Goal: Task Accomplishment & Management: Manage account settings

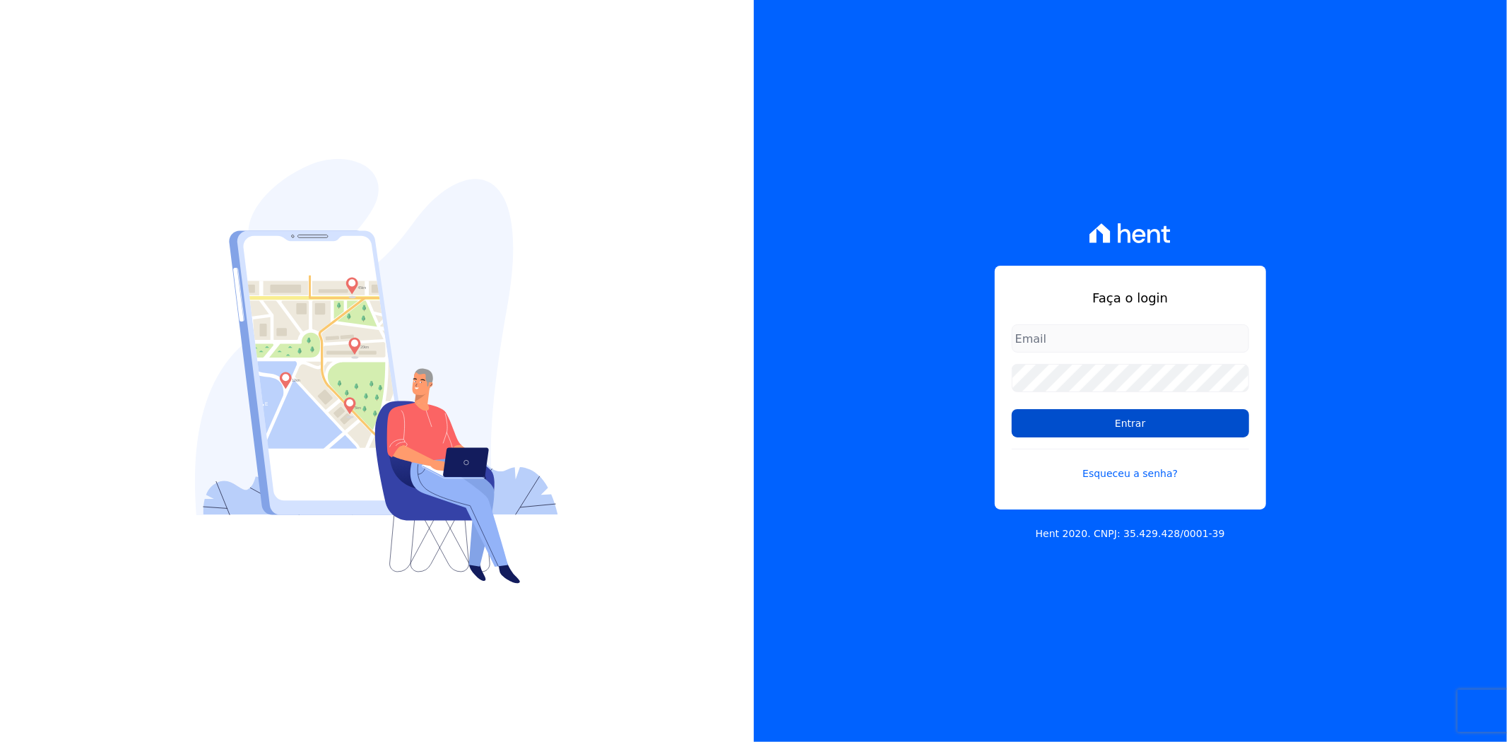
type input "andreza.sousa@grupoctv.com.br"
click at [1134, 417] on input "Entrar" at bounding box center [1130, 423] width 237 height 28
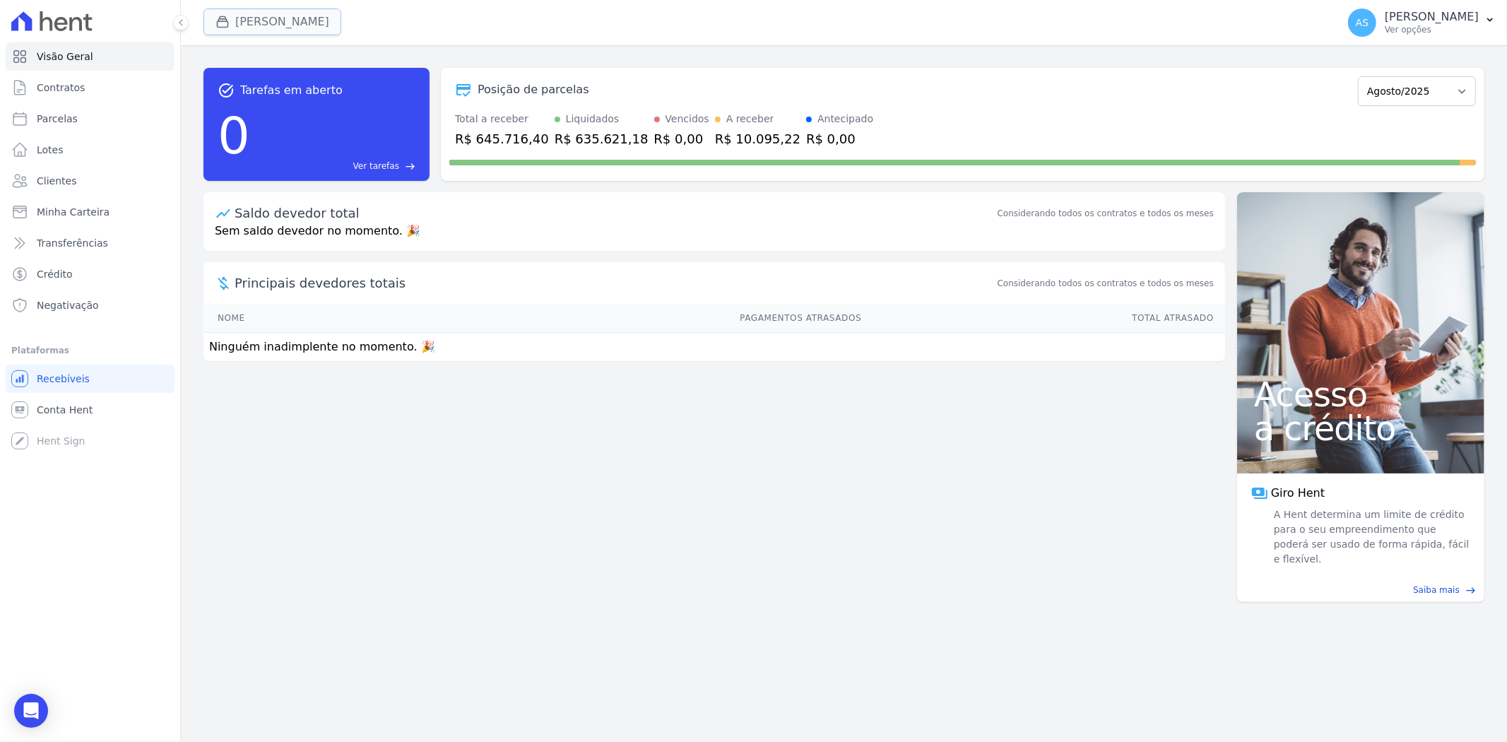
click at [239, 23] on button "[PERSON_NAME]" at bounding box center [272, 21] width 138 height 27
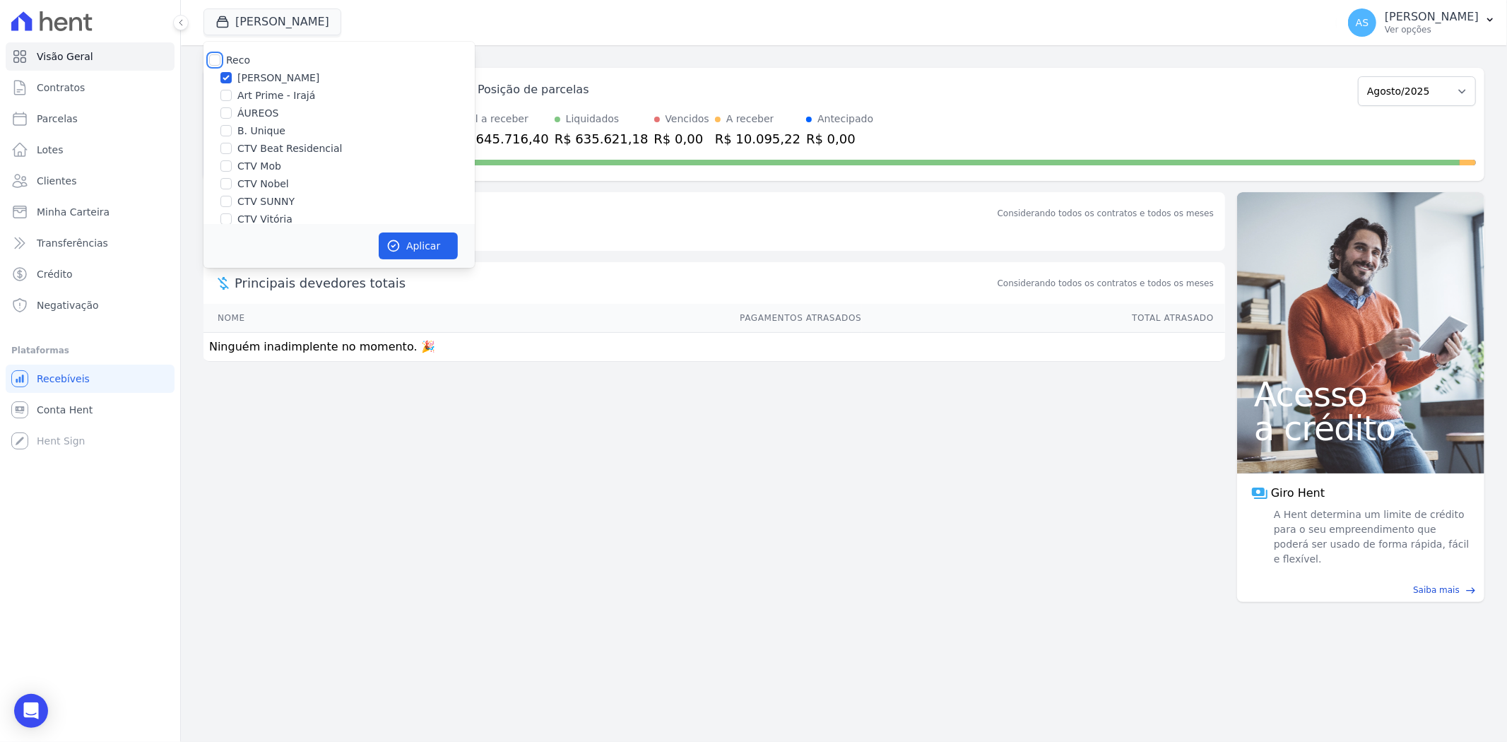
click at [213, 60] on input "Reco" at bounding box center [214, 59] width 11 height 11
checkbox input "true"
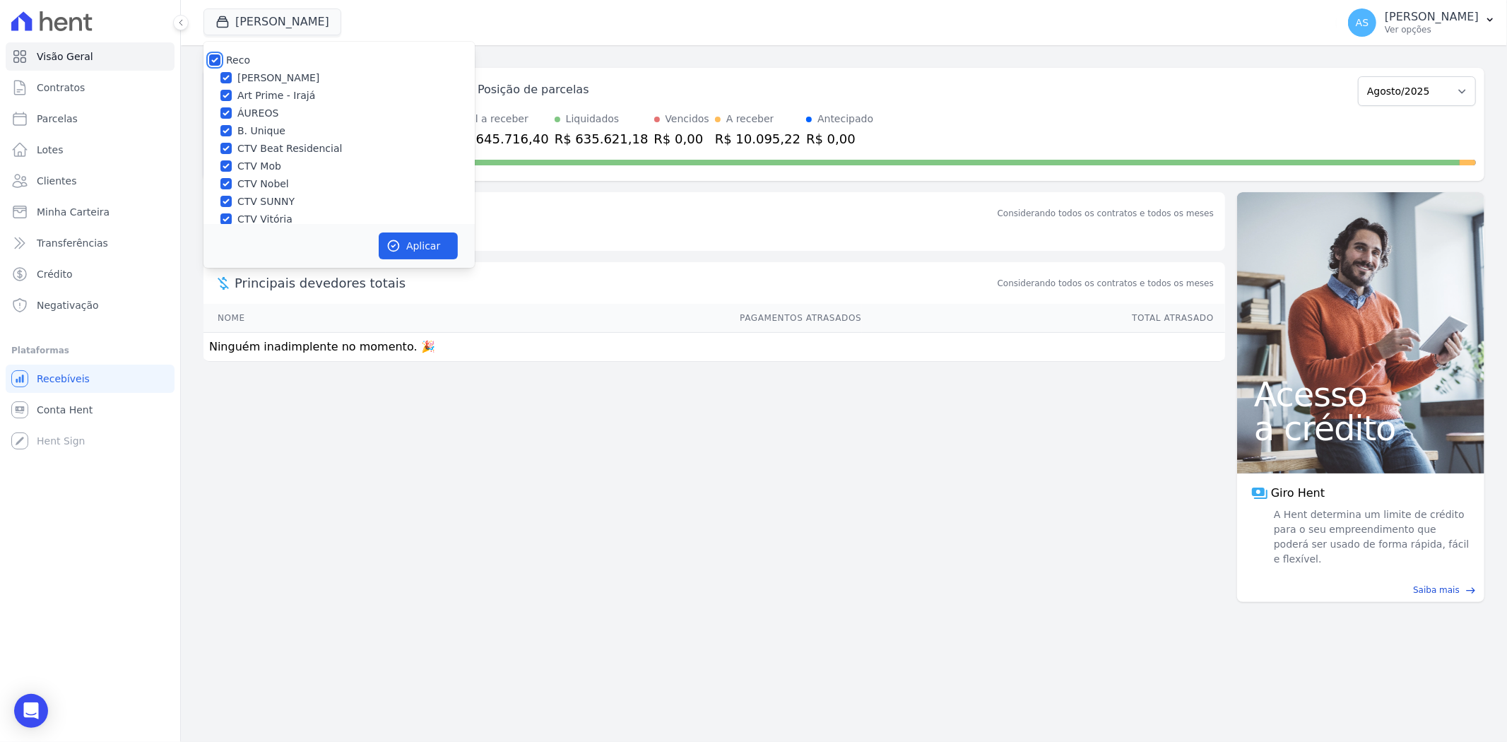
checkbox input "true"
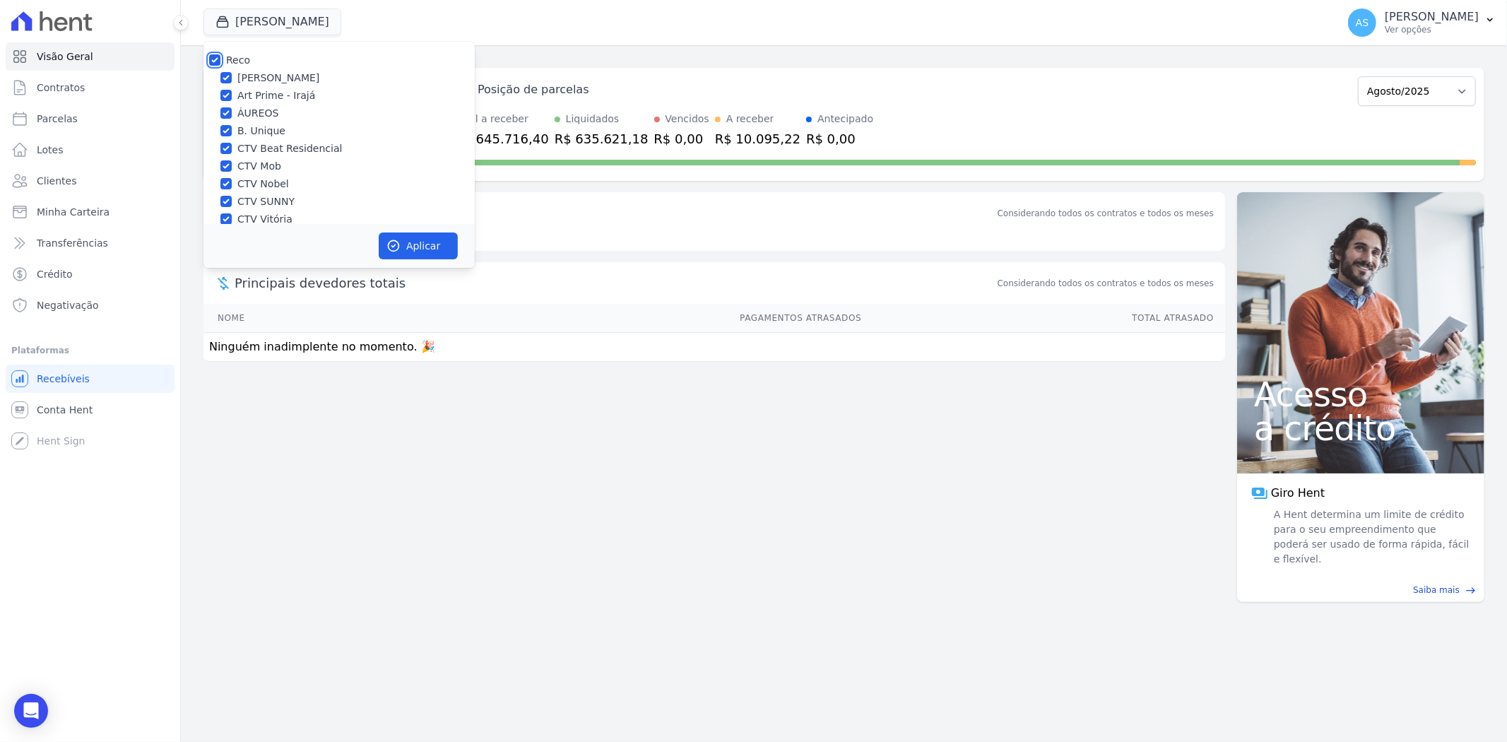
checkbox input "true"
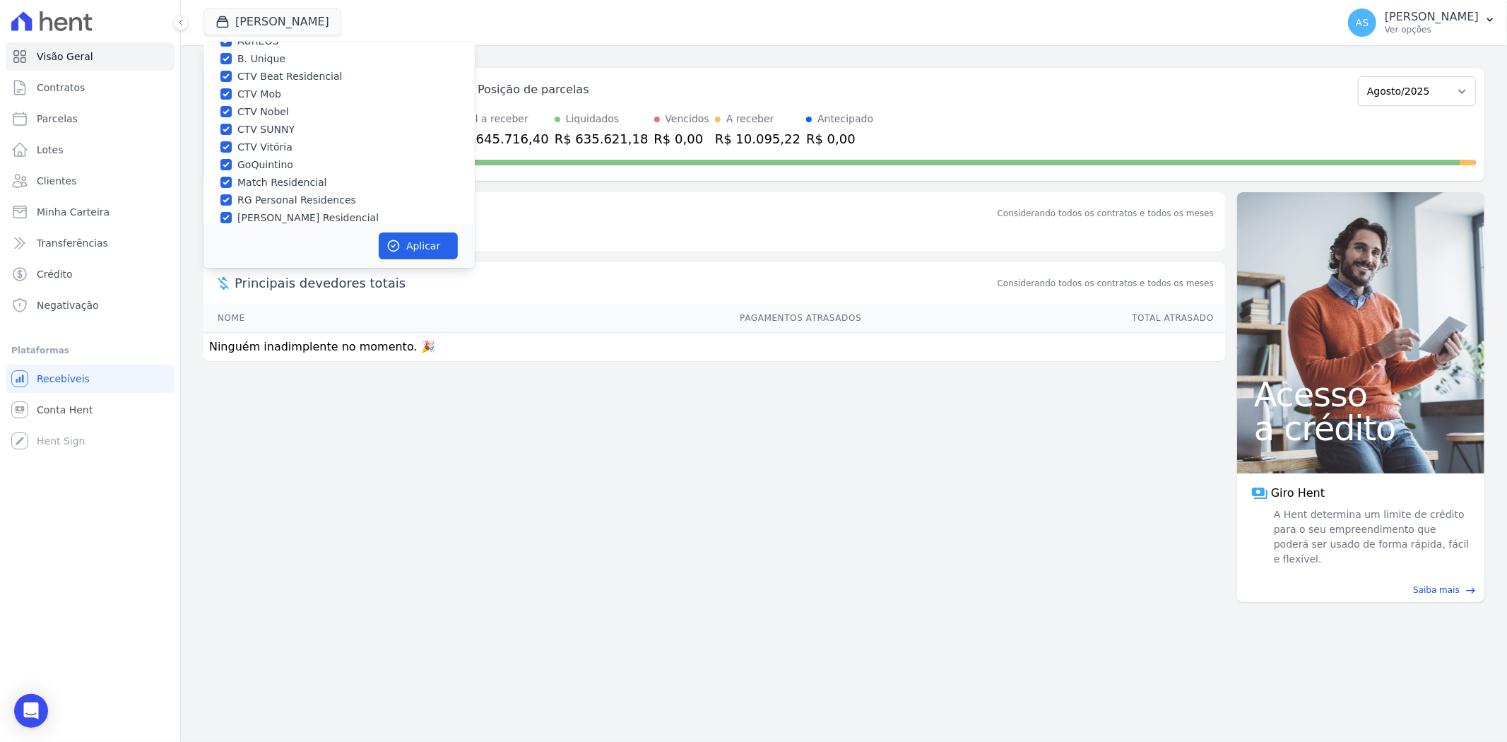
scroll to position [135, 0]
click at [233, 207] on div "Star Residencial Exclusivo - Ghia" at bounding box center [338, 205] width 271 height 15
click at [230, 207] on input "Star Residencial Exclusivo - Ghia" at bounding box center [225, 204] width 11 height 11
checkbox input "true"
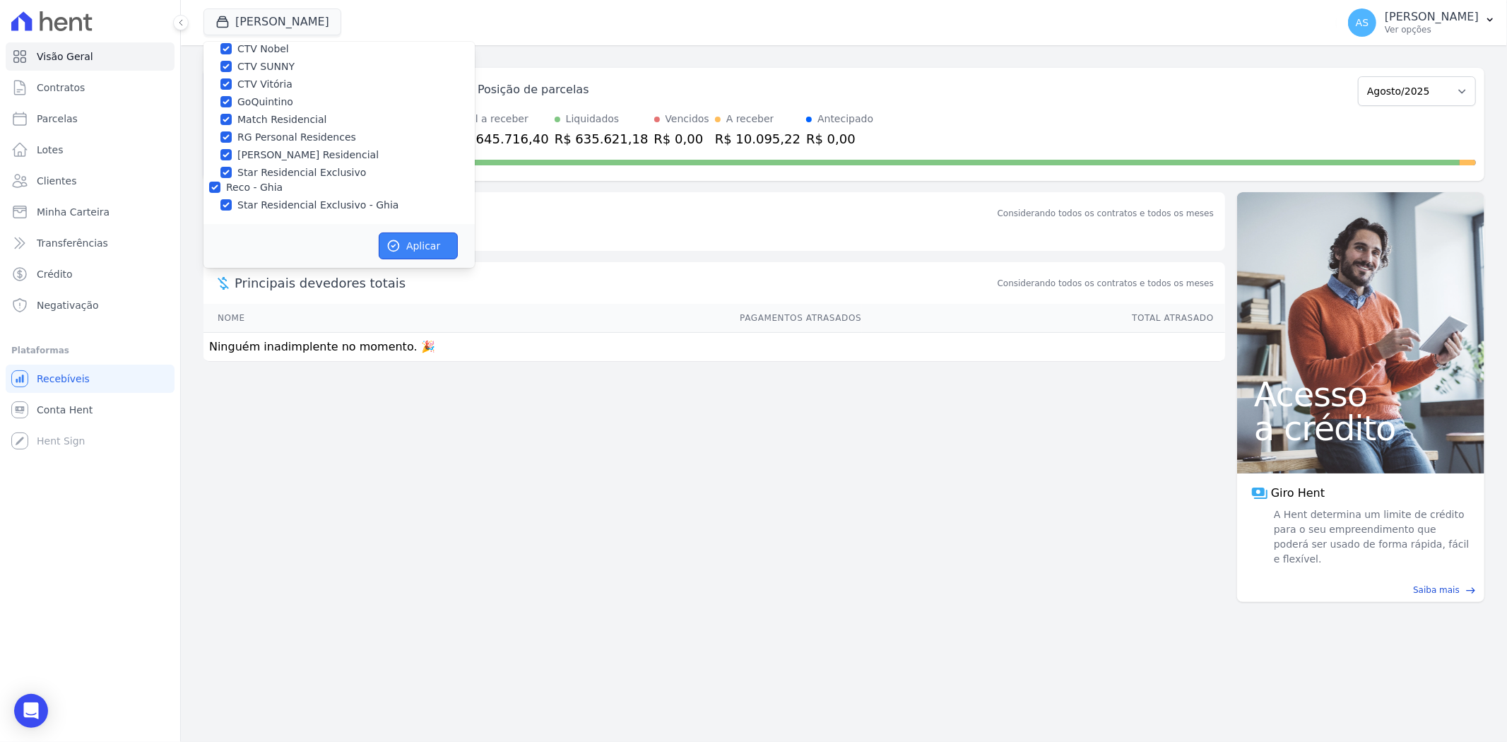
click at [407, 246] on button "Aplicar" at bounding box center [418, 245] width 79 height 27
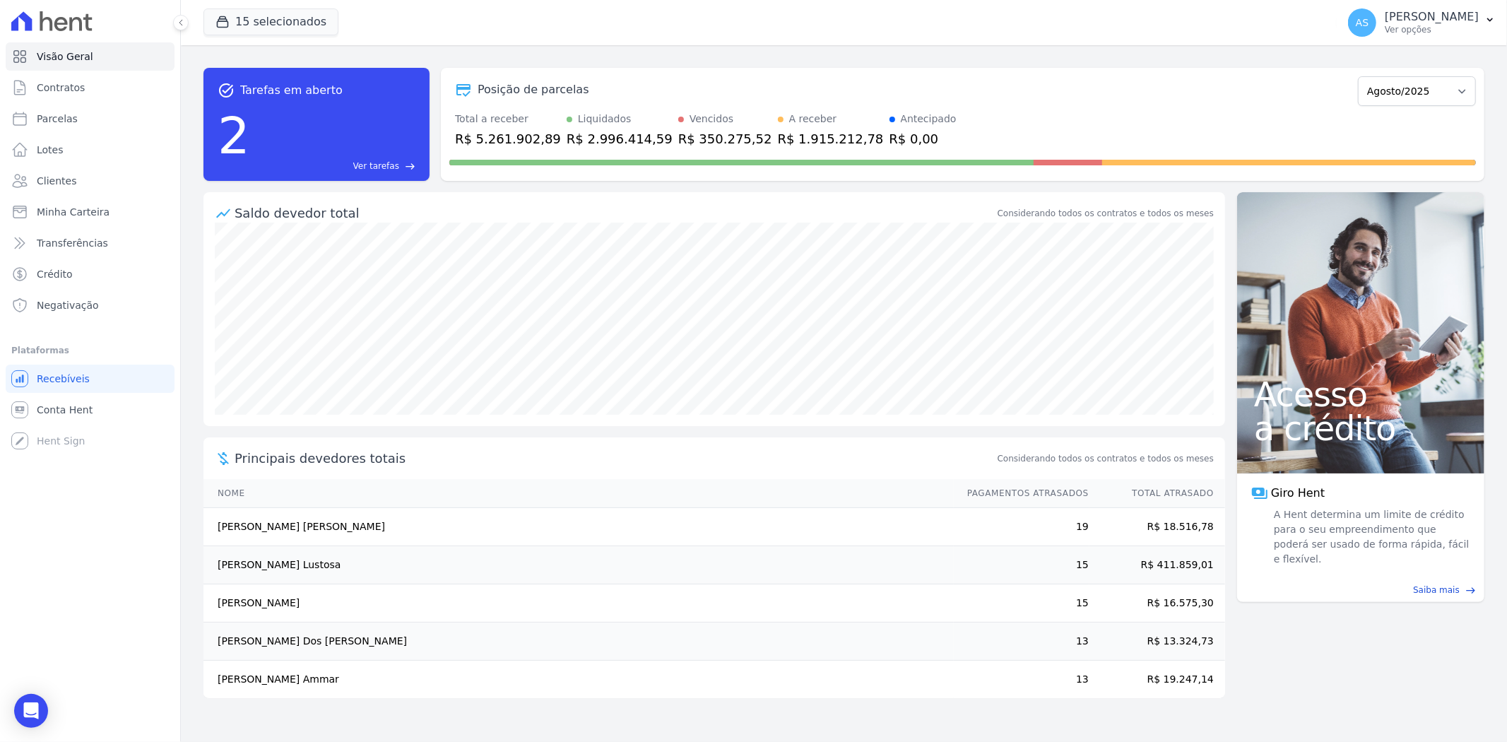
click at [372, 162] on span "Ver tarefas" at bounding box center [376, 166] width 46 height 13
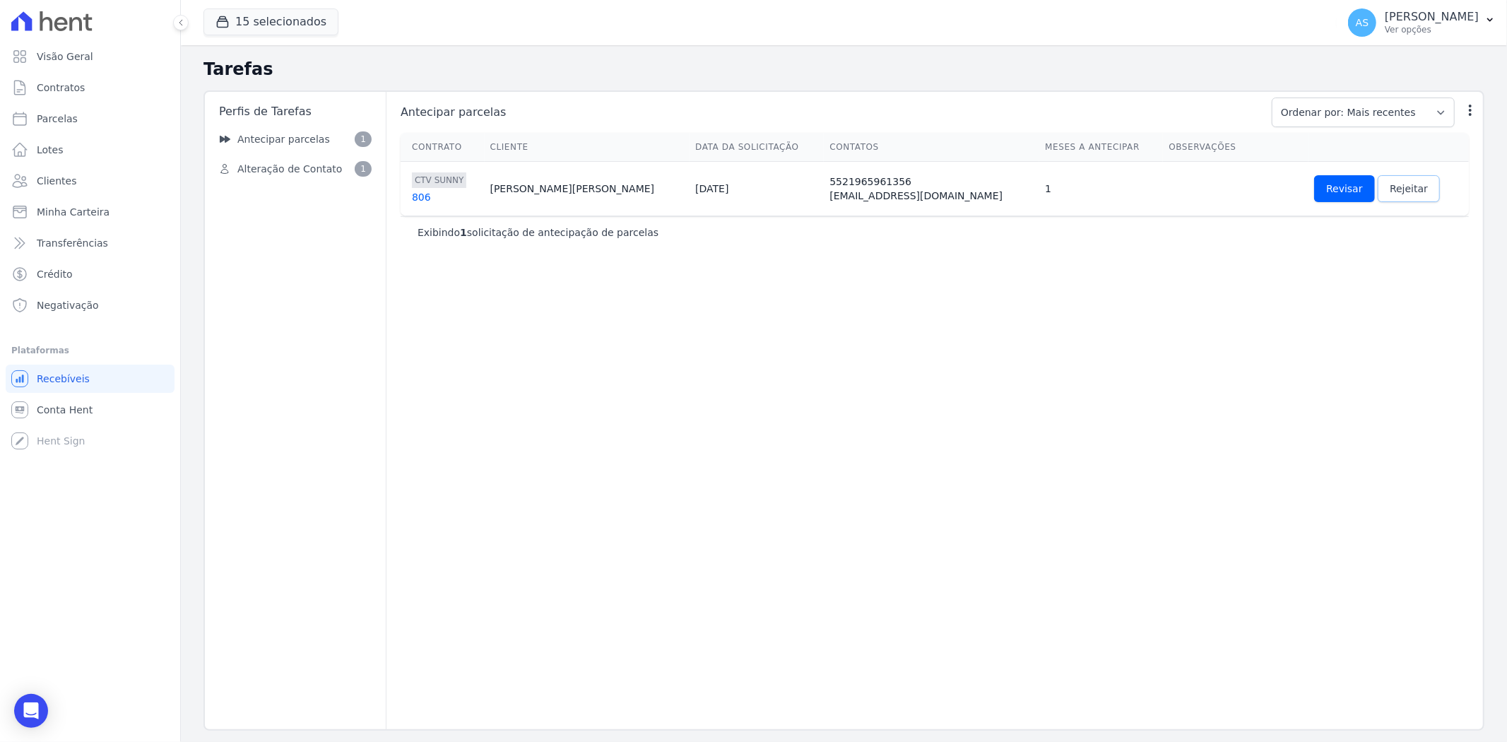
click at [1389, 186] on span "Rejeitar" at bounding box center [1408, 189] width 38 height 14
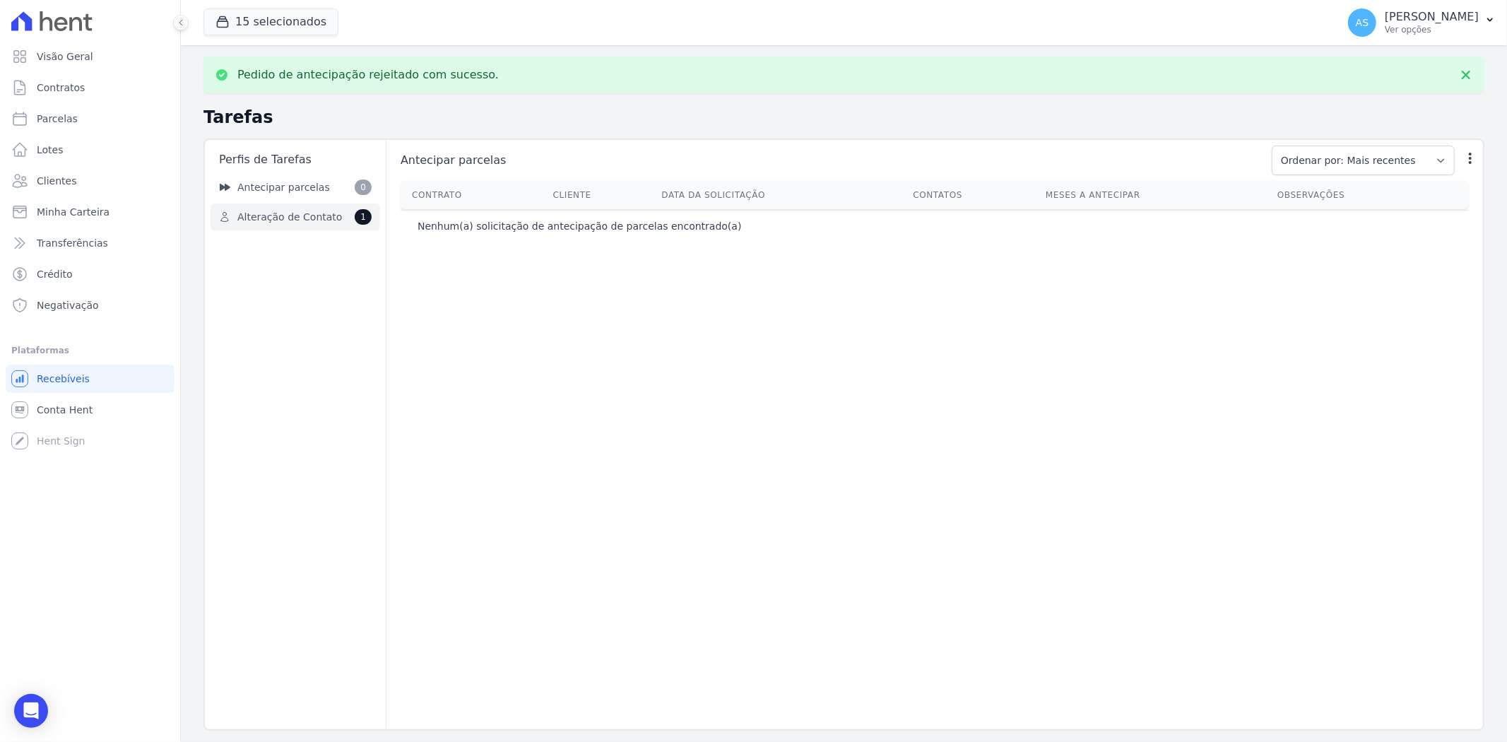
click at [254, 213] on span "Alteração de Contato" at bounding box center [289, 217] width 105 height 15
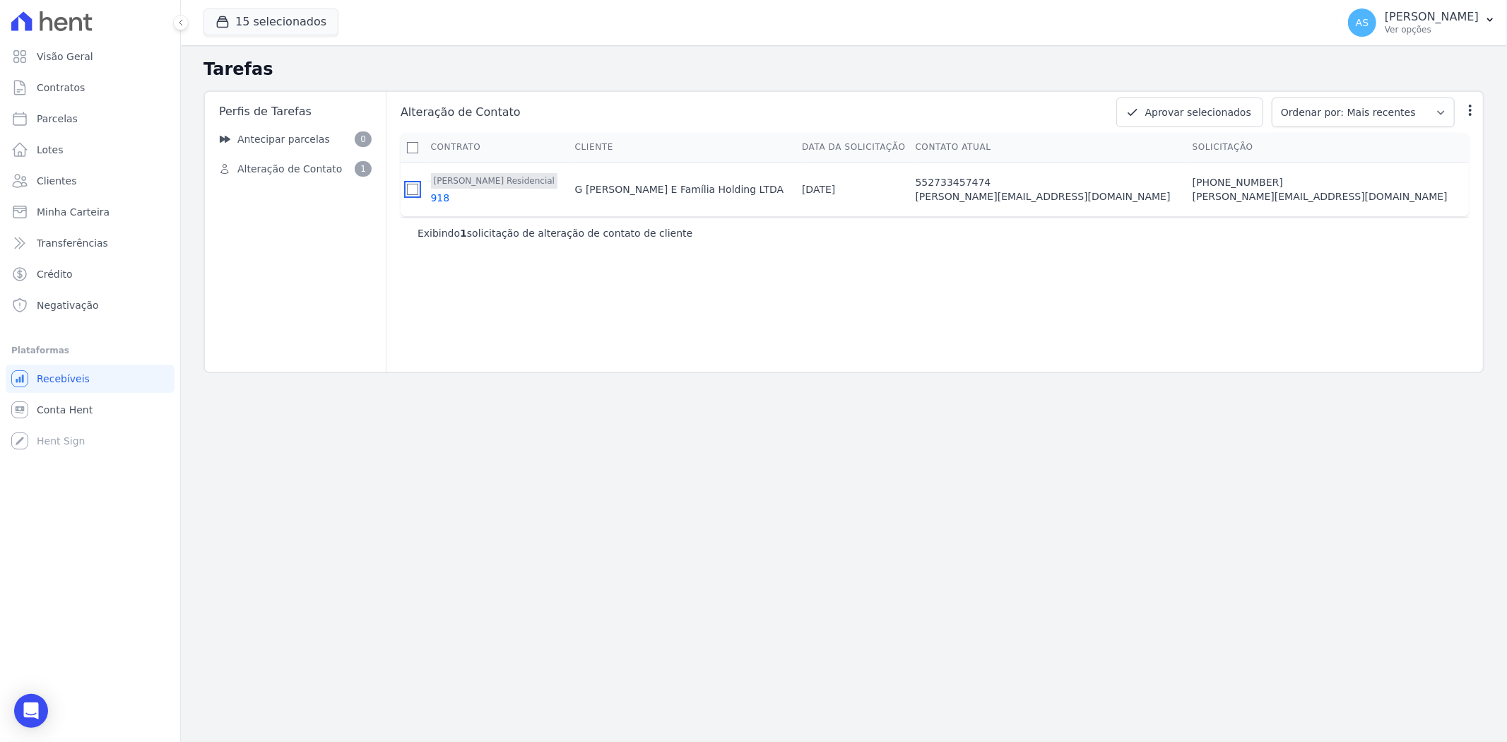
click at [418, 189] on input "checkbox" at bounding box center [412, 189] width 11 height 11
checkbox input "true"
click at [1216, 102] on button "Aprovar selecionados" at bounding box center [1189, 112] width 147 height 30
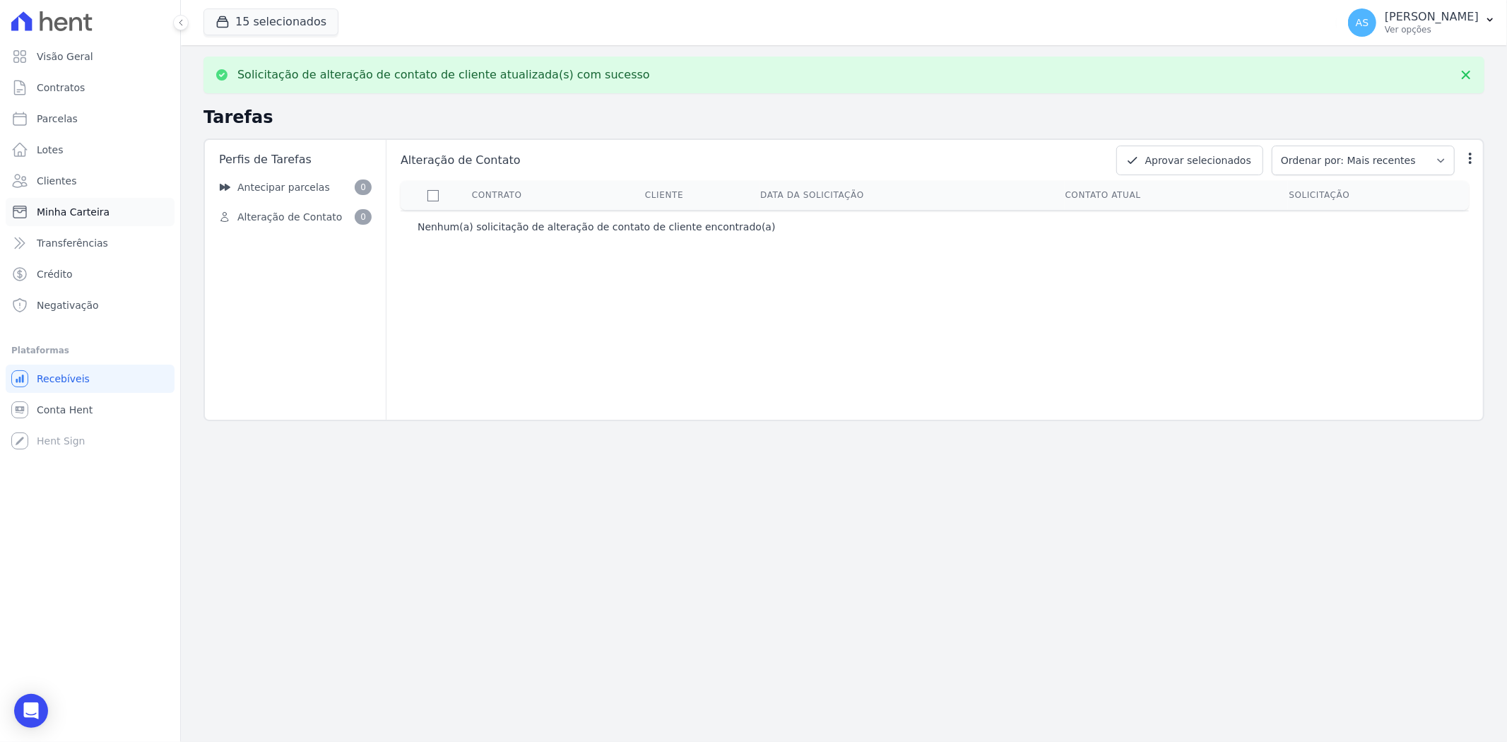
click at [90, 212] on span "Minha Carteira" at bounding box center [73, 212] width 73 height 14
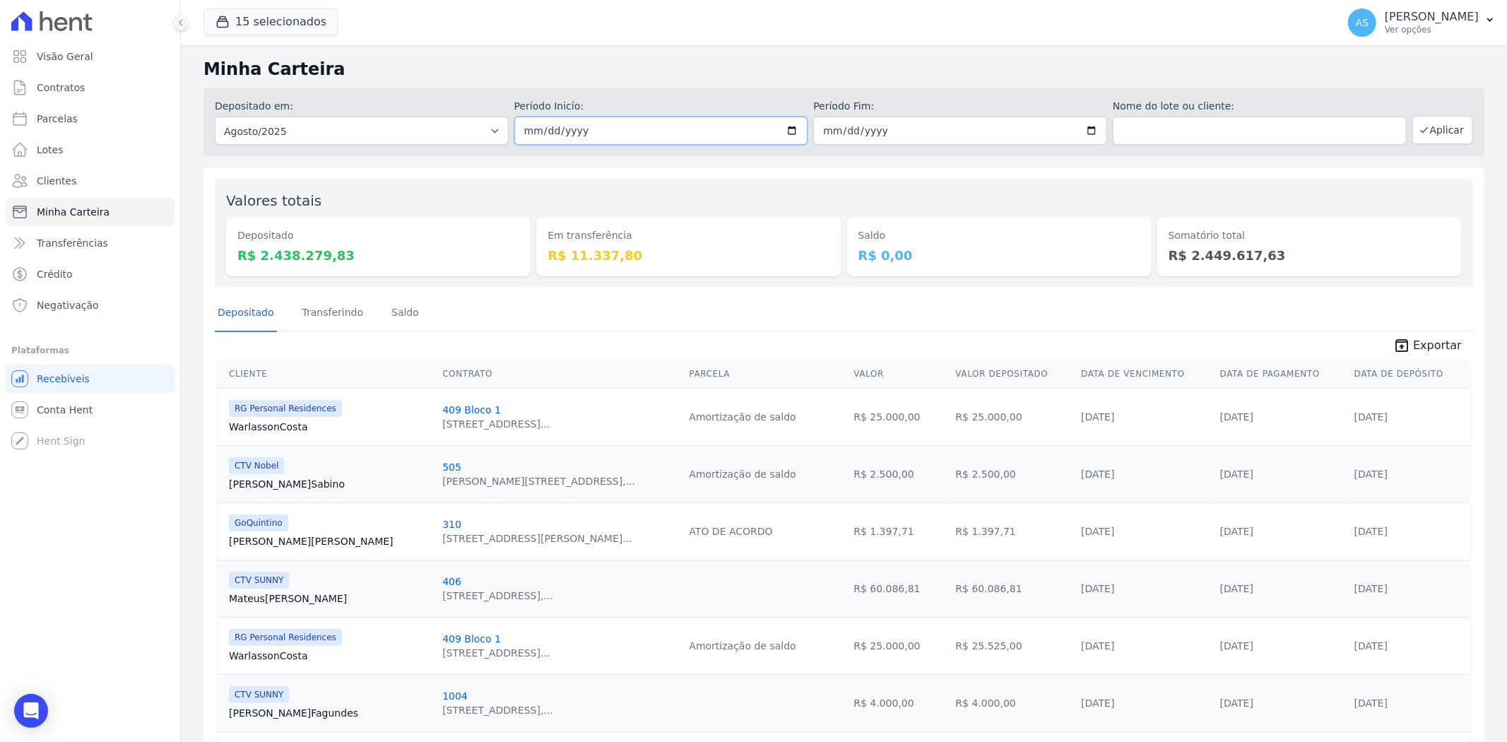
click at [790, 129] on input "2025-08-01" at bounding box center [661, 131] width 294 height 28
type input "2025-08-26"
click at [1086, 127] on input "2025-08-31" at bounding box center [960, 131] width 294 height 28
type input "2025-08-26"
click at [1430, 127] on button "Aplicar" at bounding box center [1442, 130] width 61 height 28
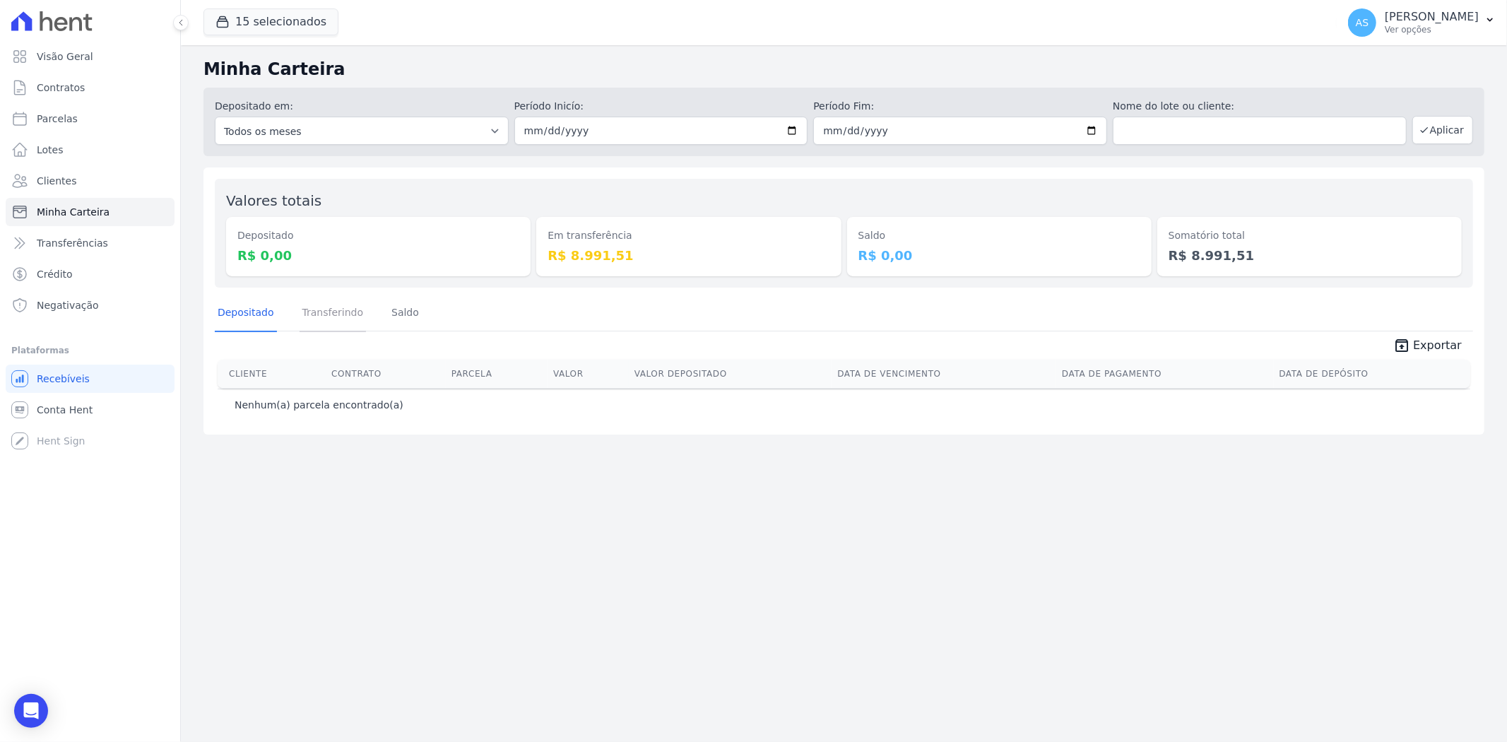
click at [321, 316] on link "Transferindo" at bounding box center [333, 313] width 67 height 37
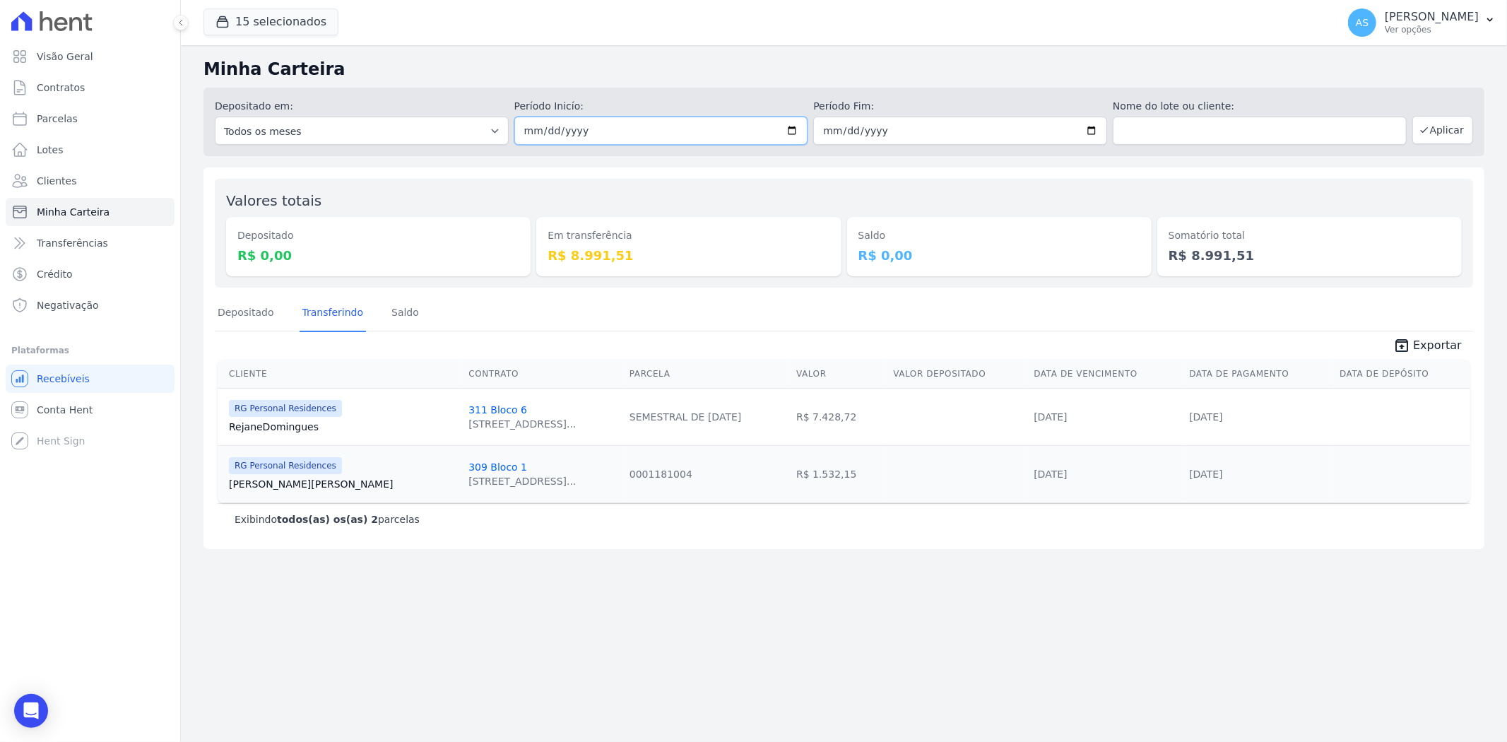
click at [788, 127] on input "[DATE]" at bounding box center [661, 131] width 294 height 28
type input "2025-08-25"
click at [1464, 124] on button "Aplicar" at bounding box center [1442, 130] width 61 height 28
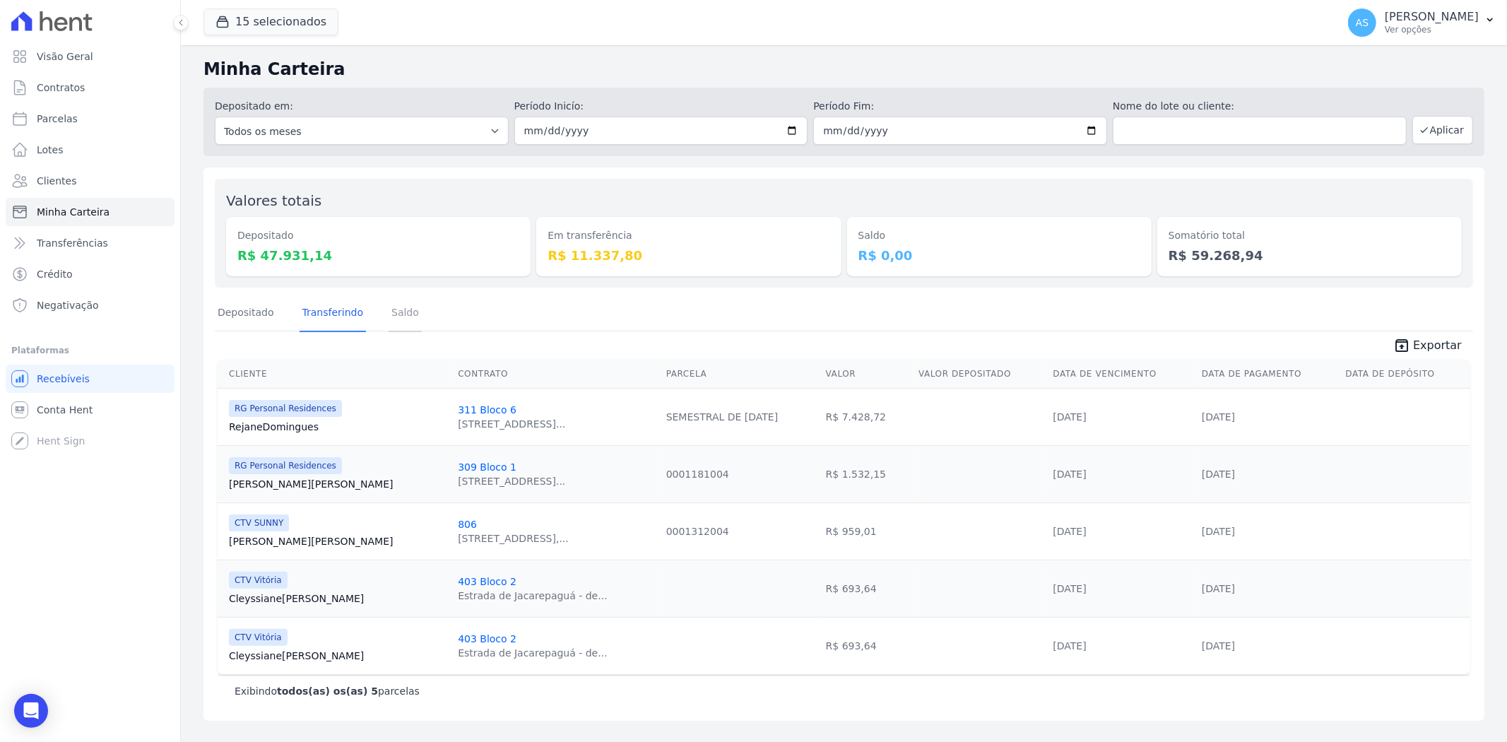
click at [399, 309] on link "Saldo" at bounding box center [405, 313] width 33 height 37
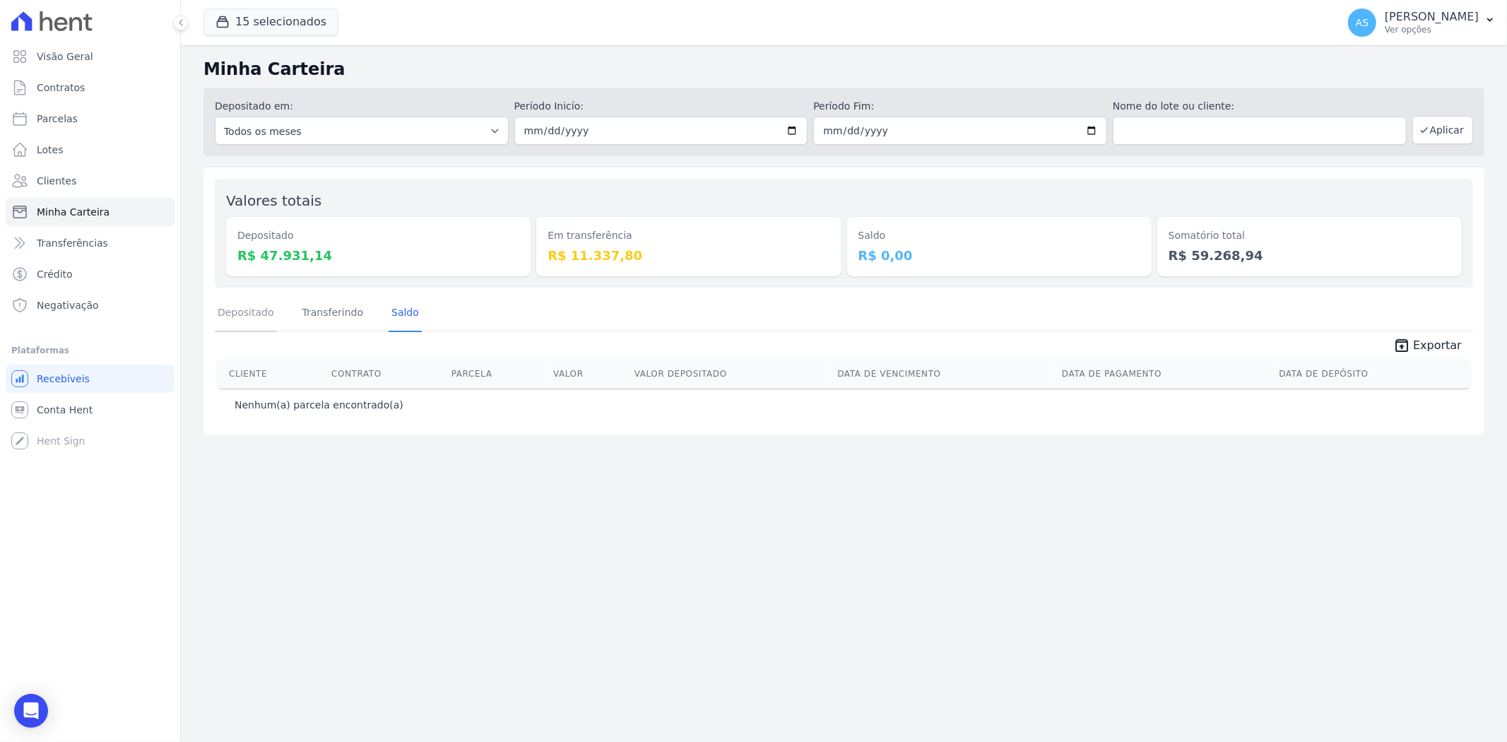
click at [235, 300] on link "Depositado" at bounding box center [246, 313] width 62 height 37
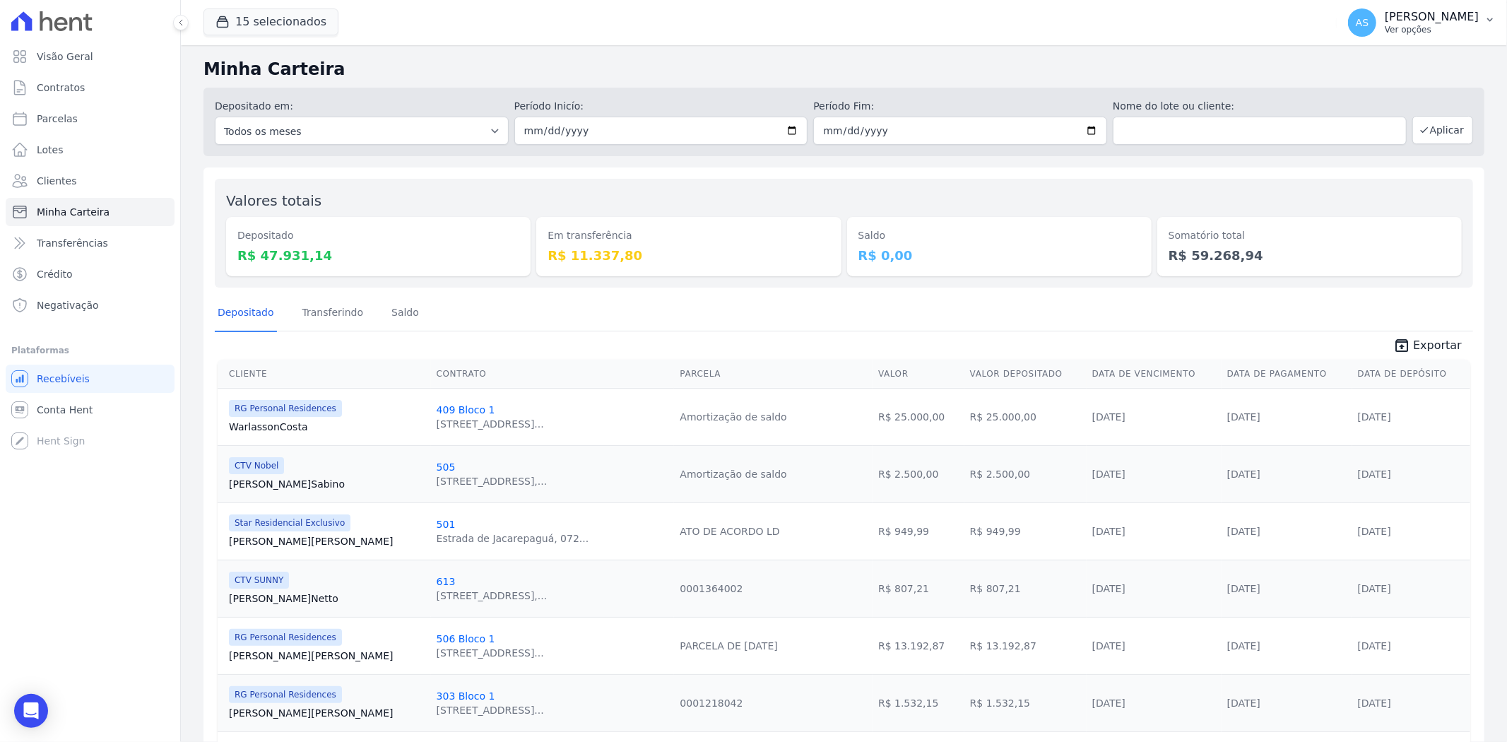
click at [1451, 23] on p "[PERSON_NAME]" at bounding box center [1432, 17] width 94 height 14
click at [1356, 121] on link "Importar remessas" at bounding box center [1416, 124] width 181 height 25
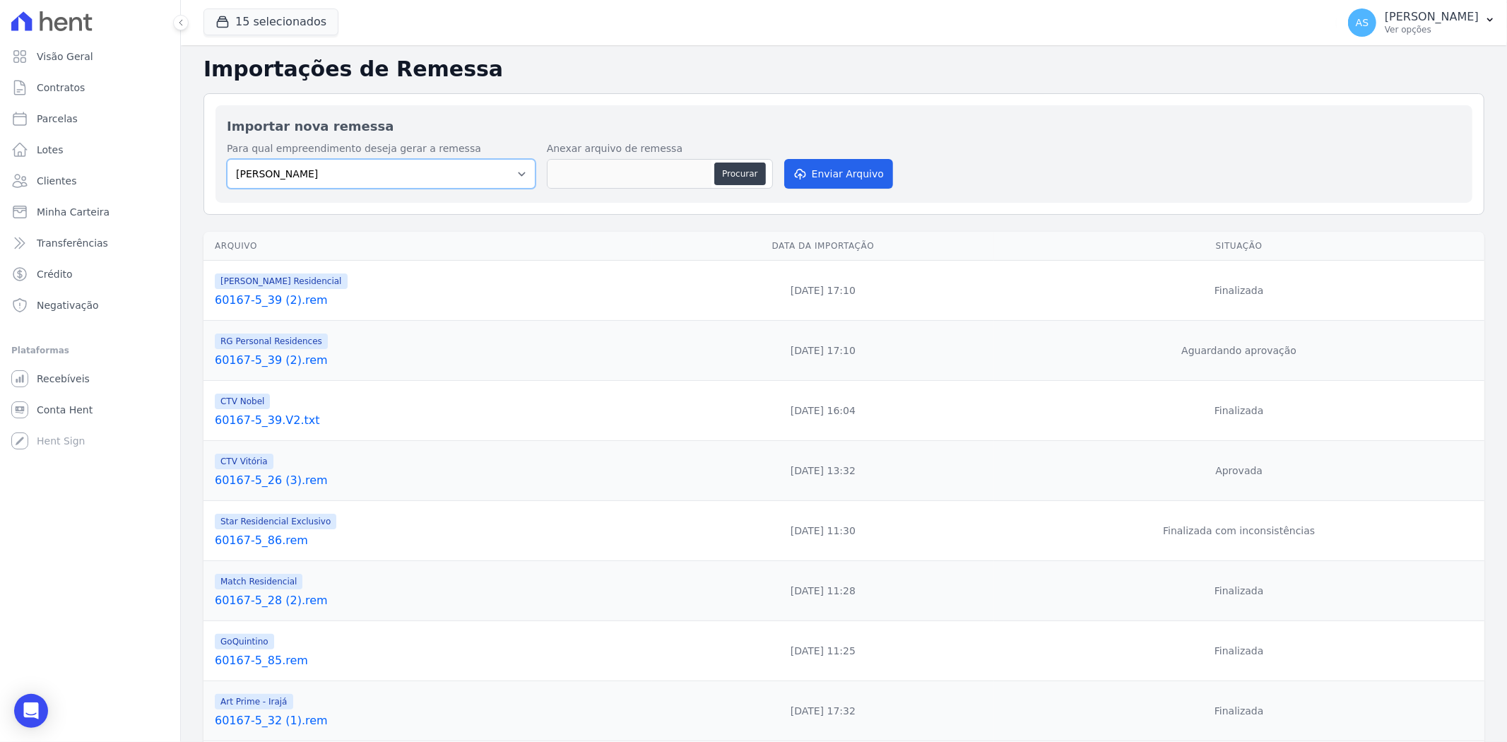
click at [514, 171] on select "[PERSON_NAME] Art Prime - [PERSON_NAME] Unique CTV Beat Residencial CTV Mob CTV…" at bounding box center [381, 174] width 309 height 30
select select "af4cbe73-c281-4f2e-9229-1156d0214977"
click at [227, 159] on select "[PERSON_NAME] Art Prime - [PERSON_NAME] Unique CTV Beat Residencial CTV Mob CTV…" at bounding box center [381, 174] width 309 height 30
click at [736, 177] on button "Procurar" at bounding box center [739, 173] width 51 height 23
type input "60167-5_3.rem"
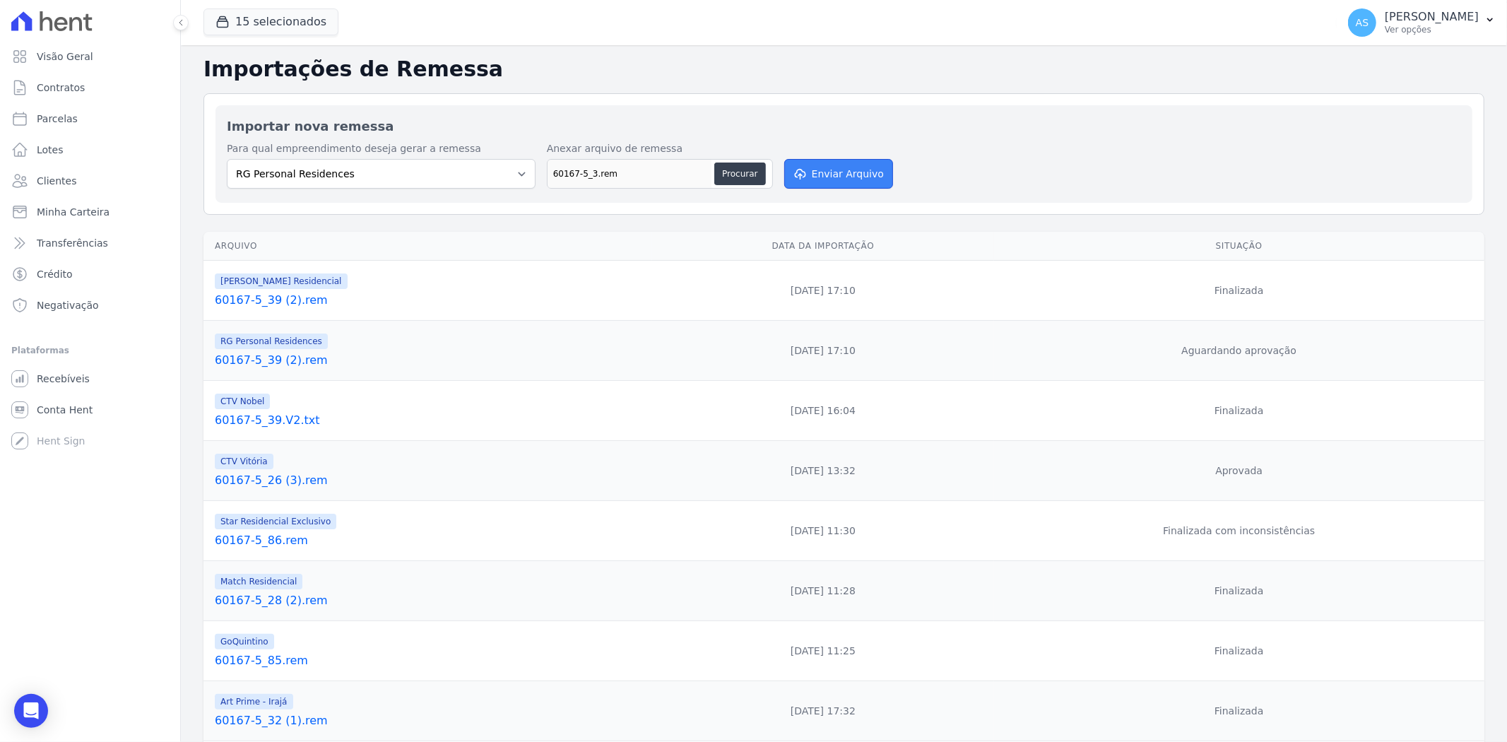
click at [835, 162] on button "Enviar Arquivo" at bounding box center [838, 174] width 109 height 30
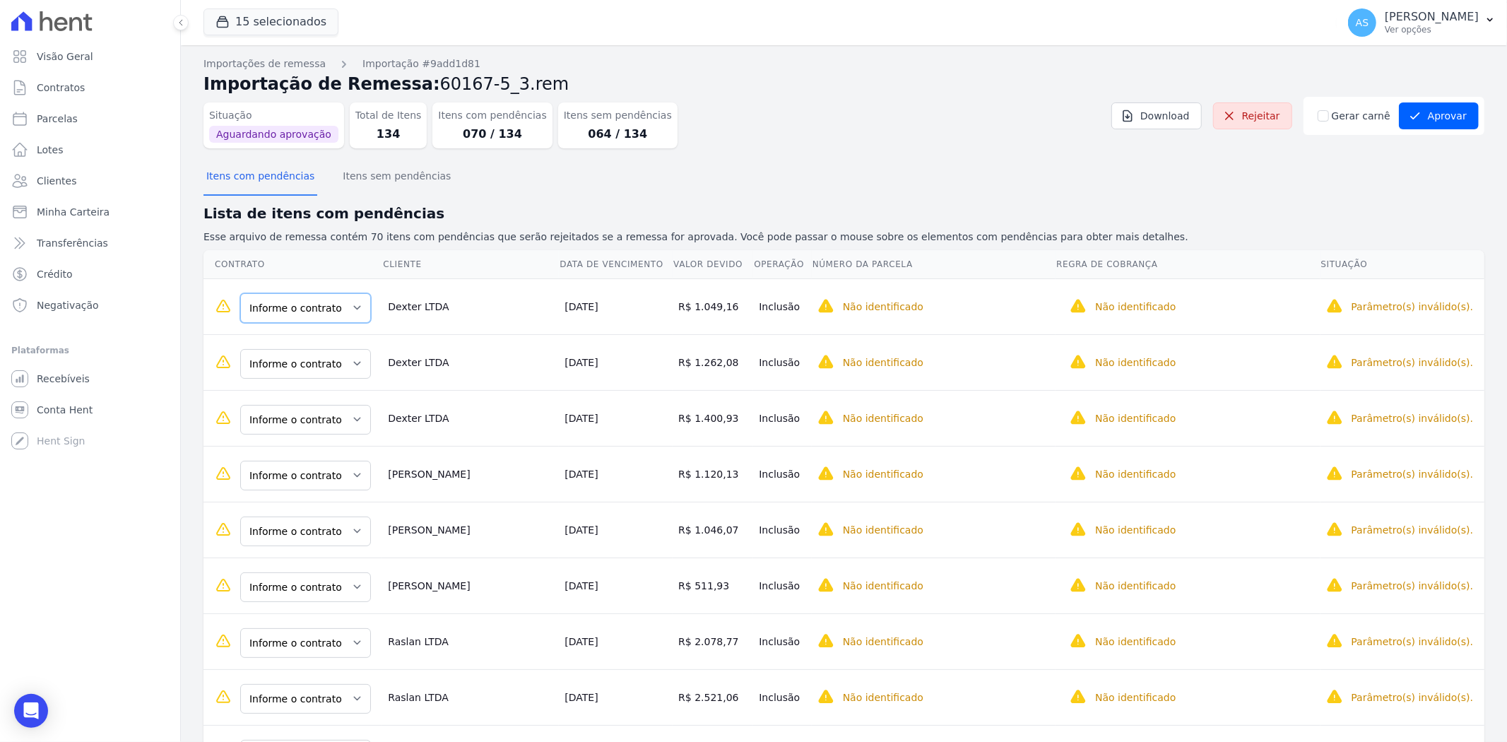
click at [356, 299] on select "Informe o contrato 701 Bloco 6 703 Bloco 6 702 Bloco 6" at bounding box center [305, 308] width 131 height 30
click at [356, 298] on select "Informe o contrato 701 Bloco 6 703 Bloco 6 702 Bloco 6" at bounding box center [305, 308] width 131 height 30
click at [350, 304] on select "Informe o contrato 701 Bloco 6 703 Bloco 6 702 Bloco 6" at bounding box center [305, 308] width 131 height 30
click at [350, 362] on select "Informe o contrato 701 Bloco 6 703 Bloco 6 702 Bloco 6" at bounding box center [305, 364] width 131 height 30
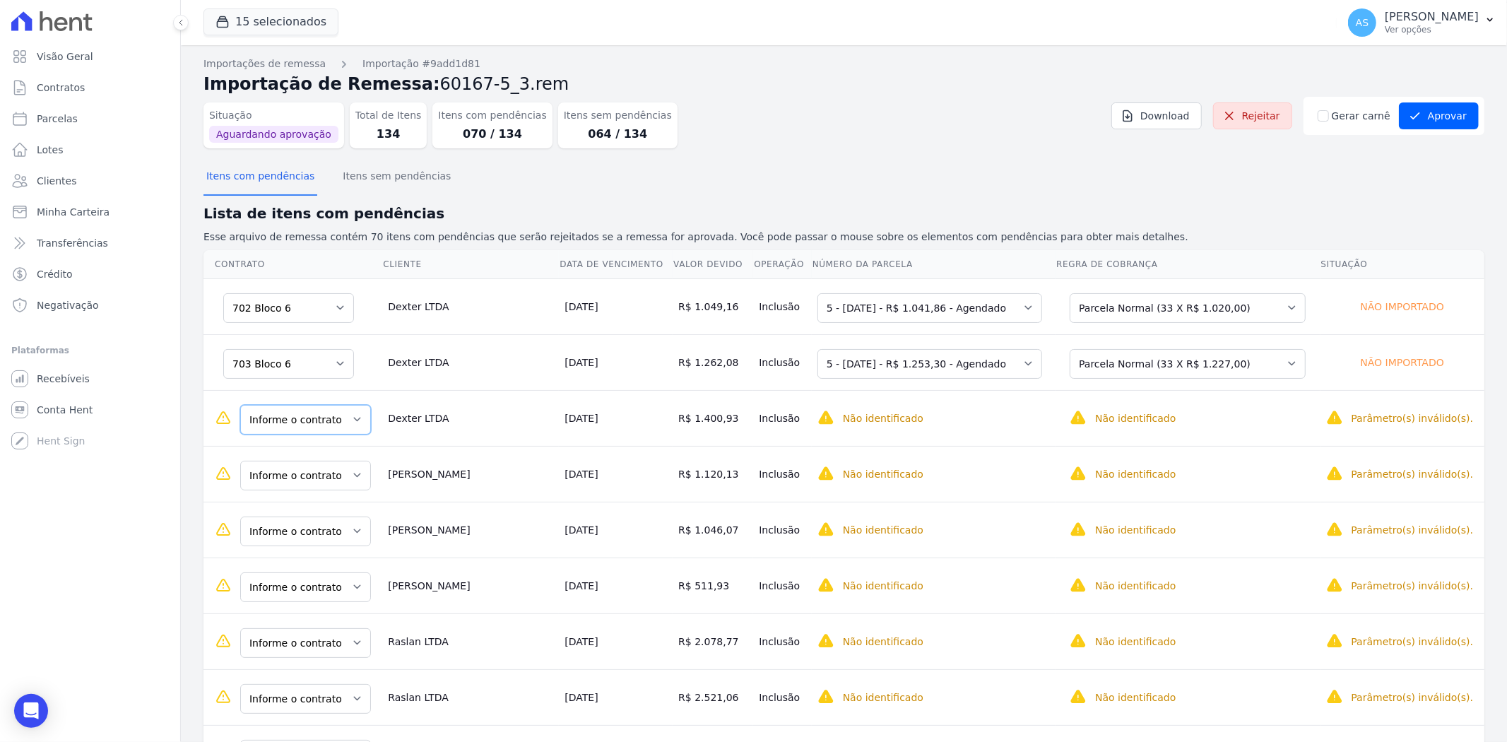
click at [342, 417] on select "Informe o contrato 701 Bloco 6 703 Bloco 6 702 Bloco 6" at bounding box center [305, 420] width 131 height 30
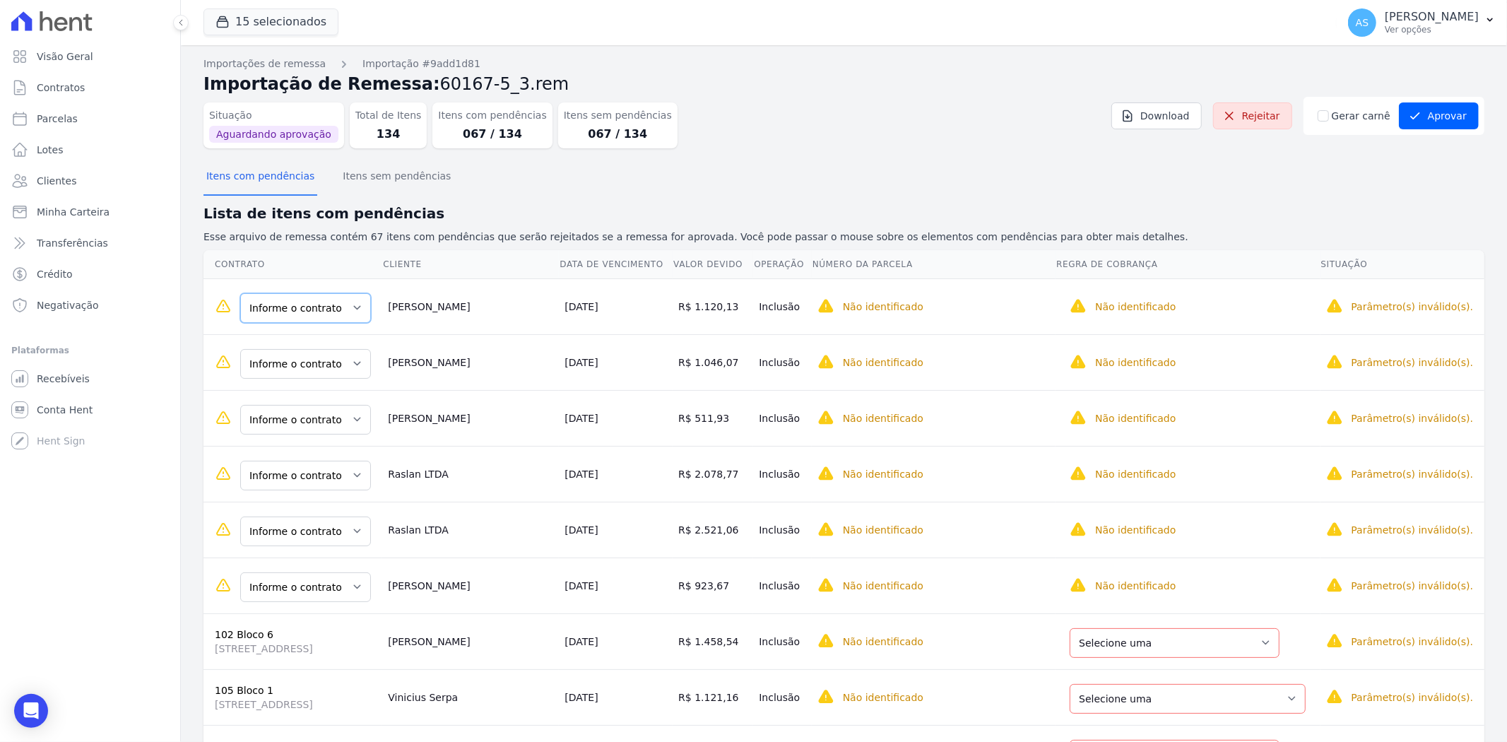
click at [346, 304] on select "Informe o contrato 204 Bloco 6 304 Bloco 1" at bounding box center [305, 308] width 131 height 30
click at [354, 299] on select "Informe o contrato 204 Bloco 6 304 Bloco 1" at bounding box center [305, 308] width 131 height 30
click at [347, 358] on select "Informe o contrato 204 Bloco 6 304 Bloco 1" at bounding box center [305, 364] width 131 height 30
click at [349, 477] on select "Informe o contrato 408 Bloco 1 805 Bloco 6" at bounding box center [305, 476] width 131 height 30
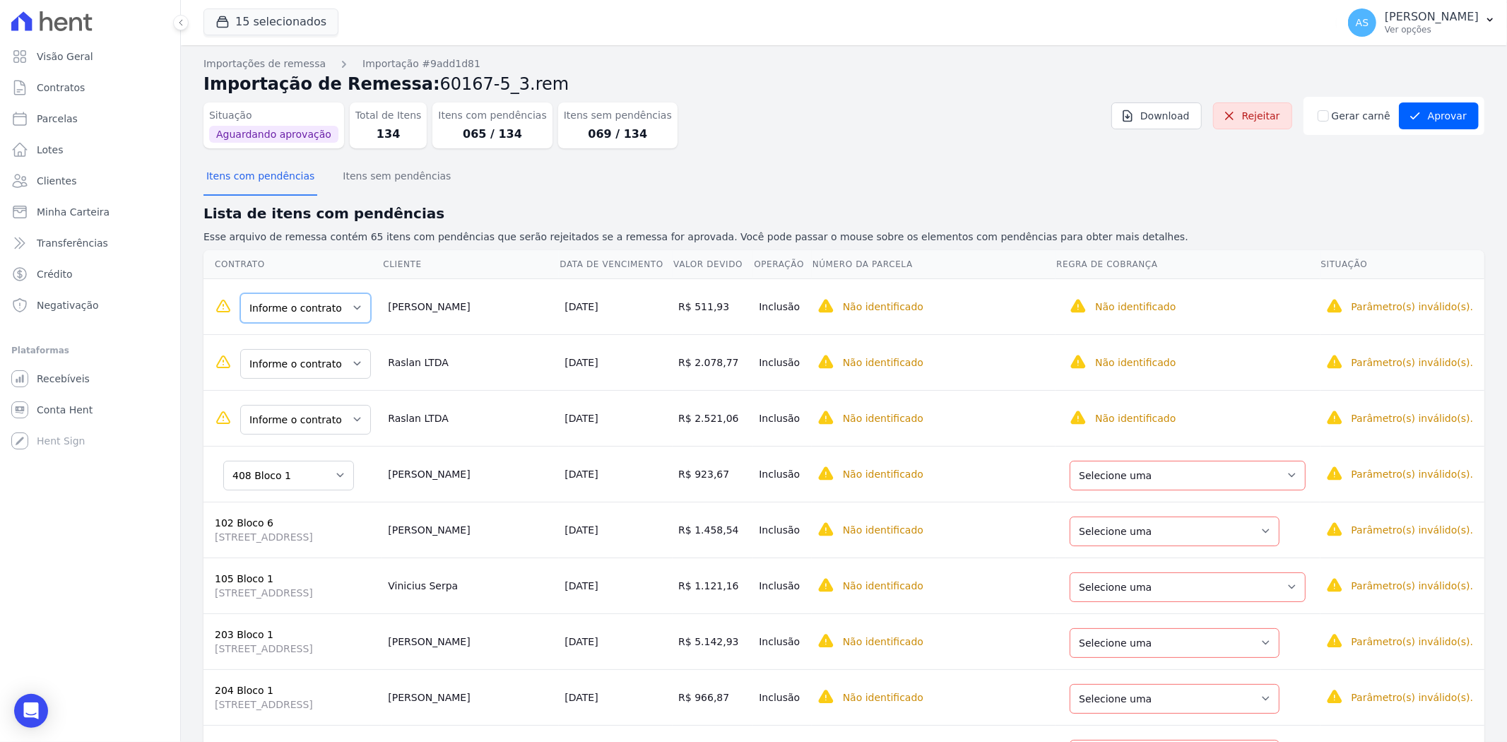
click at [349, 301] on select "Informe o contrato 408 Bloco 1 805 Bloco 6" at bounding box center [305, 308] width 131 height 30
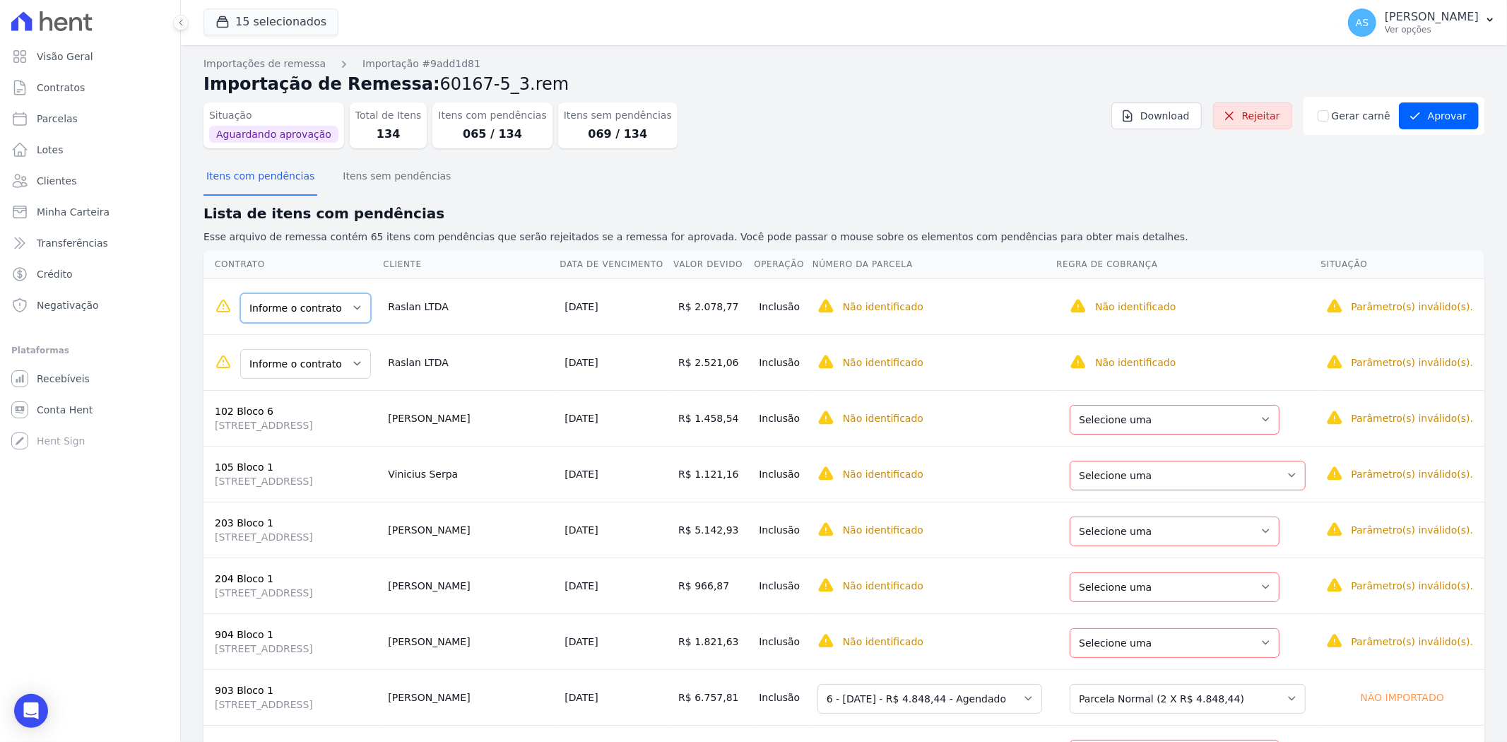
click at [348, 302] on select "Informe o contrato 302 Bloco 6 303 Bloco 6" at bounding box center [305, 308] width 131 height 30
click at [348, 364] on select "Informe o contrato 302 Bloco 6 303 Bloco 6" at bounding box center [305, 364] width 131 height 30
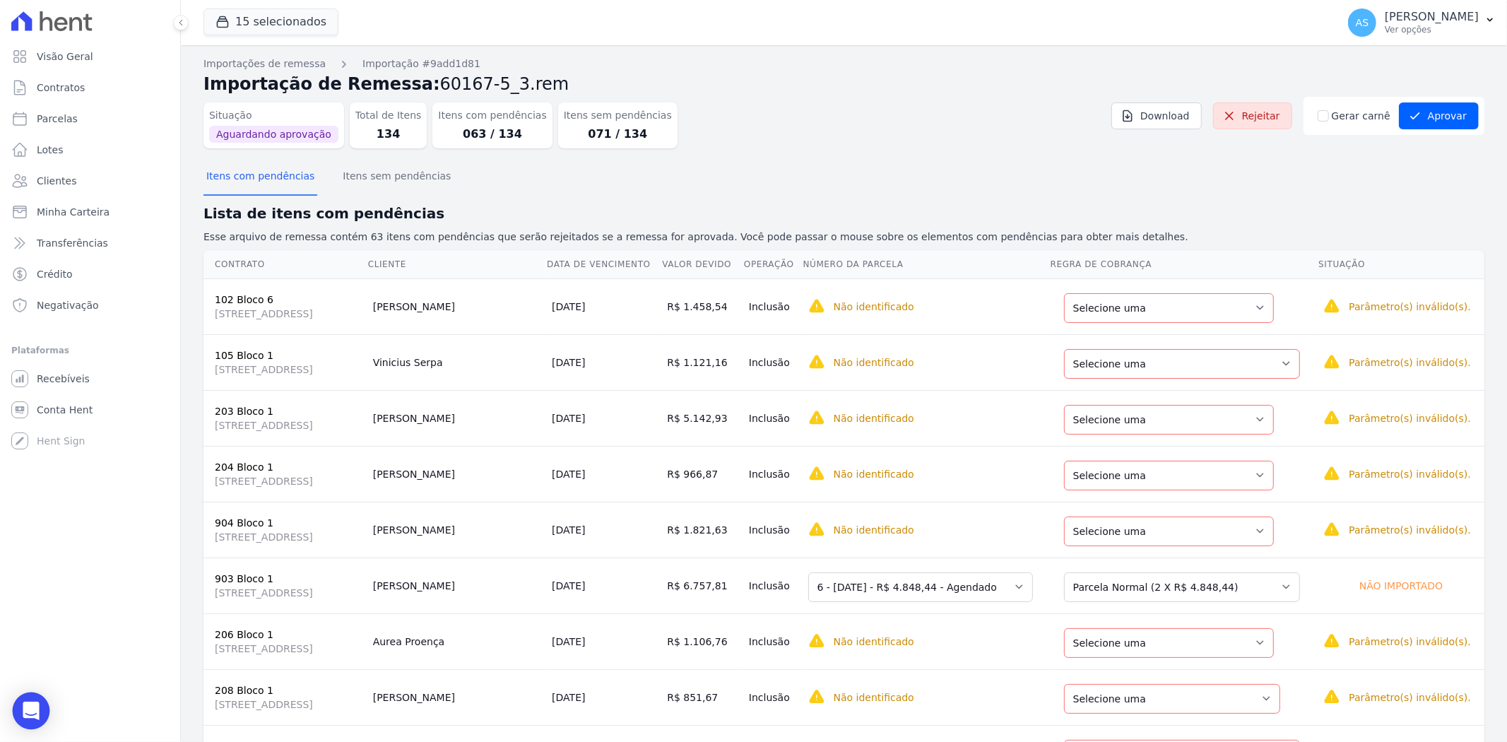
click at [36, 718] on div "Open Intercom Messenger" at bounding box center [31, 710] width 37 height 37
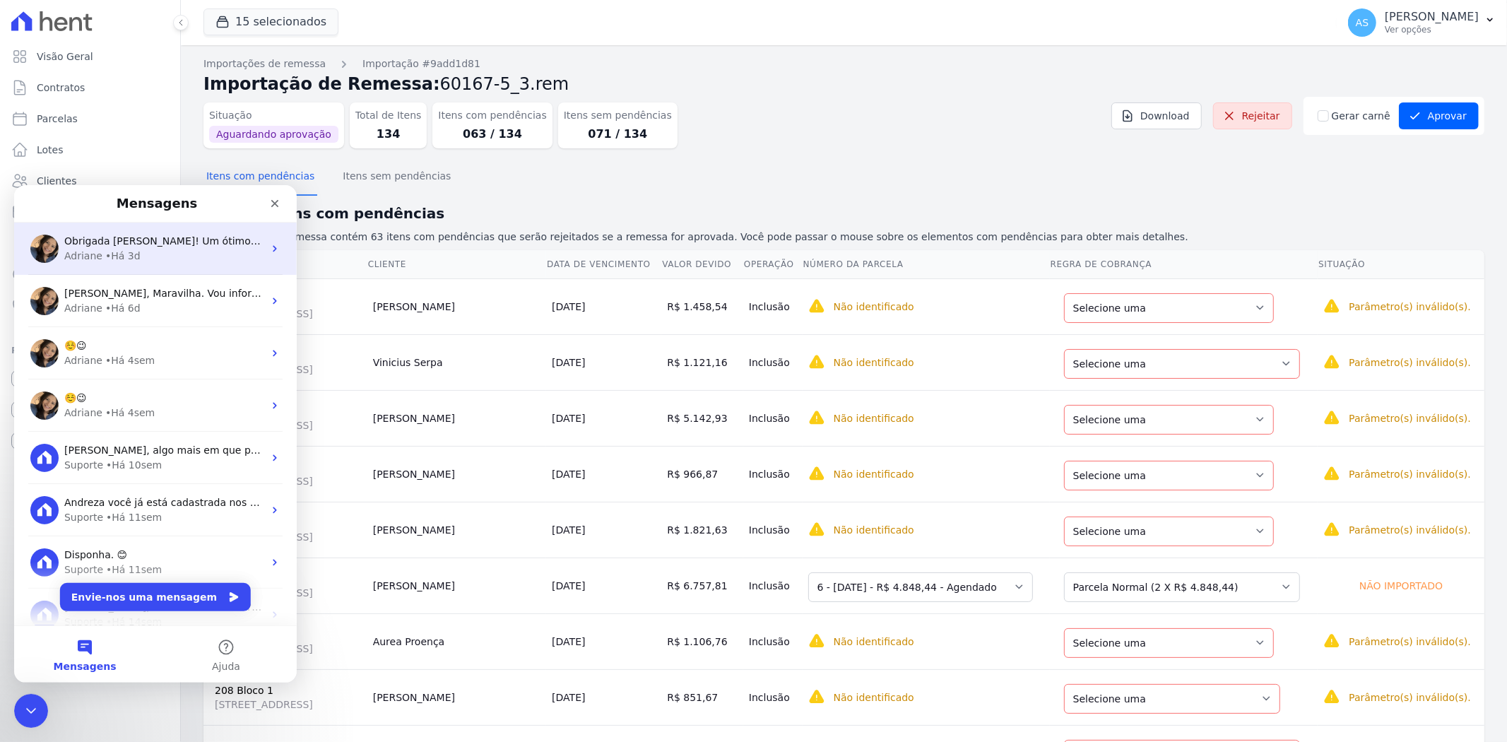
click at [104, 237] on span "Obrigada Andreza! Um ótimo final de semana. 🌻" at bounding box center [207, 240] width 287 height 11
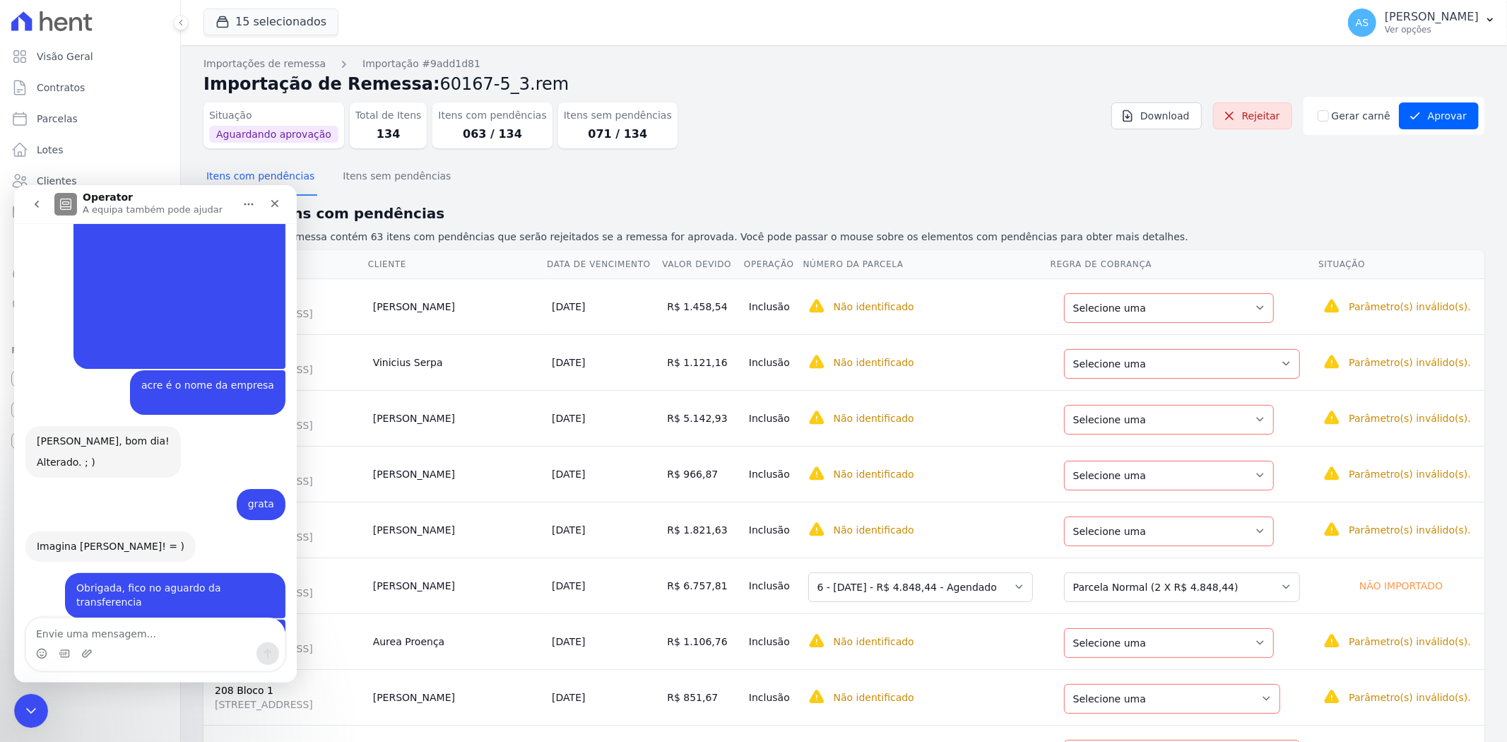
scroll to position [7087, 0]
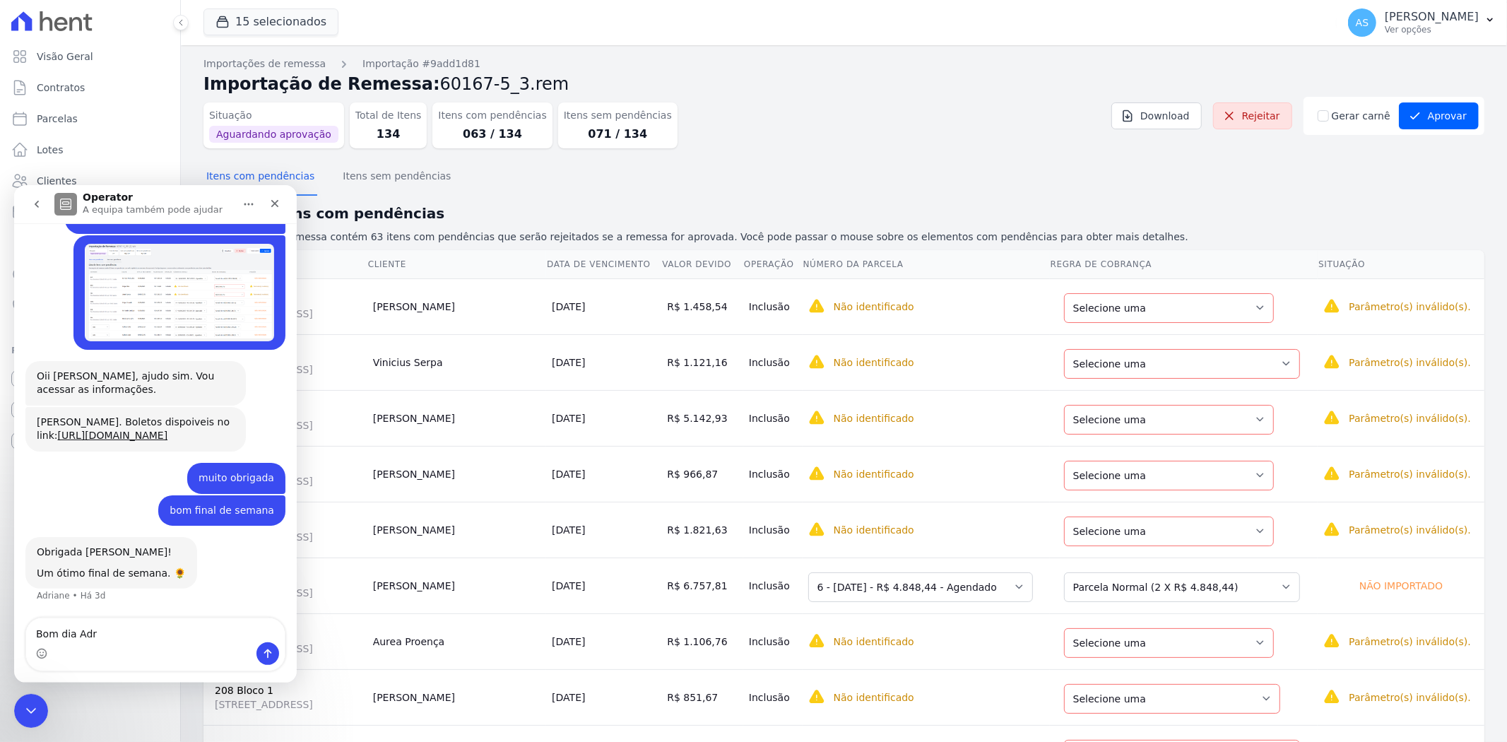
type textarea "Bom dia Adri"
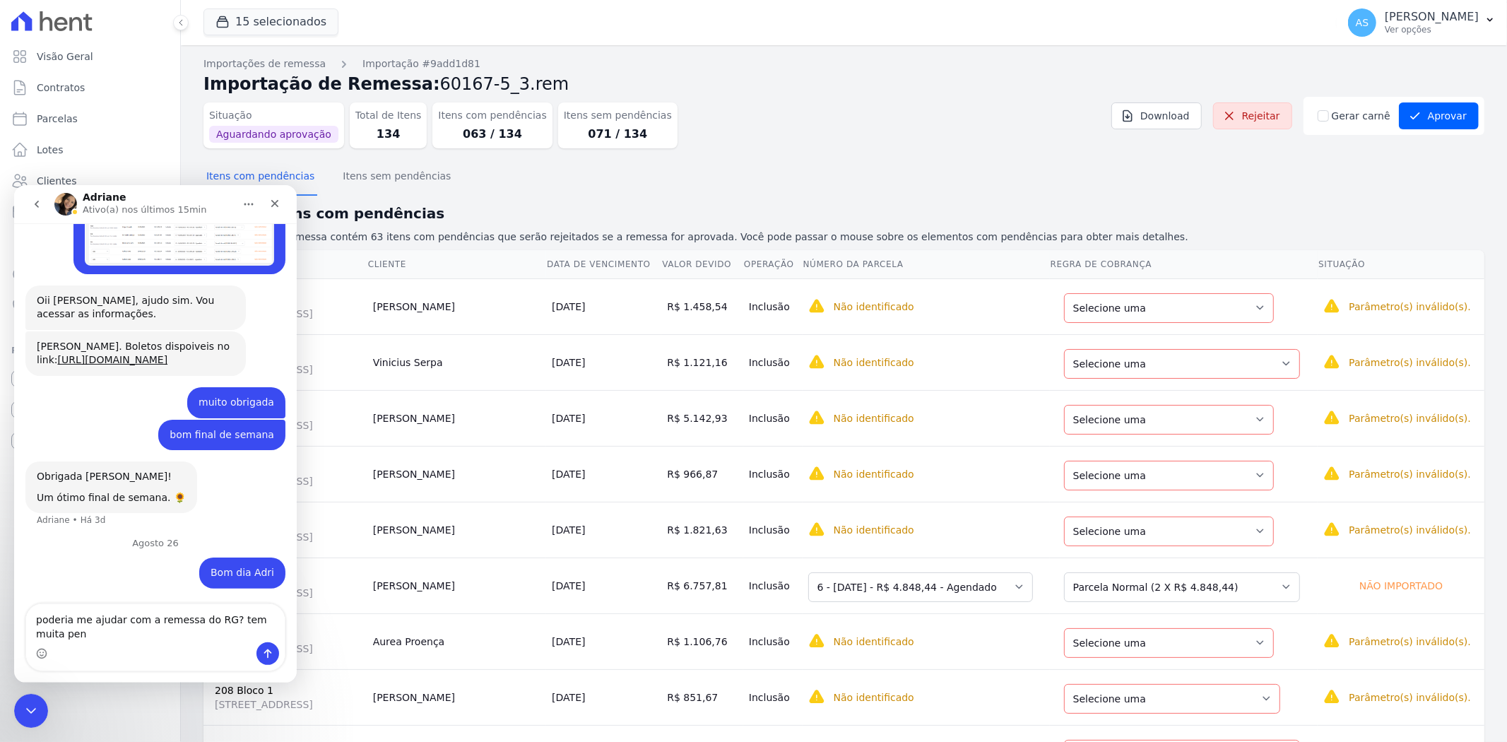
scroll to position [7163, 0]
type textarea "poderia me ajudar com a remessa do RG? tem muita pendência, o que acontece ?"
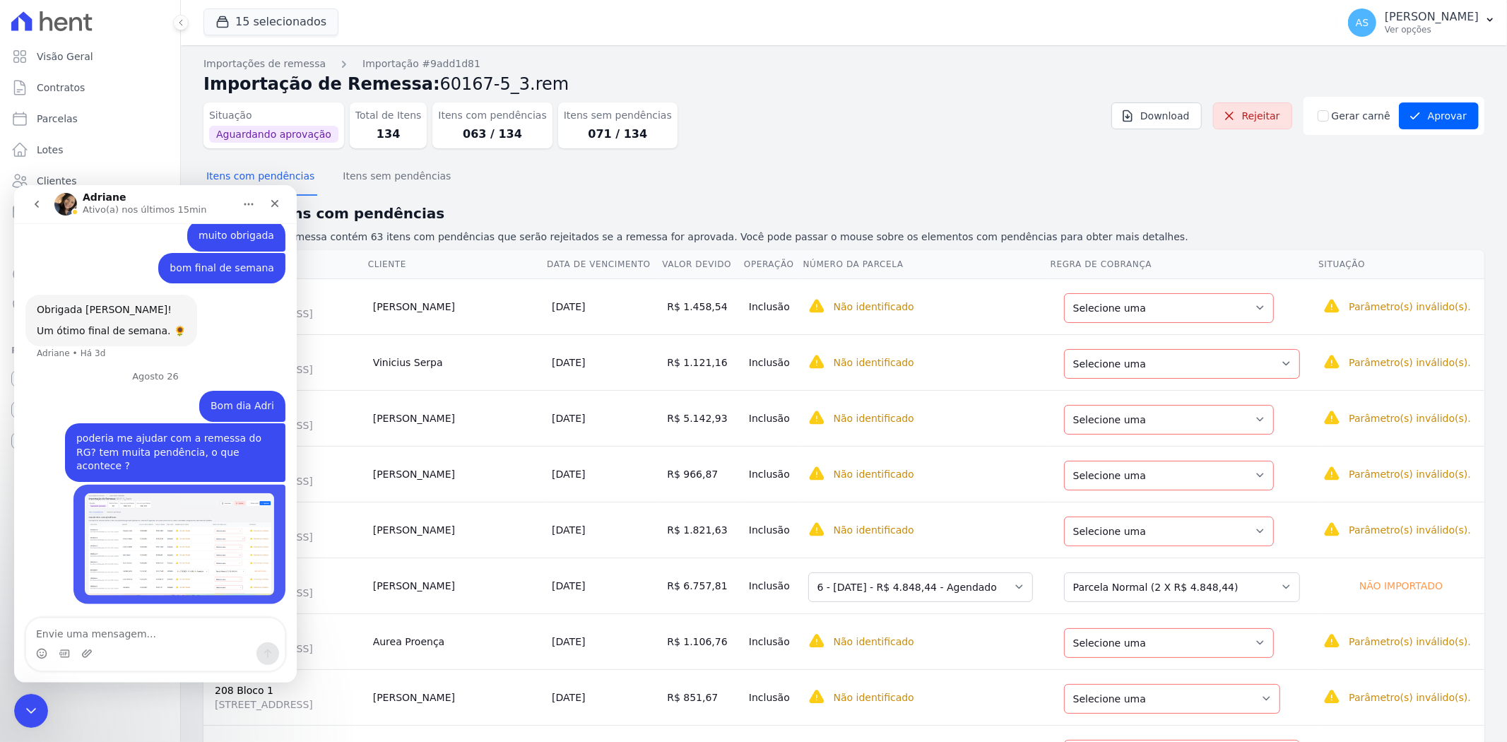
scroll to position [7315, 0]
click at [28, 710] on icon "Fechar mensagem da Intercom" at bounding box center [29, 709] width 10 height 6
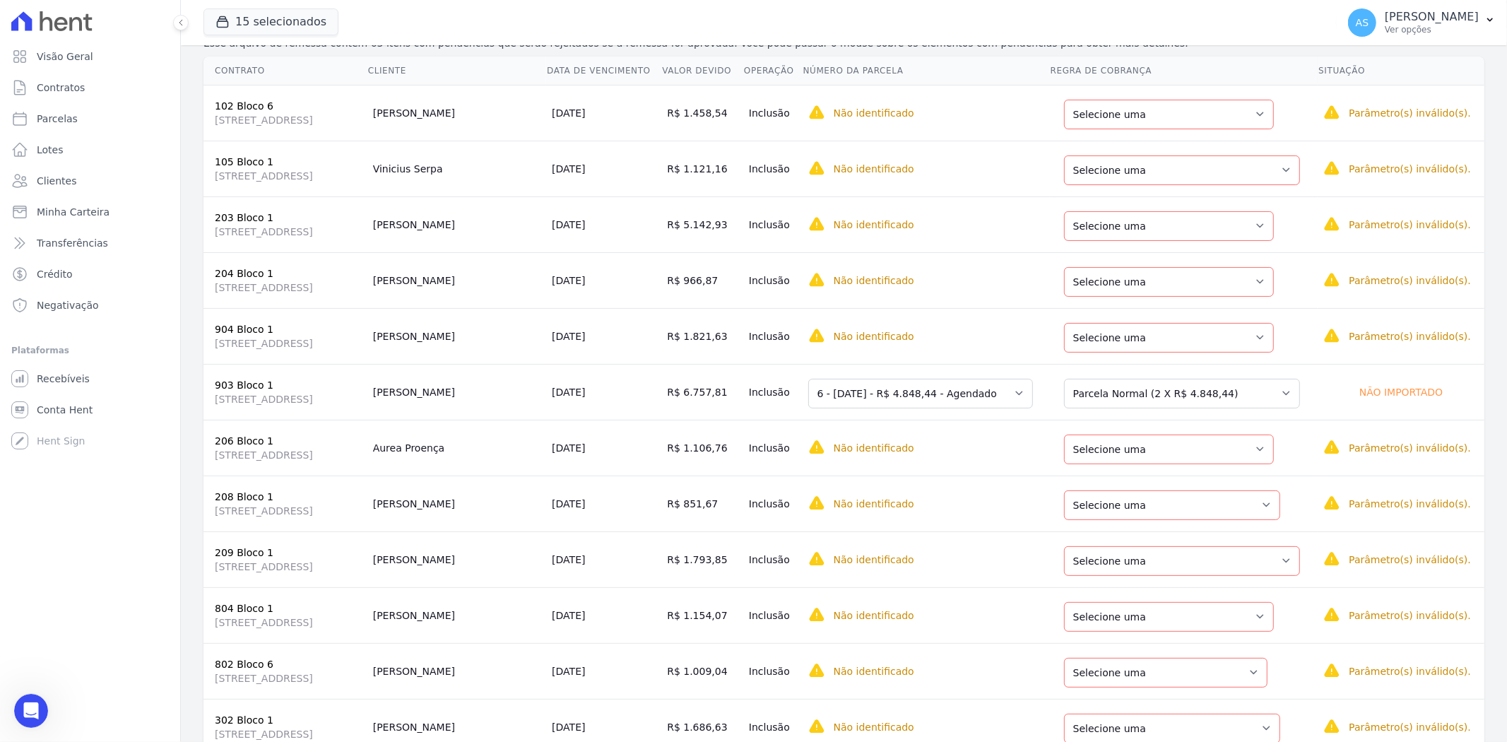
scroll to position [0, 0]
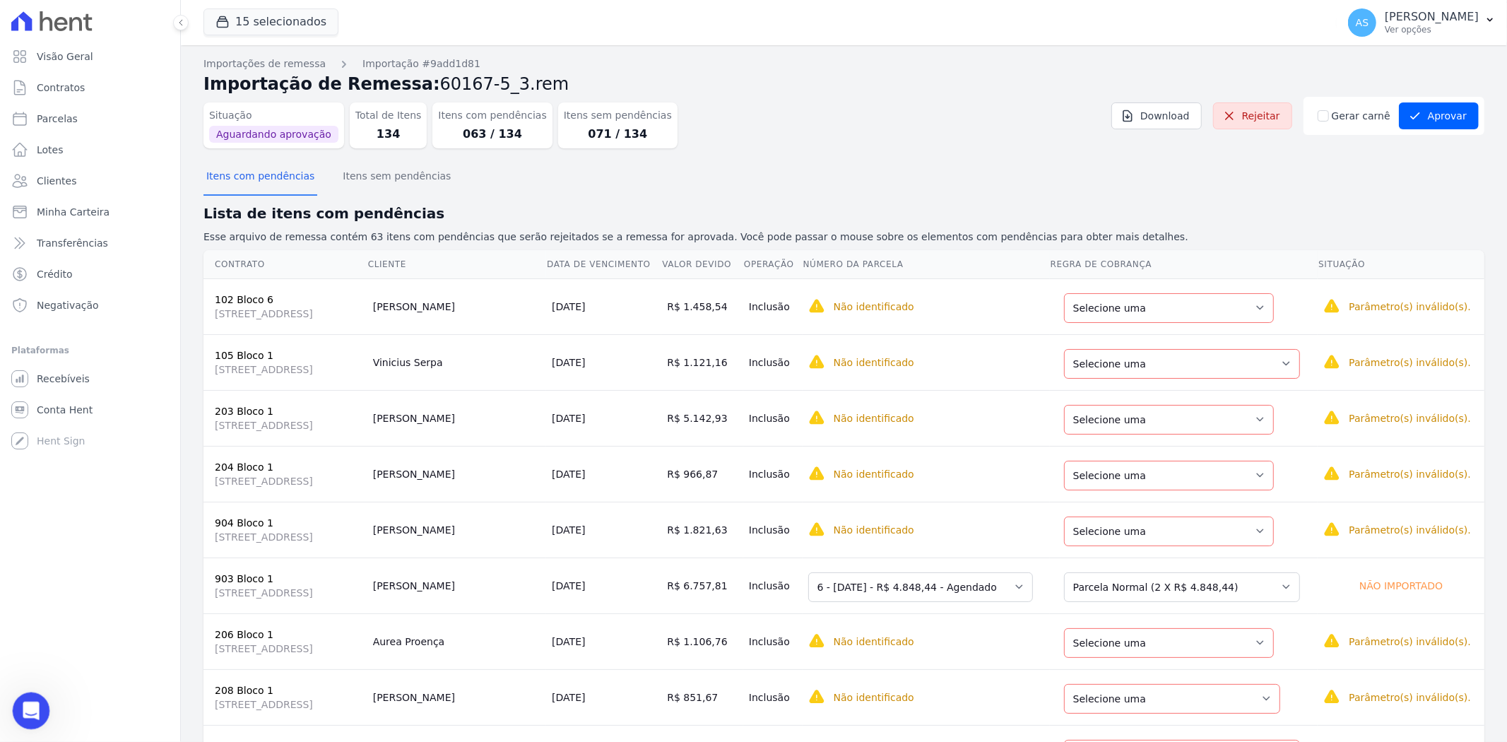
click at [21, 711] on icon "Abrir mensagem da Intercom" at bounding box center [29, 708] width 23 height 23
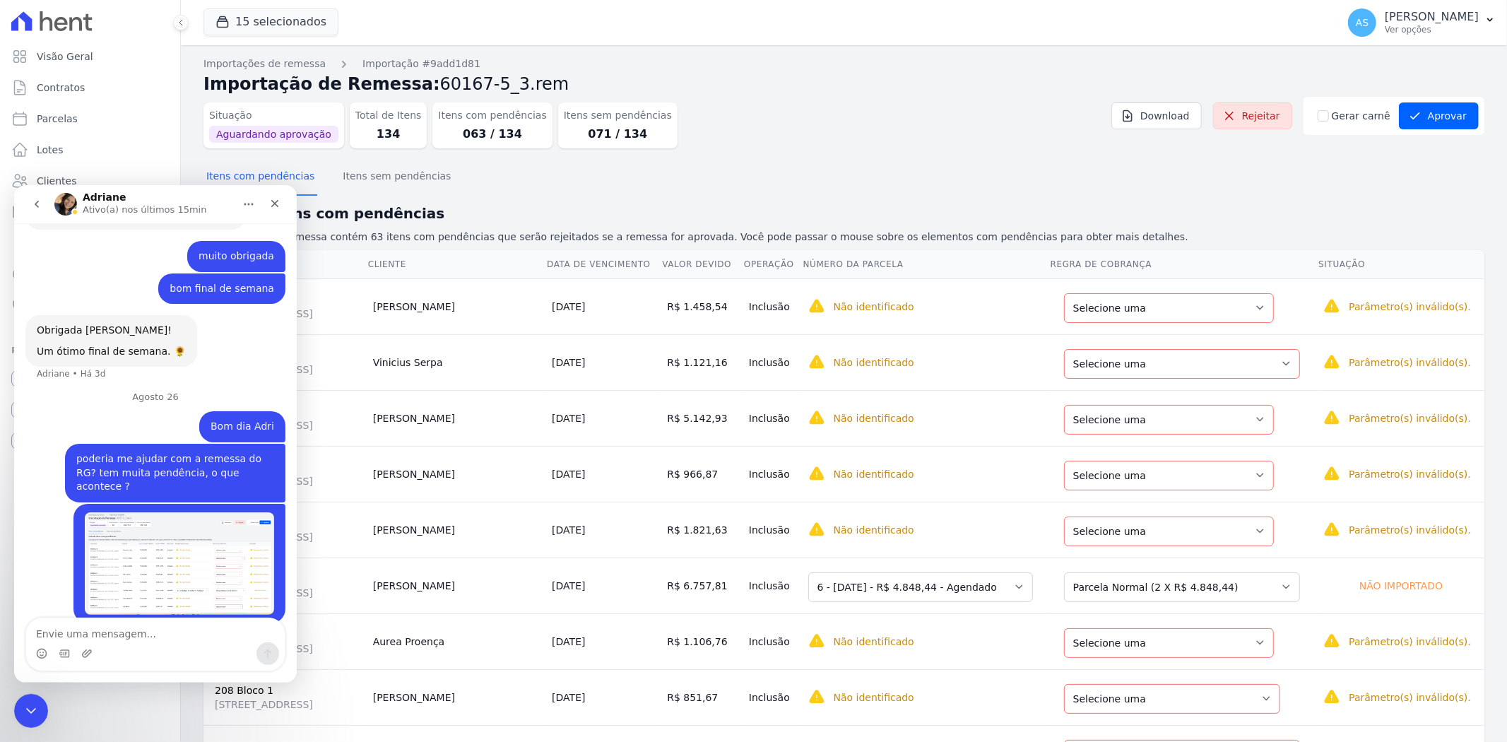
scroll to position [7315, 0]
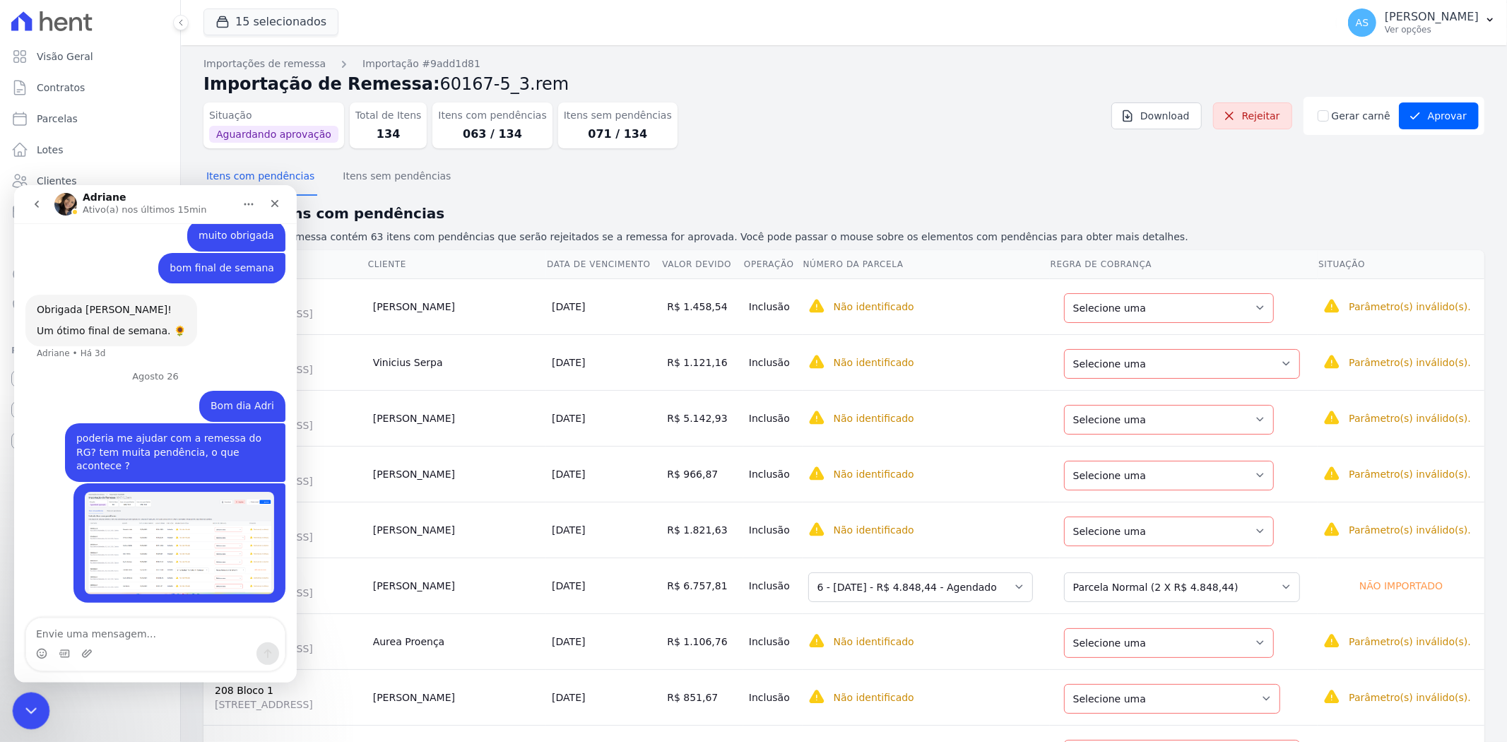
click at [26, 716] on icon "Fechar mensagem da Intercom" at bounding box center [28, 708] width 17 height 17
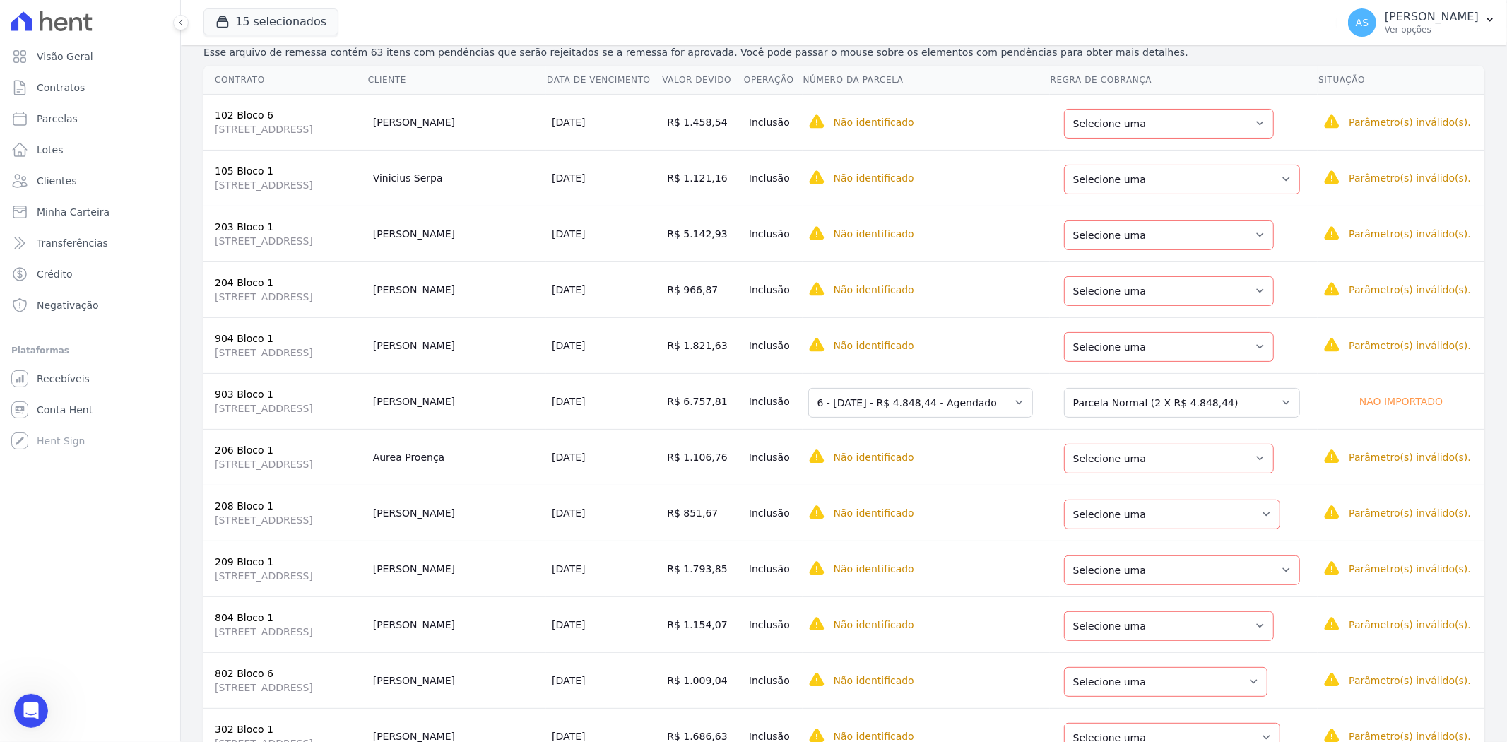
scroll to position [235, 0]
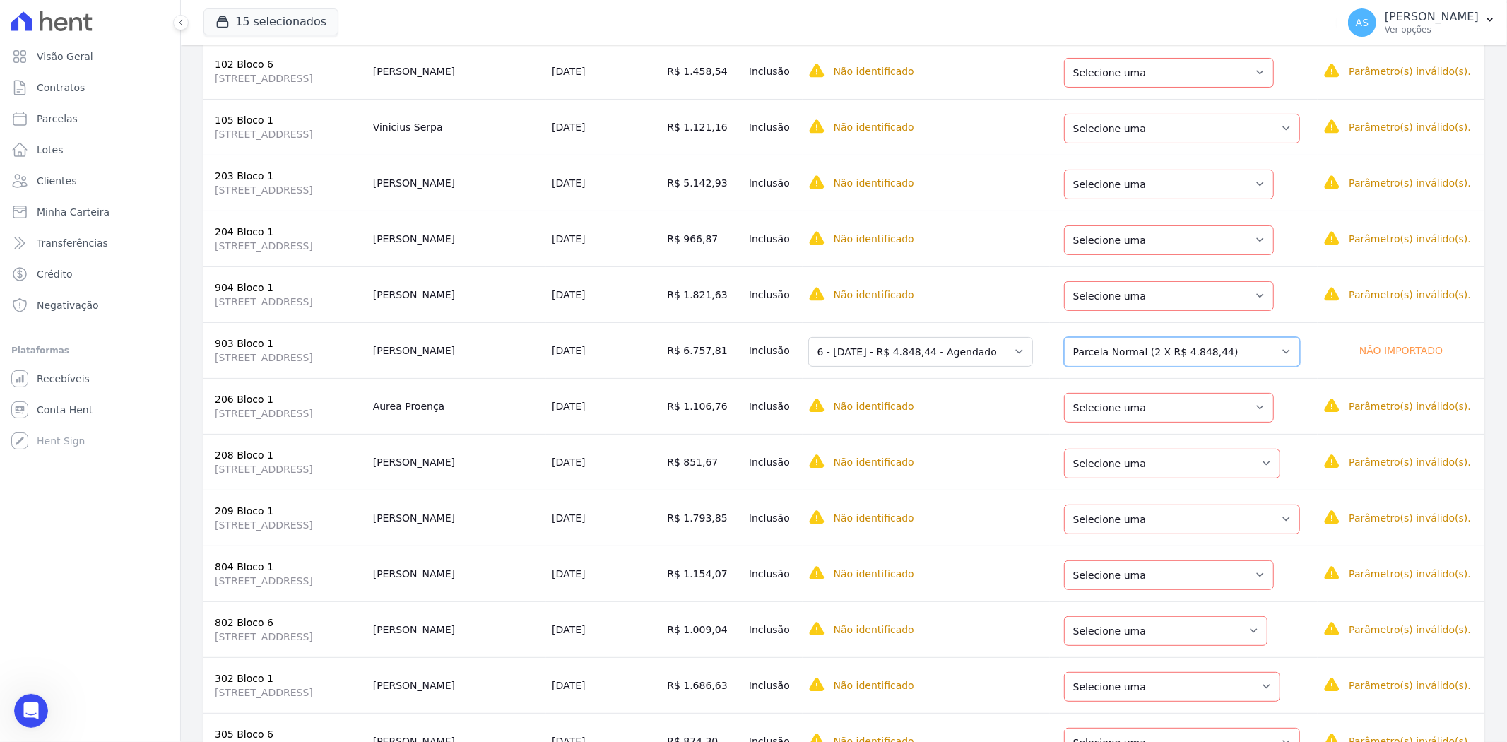
click at [1277, 357] on select "Selecione uma Nova Parcela Avulsa Parcela Avulsa Existente Outros (1 X R$ 42.42…" at bounding box center [1182, 352] width 236 height 30
click at [977, 269] on span "Selecione primeiro a regra de cobrança." at bounding box center [924, 281] width 232 height 25
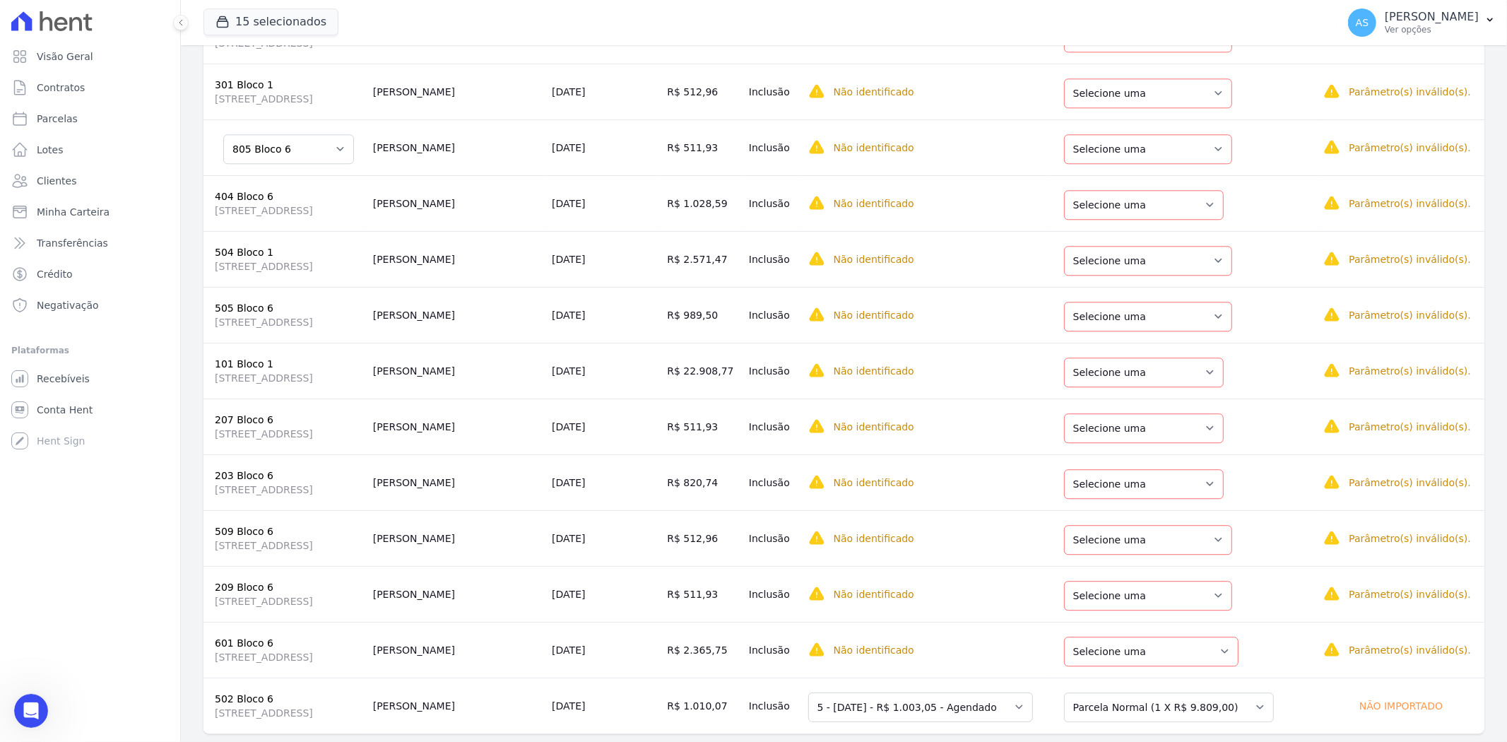
scroll to position [3098, 0]
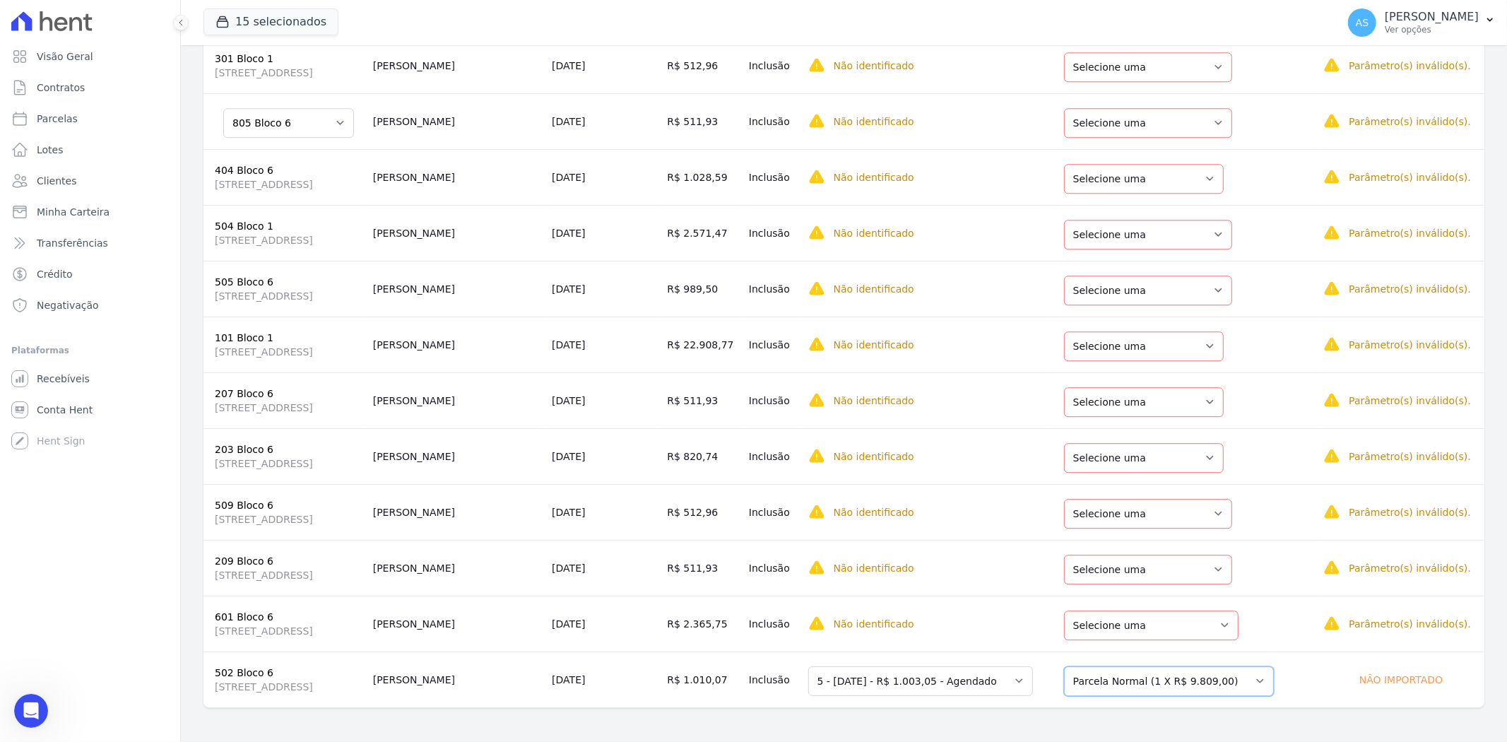
click at [1265, 682] on select "Selecione uma Nova Parcela Avulsa Parcela Avulsa Existente Outros (1 X R$ 366.9…" at bounding box center [1169, 681] width 210 height 30
click at [1002, 623] on span "Selecione primeiro a regra de cobrança." at bounding box center [924, 610] width 232 height 25
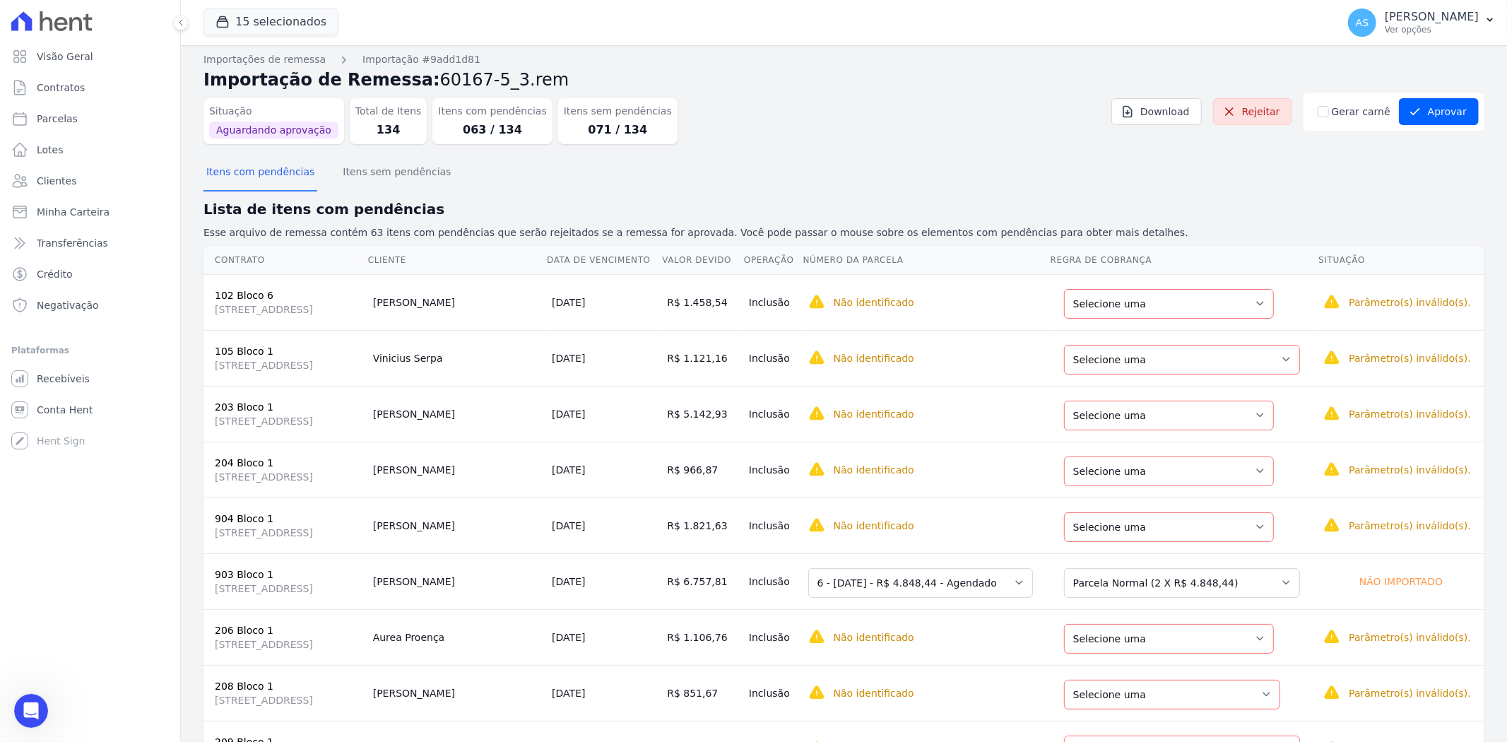
scroll to position [0, 0]
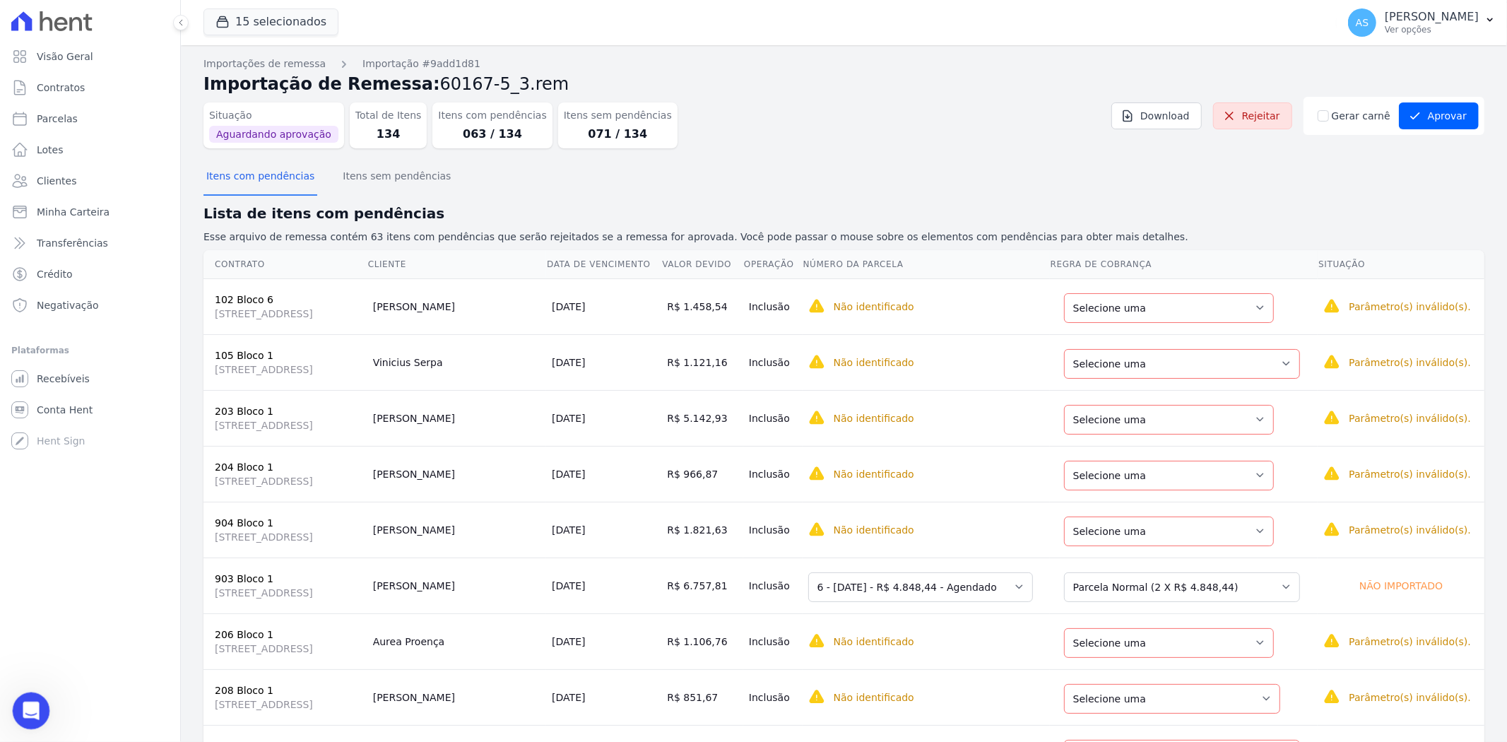
drag, startPoint x: 61, startPoint y: 1394, endPoint x: 35, endPoint y: 709, distance: 685.7
click at [36, 709] on icon "Abrir mensagem da Intercom" at bounding box center [29, 708] width 23 height 23
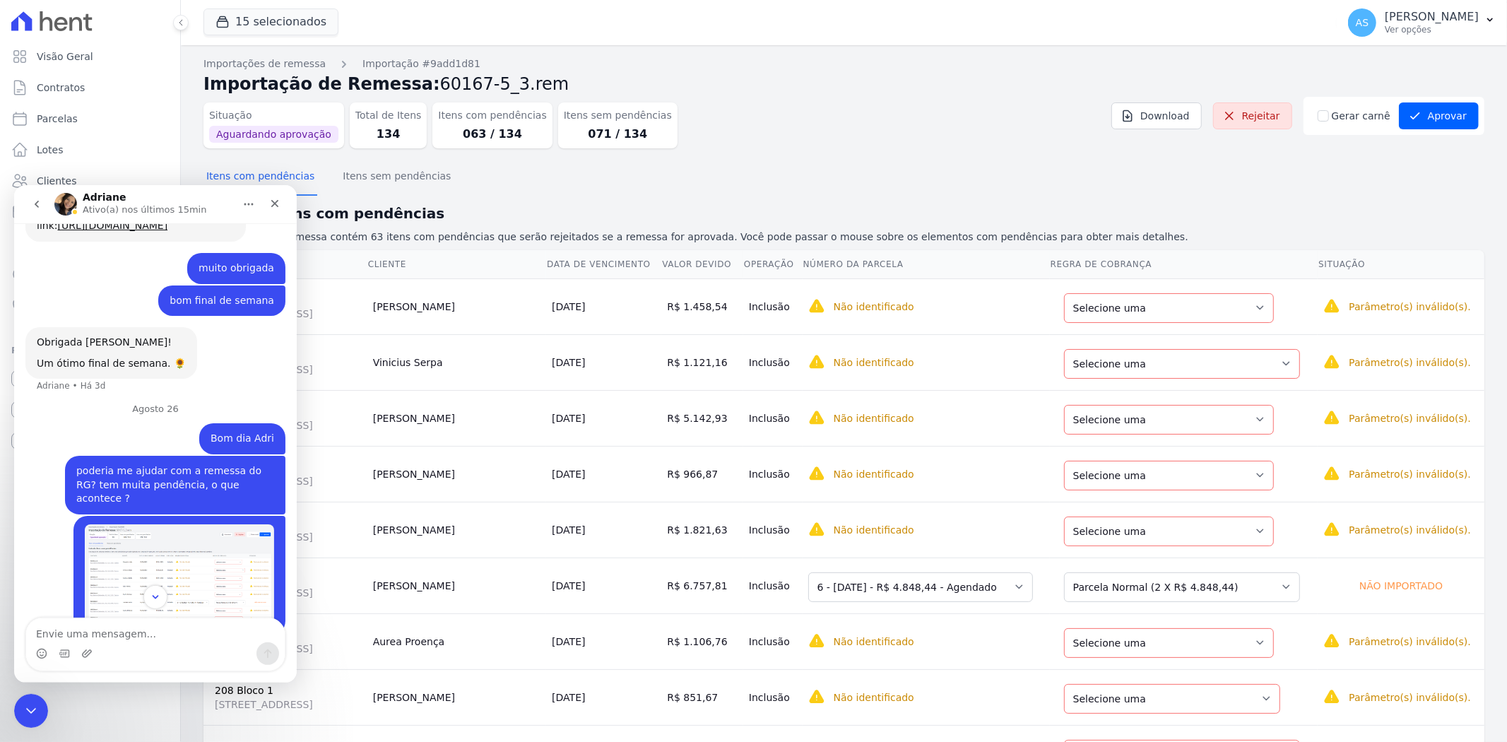
scroll to position [7315, 0]
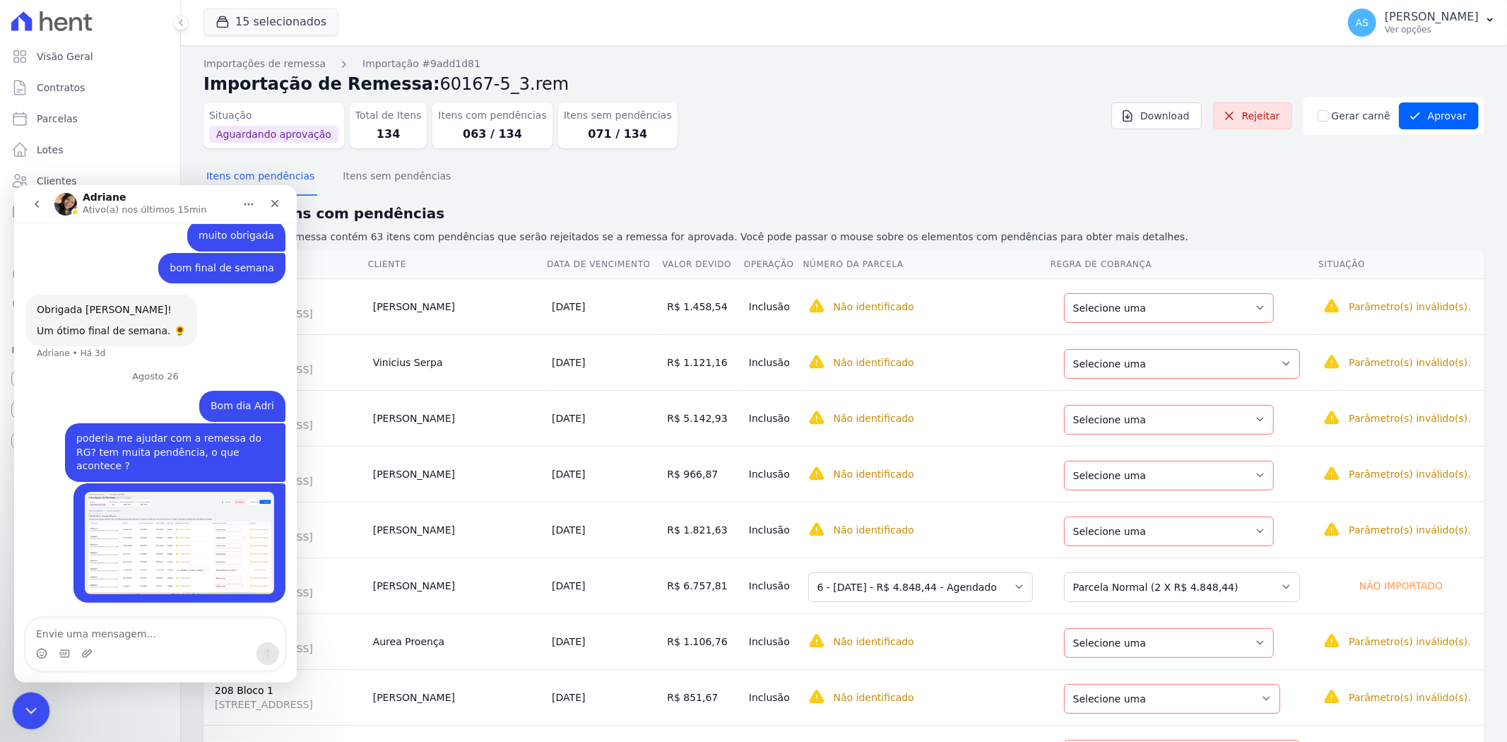
click at [27, 708] on icon "Fechar mensagem da Intercom" at bounding box center [29, 709] width 10 height 6
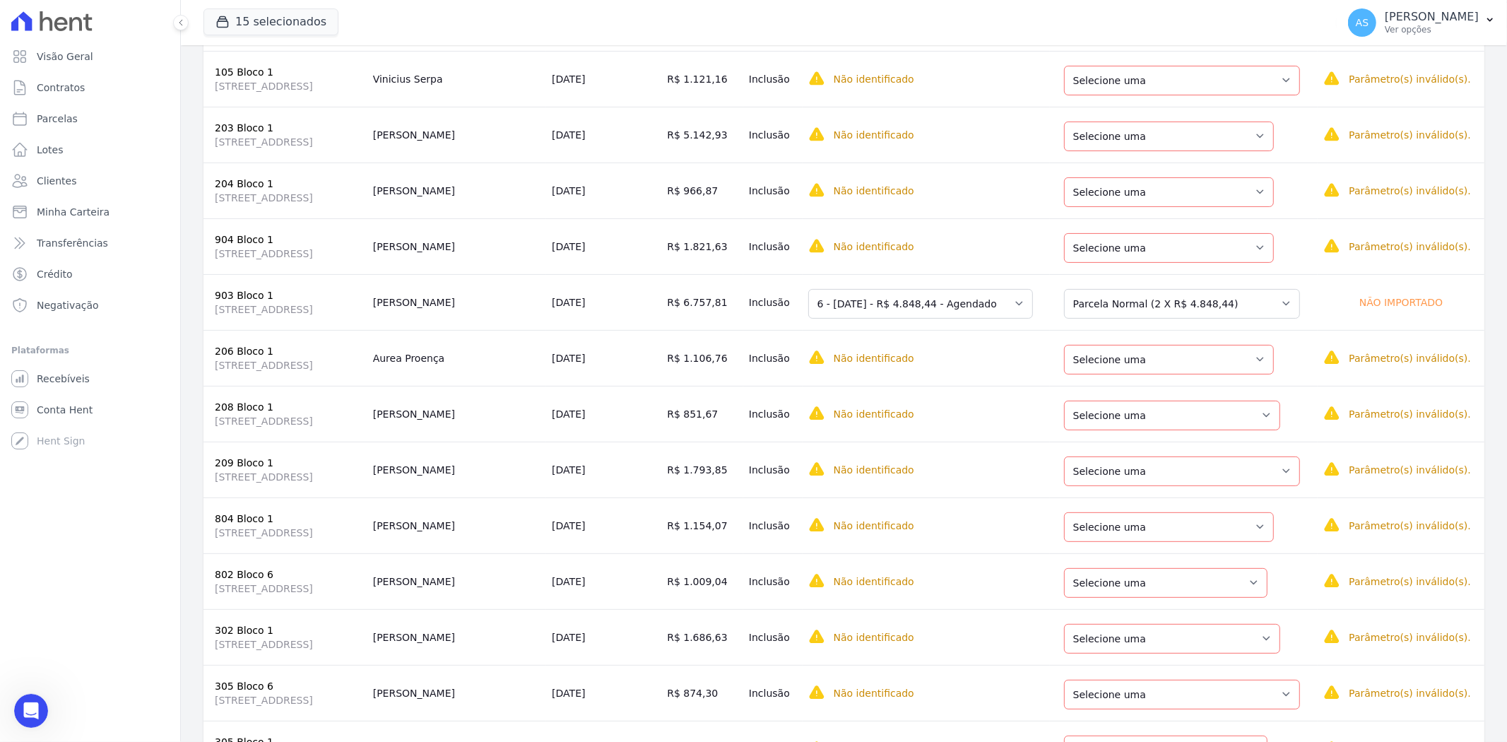
scroll to position [0, 0]
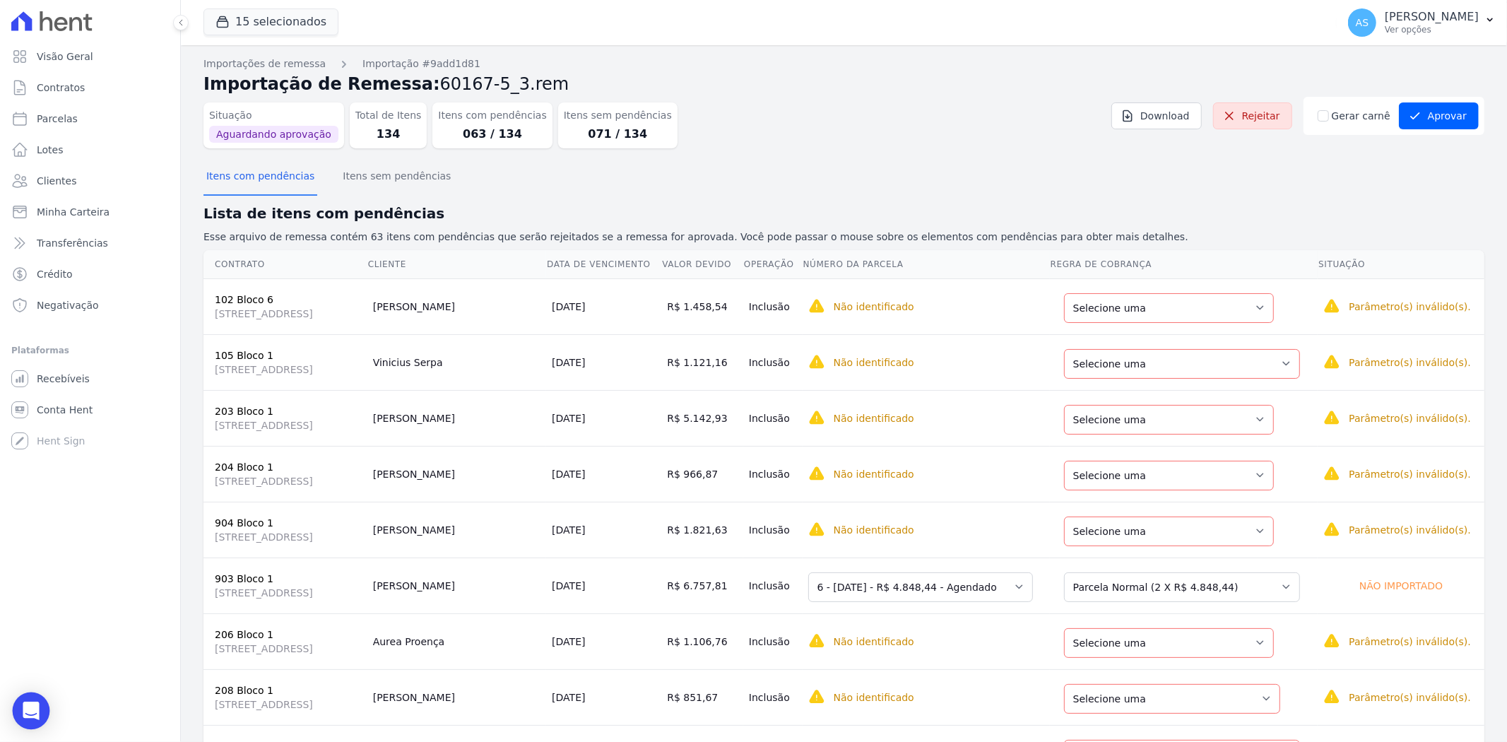
click at [28, 713] on icon "Open Intercom Messenger" at bounding box center [31, 710] width 18 height 18
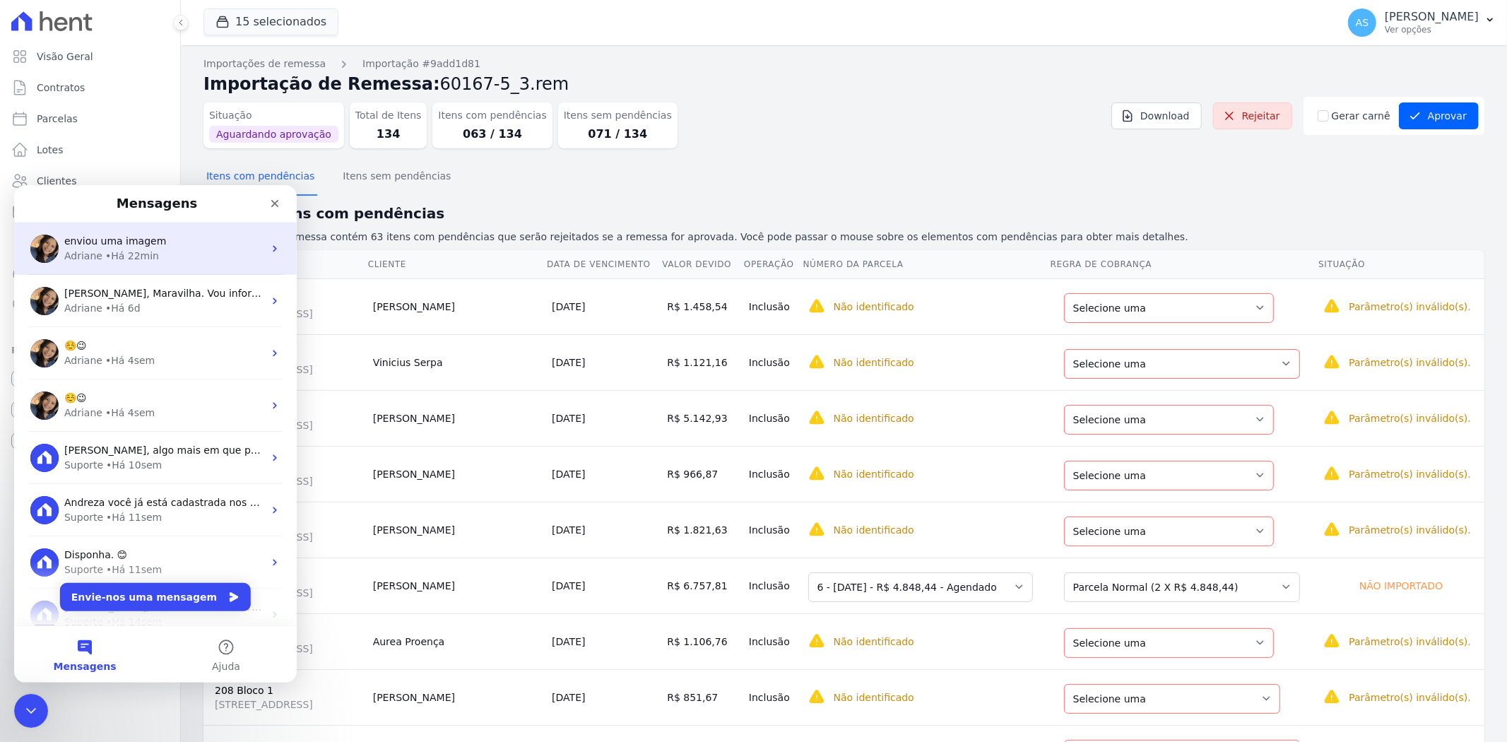
click at [149, 251] on div "• Há 22min" at bounding box center [132, 255] width 54 height 15
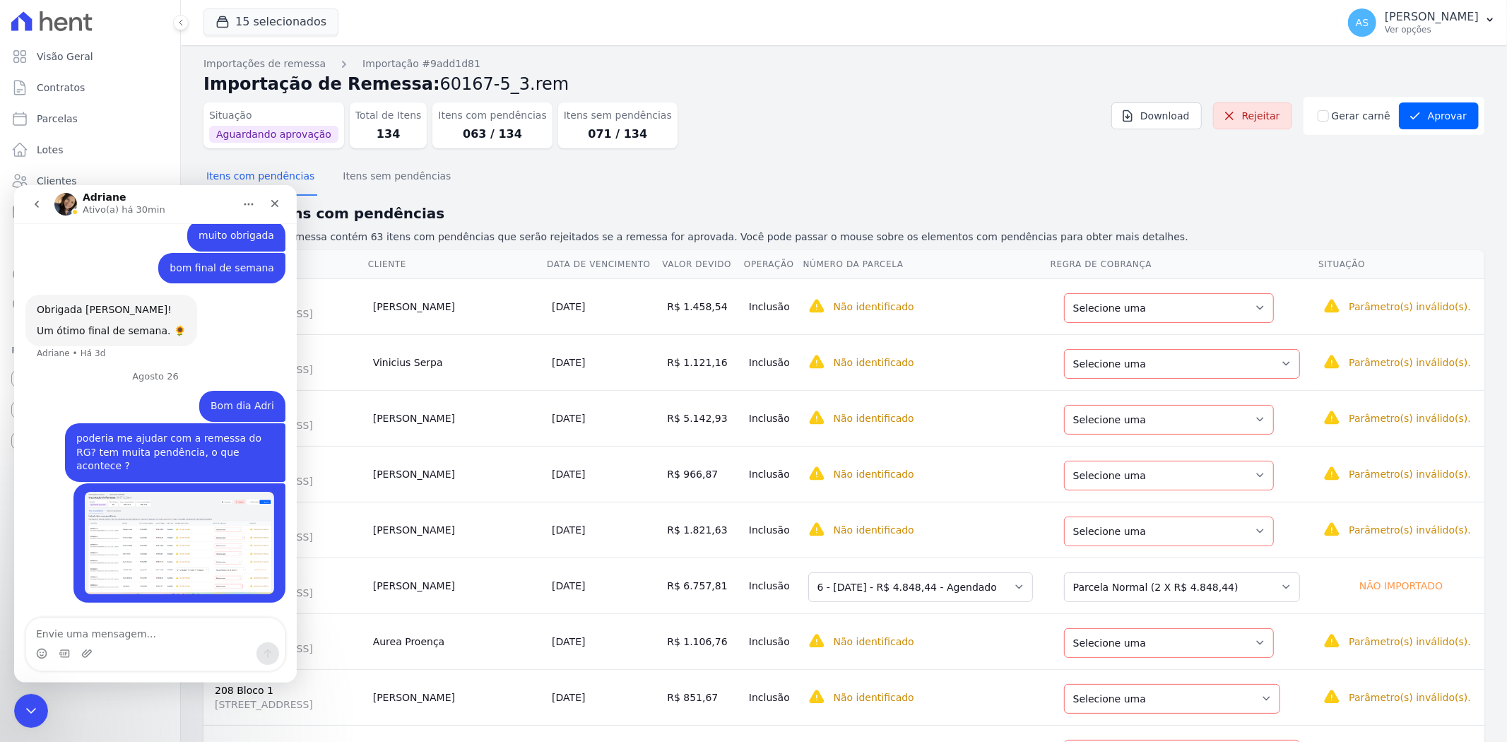
scroll to position [7315, 0]
click at [32, 716] on icon "Fechar mensagem da Intercom" at bounding box center [28, 708] width 17 height 17
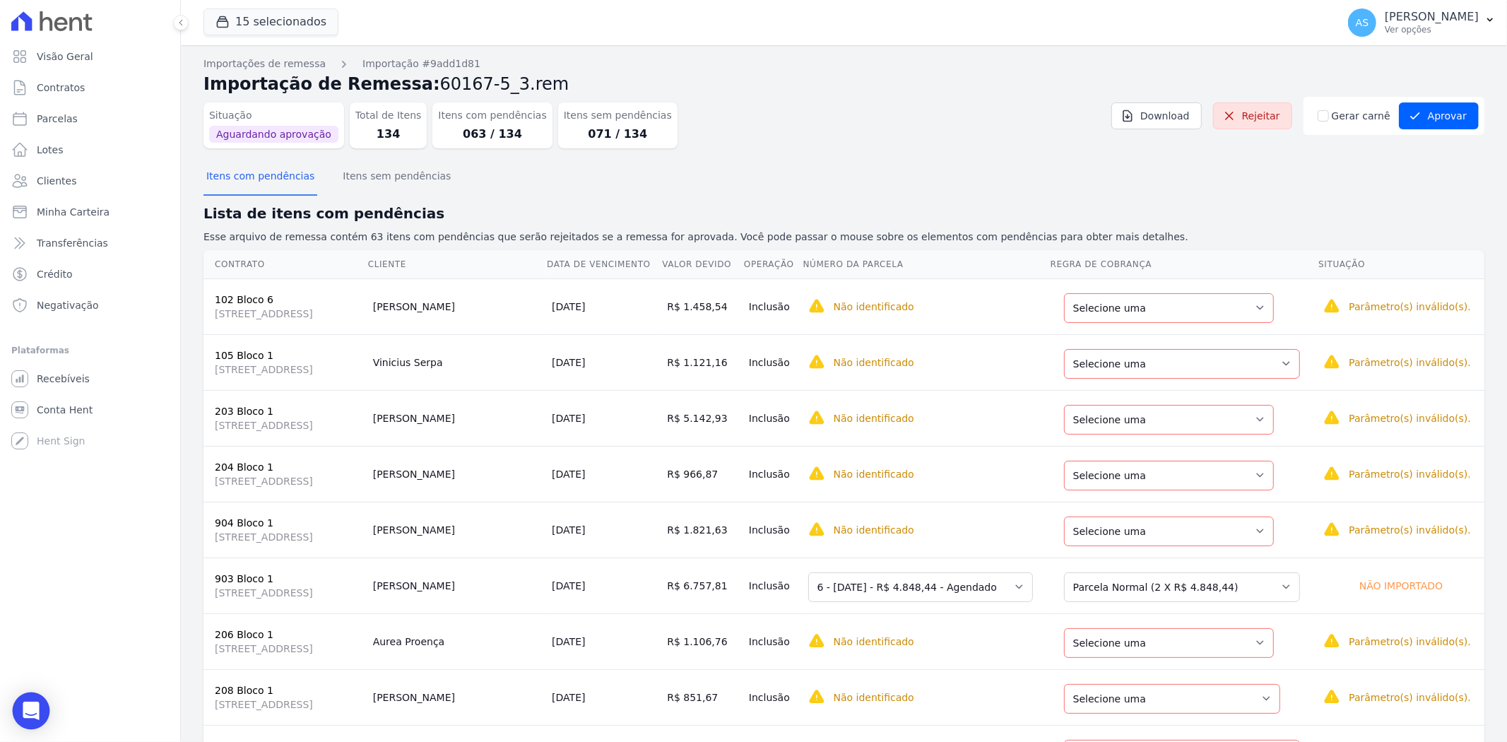
click at [30, 700] on div "Open Intercom Messenger" at bounding box center [31, 710] width 37 height 37
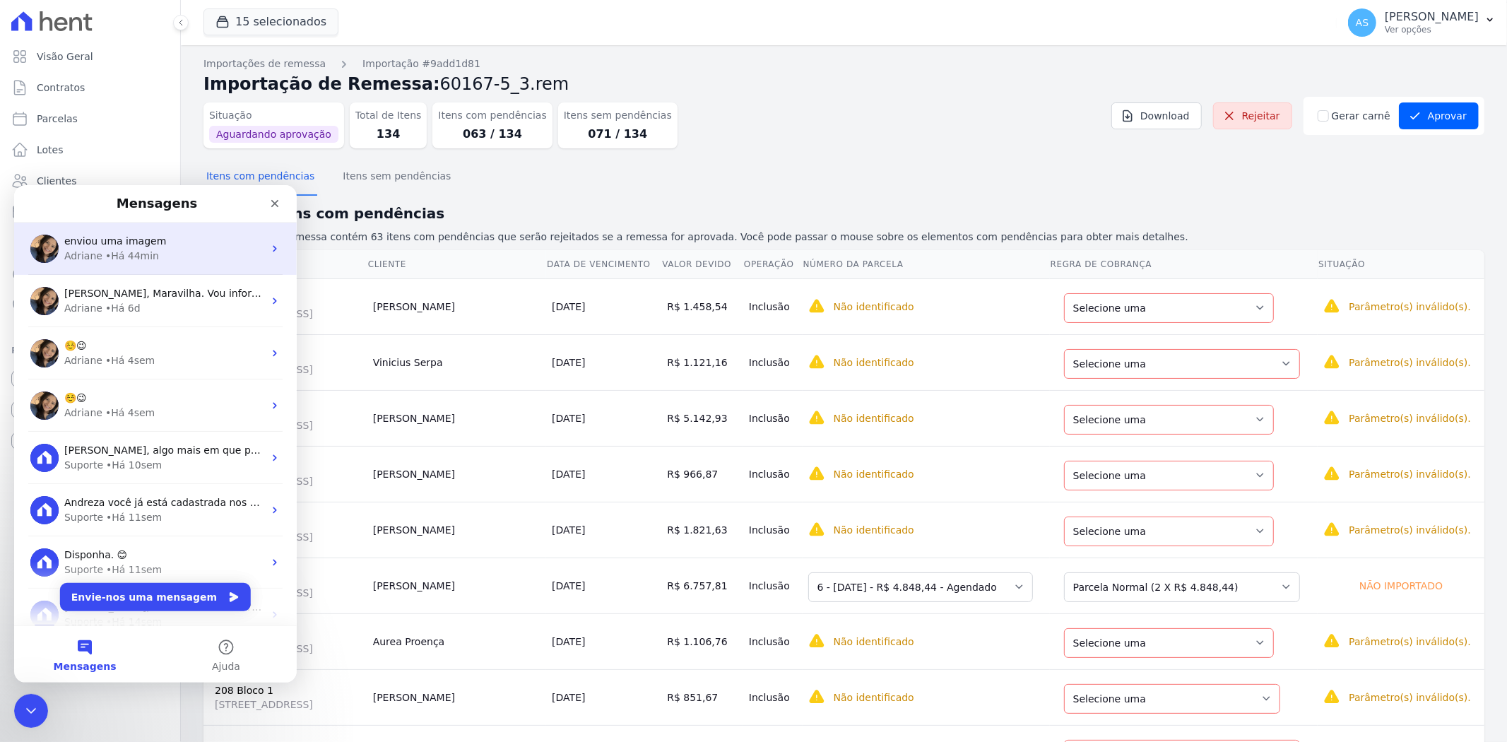
click at [188, 254] on div "Adriane • Há 44min" at bounding box center [163, 255] width 199 height 15
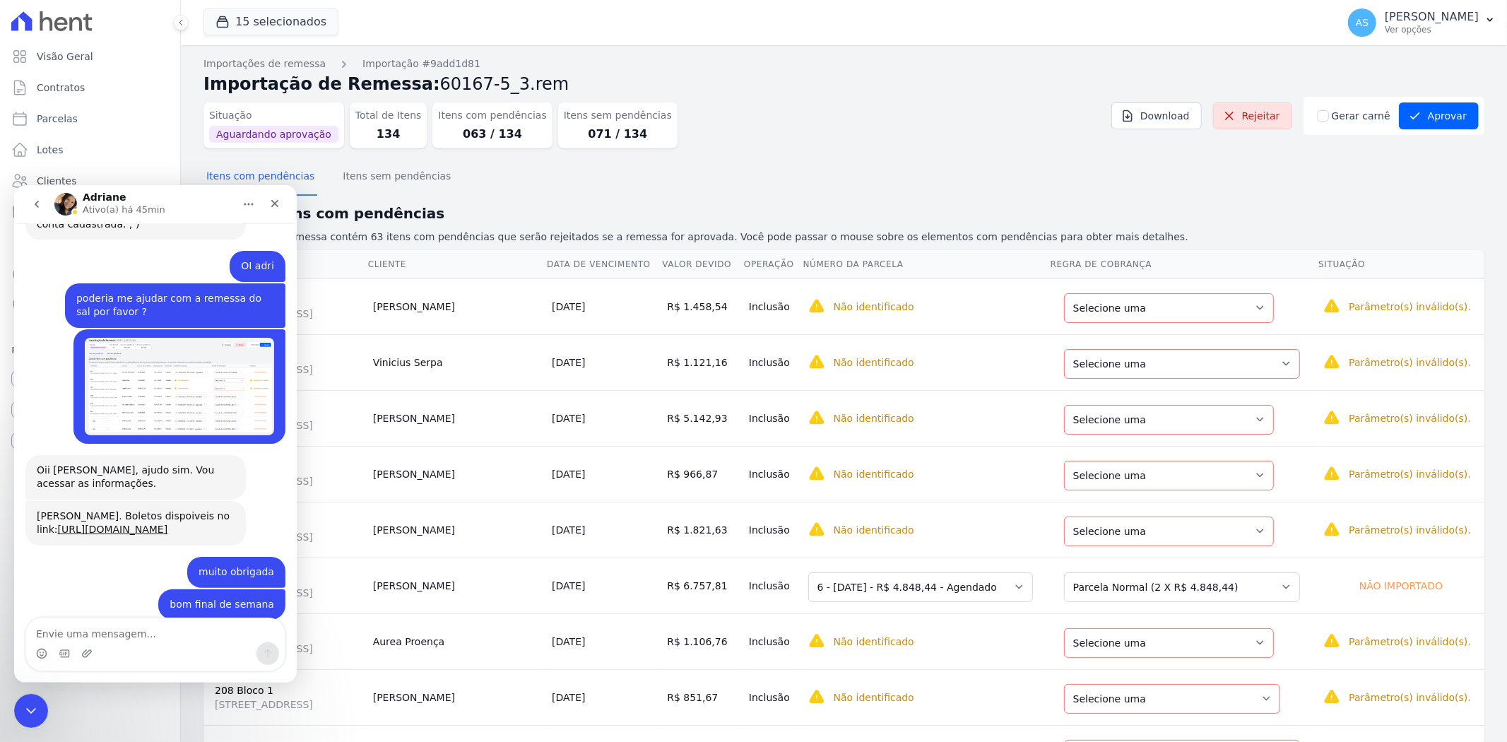
scroll to position [7315, 0]
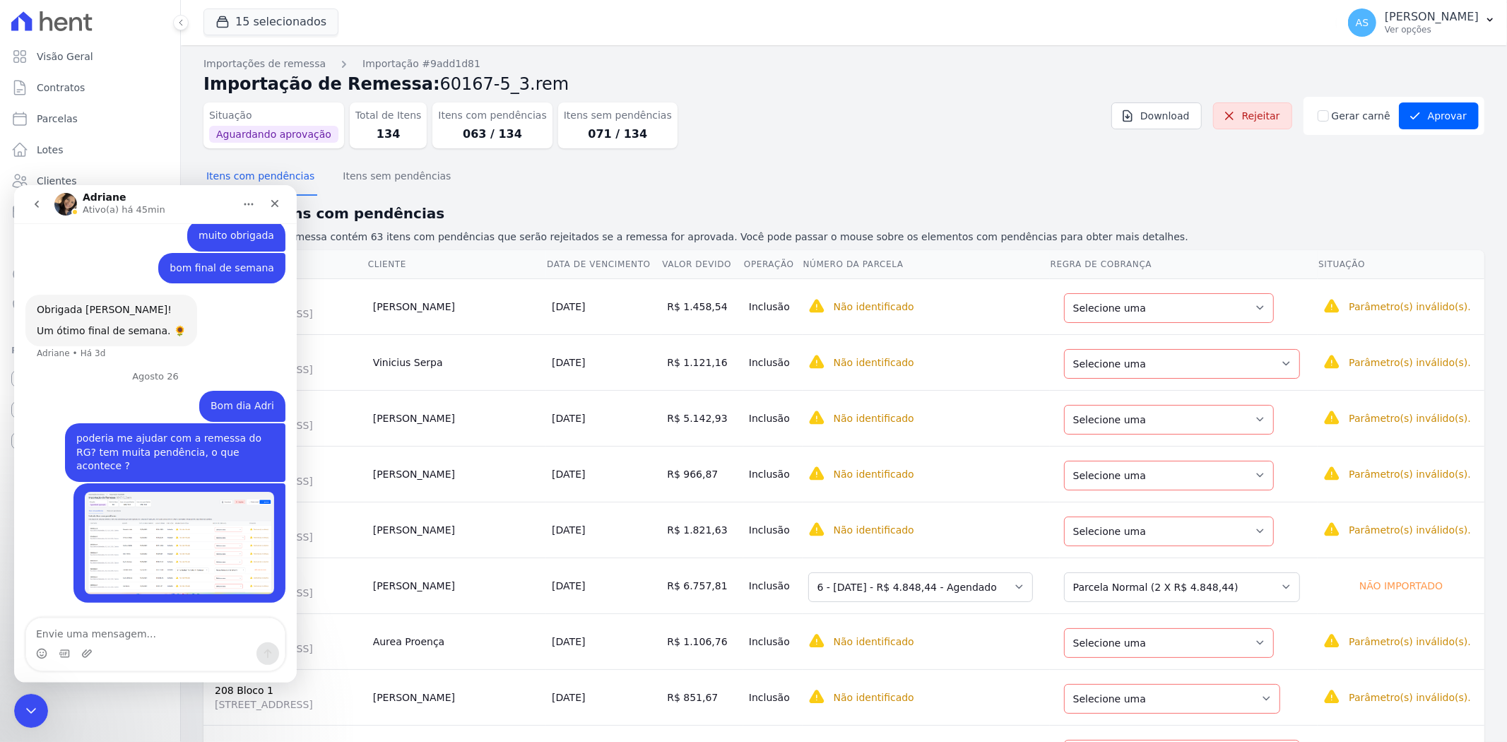
scroll to position [7315, 0]
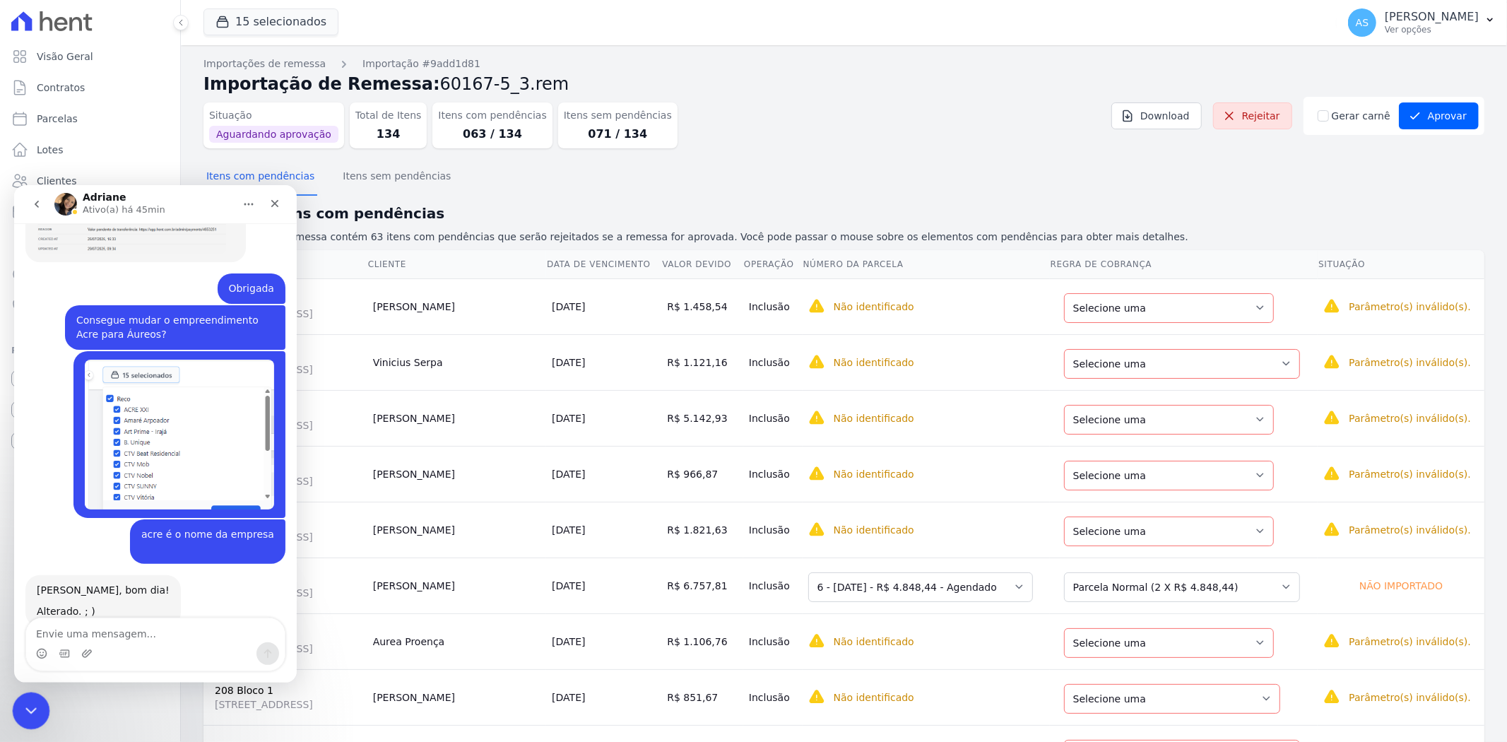
scroll to position [6178, 0]
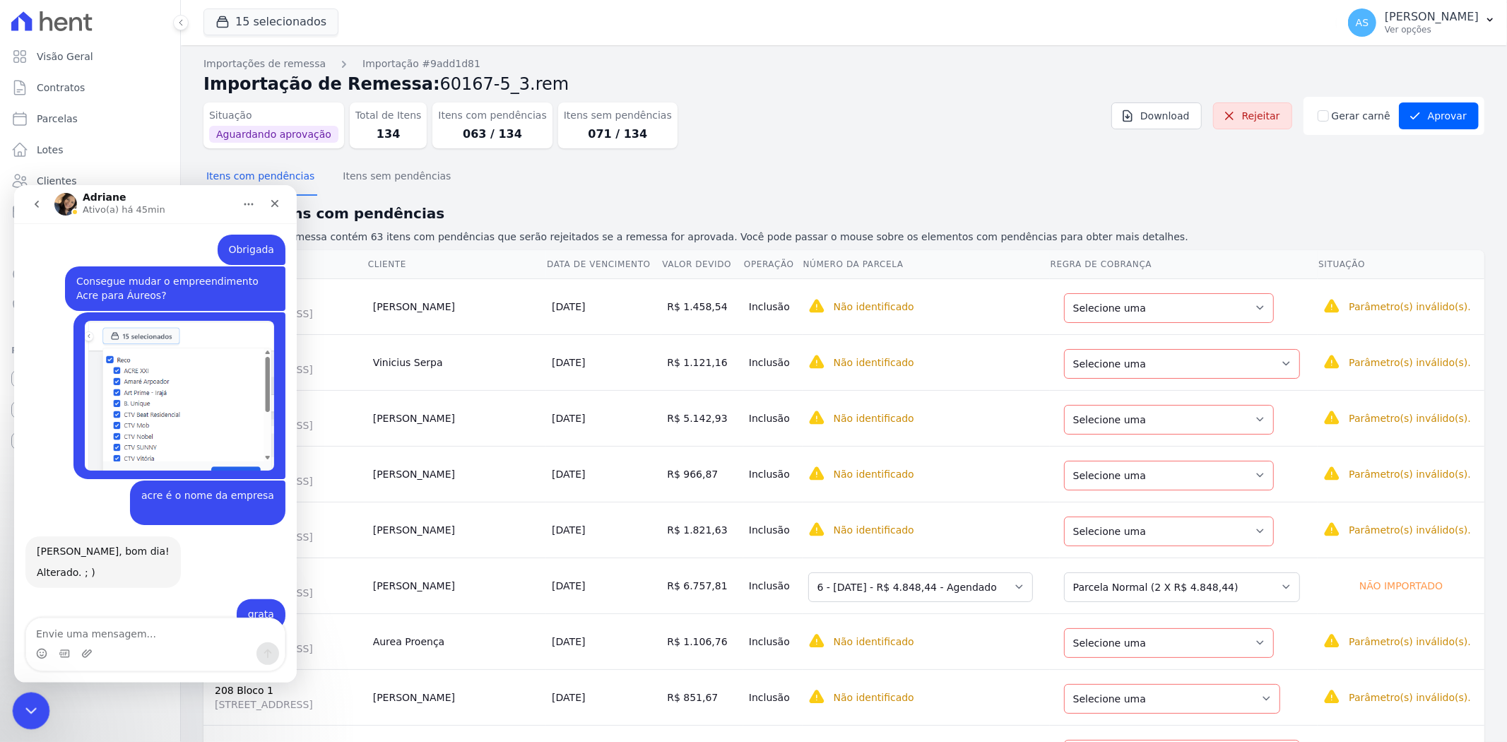
click at [22, 701] on icon "Fechar mensagem da Intercom" at bounding box center [28, 708] width 17 height 17
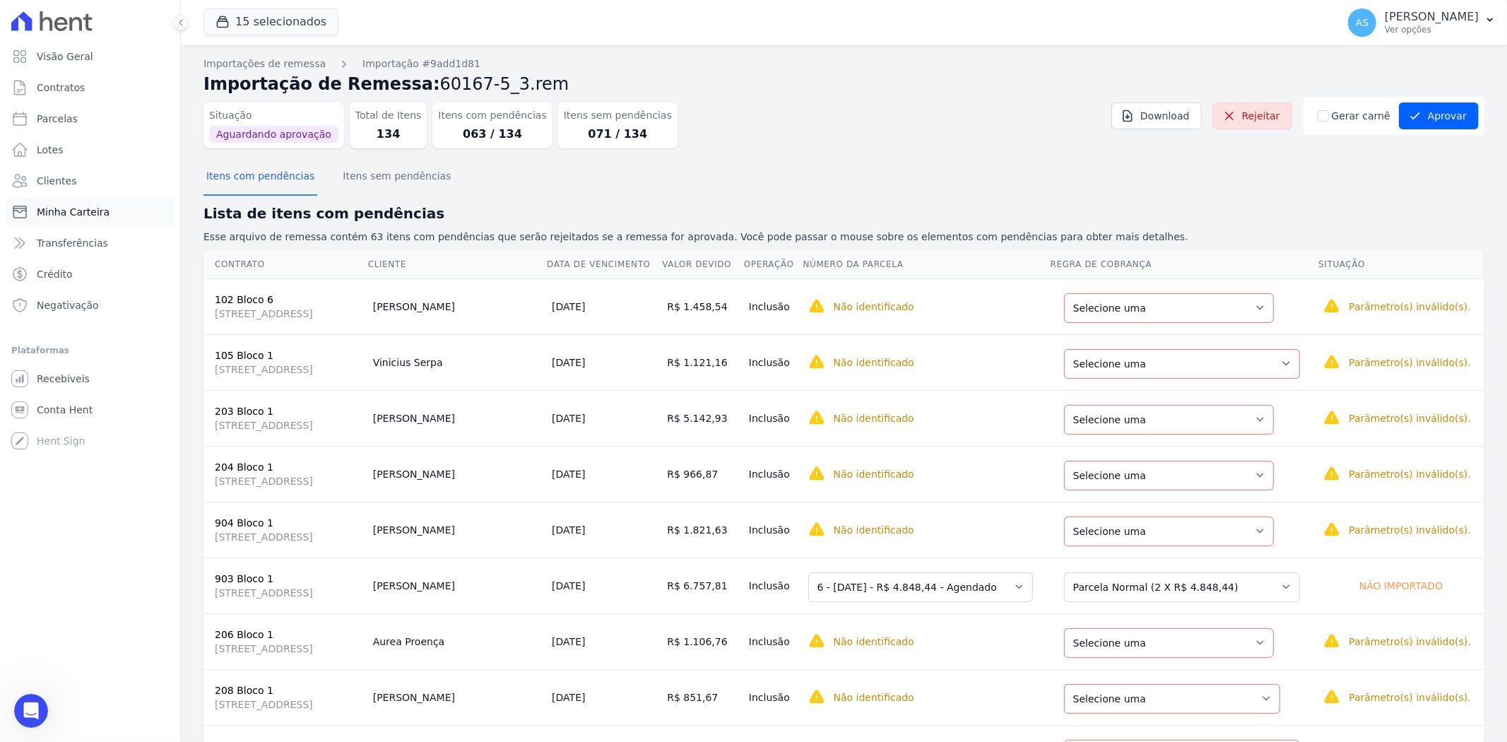
scroll to position [7315, 0]
click at [73, 214] on span "Minha Carteira" at bounding box center [73, 212] width 73 height 14
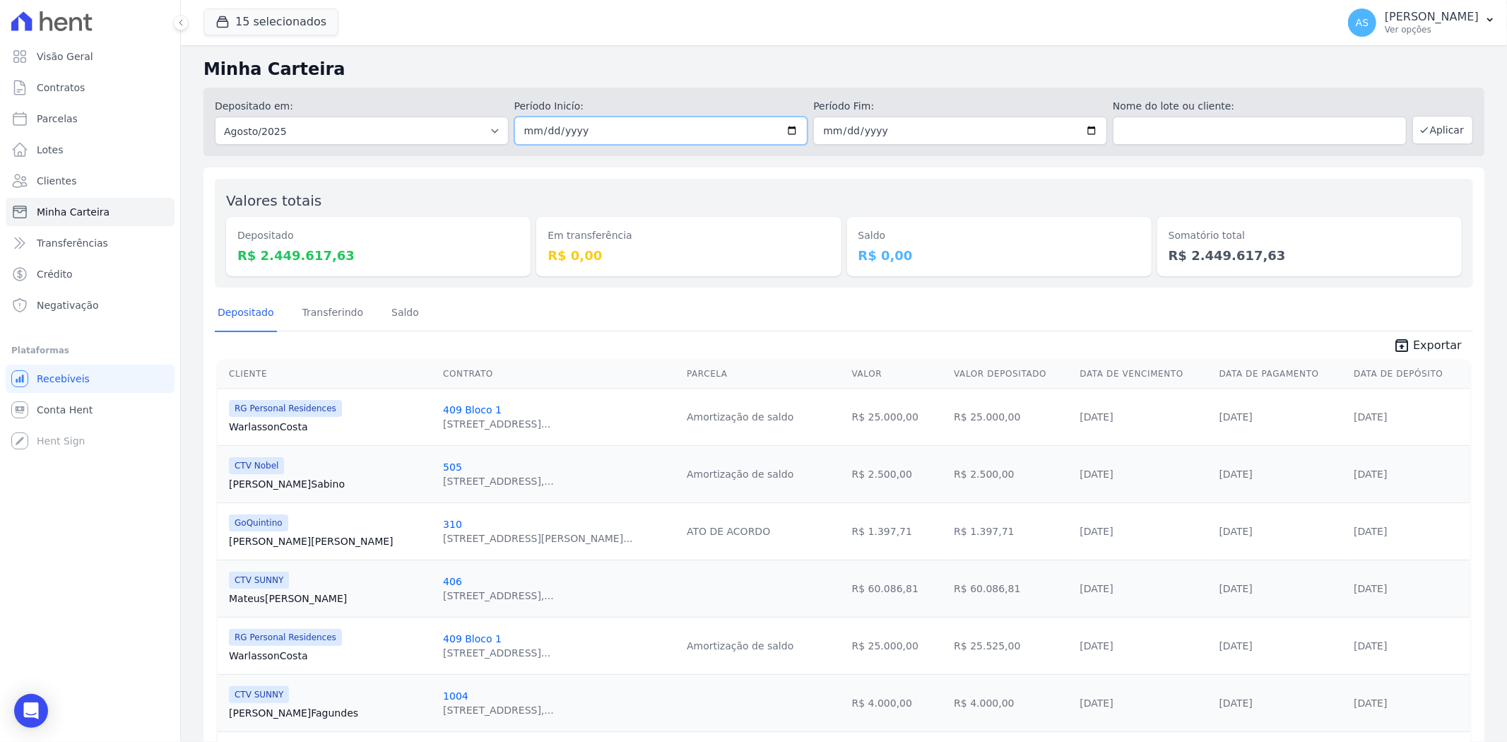
click at [791, 129] on input "2025-08-01" at bounding box center [661, 131] width 294 height 28
type input "[DATE]"
click at [1083, 130] on input "2025-08-31" at bounding box center [960, 131] width 294 height 28
type input "[DATE]"
click at [1421, 125] on button "Aplicar" at bounding box center [1442, 130] width 61 height 28
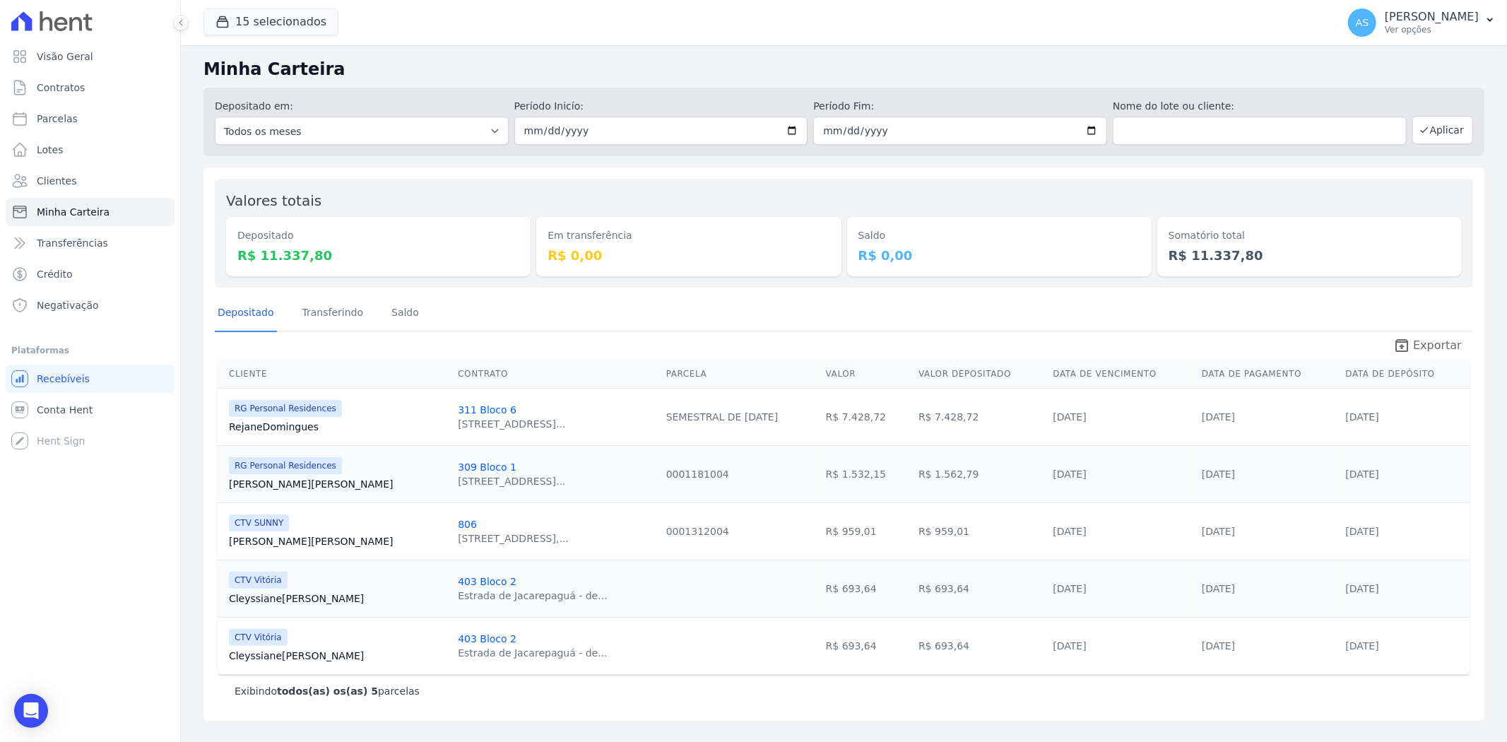
click at [1441, 346] on span "Exportar" at bounding box center [1437, 345] width 49 height 17
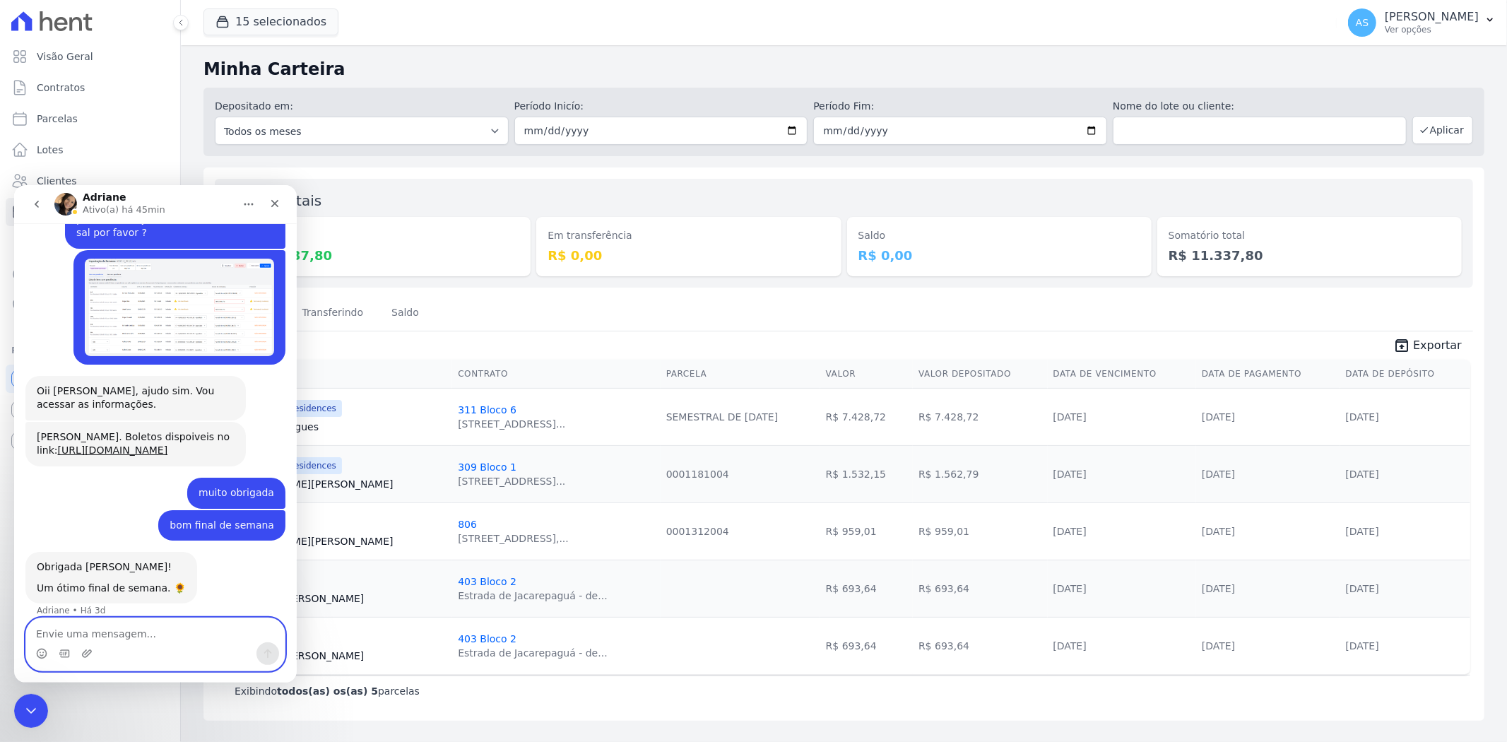
scroll to position [7315, 0]
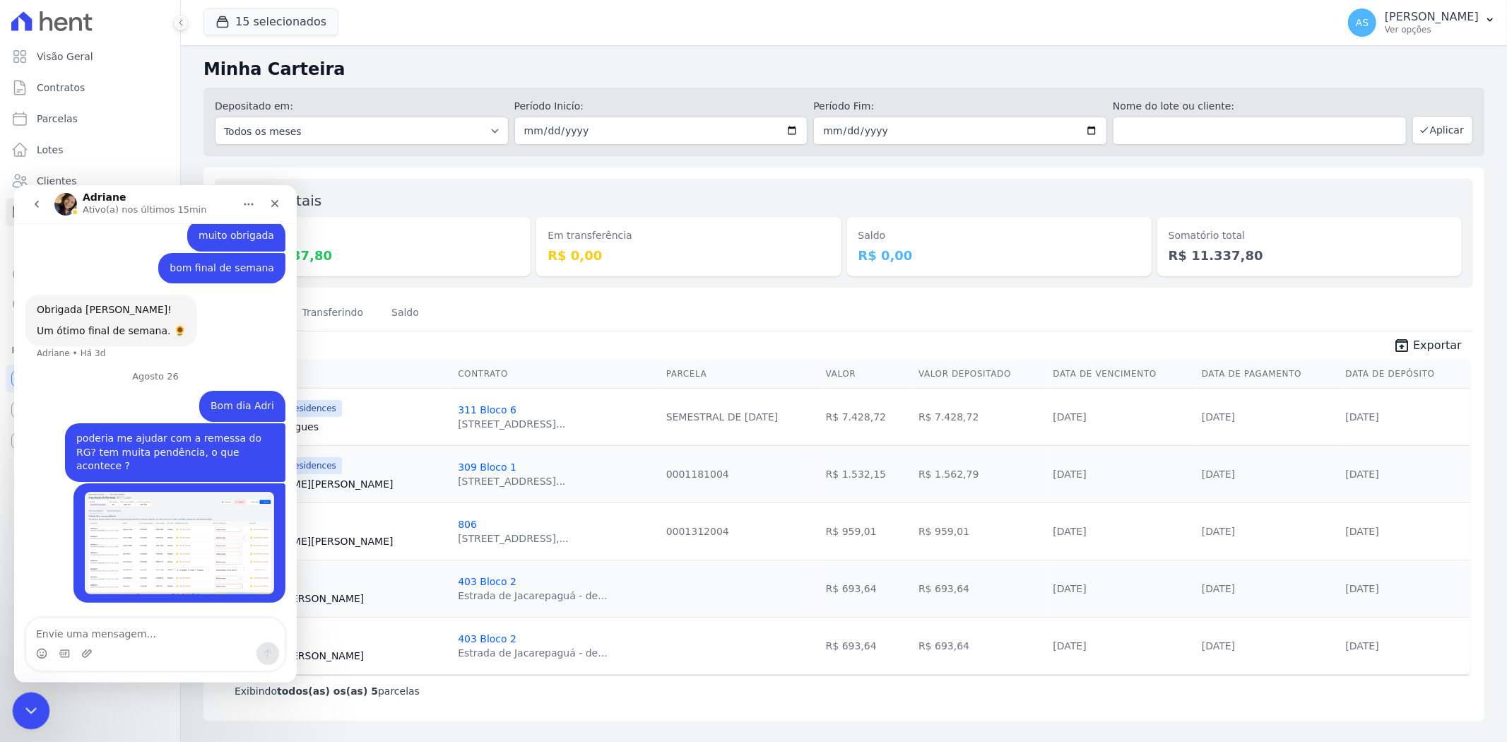
click at [33, 709] on icon "Fechar mensagem da Intercom" at bounding box center [28, 708] width 17 height 17
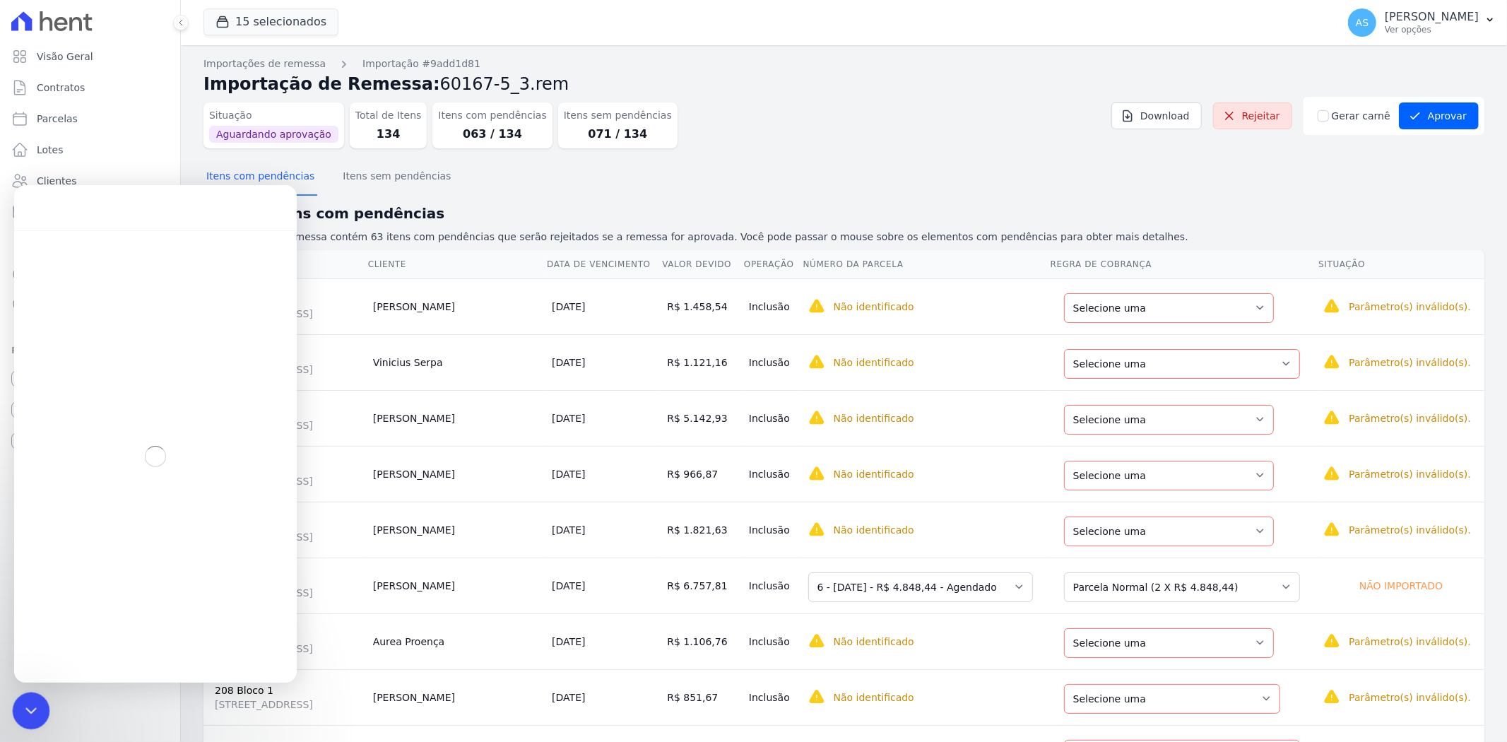
click at [36, 710] on icon "Fechar mensagem da Intercom" at bounding box center [28, 708] width 17 height 17
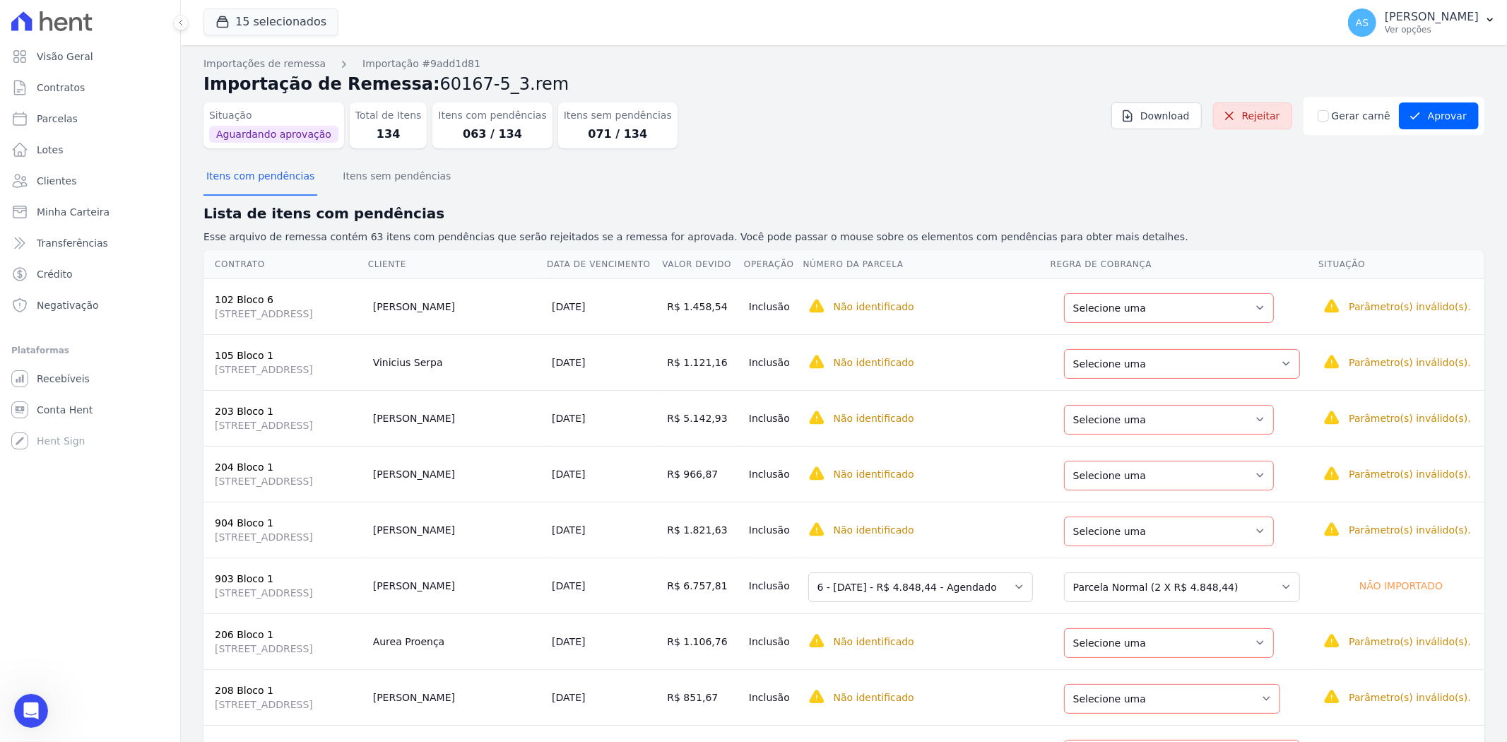
scroll to position [7315, 0]
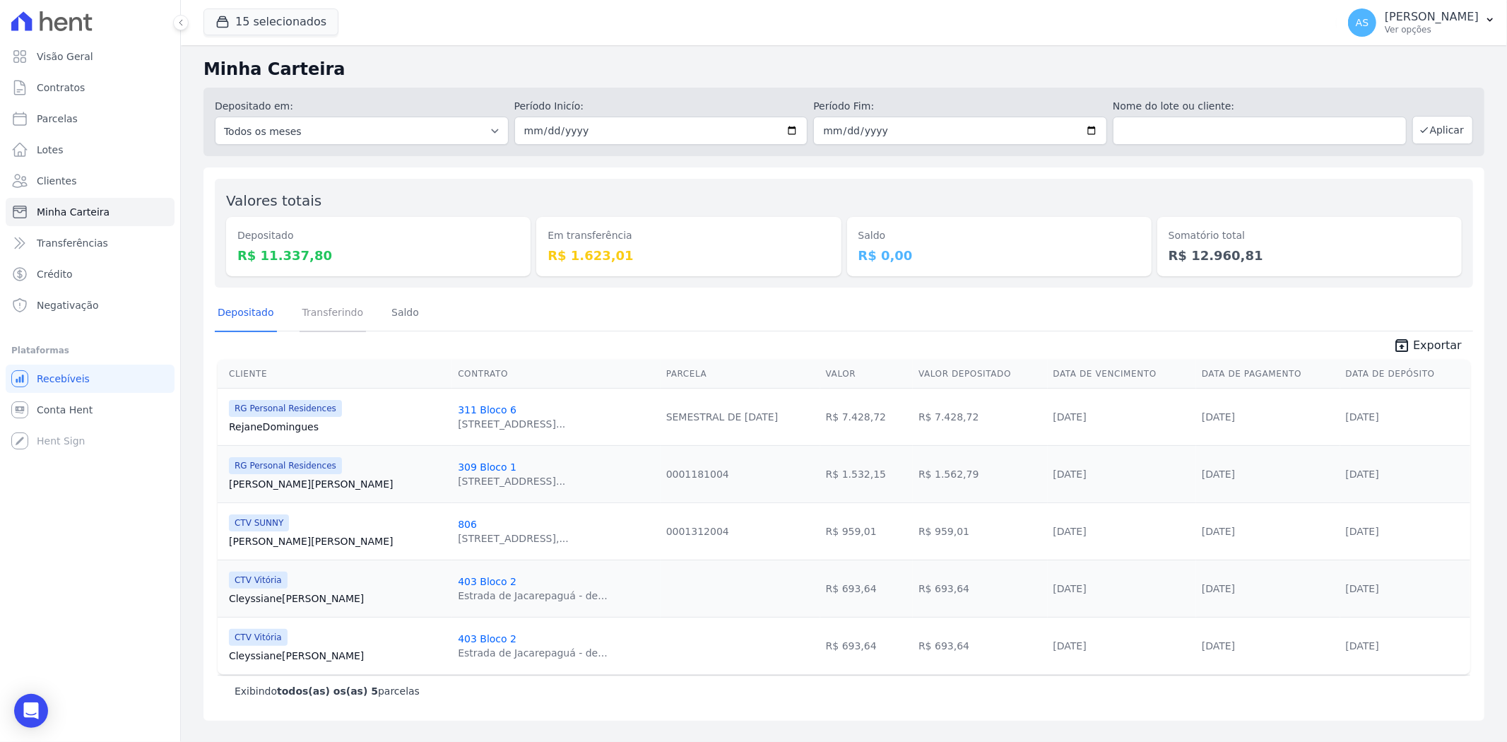
click at [333, 314] on link "Transferindo" at bounding box center [333, 313] width 67 height 37
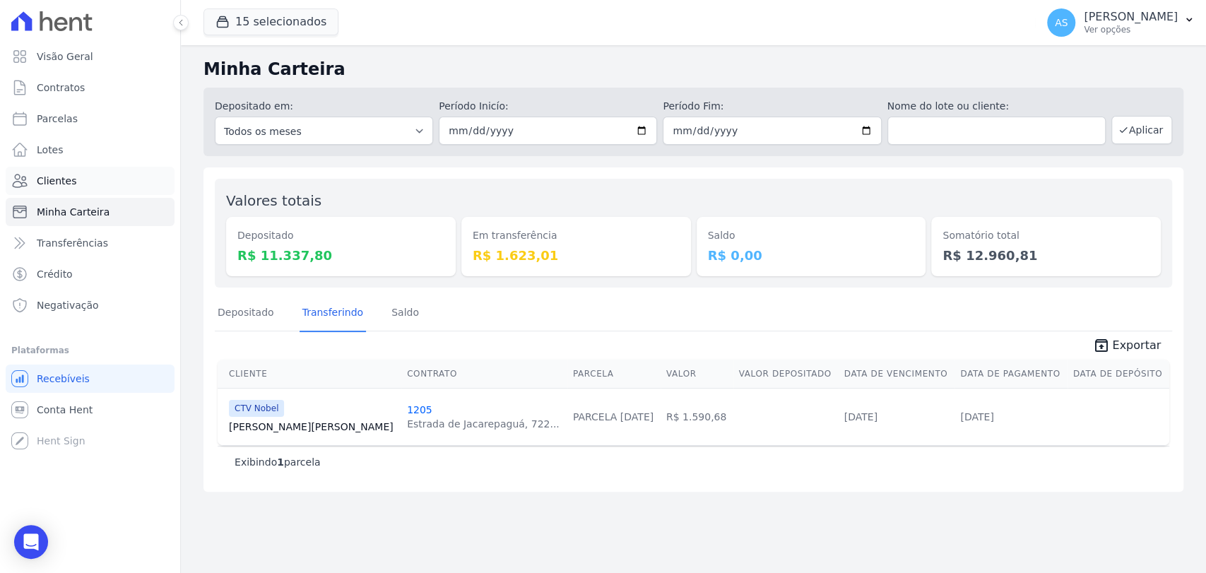
click at [43, 183] on span "Clientes" at bounding box center [57, 181] width 40 height 14
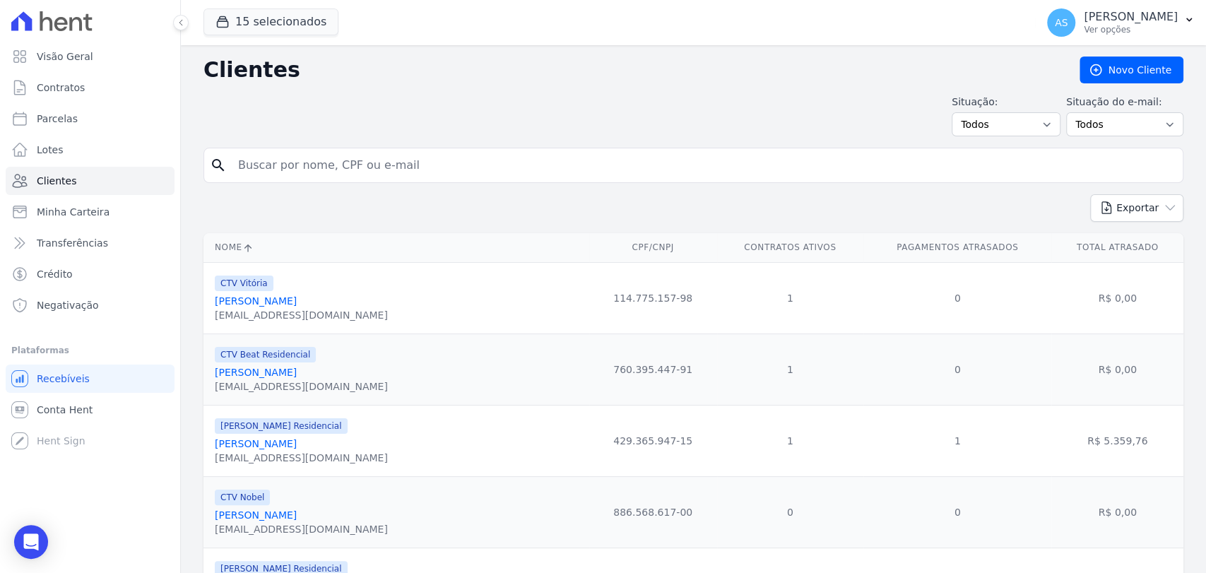
click at [315, 160] on input "search" at bounding box center [703, 165] width 947 height 28
paste input "[PERSON_NAME] Sjostrom Novo"
type input "[PERSON_NAME] Sjostrom Novo"
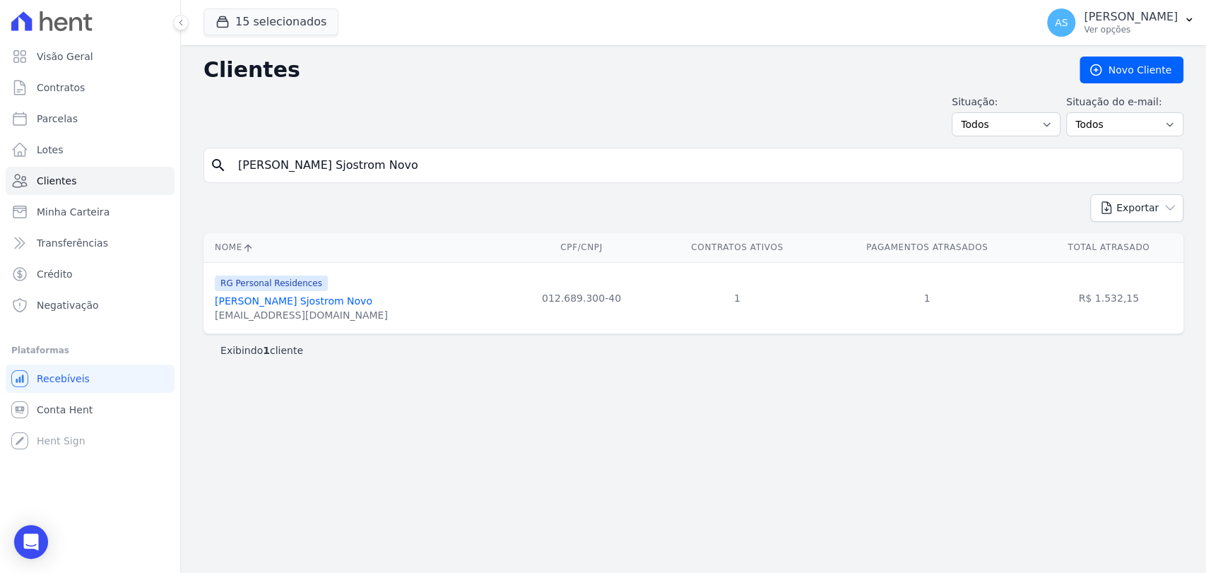
click at [317, 301] on link "[PERSON_NAME] Sjostrom Novo" at bounding box center [294, 300] width 158 height 11
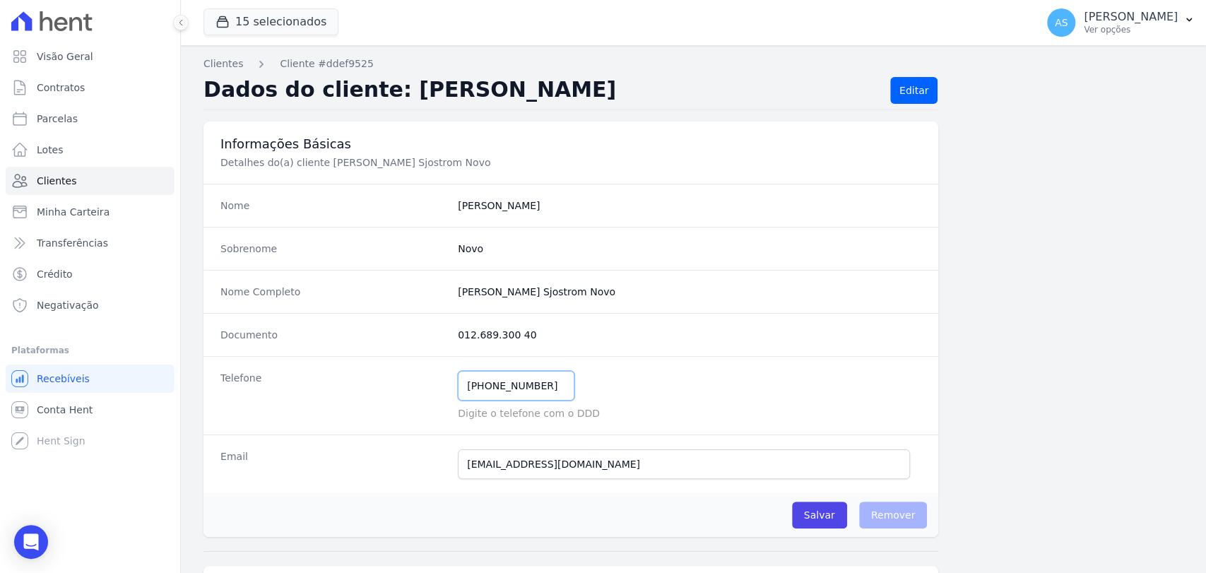
drag, startPoint x: 550, startPoint y: 386, endPoint x: 410, endPoint y: 391, distance: 140.7
click at [410, 391] on div "Telefone [PHONE_NUMBER] Mensagem de SMS ainda não enviada.. Mensagem de [PERSON…" at bounding box center [570, 395] width 735 height 78
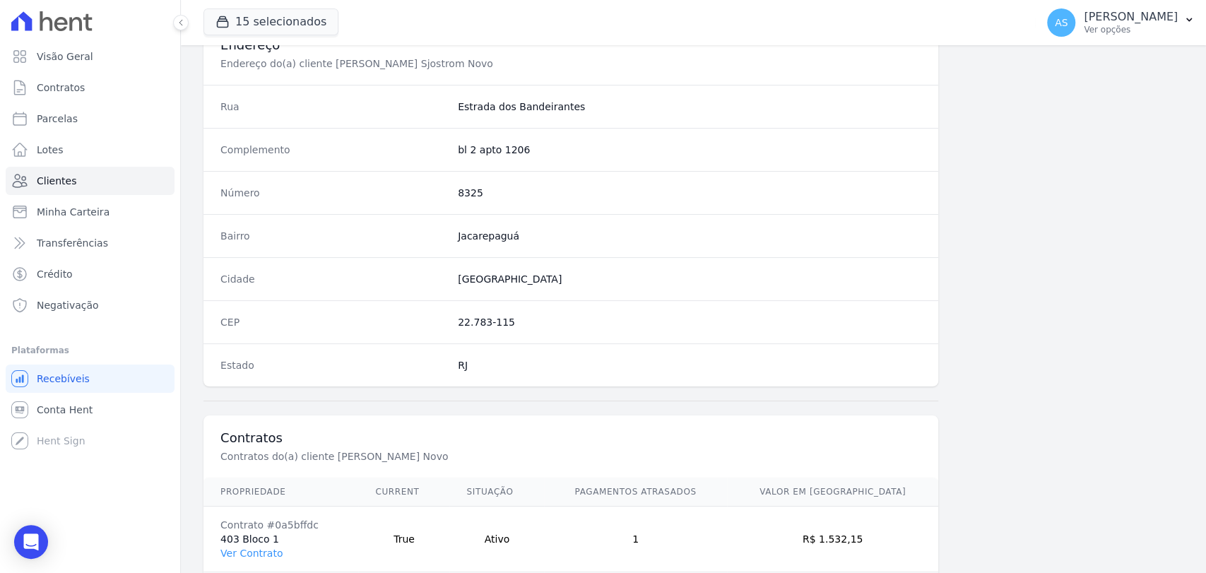
scroll to position [746, 0]
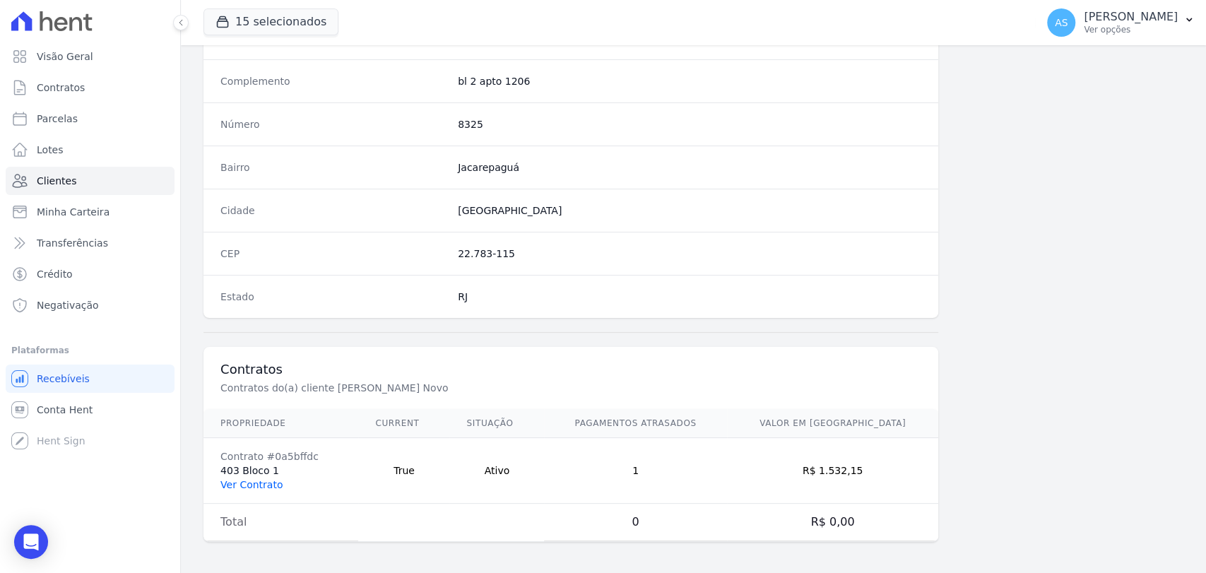
click at [242, 482] on link "Ver Contrato" at bounding box center [251, 484] width 62 height 11
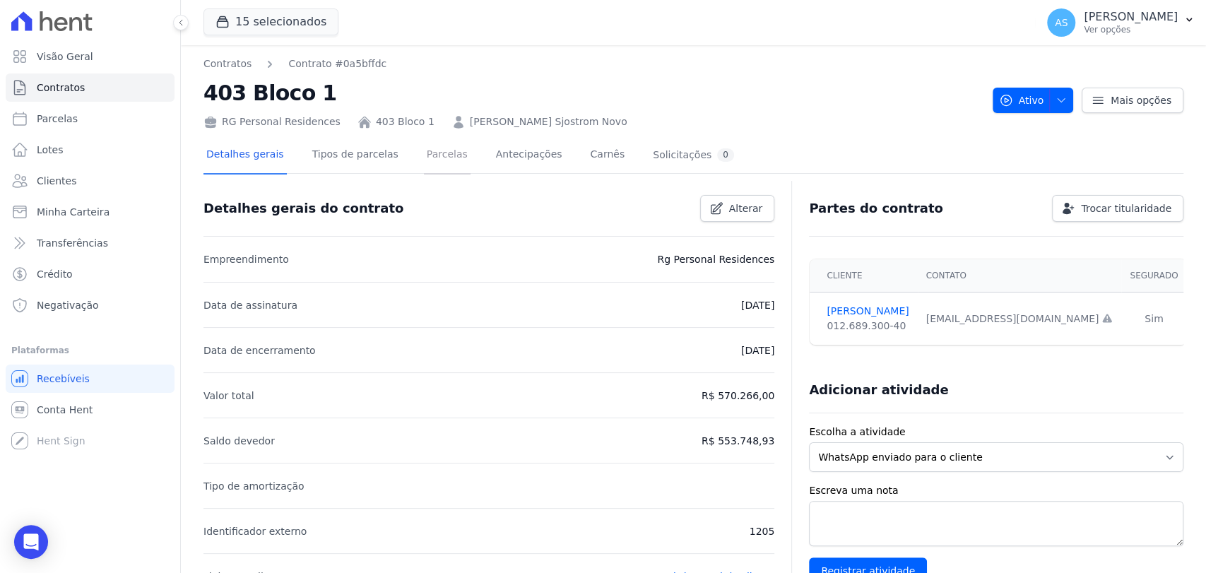
click at [424, 160] on link "Parcelas" at bounding box center [447, 155] width 47 height 37
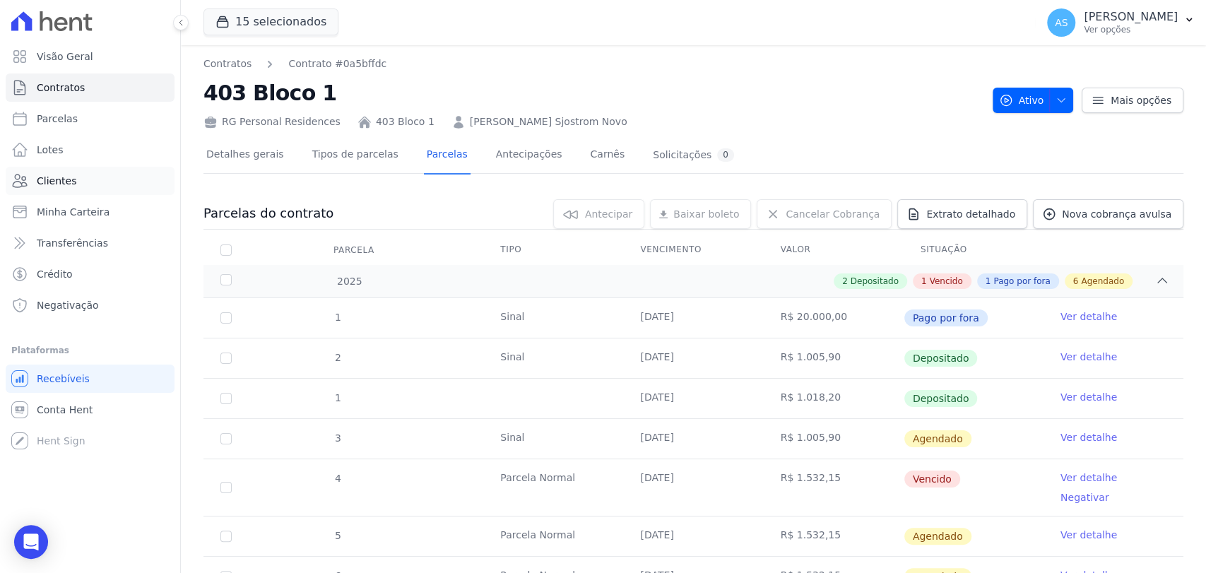
click at [57, 186] on span "Clientes" at bounding box center [57, 181] width 40 height 14
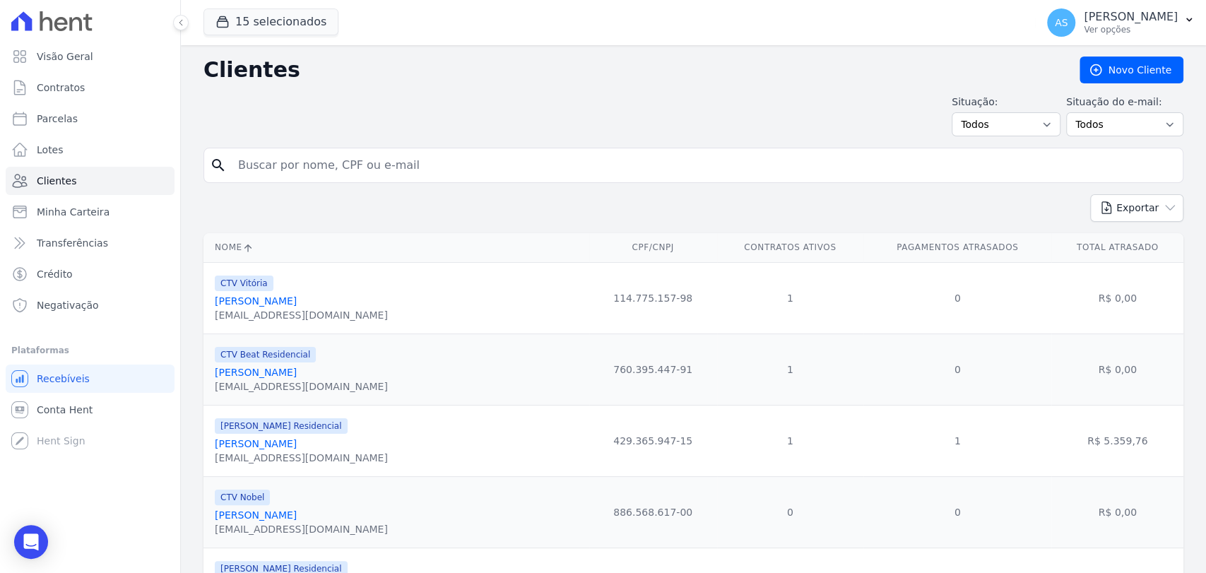
click at [273, 165] on input "search" at bounding box center [703, 165] width 947 height 28
paste input "Anderson Lima Ribeiro"
type input "Anderson Lima Ribeiro"
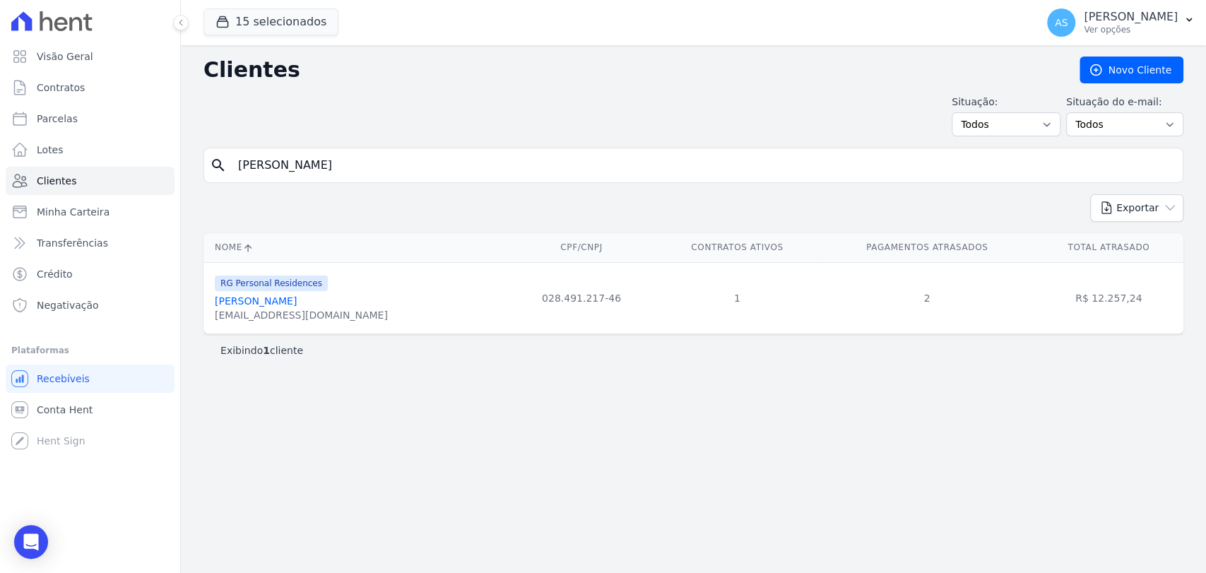
click at [256, 302] on link "Anderson Lima Ribeiro" at bounding box center [256, 300] width 82 height 11
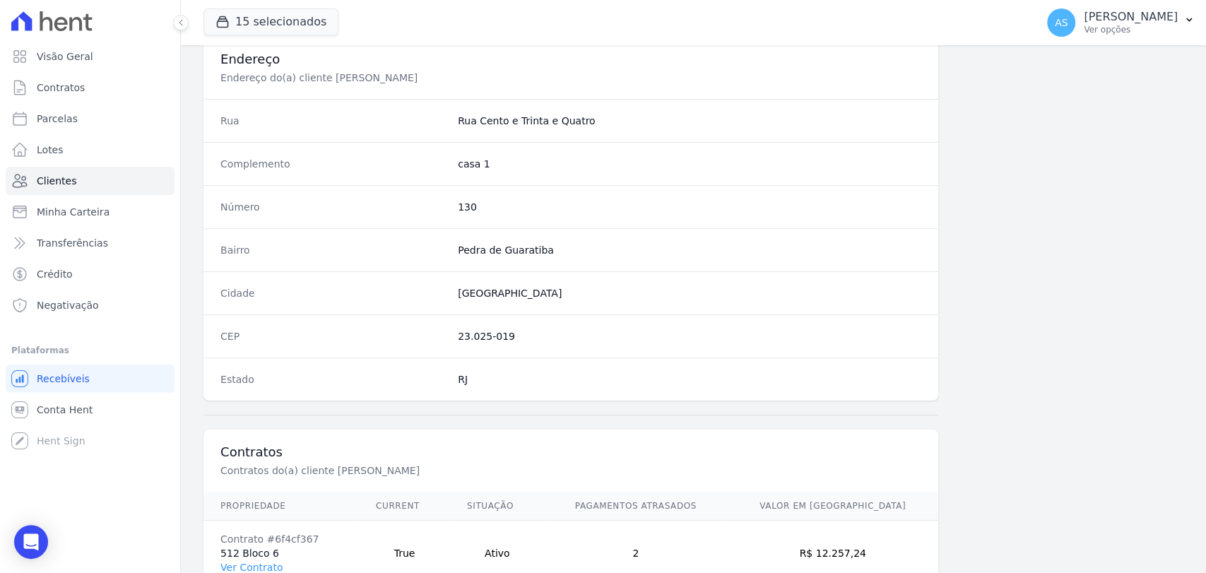
scroll to position [746, 0]
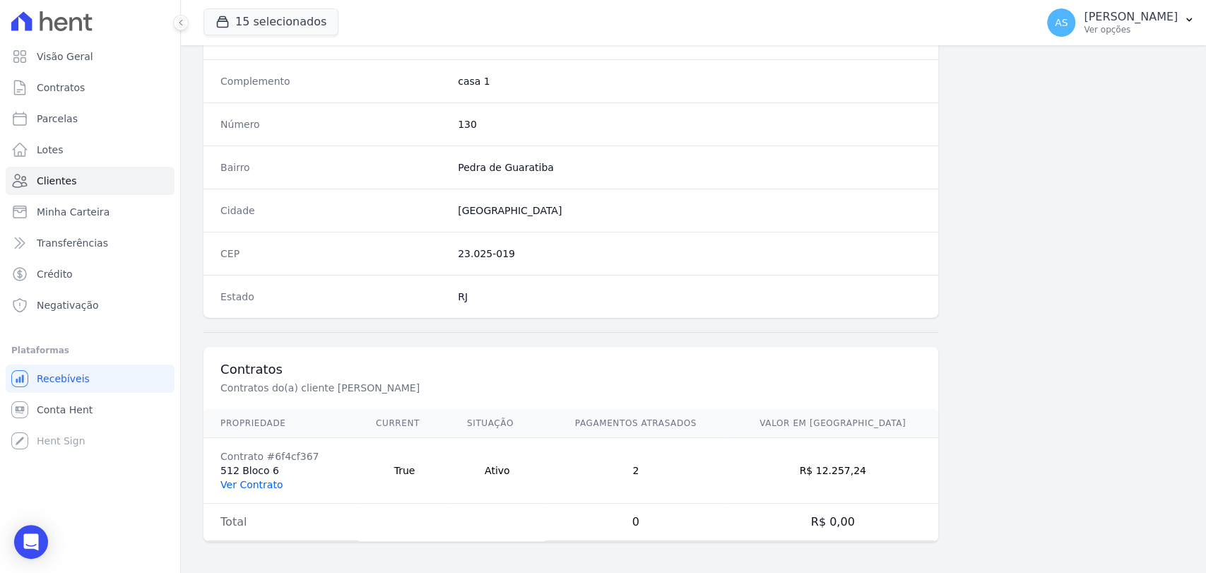
click at [242, 483] on link "Ver Contrato" at bounding box center [251, 484] width 62 height 11
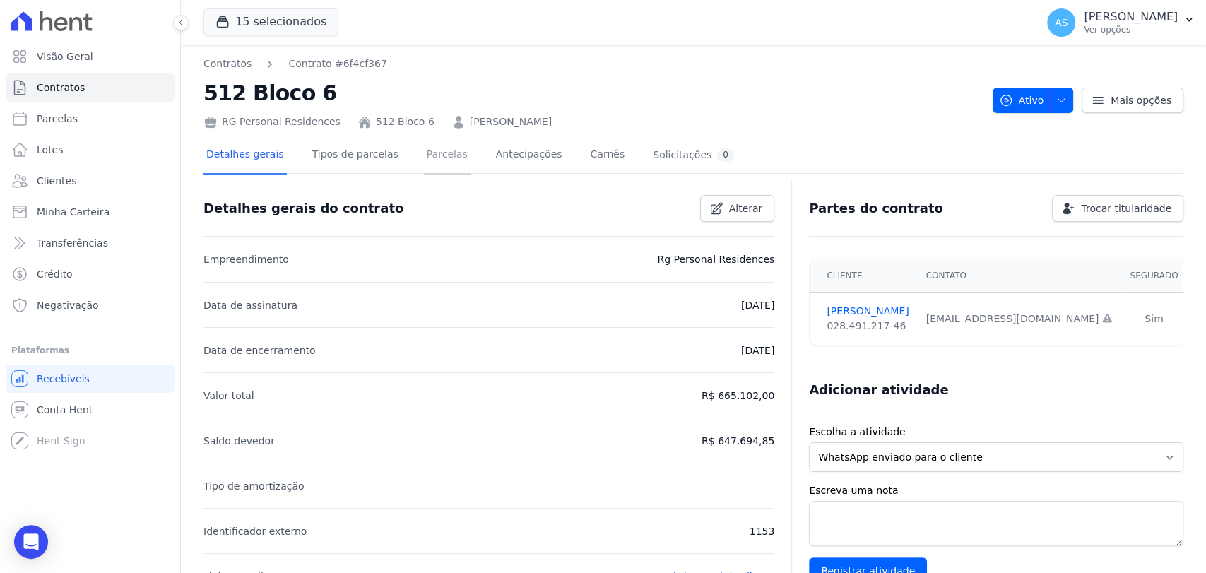
click at [424, 153] on link "Parcelas" at bounding box center [447, 155] width 47 height 37
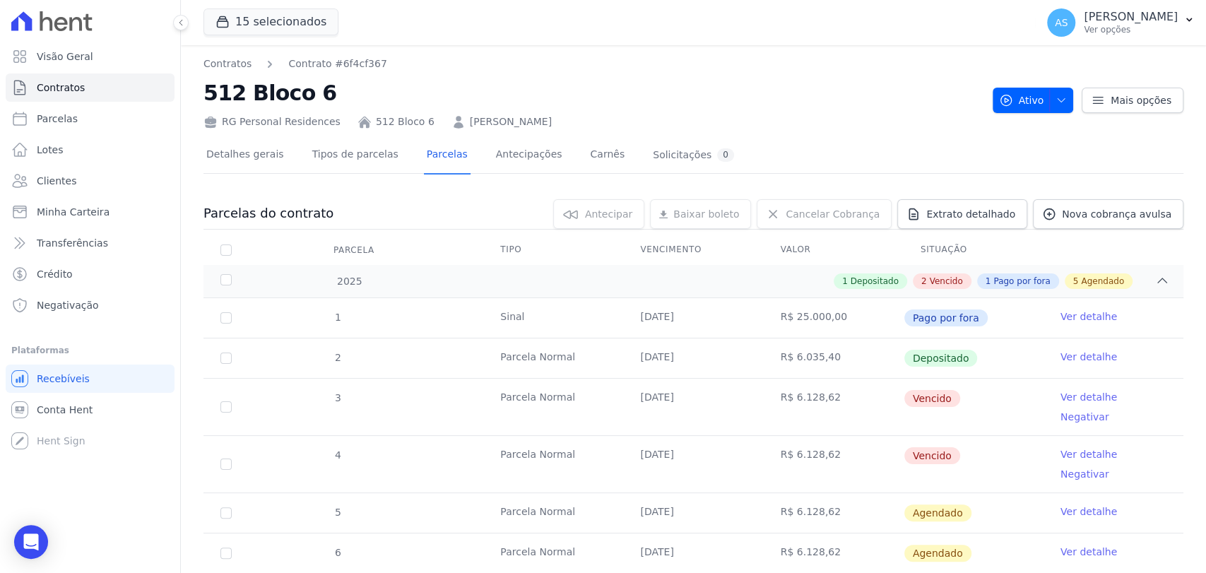
click at [499, 120] on link "Anderson Lima Ribeiro" at bounding box center [511, 121] width 82 height 15
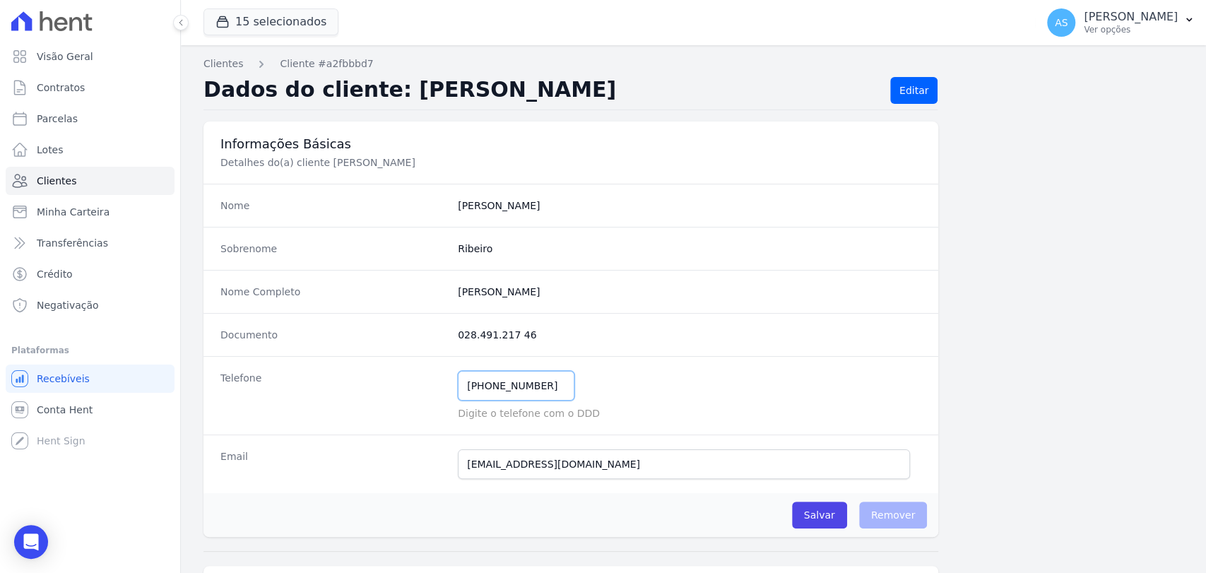
drag, startPoint x: 542, startPoint y: 391, endPoint x: 390, endPoint y: 399, distance: 152.1
click at [390, 399] on div "Telefone (21) 99132-1580 Mensagem de SMS ainda não enviada.. Mensagem de Whatsa…" at bounding box center [570, 395] width 735 height 78
click at [56, 182] on span "Clientes" at bounding box center [57, 181] width 40 height 14
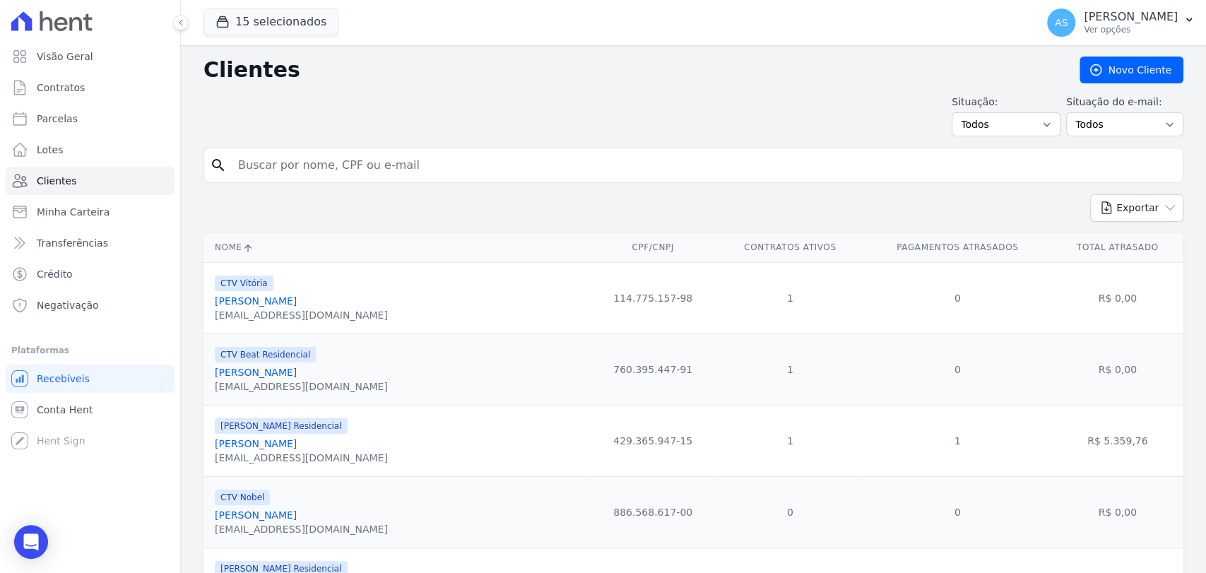
drag, startPoint x: 254, startPoint y: 184, endPoint x: 261, endPoint y: 166, distance: 19.9
click at [261, 166] on input "search" at bounding box center [703, 165] width 947 height 28
paste input "Bruno Pagotto Manzano"
click at [261, 167] on input "Bruno Pagotto Manzano" at bounding box center [703, 165] width 947 height 28
type input "Bruno Pagotto Manzano"
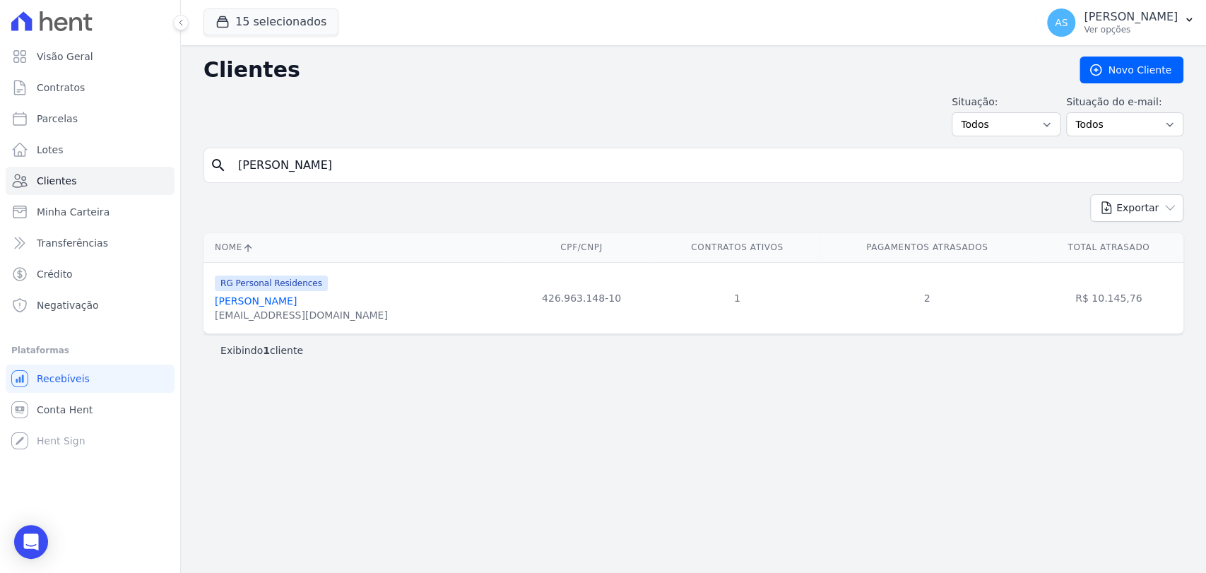
click at [242, 299] on link "Bruno Pagotto Manzano" at bounding box center [256, 300] width 82 height 11
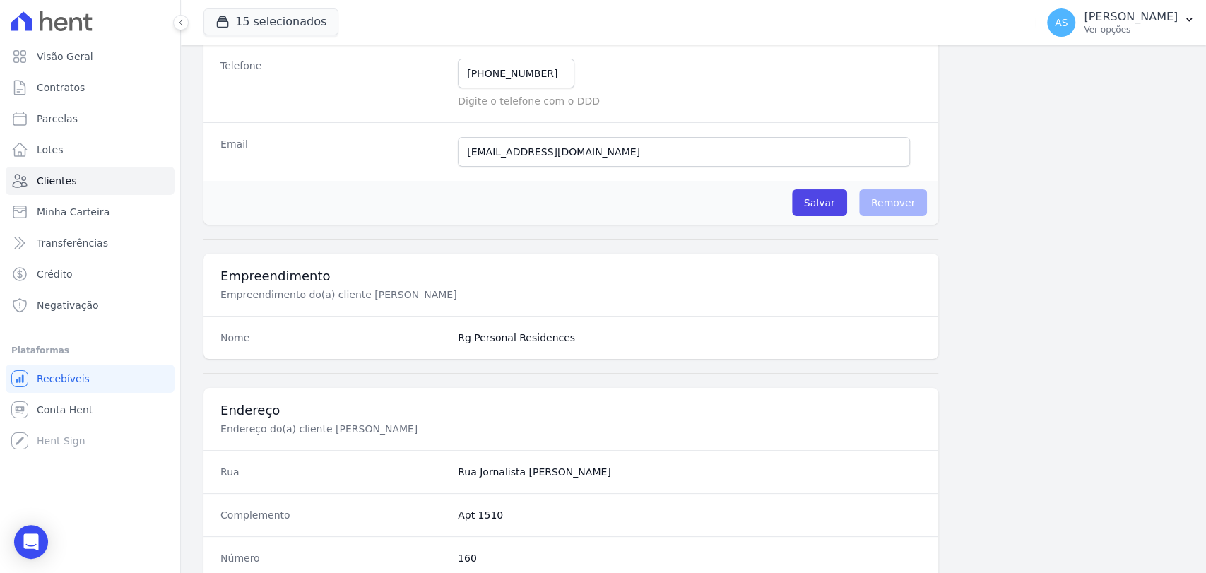
scroll to position [314, 0]
click at [1161, 323] on div "Informações Básicas Detalhes do(a) cliente Bruno Pagotto Manzano Nome Bruno Sob…" at bounding box center [693, 402] width 980 height 1189
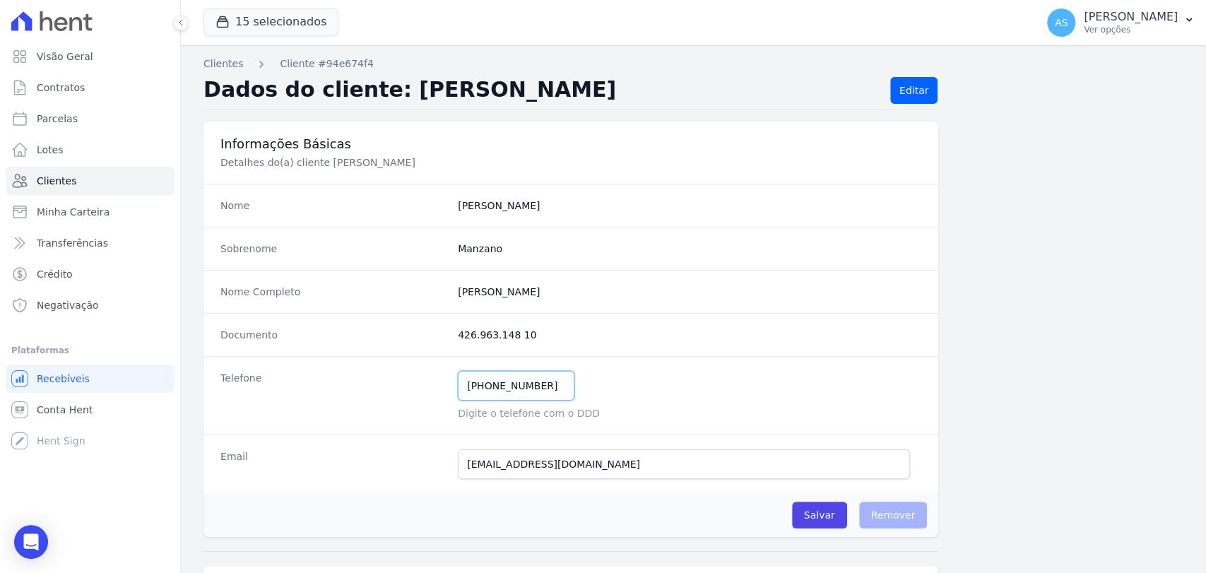
drag, startPoint x: 548, startPoint y: 393, endPoint x: 316, endPoint y: 430, distance: 234.7
click at [317, 430] on div "Telefone (17) 99793-5439 Mensagem de SMS ainda não enviada.. Mensagem de Whatsa…" at bounding box center [570, 395] width 735 height 78
drag, startPoint x: 316, startPoint y: 430, endPoint x: 1023, endPoint y: 274, distance: 724.1
click at [685, 354] on dl "Nome Bruno Sobrenome Manzano Nome Completo Bruno Pagotto Manzano Documento 426.…" at bounding box center [570, 338] width 735 height 309
drag, startPoint x: 581, startPoint y: 293, endPoint x: 362, endPoint y: 299, distance: 219.1
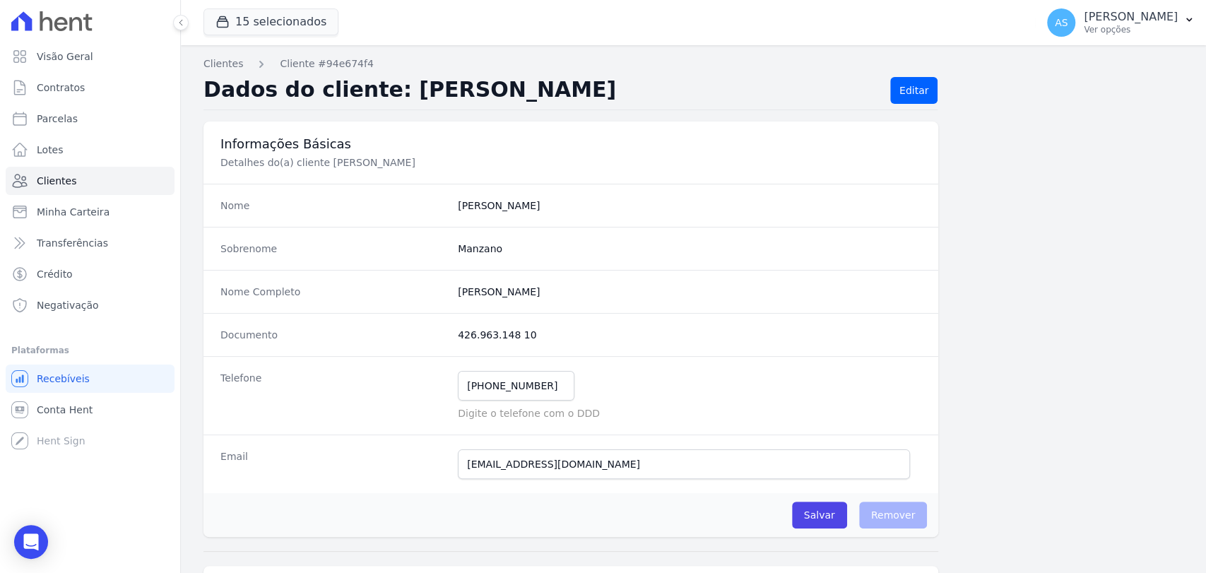
click at [362, 299] on div "Nome Completo Bruno Pagotto Manzano" at bounding box center [570, 291] width 735 height 43
copy div "Bruno Pagotto Manzano"
drag, startPoint x: 629, startPoint y: 464, endPoint x: 279, endPoint y: 446, distance: 350.9
click at [279, 446] on div "Email brunopagotto2011@hotmail.com Email confirmado." at bounding box center [570, 463] width 735 height 59
click at [59, 181] on span "Clientes" at bounding box center [57, 181] width 40 height 14
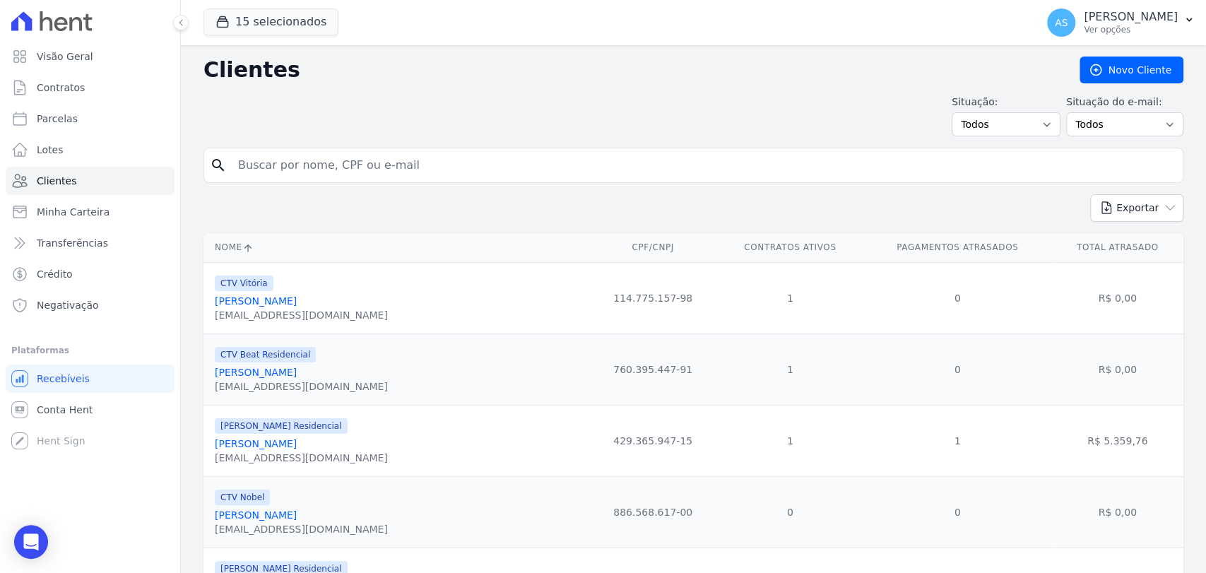
click at [250, 165] on input "search" at bounding box center [703, 165] width 947 height 28
paste input "Jose Marques André Neto"
type input "Jose Marques André Neto"
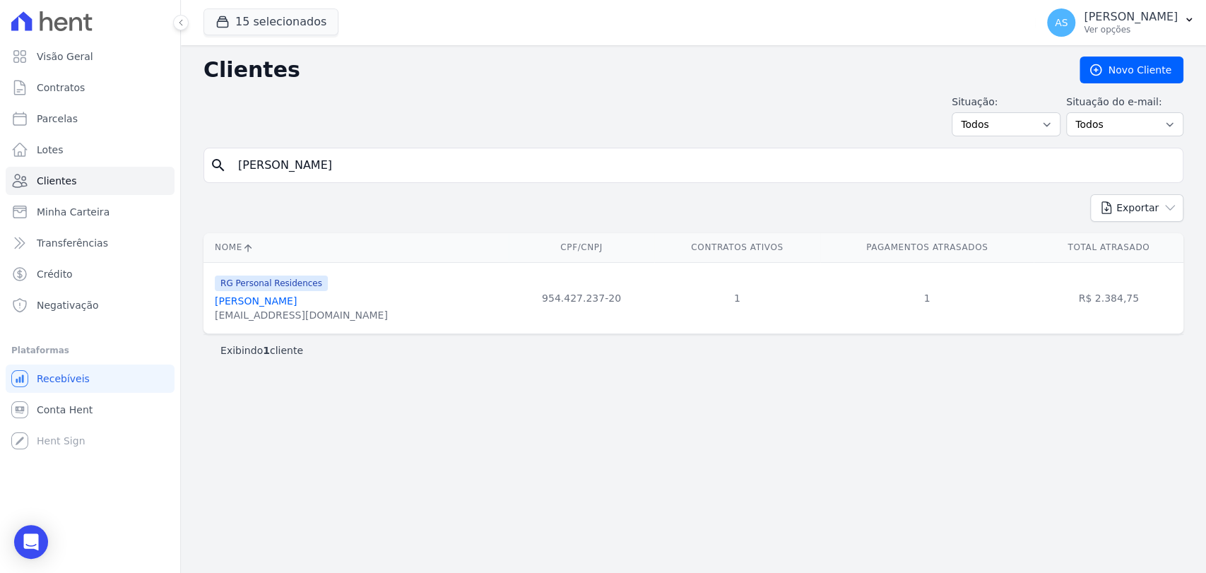
click at [297, 301] on link "José Marques André Neto" at bounding box center [256, 300] width 82 height 11
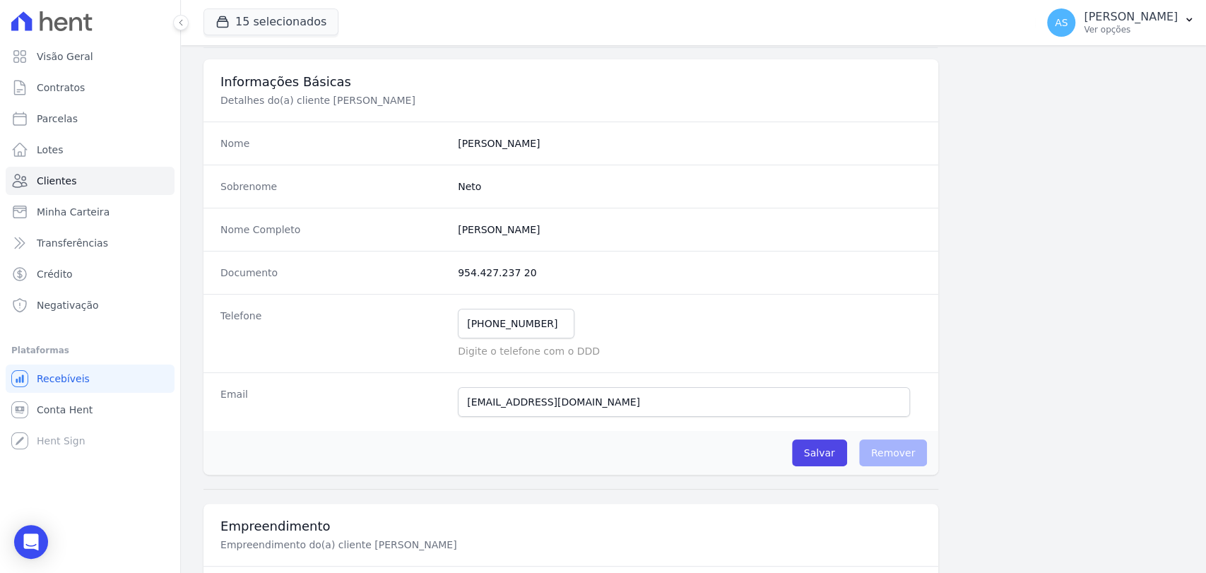
scroll to position [40, 0]
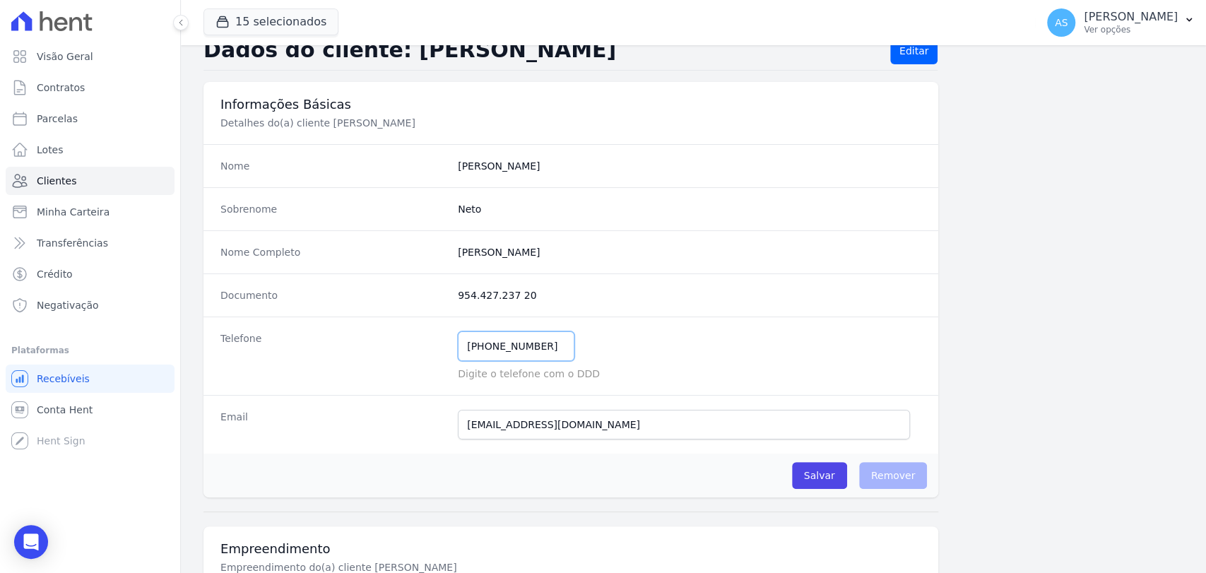
drag, startPoint x: 504, startPoint y: 350, endPoint x: 302, endPoint y: 357, distance: 202.9
click at [305, 362] on div "Telefone (21) 98088-9016 Mensagem de SMS ainda não enviada.. Mensagem de Whatsa…" at bounding box center [570, 355] width 735 height 78
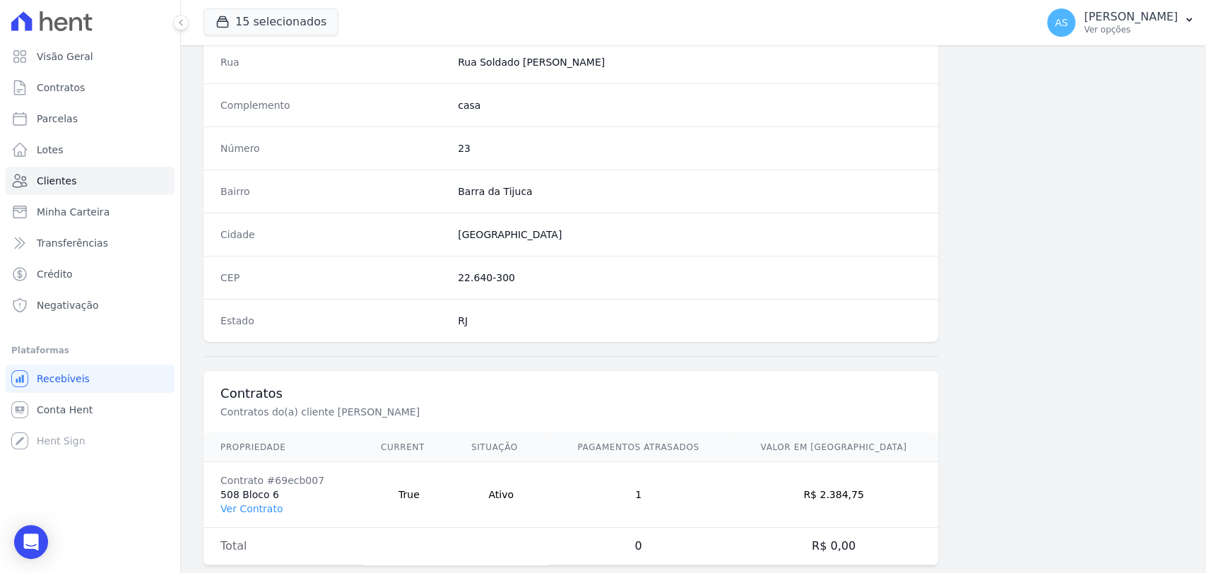
scroll to position [746, 0]
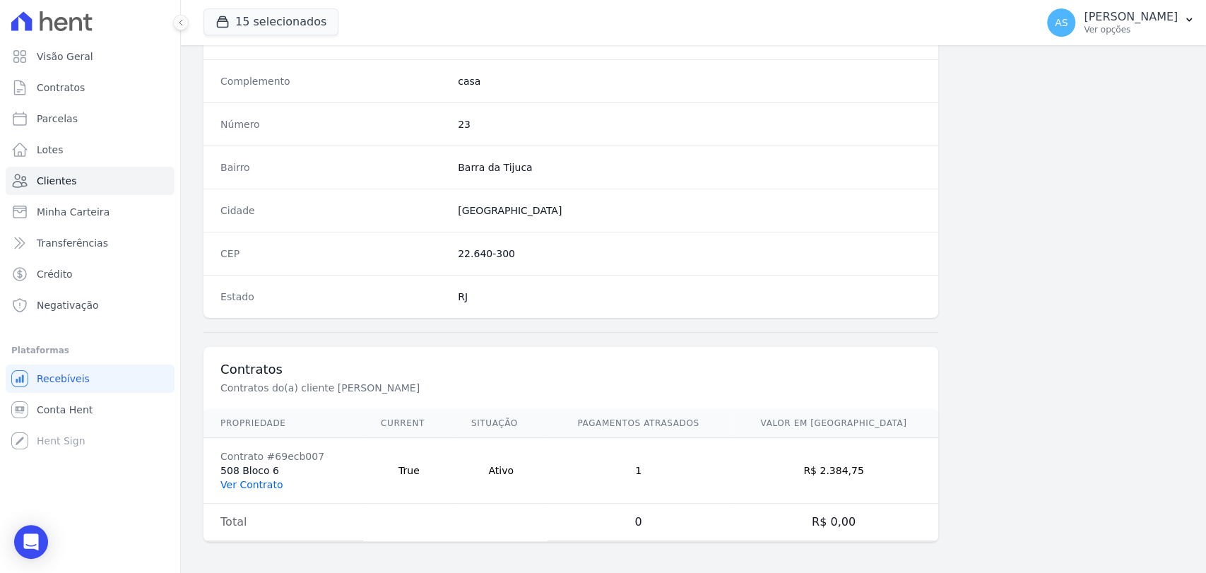
click at [254, 485] on link "Ver Contrato" at bounding box center [251, 484] width 62 height 11
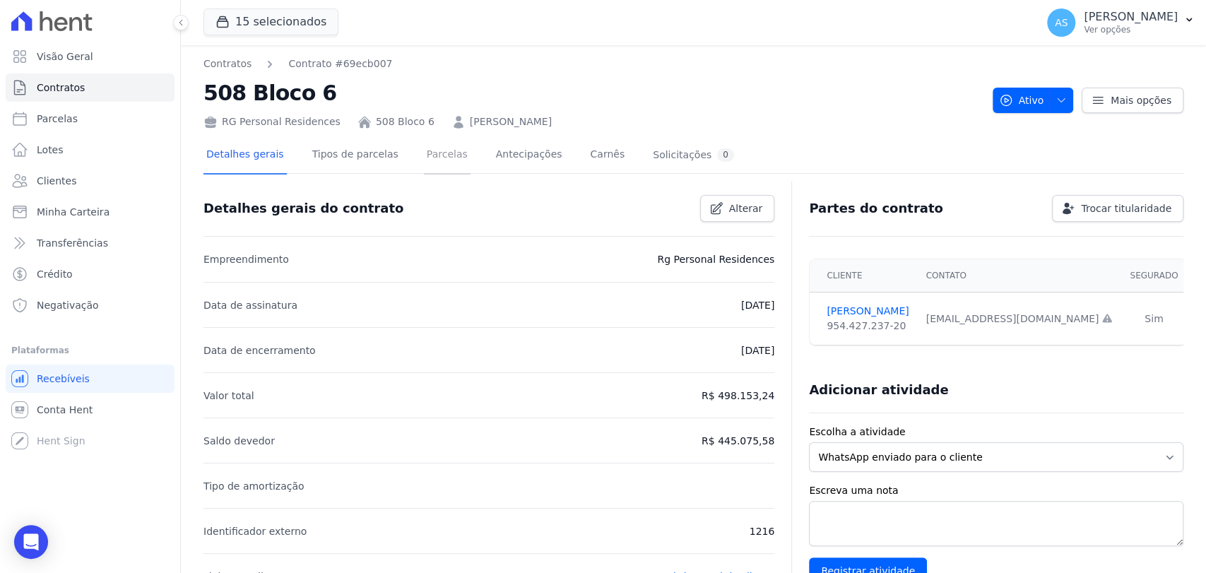
click at [434, 150] on link "Parcelas" at bounding box center [447, 155] width 47 height 37
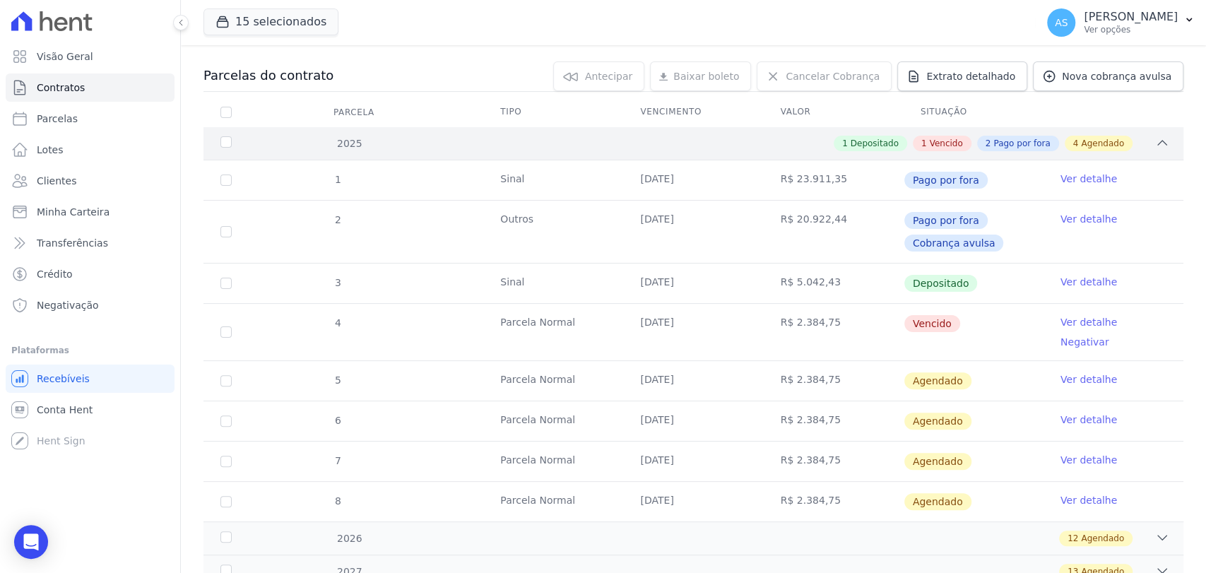
scroll to position [157, 0]
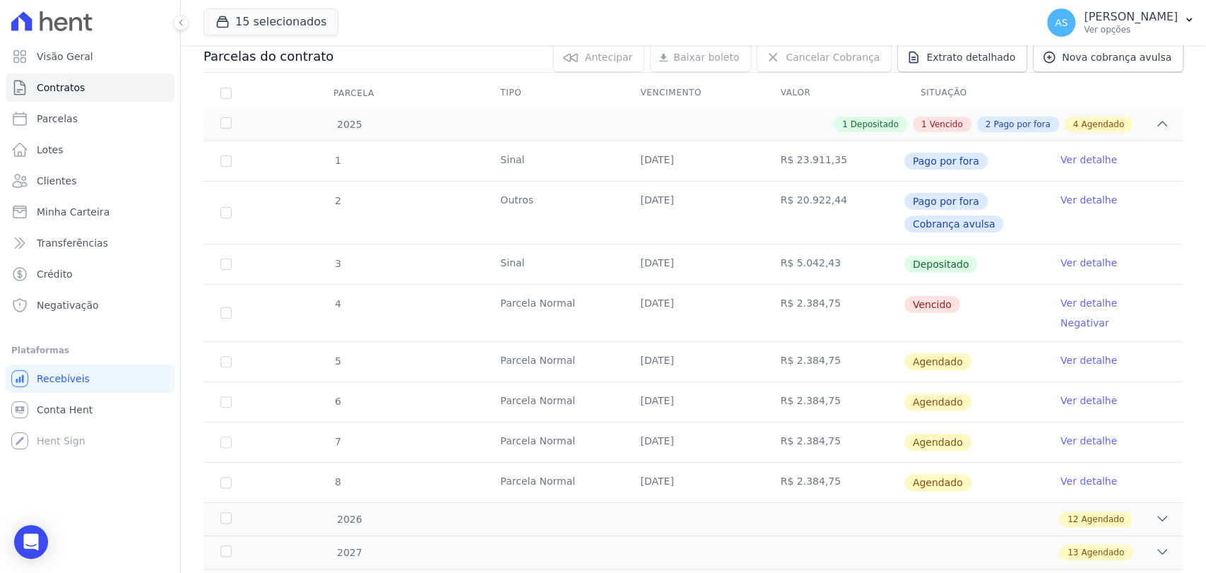
click at [1060, 297] on link "Ver detalhe" at bounding box center [1088, 303] width 57 height 14
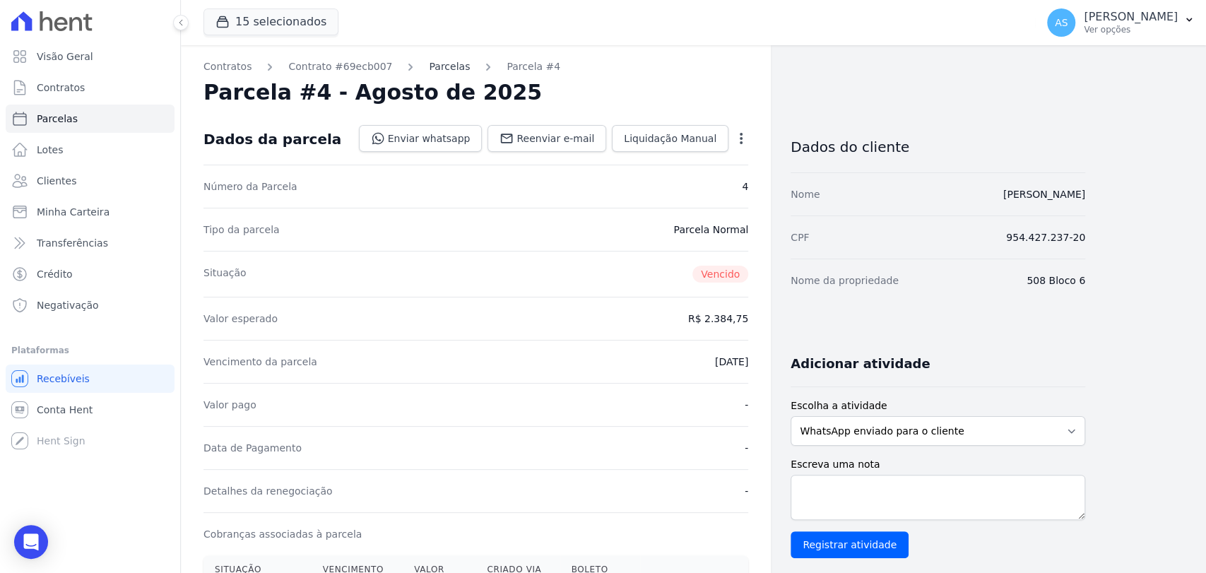
click at [432, 69] on link "Parcelas" at bounding box center [449, 66] width 41 height 15
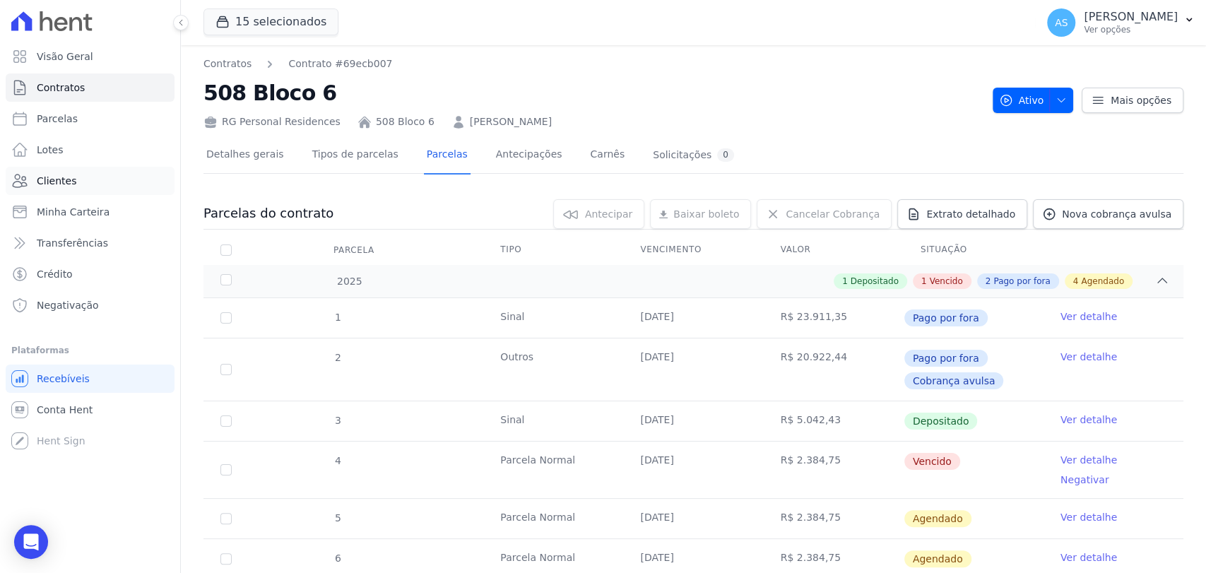
click at [42, 187] on span "Clientes" at bounding box center [57, 181] width 40 height 14
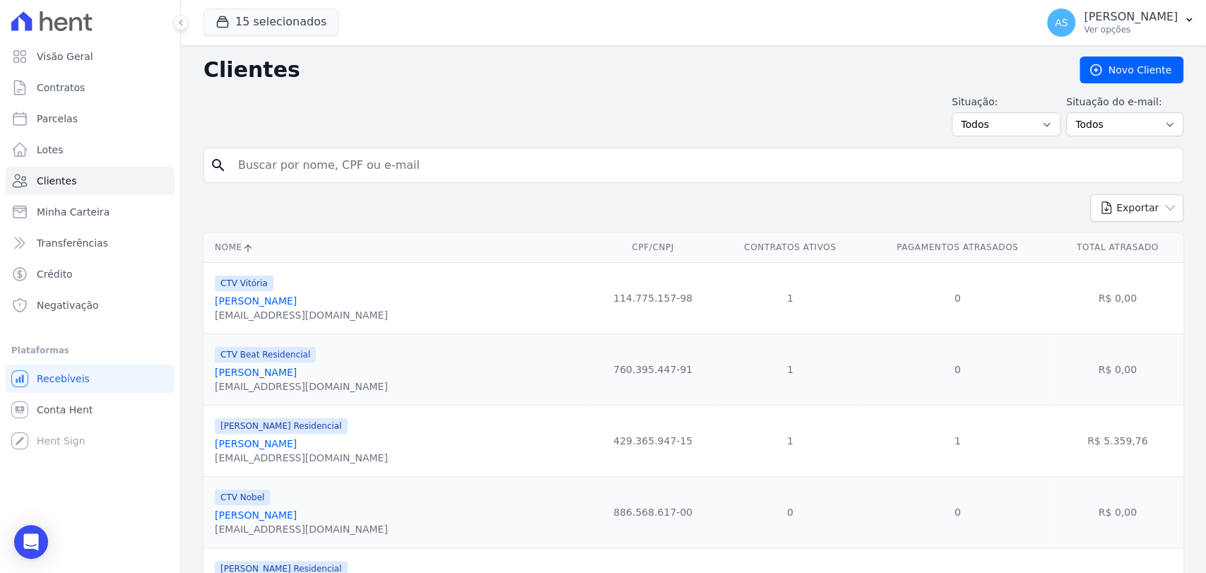
click at [240, 164] on input "search" at bounding box center [703, 165] width 947 height 28
paste input "Paulo Sergio Julio Junior"
click at [240, 164] on input "Paulo Sergio Julio Junior" at bounding box center [703, 165] width 947 height 28
type input "Paulo Sergio Julio Junior"
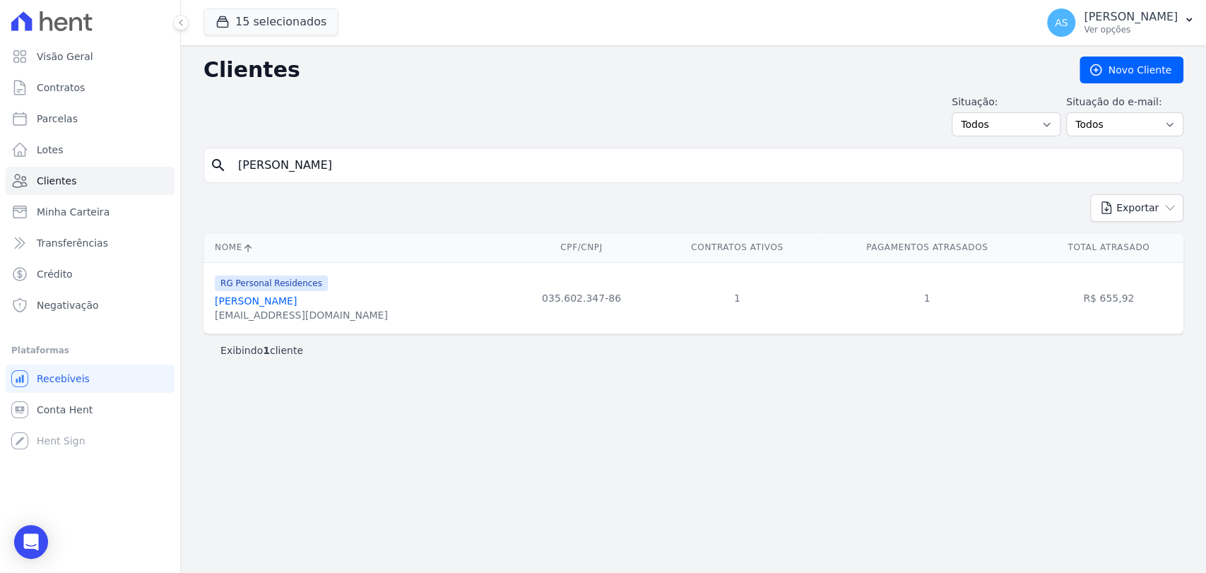
click at [254, 300] on link "Paulo Sergio Julio Junior" at bounding box center [256, 300] width 82 height 11
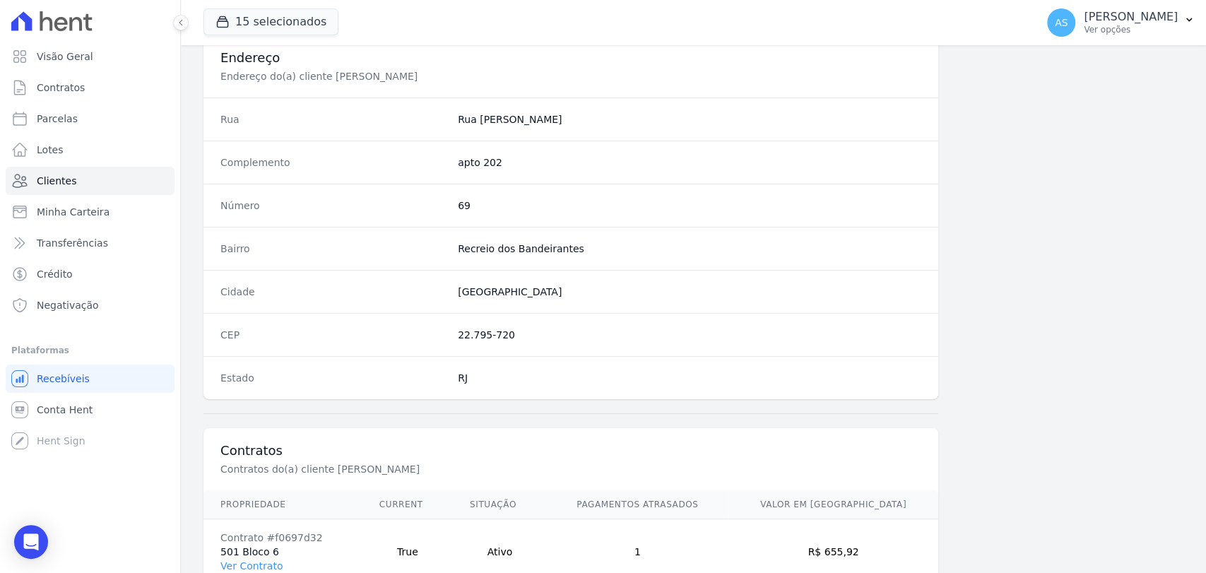
scroll to position [746, 0]
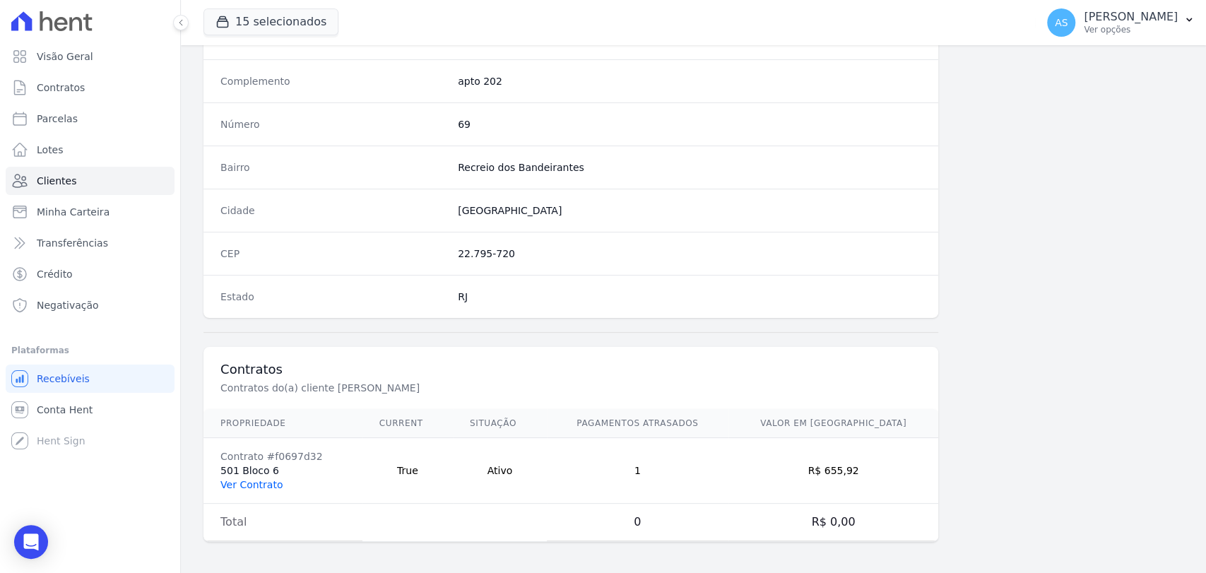
click at [245, 486] on link "Ver Contrato" at bounding box center [251, 484] width 62 height 11
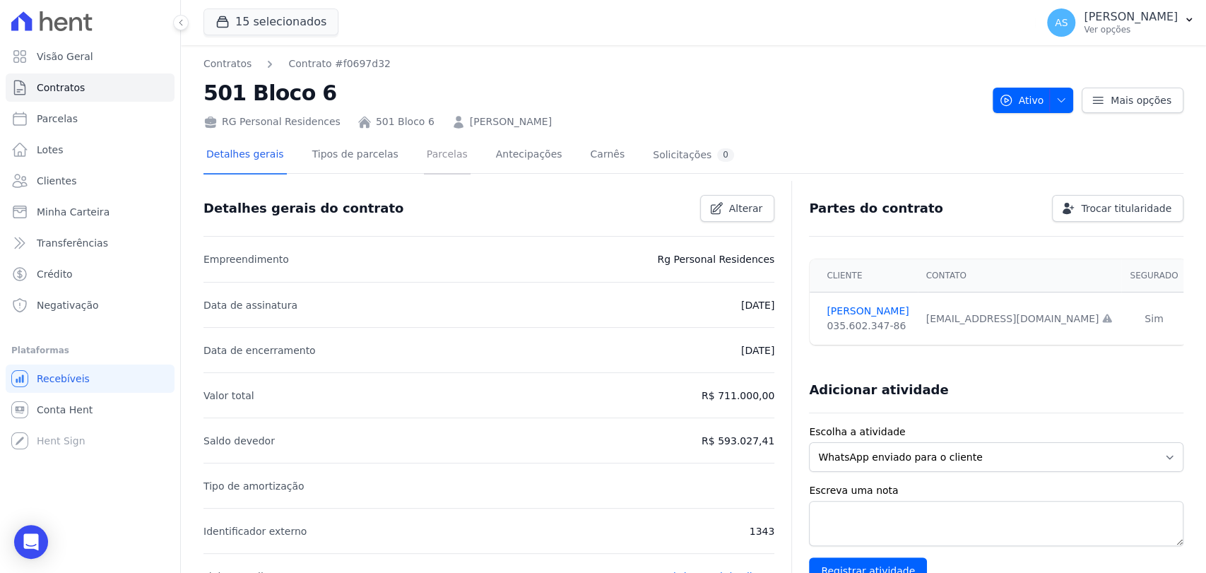
click at [430, 152] on link "Parcelas" at bounding box center [447, 155] width 47 height 37
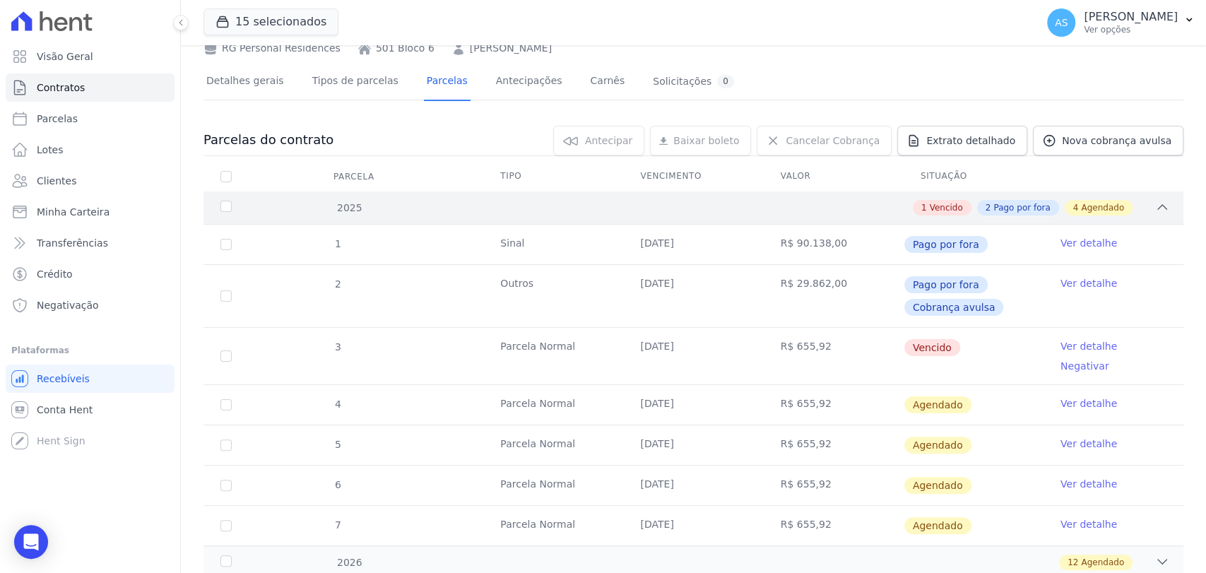
scroll to position [157, 0]
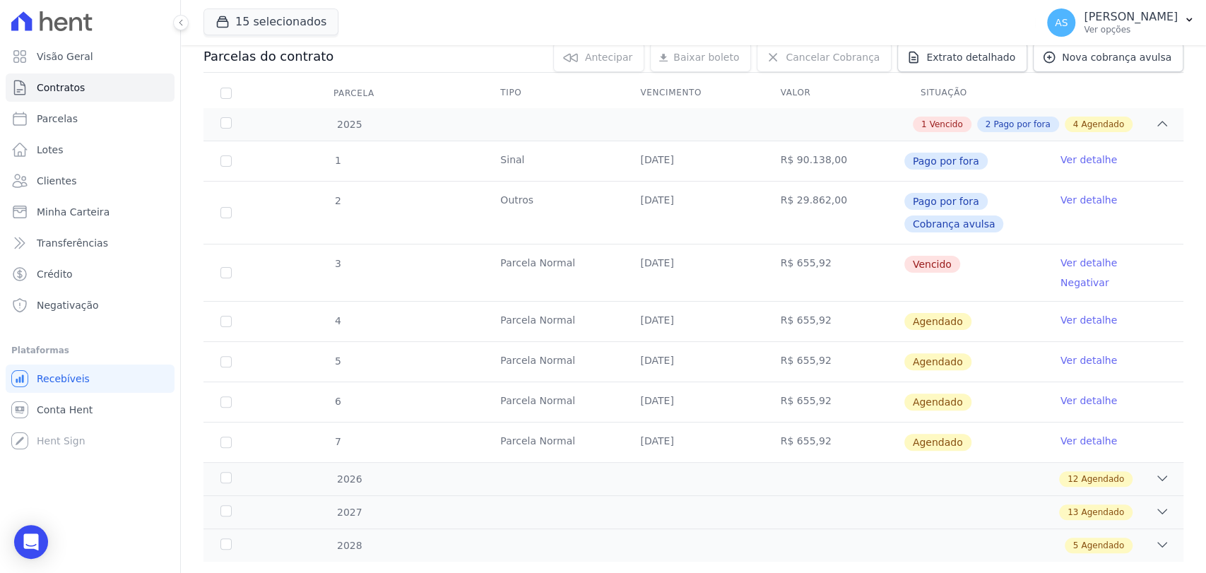
click at [1081, 263] on link "Ver detalhe" at bounding box center [1088, 263] width 57 height 14
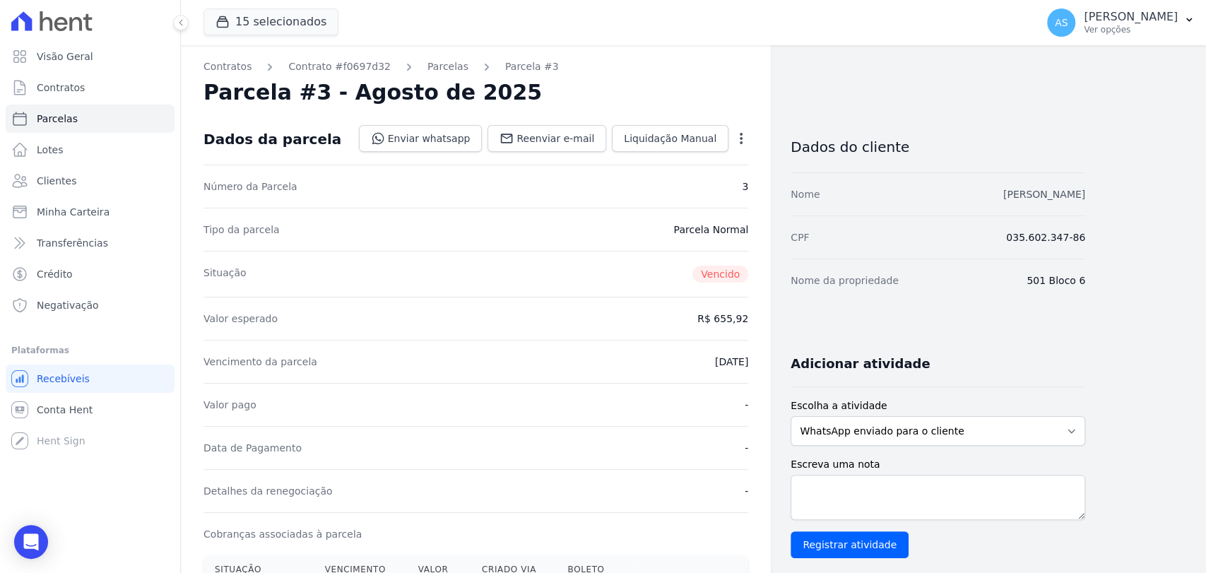
click at [1028, 194] on link "Paulo Sergio Julio Junior" at bounding box center [1044, 194] width 82 height 11
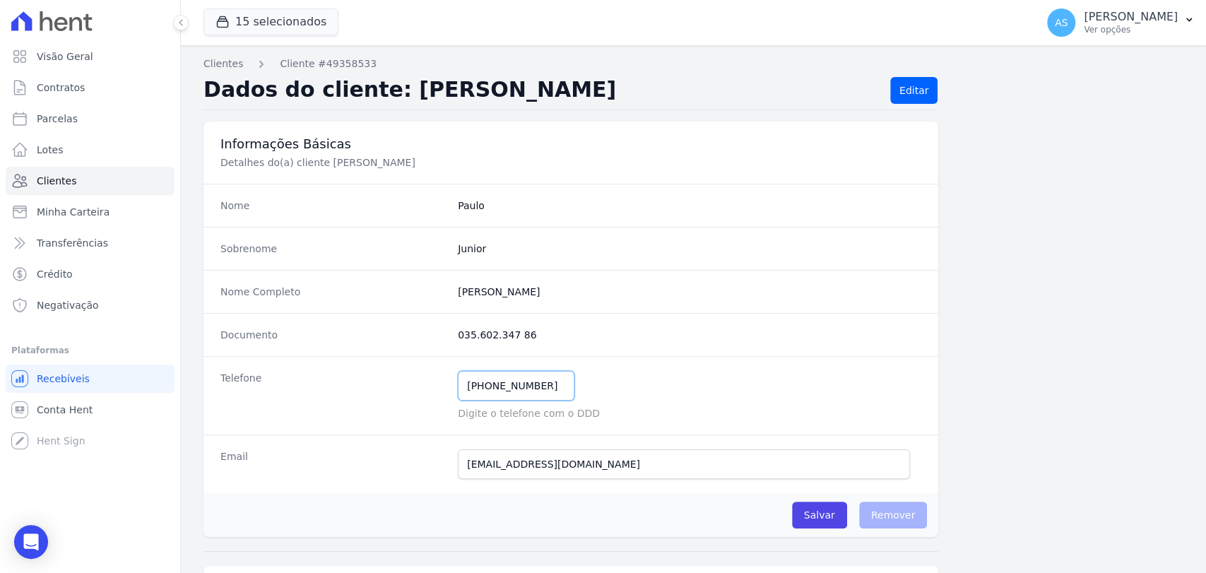
drag, startPoint x: 545, startPoint y: 386, endPoint x: 357, endPoint y: 386, distance: 187.9
click at [357, 386] on div "Telefone (21) 97672-4885 Mensagem de SMS ainda não enviada.. Mensagem de Whatsa…" at bounding box center [570, 395] width 735 height 78
drag, startPoint x: 569, startPoint y: 466, endPoint x: 362, endPoint y: 473, distance: 207.8
click at [362, 473] on div "Email junior@forfire.com.br E-mail enviado. Aguardando confirmação.." at bounding box center [570, 463] width 735 height 59
drag, startPoint x: 572, startPoint y: 295, endPoint x: 420, endPoint y: 302, distance: 152.8
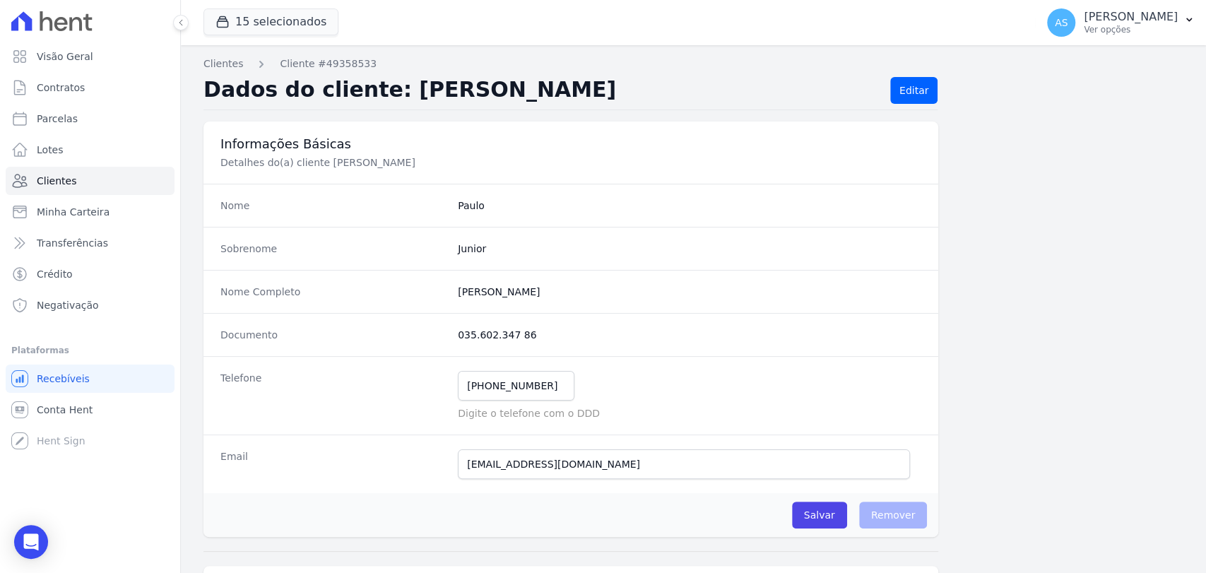
click at [420, 302] on div "Nome Completo Paulo Sergio Julio Junior" at bounding box center [570, 291] width 735 height 43
copy div "Paulo Sergio Julio Junior"
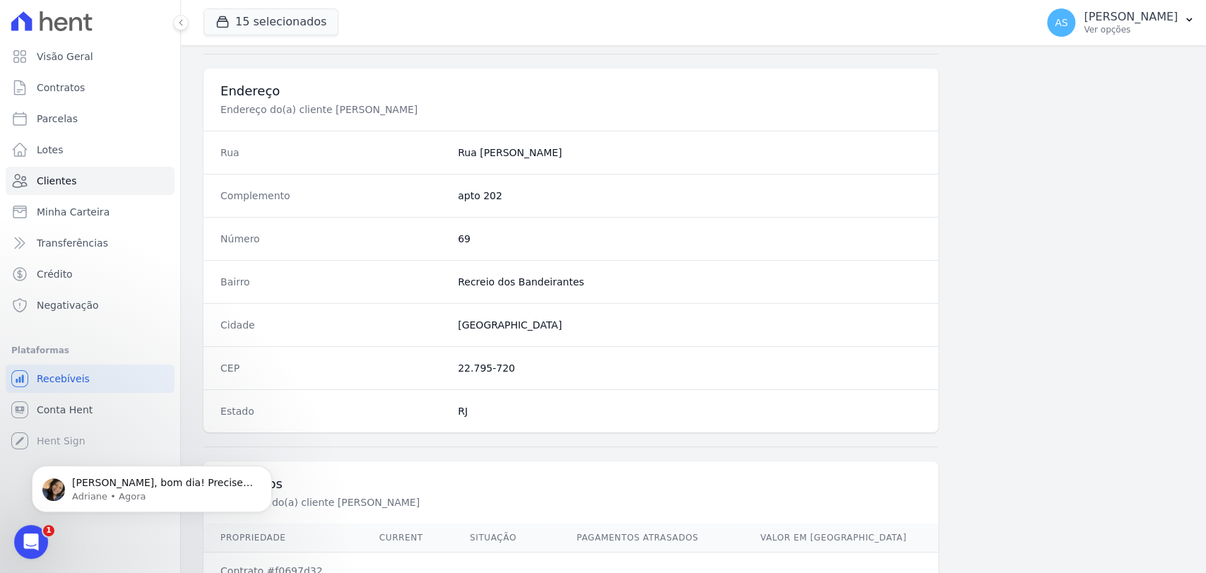
scroll to position [746, 0]
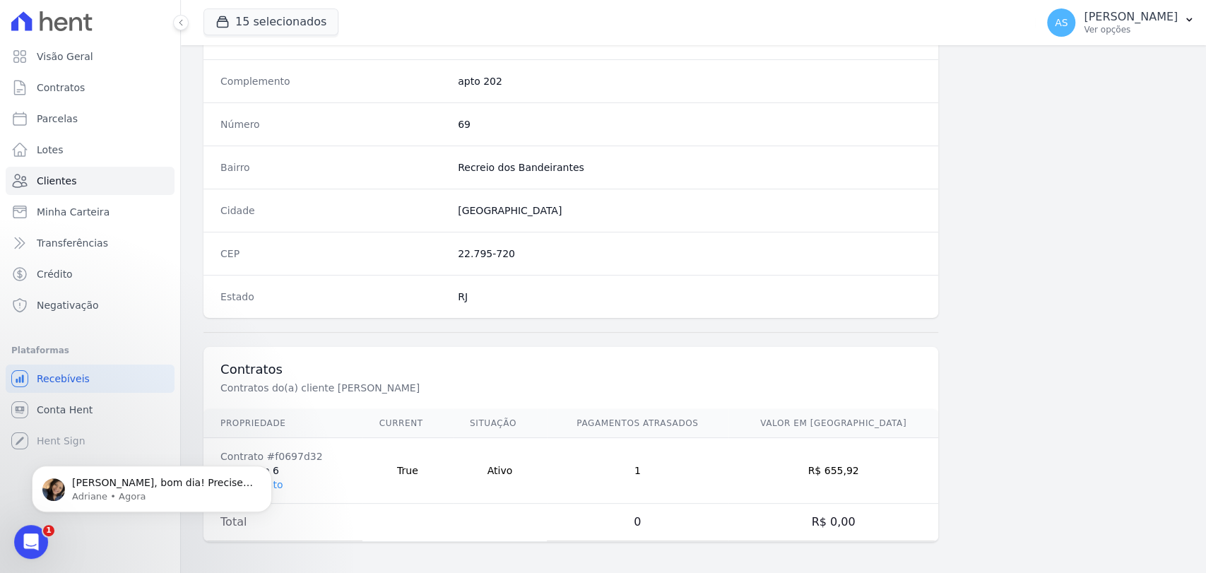
click at [356, 480] on td "Contrato #f0697d32 501 Bloco 6 Ver Contrato" at bounding box center [282, 471] width 159 height 66
click at [290, 454] on html "Olá Andreza, bom dia! Precisei me ausentar e estou retornando para os atendimen…" at bounding box center [152, 485] width 283 height 99
click at [39, 542] on div "Abrir mensagem da Intercom" at bounding box center [29, 539] width 47 height 47
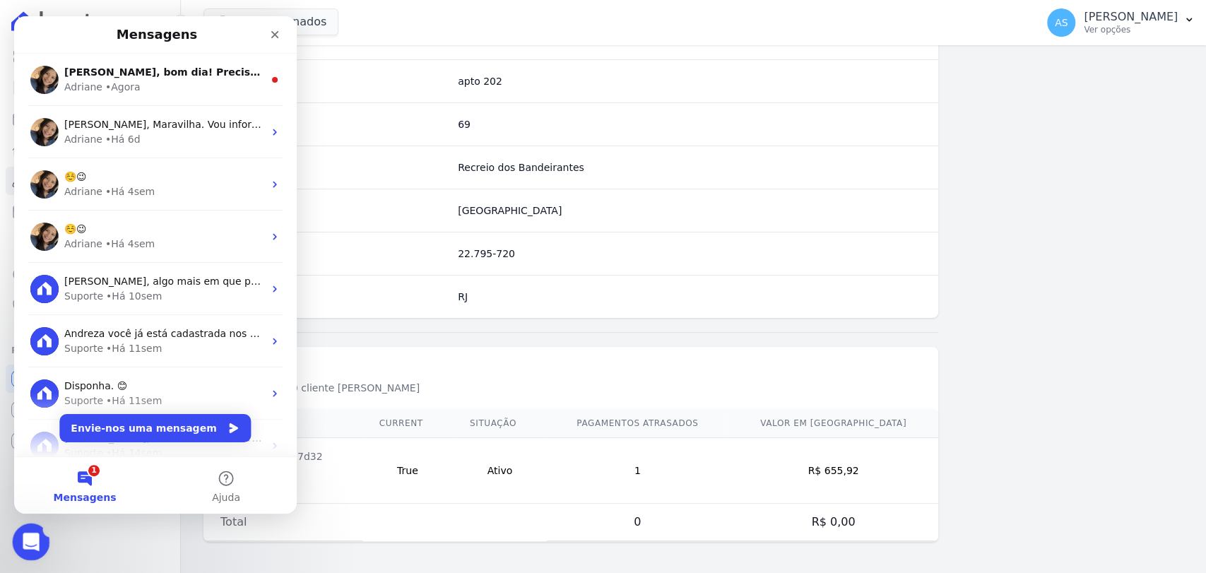
scroll to position [0, 0]
click at [269, 37] on icon "Fechar" at bounding box center [274, 34] width 11 height 11
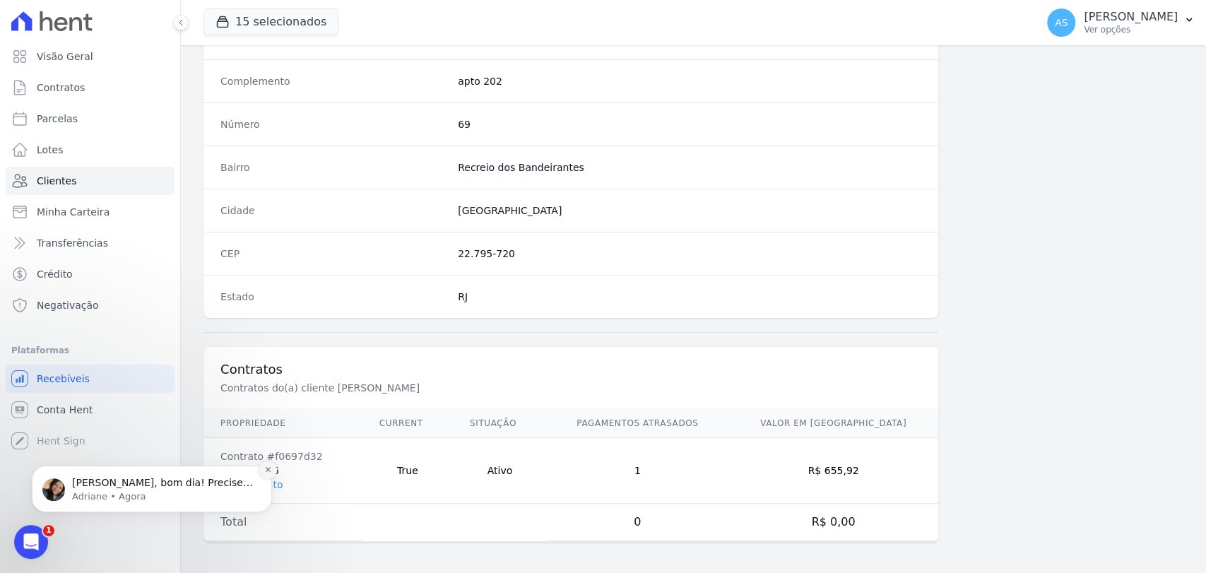
click at [268, 468] on icon "Dismiss notification" at bounding box center [268, 470] width 8 height 8
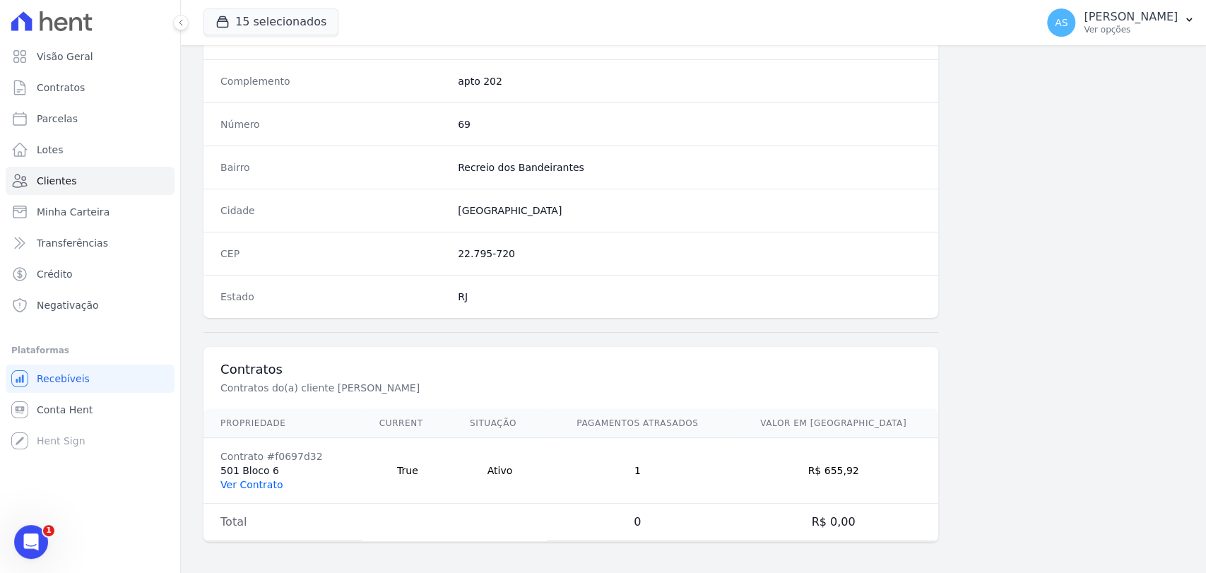
click at [230, 483] on link "Ver Contrato" at bounding box center [251, 484] width 62 height 11
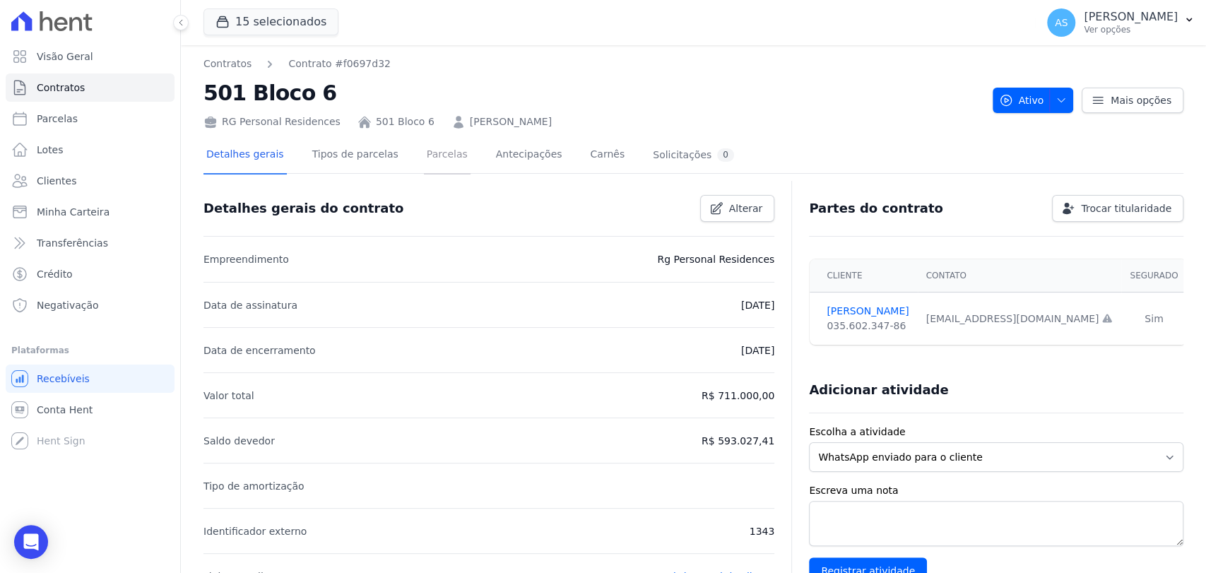
click at [427, 159] on link "Parcelas" at bounding box center [447, 155] width 47 height 37
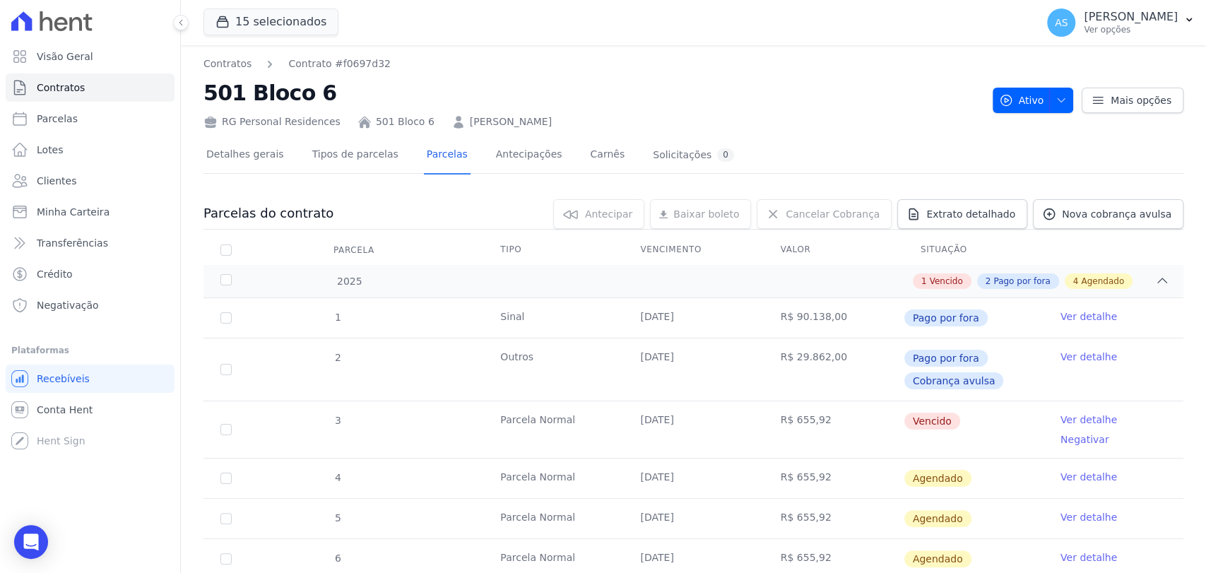
click at [1066, 420] on link "Ver detalhe" at bounding box center [1088, 420] width 57 height 14
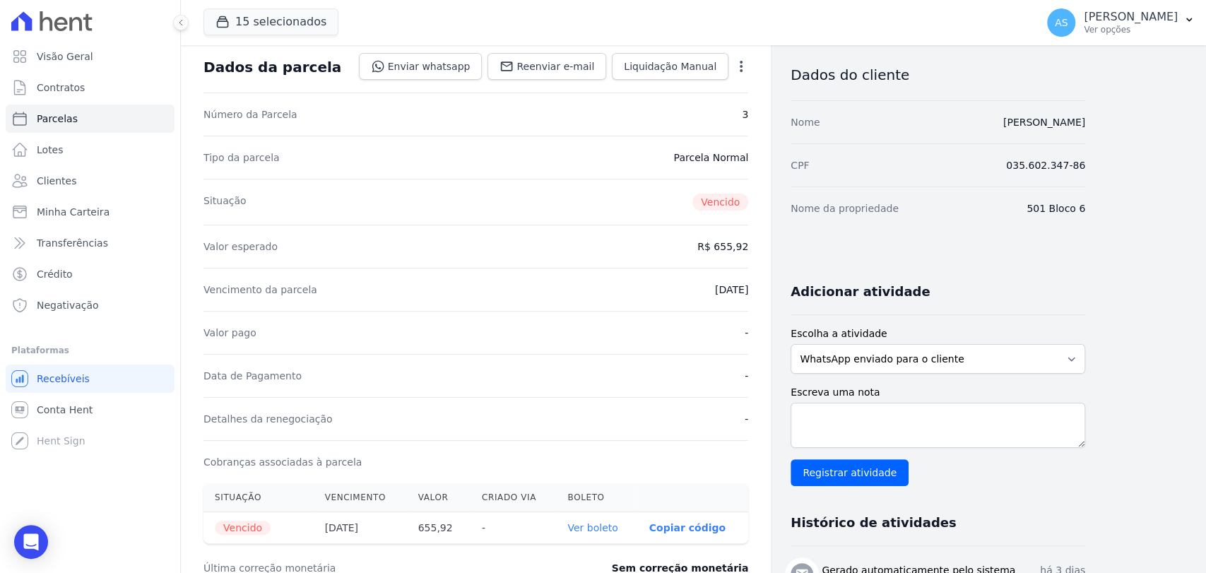
scroll to position [314, 0]
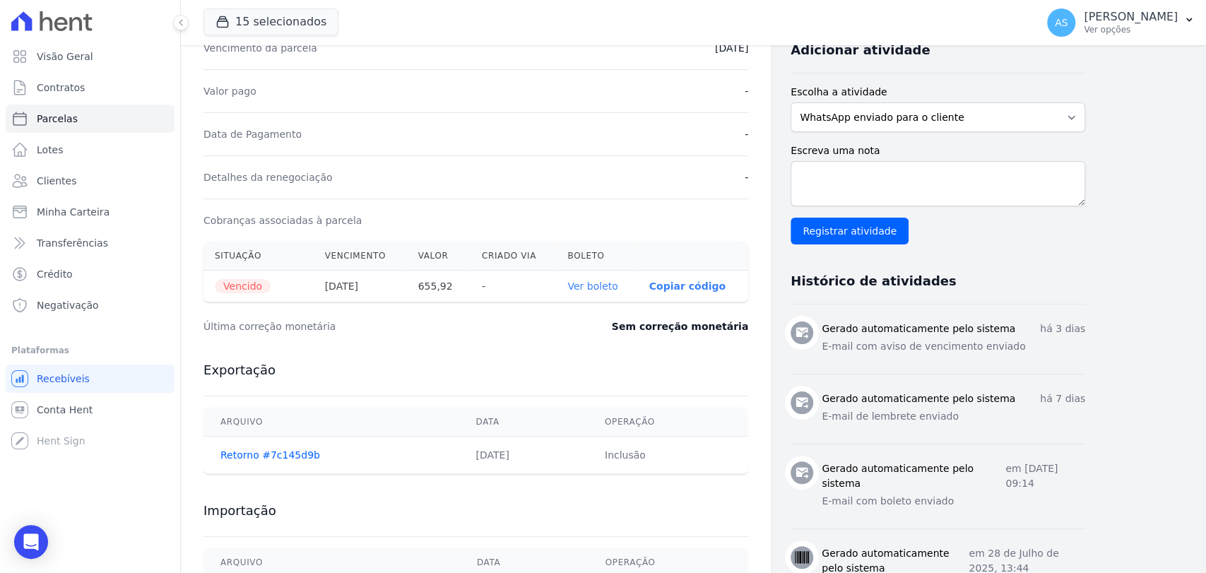
click at [596, 289] on link "Ver boleto" at bounding box center [592, 285] width 50 height 11
click at [23, 545] on div "Open Intercom Messenger" at bounding box center [31, 541] width 37 height 37
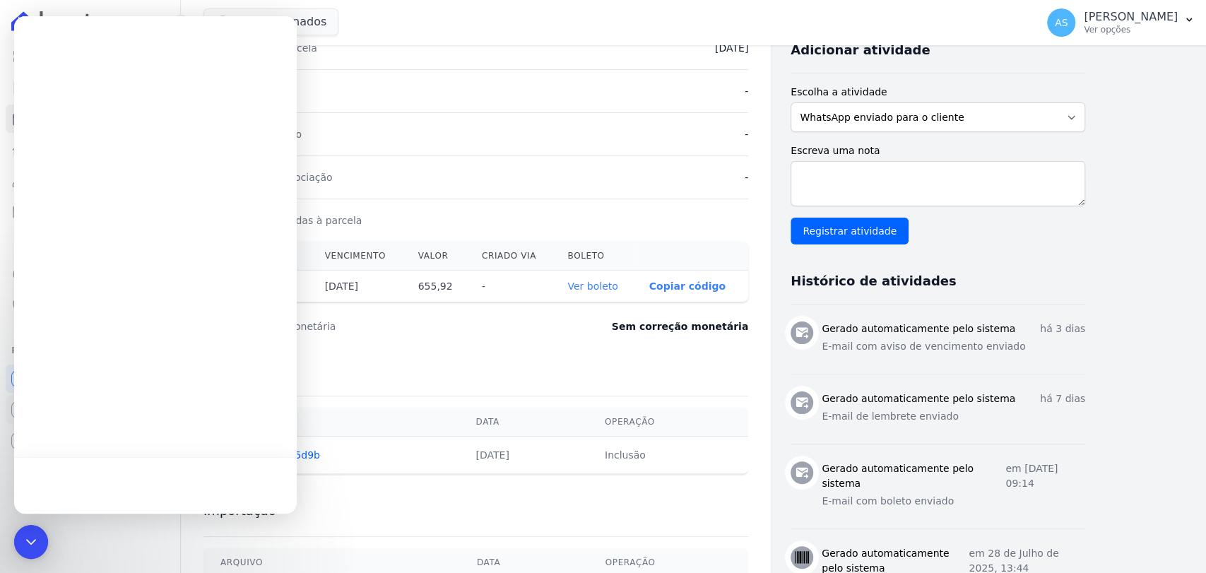
scroll to position [0, 0]
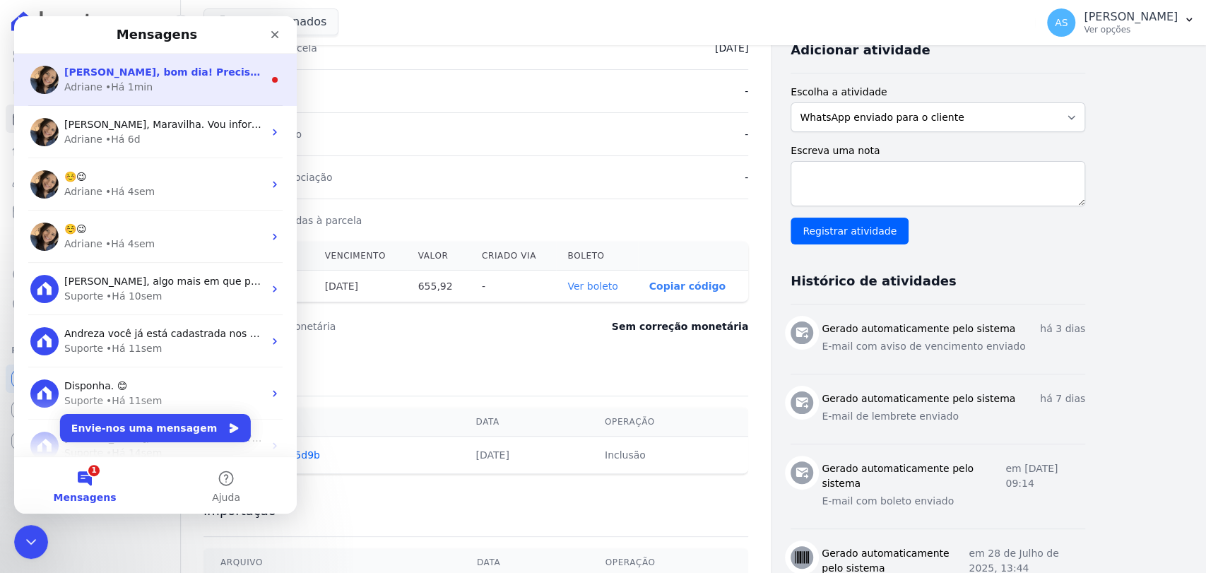
click at [132, 83] on div "• Há 1min" at bounding box center [128, 87] width 47 height 15
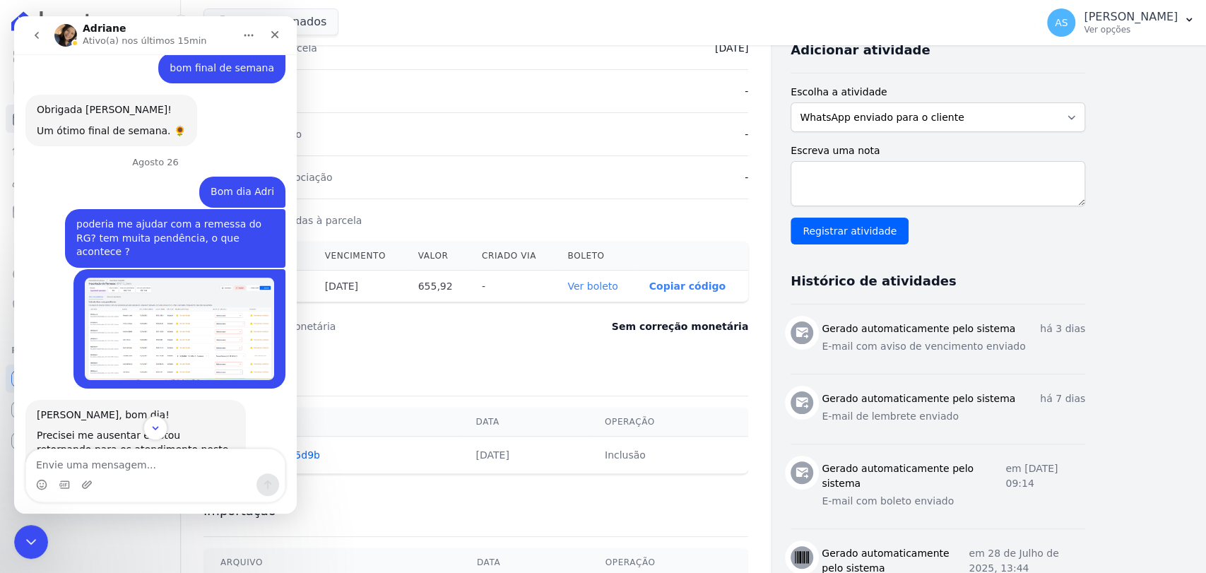
scroll to position [7498, 0]
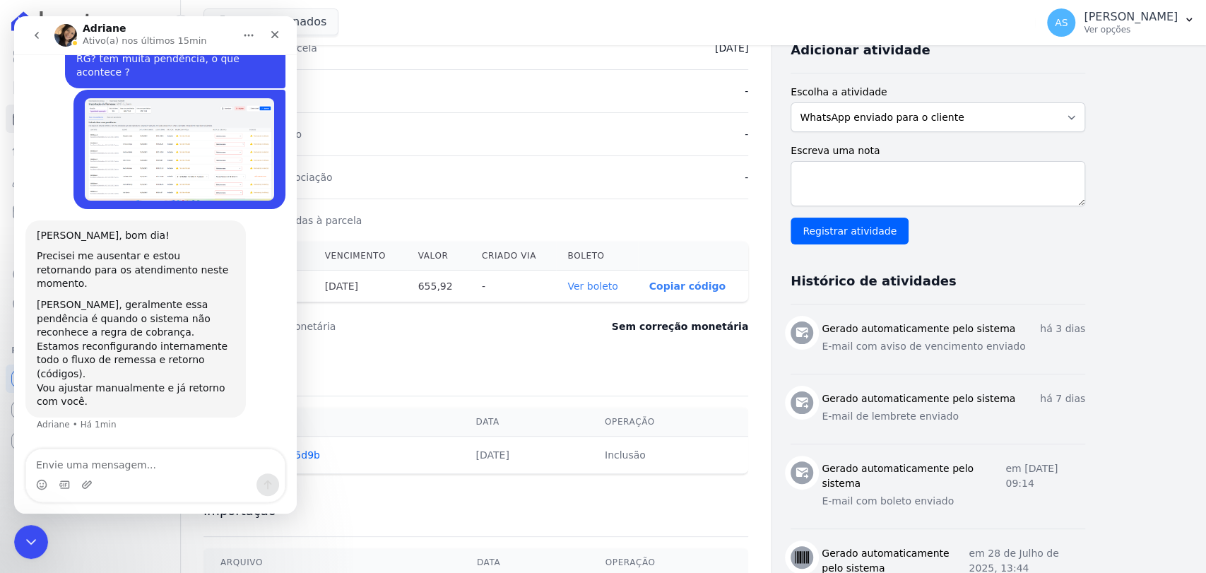
drag, startPoint x: 292, startPoint y: 117, endPoint x: 313, endPoint y: 464, distance: 347.5
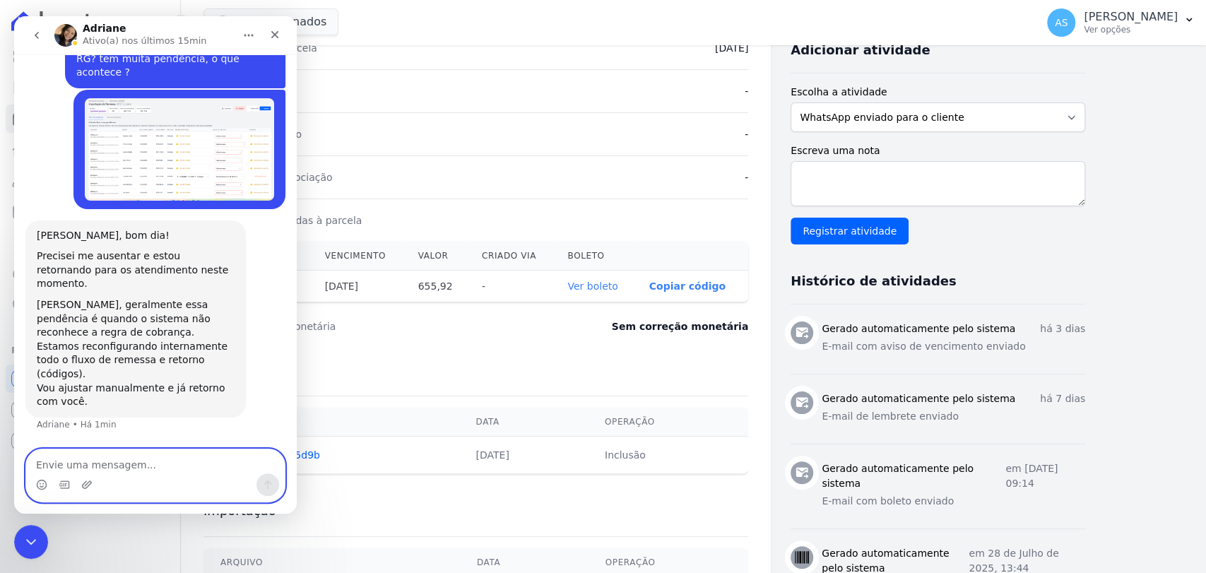
click at [61, 461] on textarea "Envie uma mensagem..." at bounding box center [155, 461] width 259 height 24
type textarea "muito obrigada"
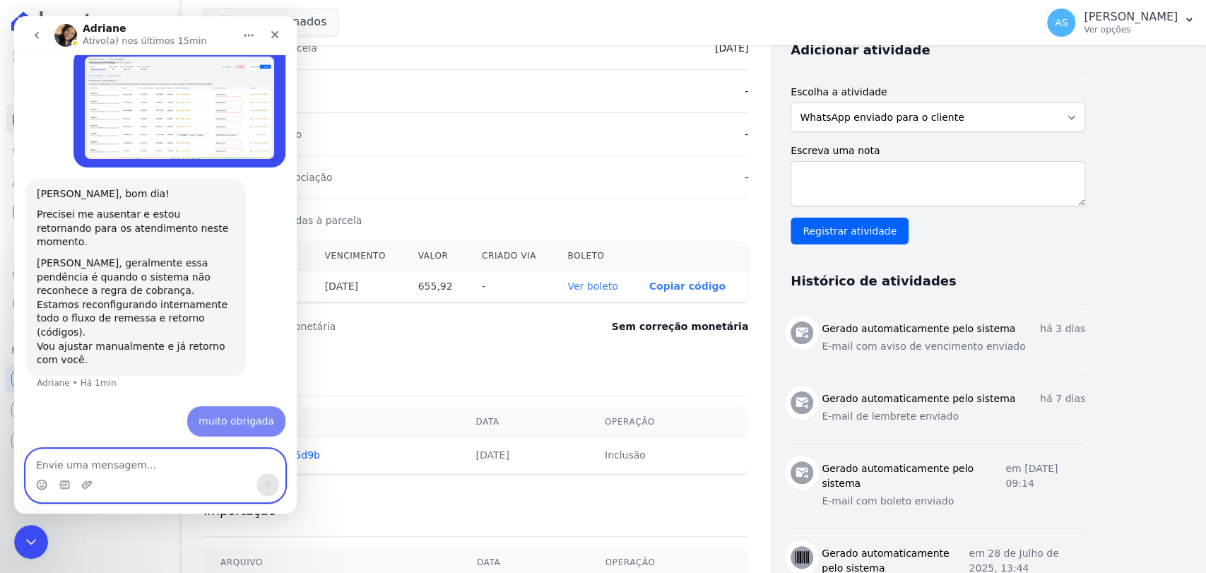
scroll to position [7540, 0]
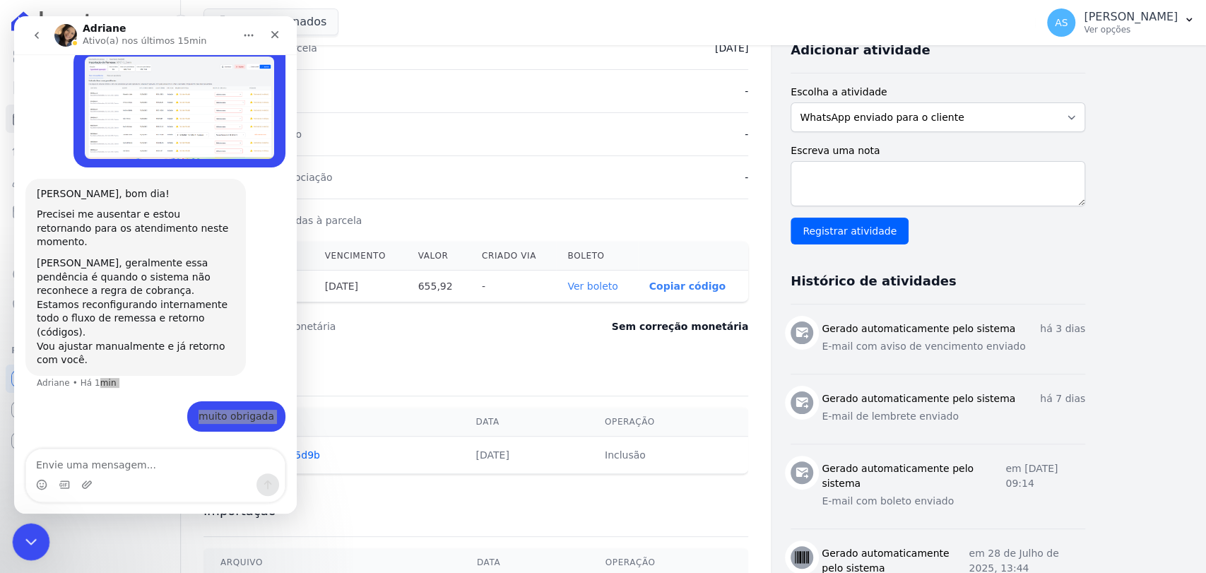
drag, startPoint x: 30, startPoint y: 1047, endPoint x: 30, endPoint y: 538, distance: 509.3
click at [30, 538] on icon "Fechar mensagem da Intercom" at bounding box center [28, 539] width 17 height 17
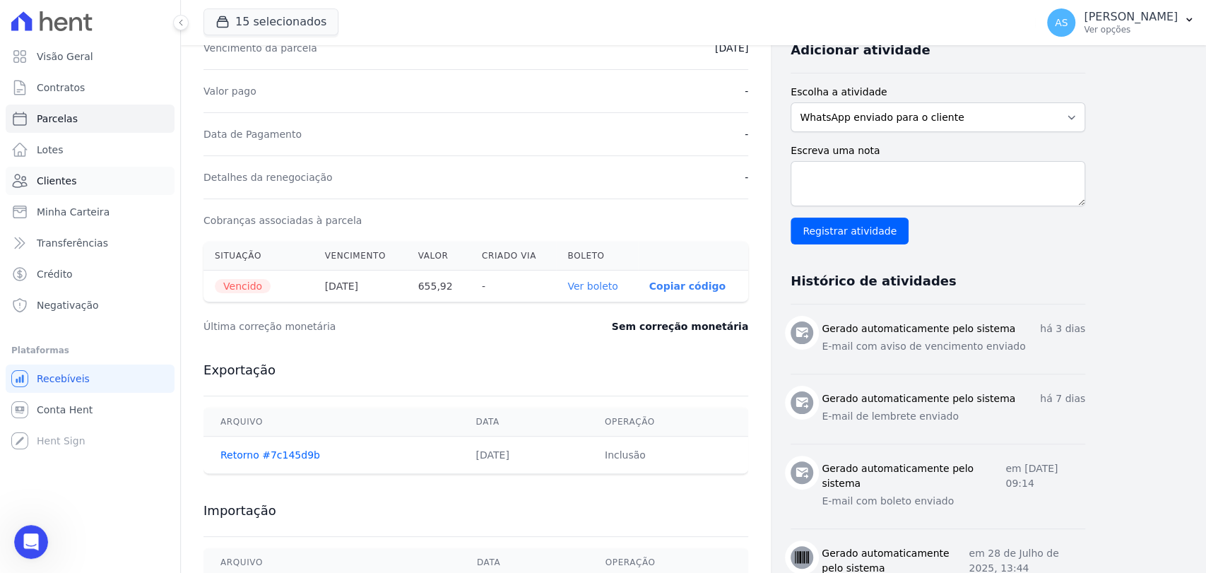
click at [52, 174] on span "Clientes" at bounding box center [57, 181] width 40 height 14
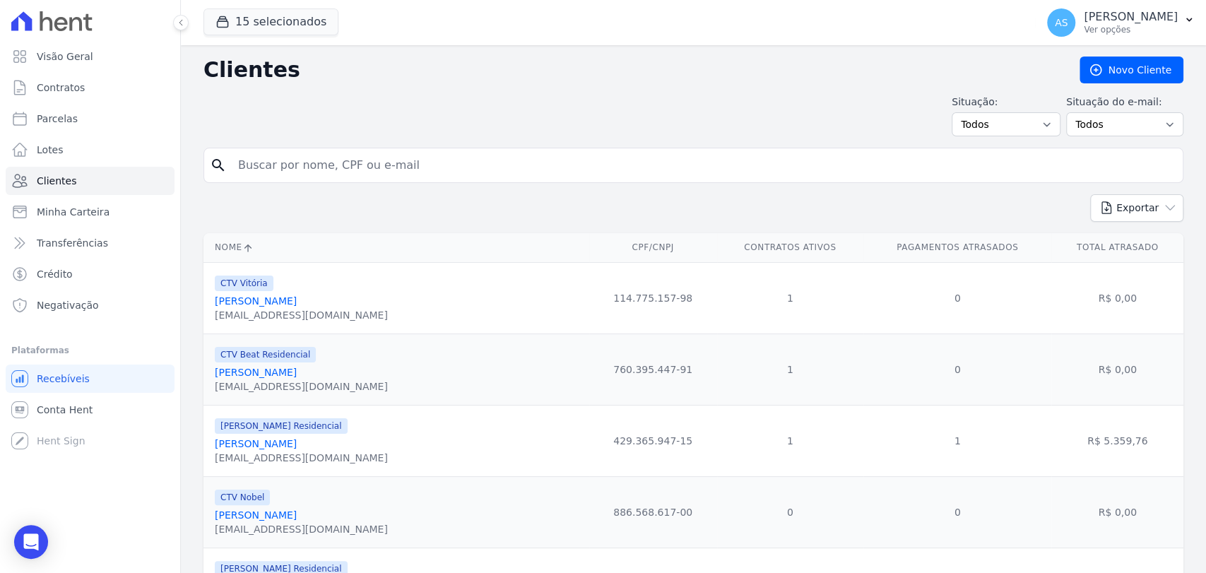
click at [280, 160] on input "search" at bounding box center [703, 165] width 947 height 28
paste input "Vinicius Duarte Rosa"
type input "Vinicius Duarte Rosa"
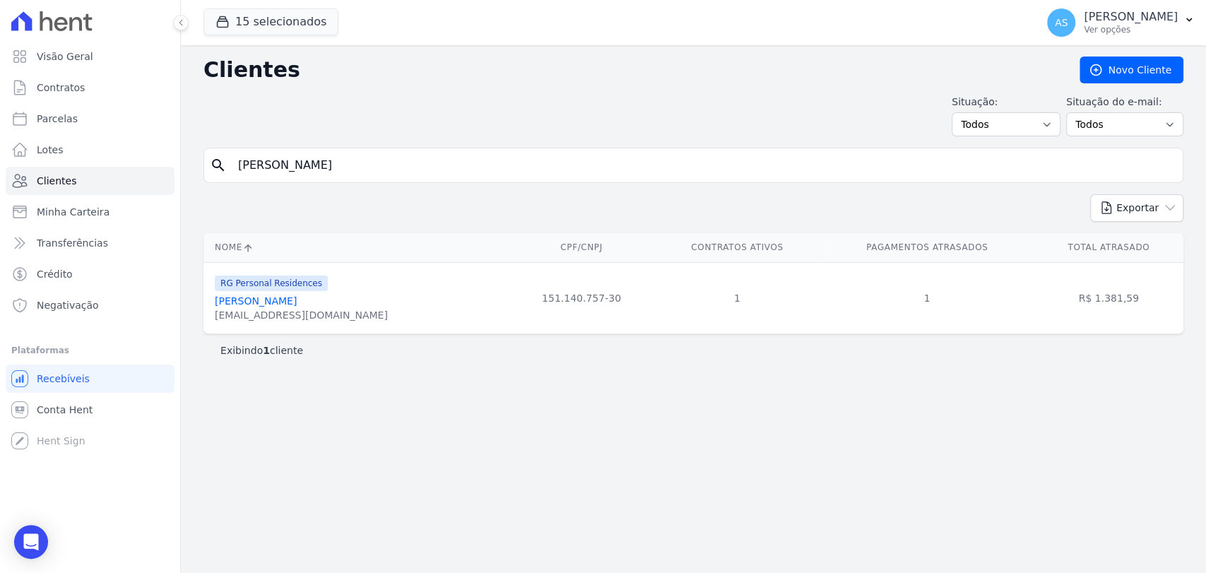
click at [251, 300] on link "Vinicius Duarte Rosa" at bounding box center [256, 300] width 82 height 11
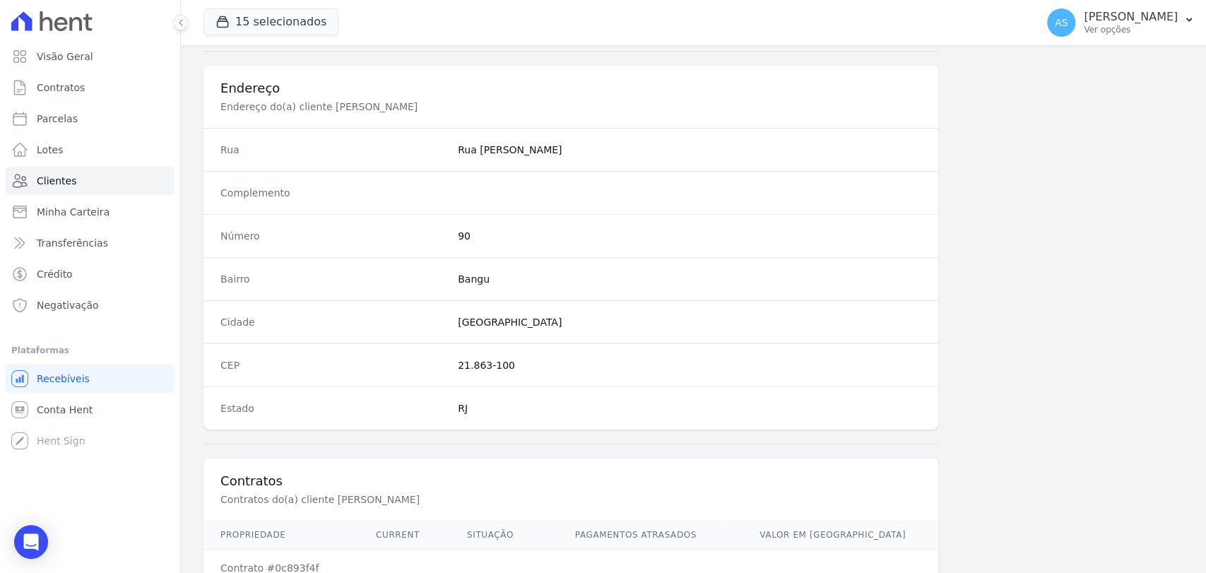
scroll to position [746, 0]
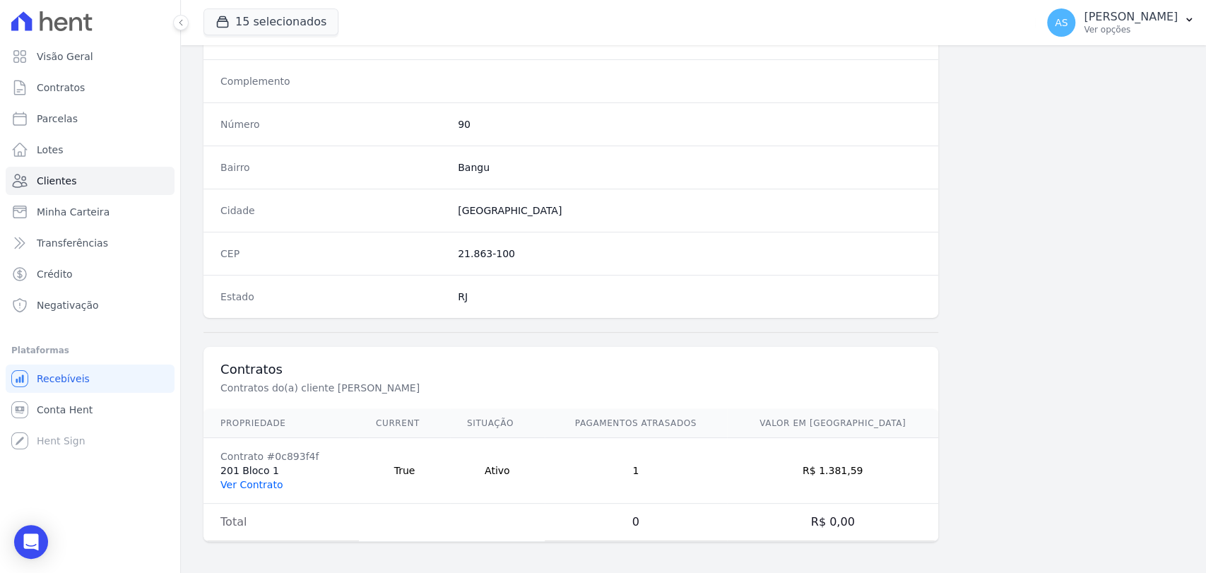
click at [244, 485] on link "Ver Contrato" at bounding box center [251, 484] width 62 height 11
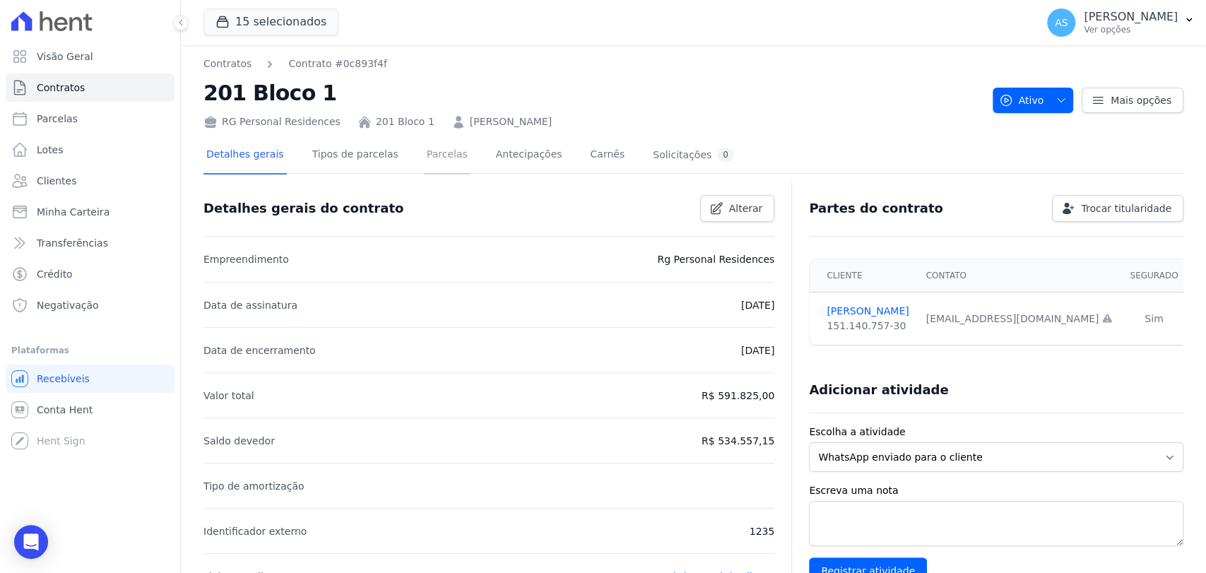
click at [424, 153] on link "Parcelas" at bounding box center [447, 155] width 47 height 37
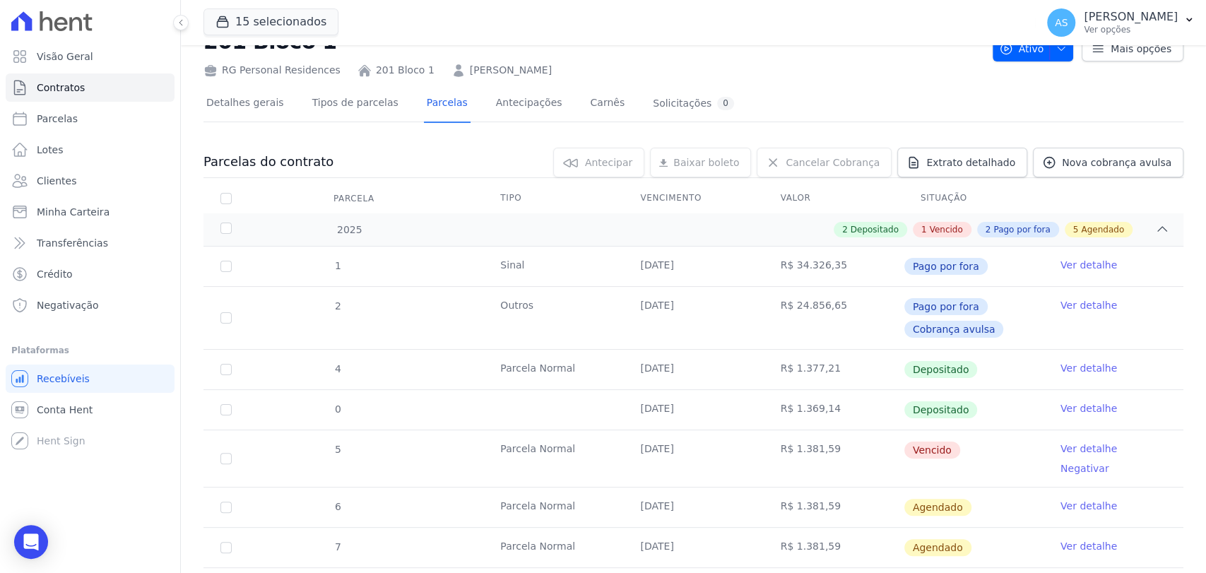
scroll to position [157, 0]
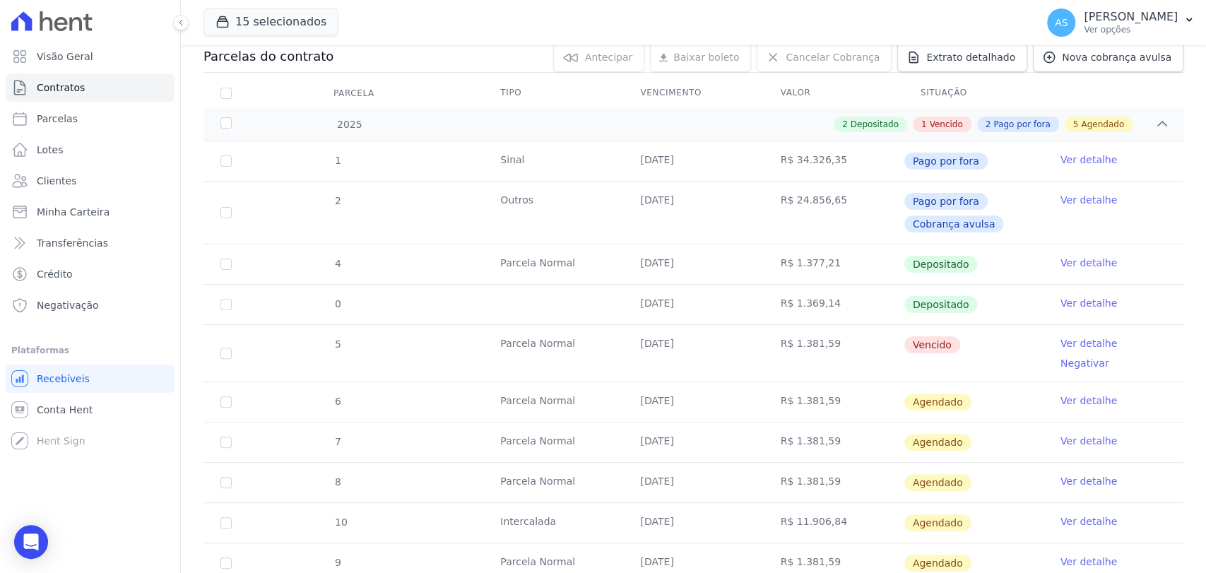
click at [1068, 341] on link "Ver detalhe" at bounding box center [1088, 343] width 57 height 14
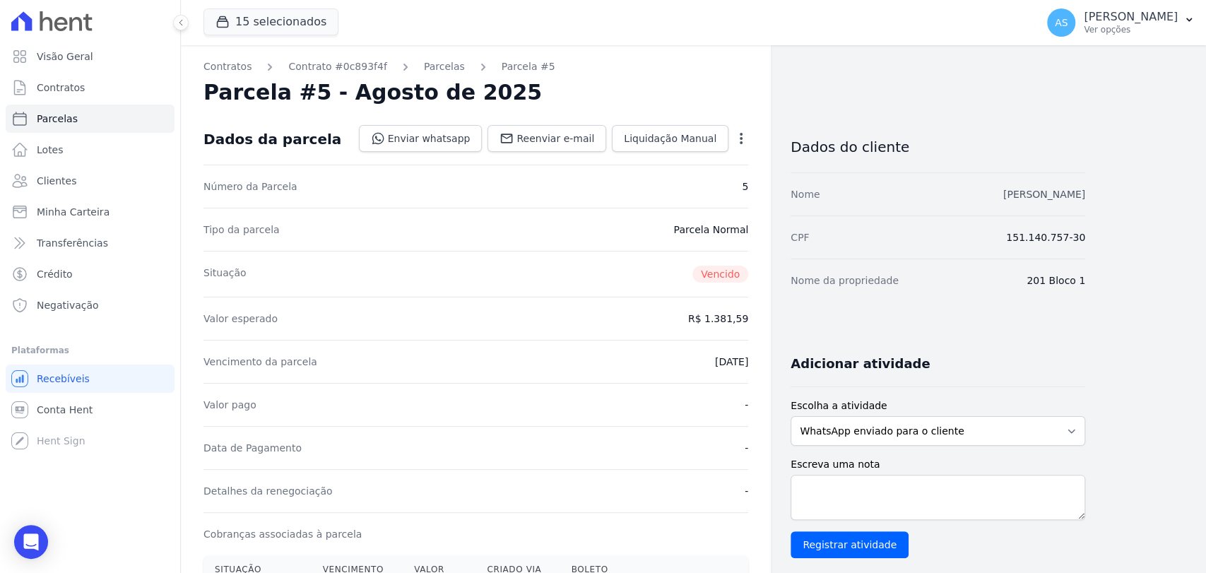
click at [1015, 196] on link "Vinicius Duarte Rosa" at bounding box center [1044, 194] width 82 height 11
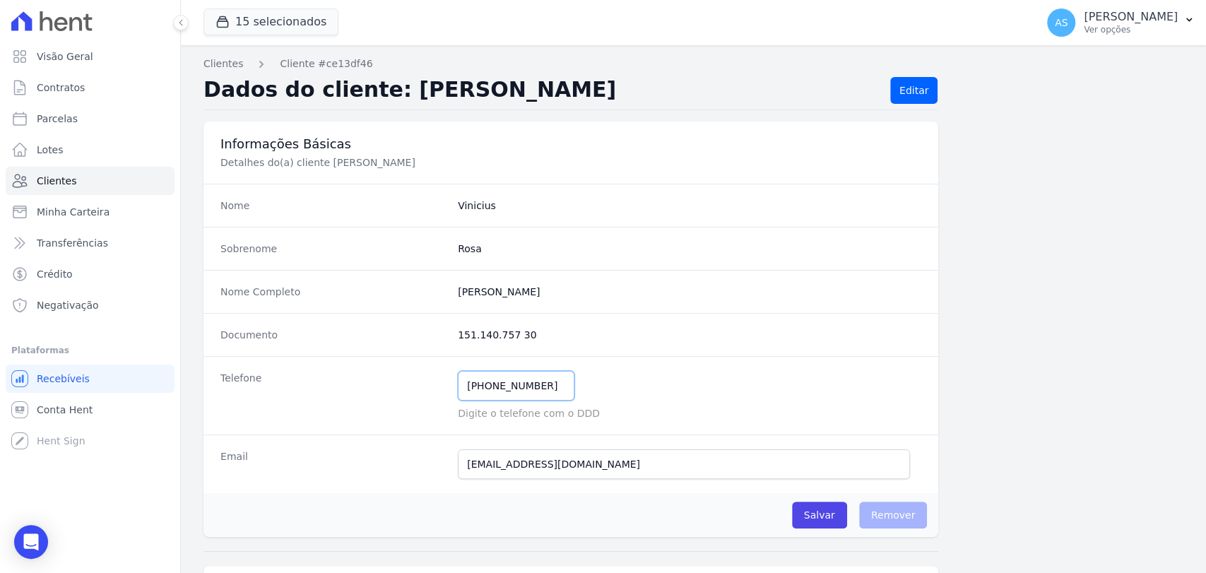
drag, startPoint x: 551, startPoint y: 384, endPoint x: 372, endPoint y: 384, distance: 179.4
click at [372, 384] on div "Telefone (21) 99190-3585 Mensagem de SMS ainda não enviada.. Mensagem de Whatsa…" at bounding box center [570, 395] width 735 height 78
click at [54, 182] on span "Clientes" at bounding box center [57, 181] width 40 height 14
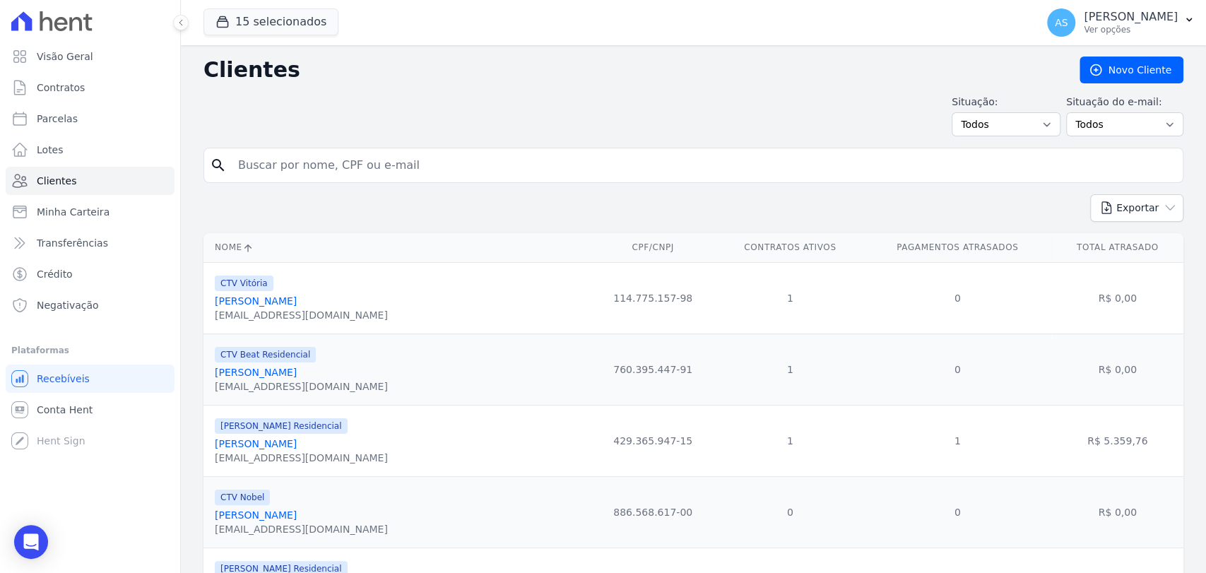
click at [297, 164] on input "search" at bounding box center [703, 165] width 947 height 28
paste input "João Matheus Silva Gaspar"
type input "João Matheus Silva Gaspar"
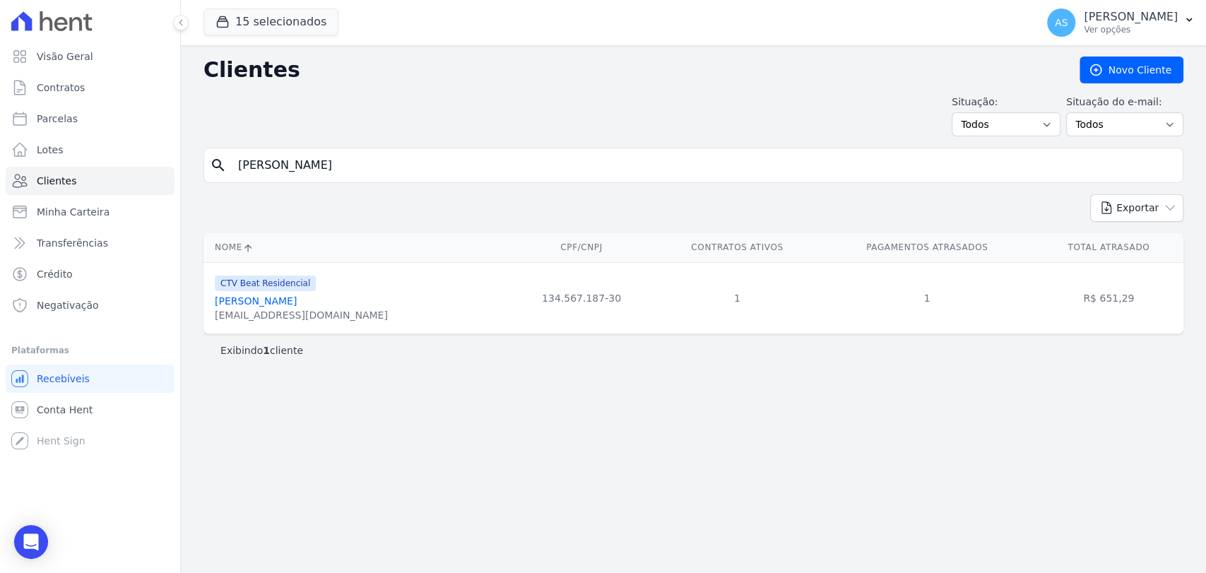
click at [288, 299] on link "João Matheus Silva Gaspar" at bounding box center [256, 300] width 82 height 11
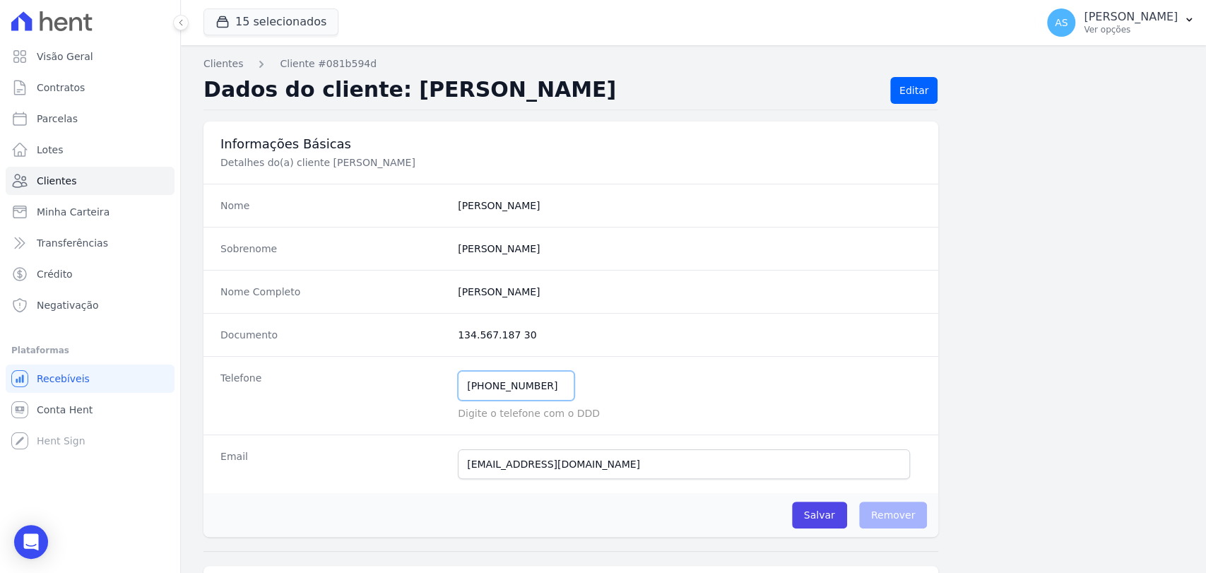
drag, startPoint x: 543, startPoint y: 389, endPoint x: 355, endPoint y: 401, distance: 188.3
click at [355, 401] on div "Telefone (21) 99474-9265 Mensagem de SMS ainda não enviada.. Mensagem de Whatsa…" at bounding box center [570, 395] width 735 height 78
click at [52, 180] on span "Clientes" at bounding box center [57, 181] width 40 height 14
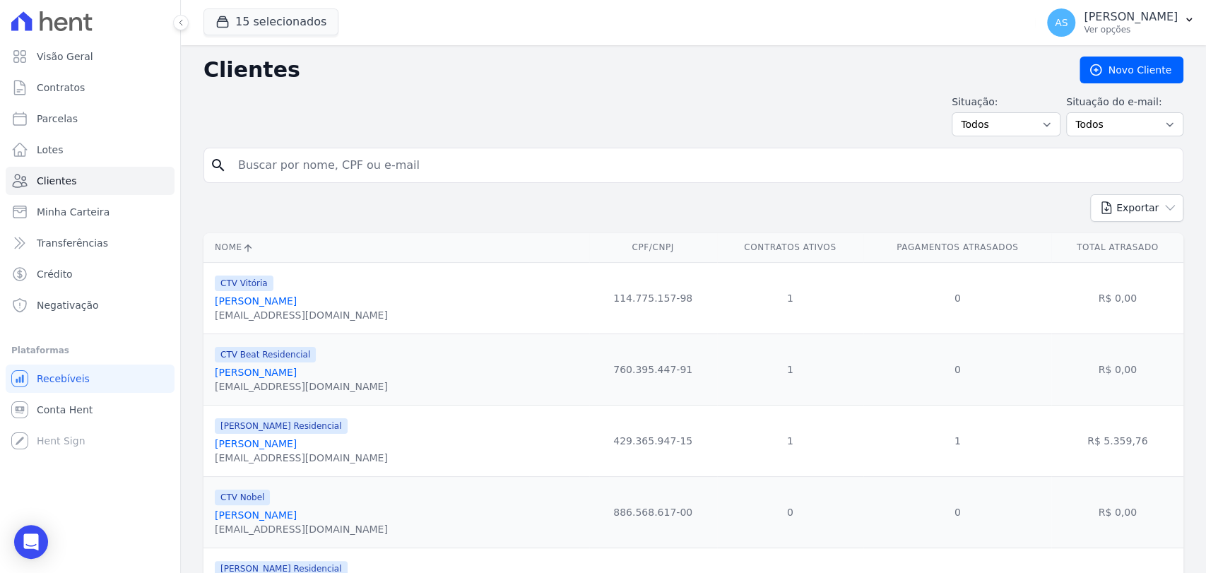
click at [266, 171] on input "search" at bounding box center [703, 165] width 947 height 28
paste input "Paulo Sergio Julio Junior"
type input "Paulo Sergio Julio Junior"
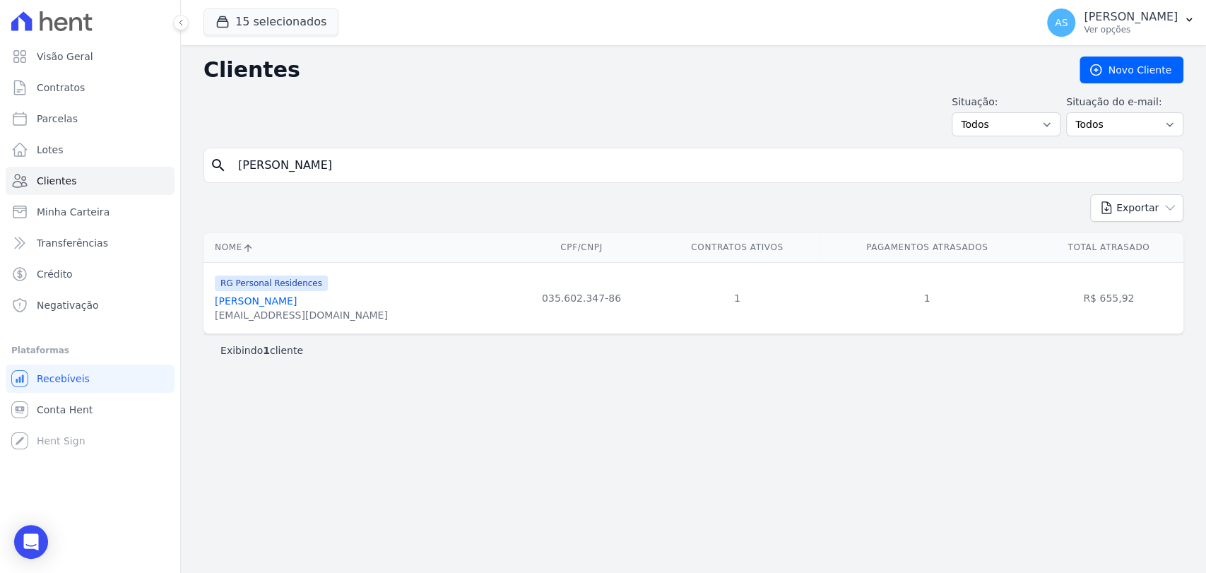
click at [250, 302] on link "Paulo Sergio Julio Junior" at bounding box center [256, 300] width 82 height 11
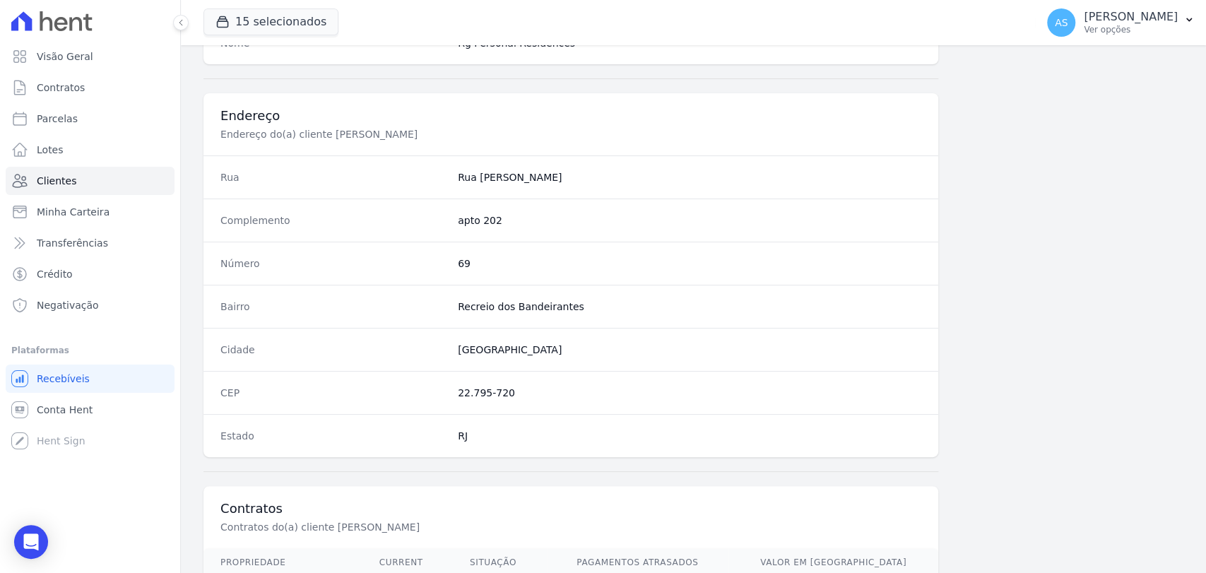
scroll to position [746, 0]
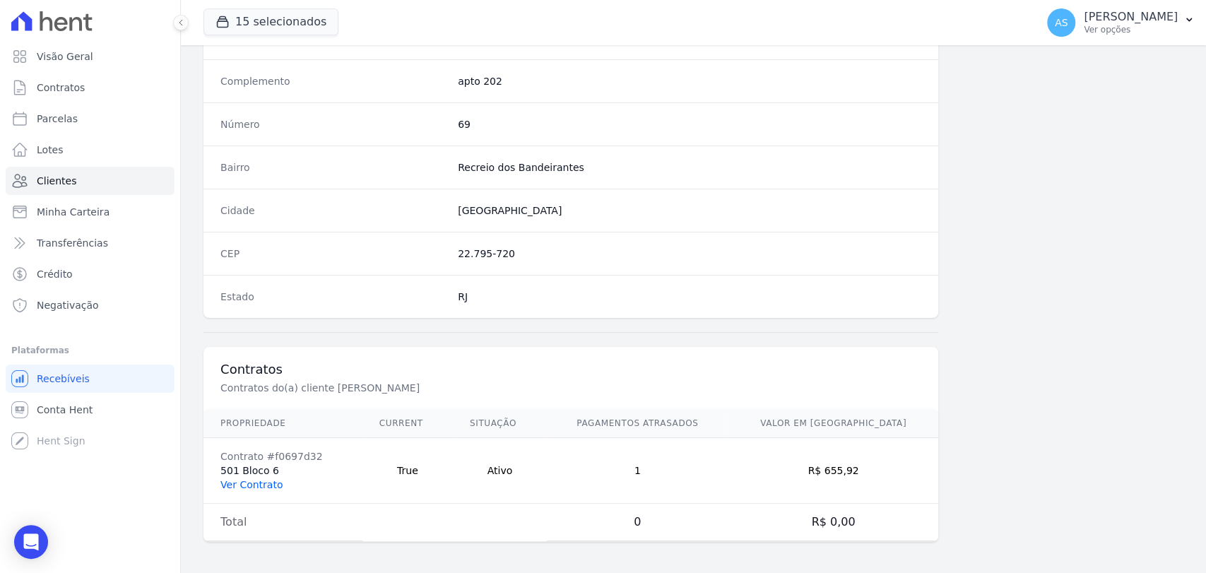
click at [256, 485] on link "Ver Contrato" at bounding box center [251, 484] width 62 height 11
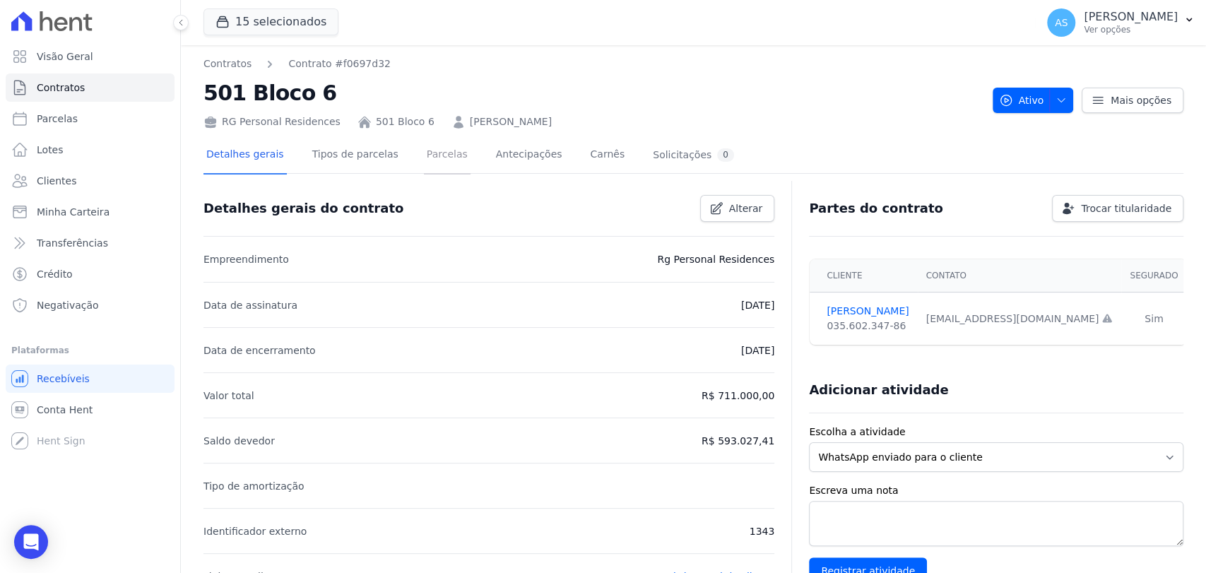
click at [429, 158] on link "Parcelas" at bounding box center [447, 155] width 47 height 37
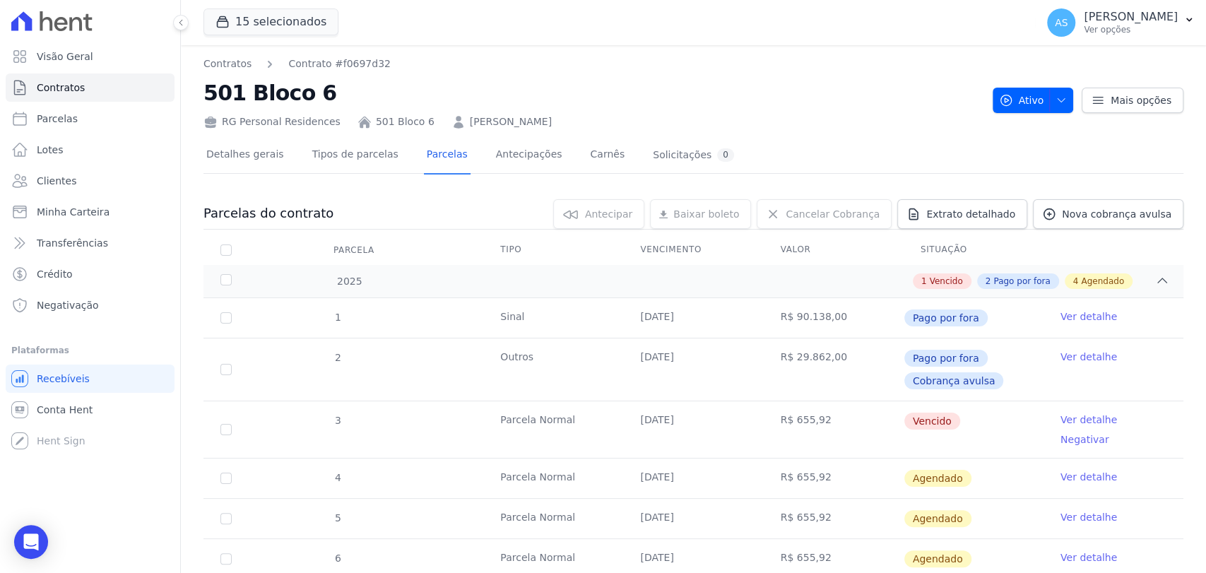
click at [1076, 417] on link "Ver detalhe" at bounding box center [1088, 420] width 57 height 14
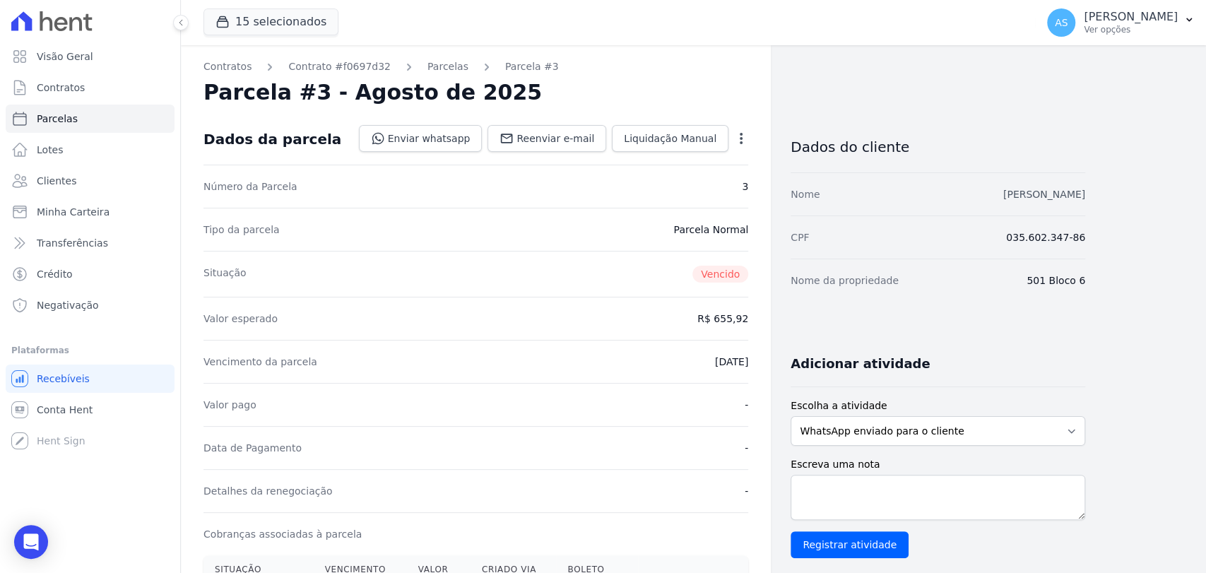
click at [1043, 194] on link "Paulo Sergio Julio Junior" at bounding box center [1044, 194] width 82 height 11
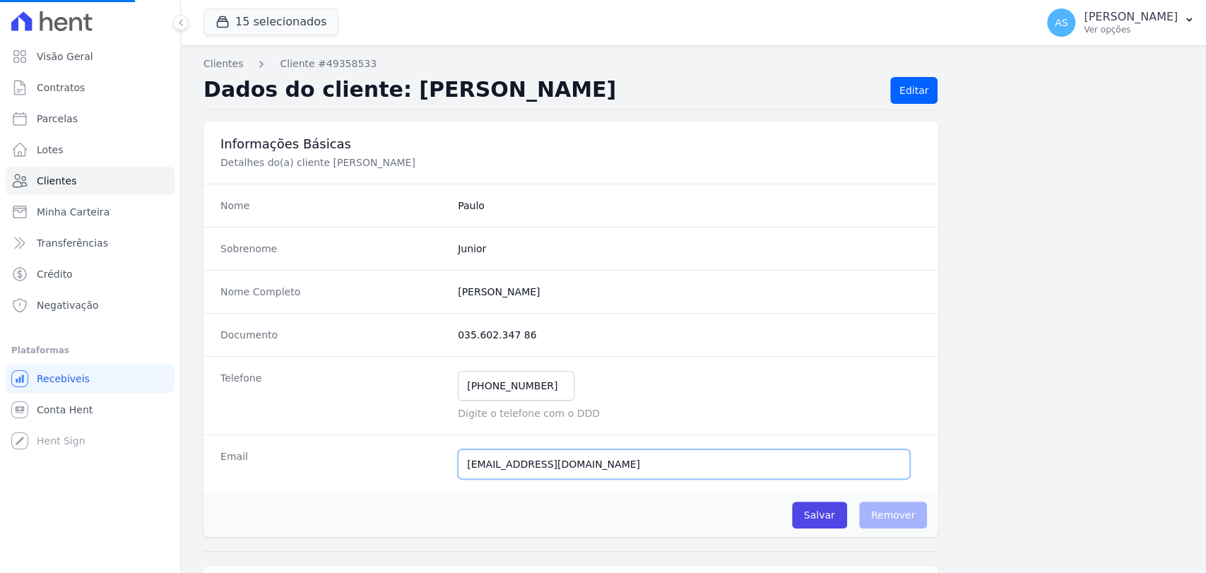
drag, startPoint x: 587, startPoint y: 465, endPoint x: 349, endPoint y: 481, distance: 238.6
click at [350, 481] on div "Email junior@forfire.com.br E-mail enviado. Aguardando confirmação.." at bounding box center [570, 463] width 735 height 59
click at [40, 177] on span "Clientes" at bounding box center [57, 181] width 40 height 14
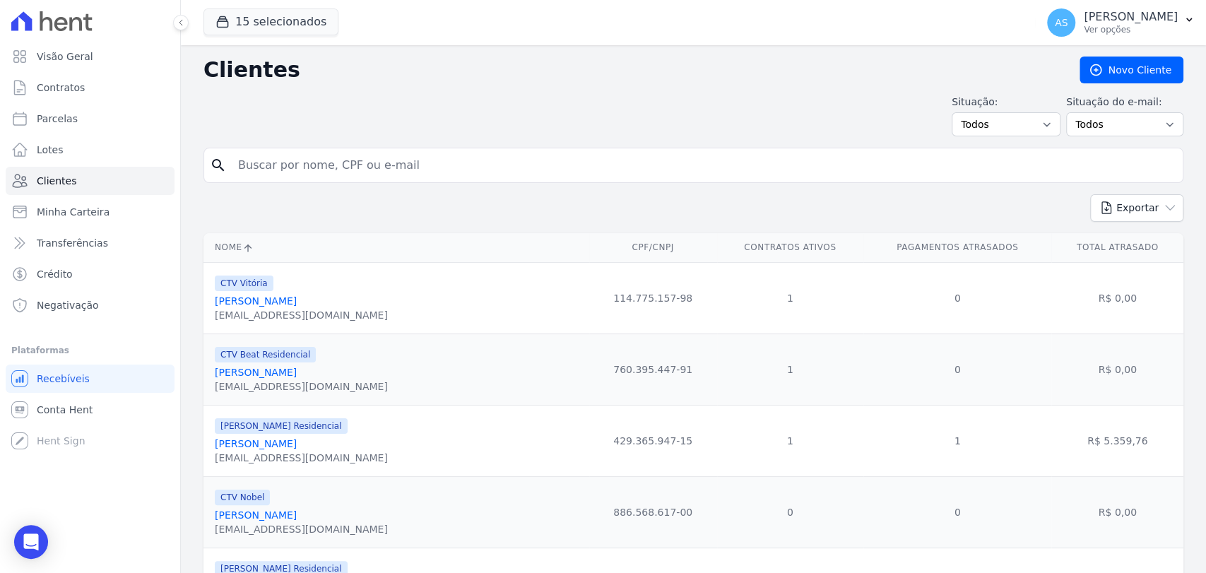
click at [249, 169] on input "search" at bounding box center [703, 165] width 947 height 28
paste input "Gabriele de Oliveira Marques da Silva"
type input "Gabriele de Oliveira Marques da Silva"
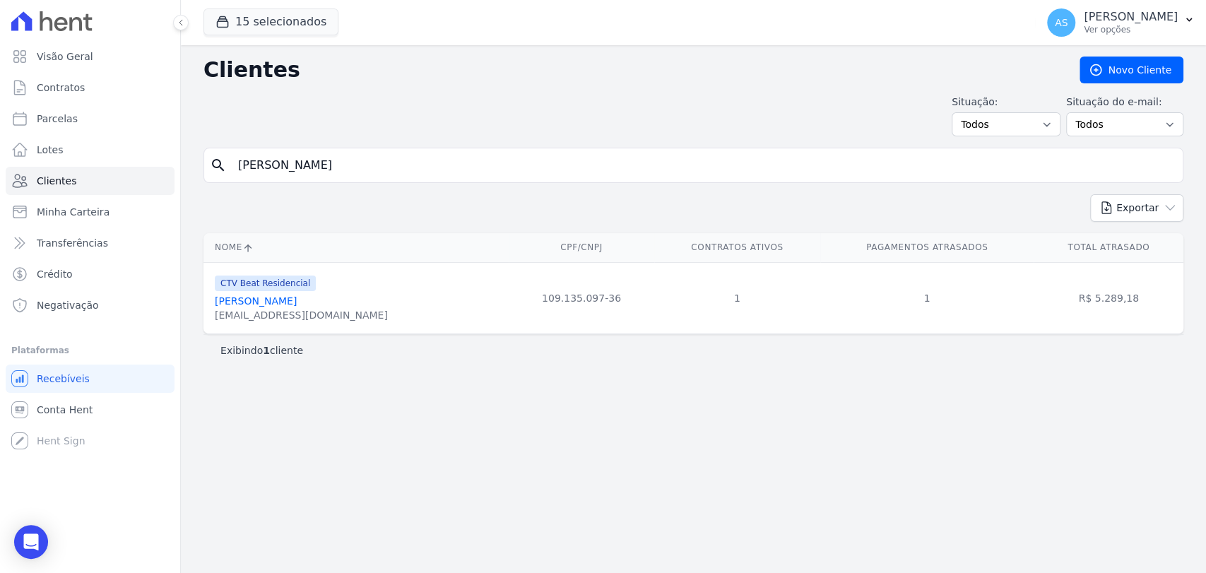
click at [255, 302] on link "Gabriele De Oliveira Marques Da Silva" at bounding box center [256, 300] width 82 height 11
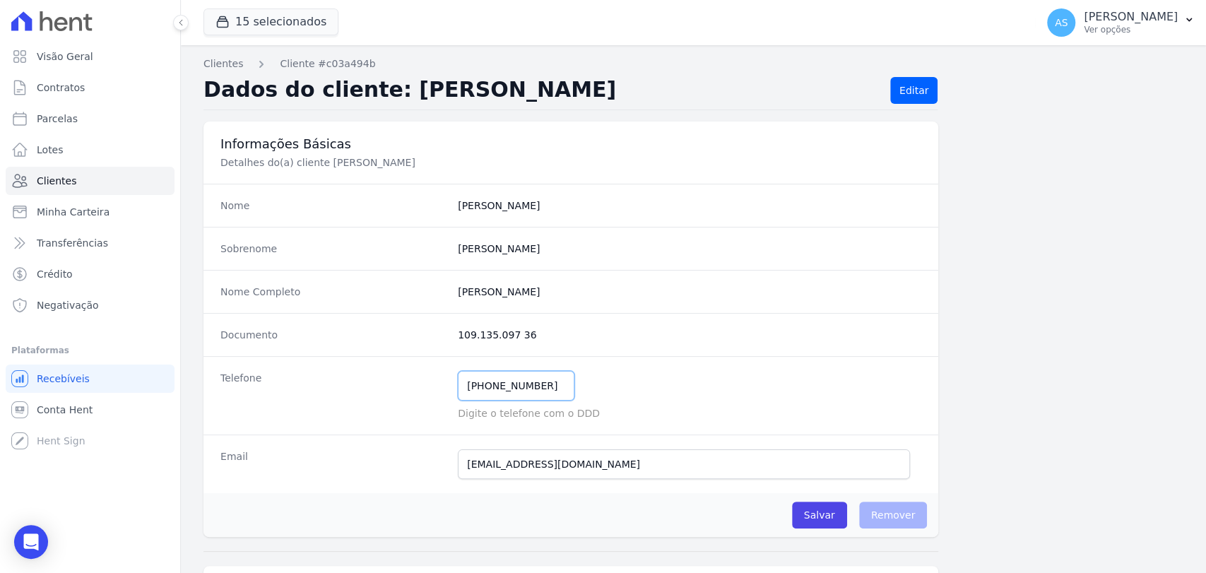
drag, startPoint x: 549, startPoint y: 383, endPoint x: 367, endPoint y: 398, distance: 182.2
click at [368, 398] on div "Telefone (21) 97231-7914 Mensagem de SMS ainda não enviada.. Mensagem de Whatsa…" at bounding box center [570, 395] width 735 height 78
click at [57, 185] on span "Clientes" at bounding box center [57, 181] width 40 height 14
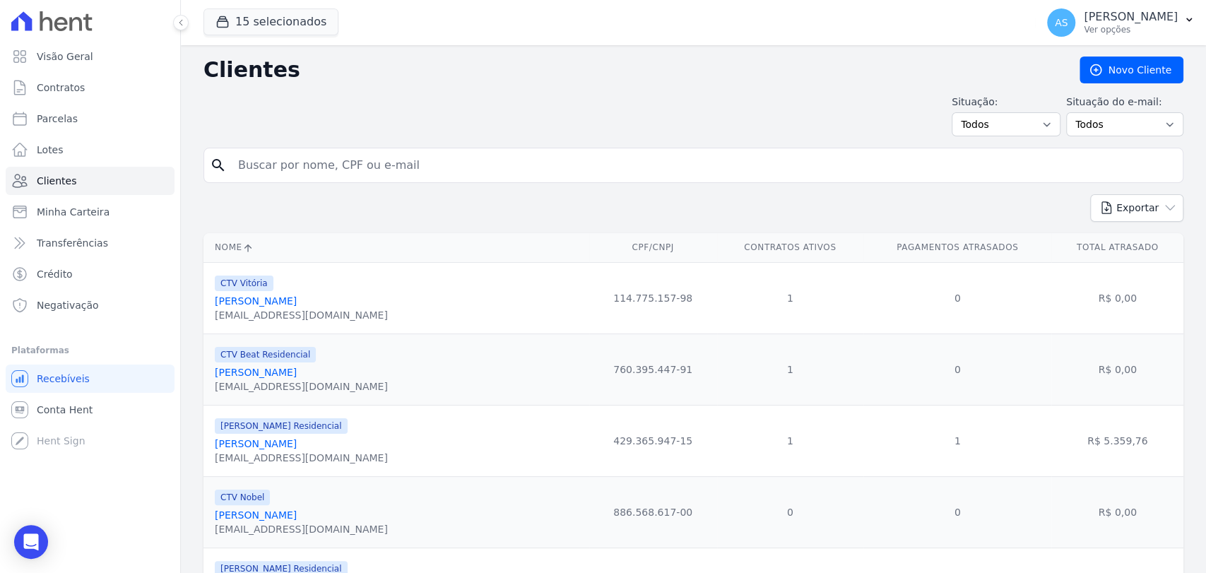
click at [266, 167] on input "search" at bounding box center [703, 165] width 947 height 28
type input "José Marques André Neto"
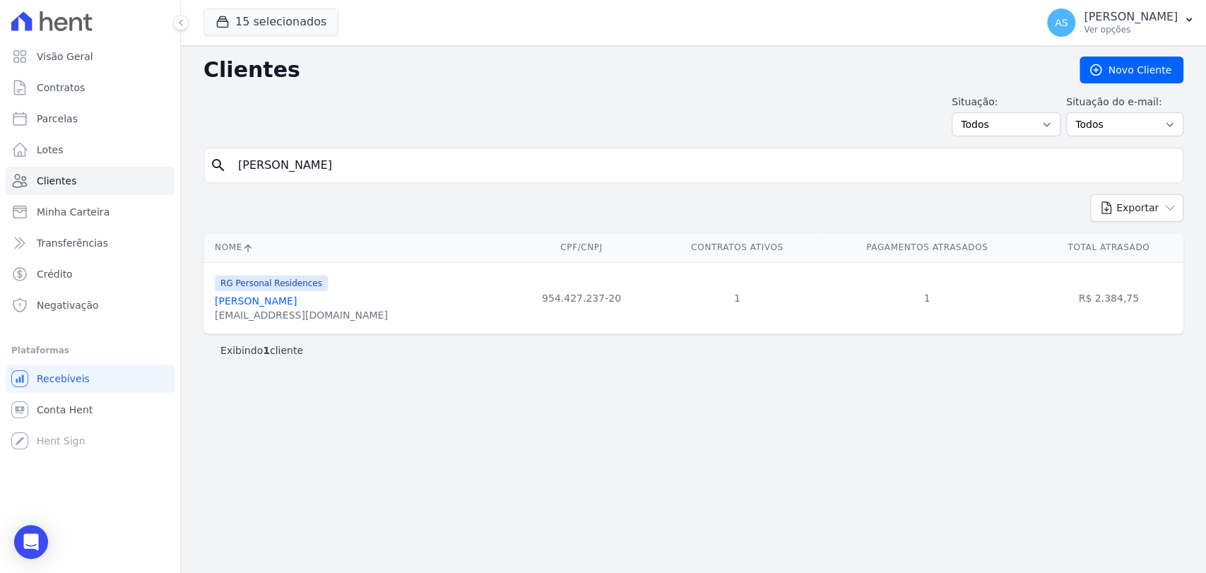
click at [283, 295] on link "José Marques André Neto" at bounding box center [256, 300] width 82 height 11
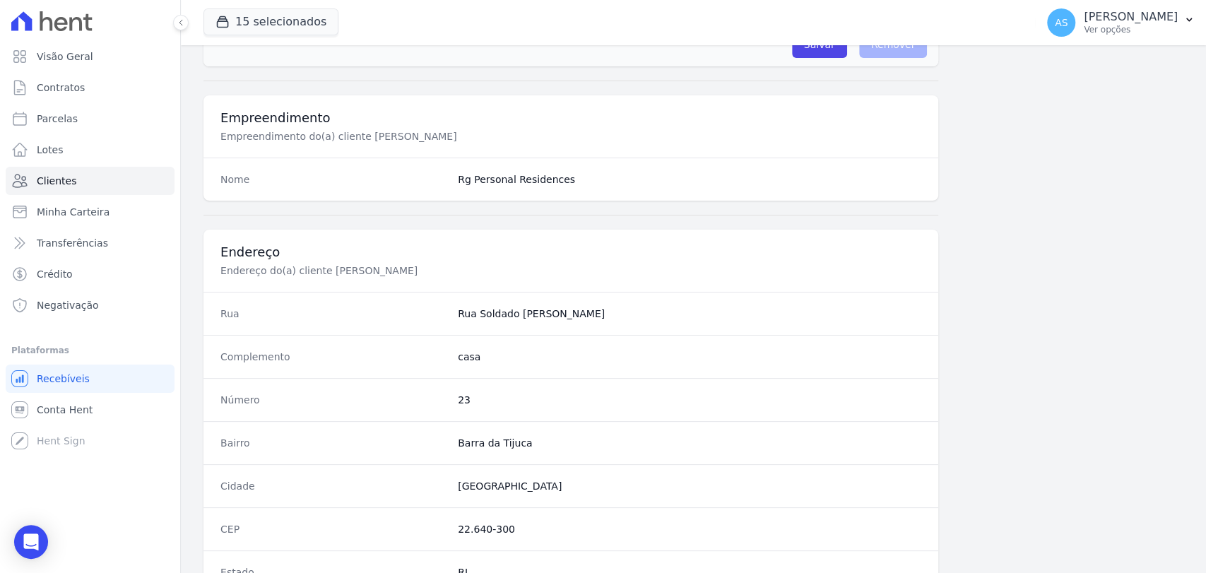
scroll to position [746, 0]
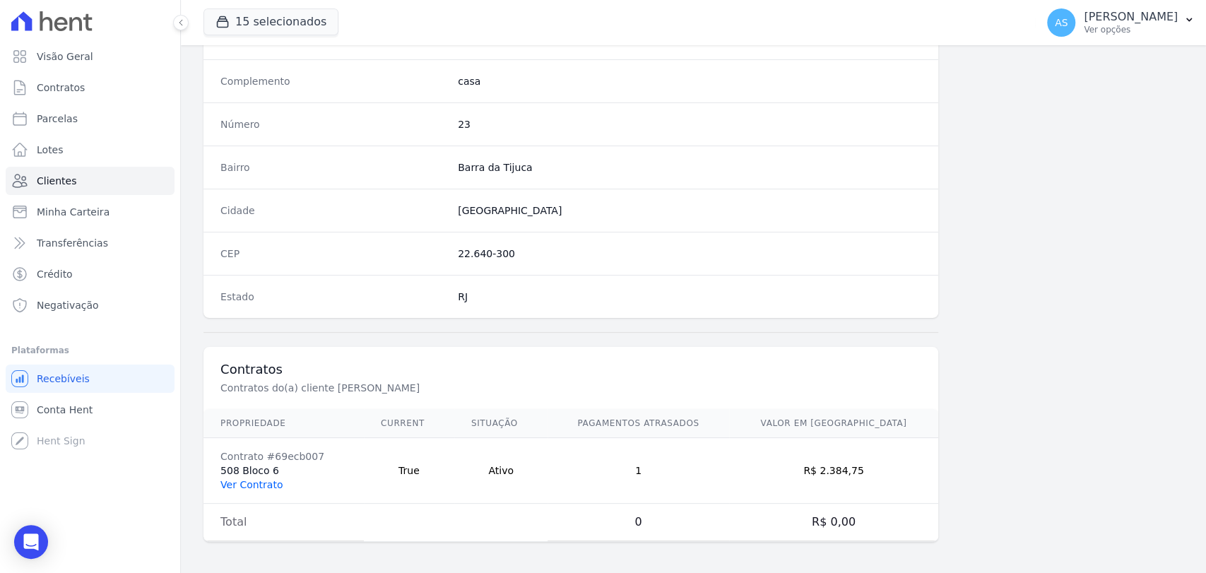
click at [255, 482] on link "Ver Contrato" at bounding box center [251, 484] width 62 height 11
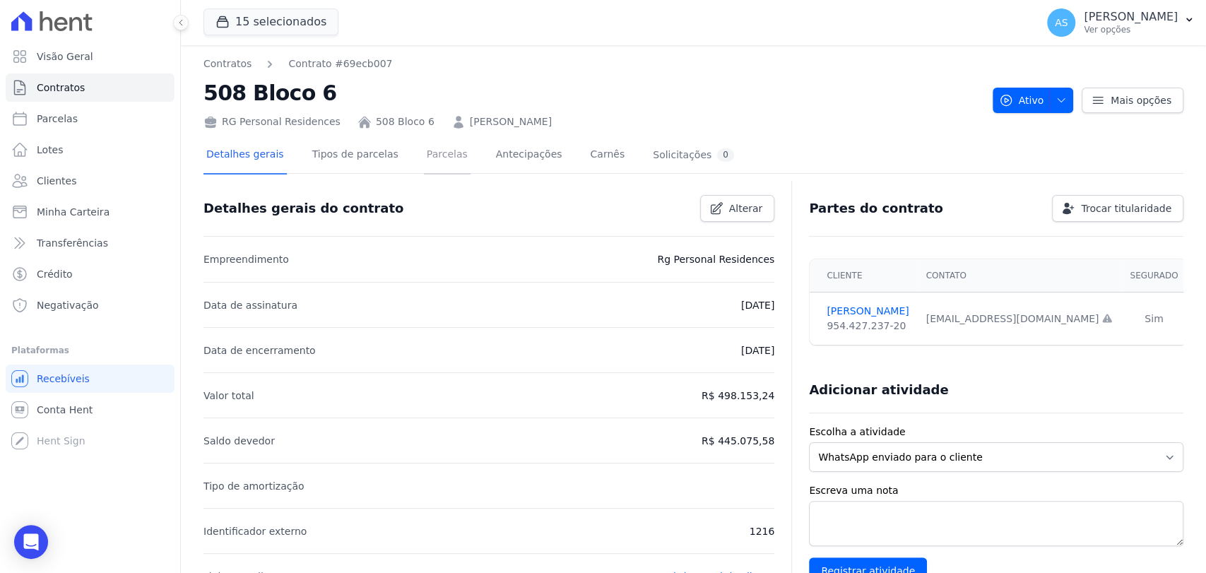
click at [424, 153] on link "Parcelas" at bounding box center [447, 155] width 47 height 37
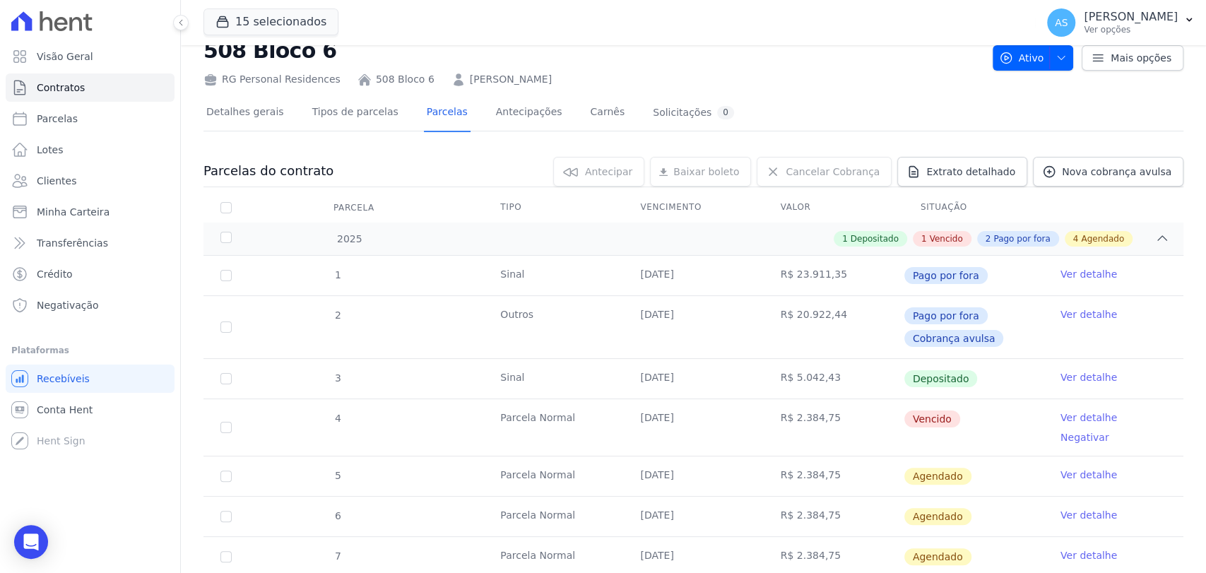
scroll to position [78, 0]
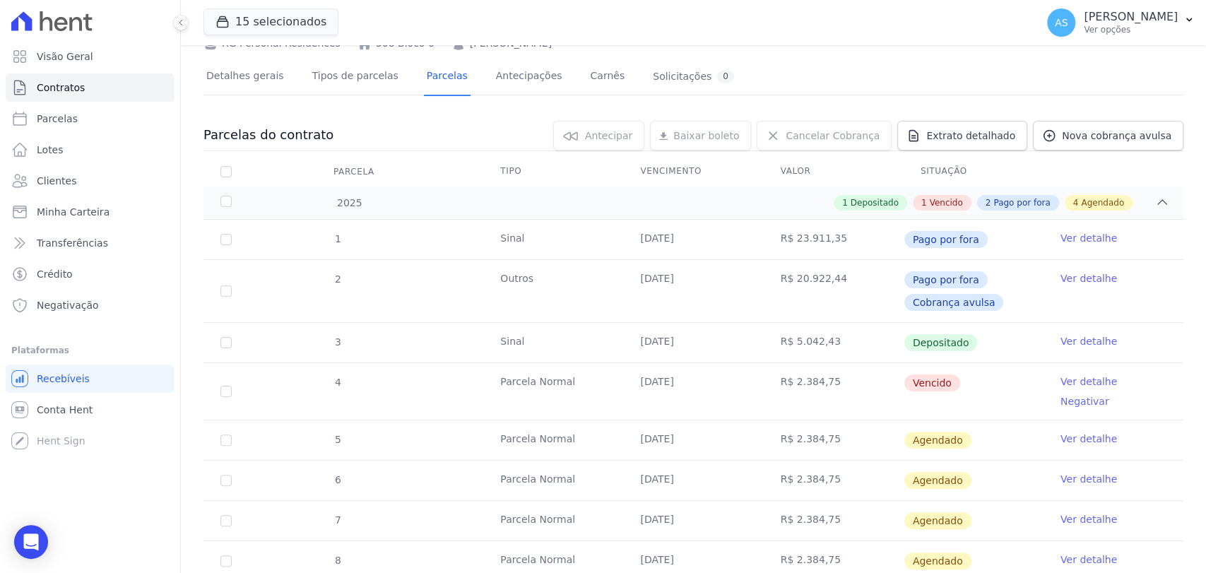
click at [1086, 379] on link "Ver detalhe" at bounding box center [1088, 381] width 57 height 14
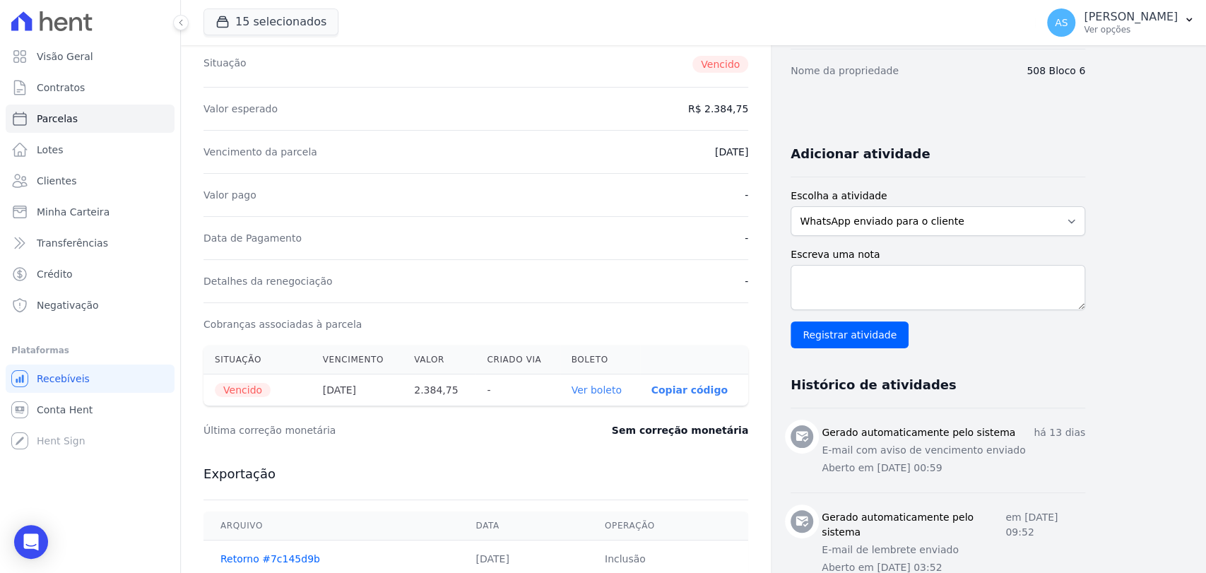
scroll to position [235, 0]
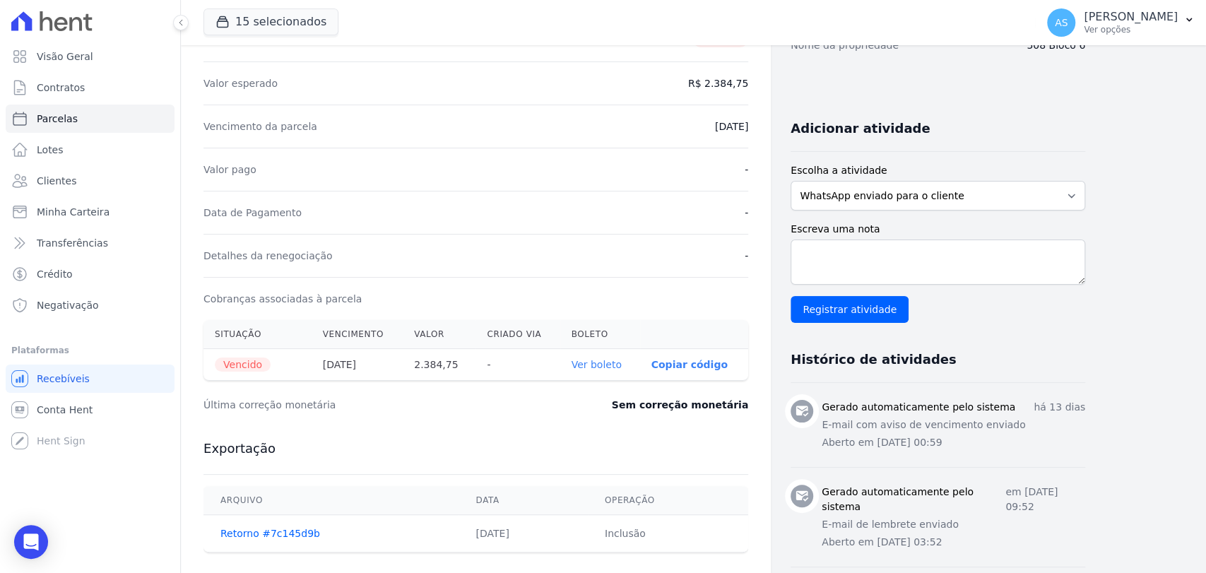
click at [596, 360] on link "Ver boleto" at bounding box center [596, 364] width 50 height 11
click at [49, 178] on span "Clientes" at bounding box center [57, 181] width 40 height 14
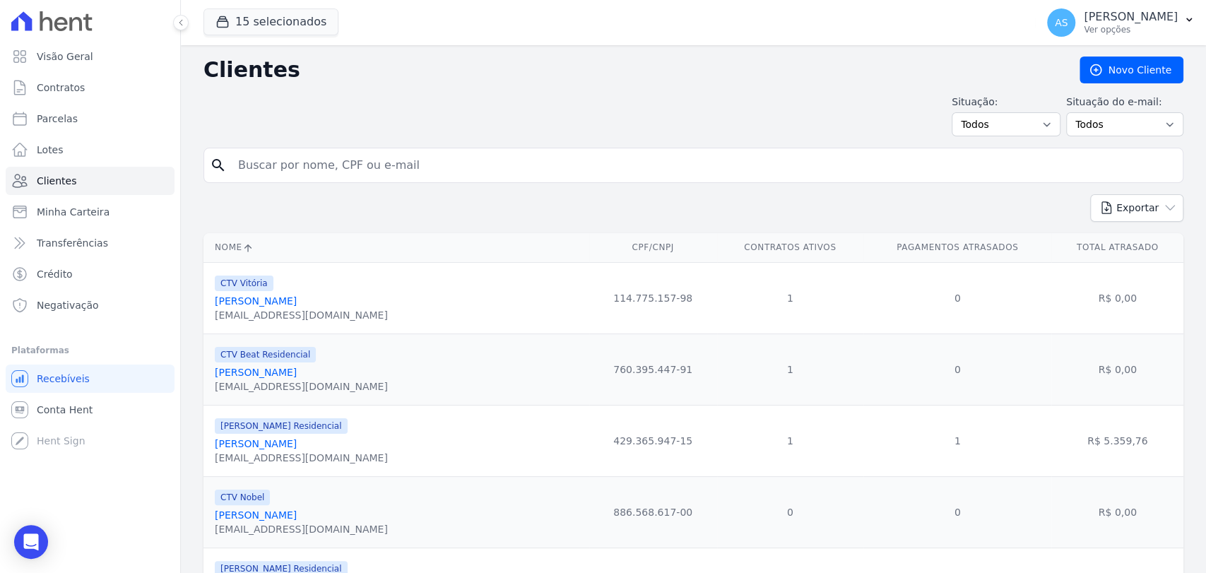
click at [258, 167] on input "search" at bounding box center [703, 165] width 947 height 28
paste input "Gabriele de Oliveira Marques da Silva"
type input "Gabriele de Oliveira Marques da Silva"
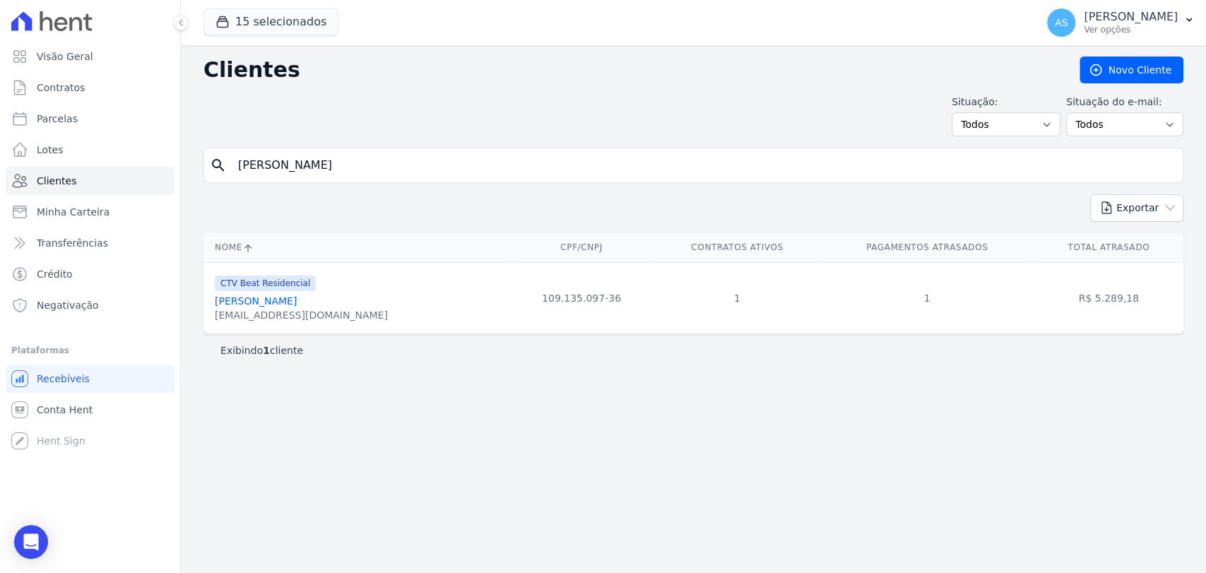
click at [290, 304] on link "Gabriele De Oliveira Marques Da Silva" at bounding box center [256, 300] width 82 height 11
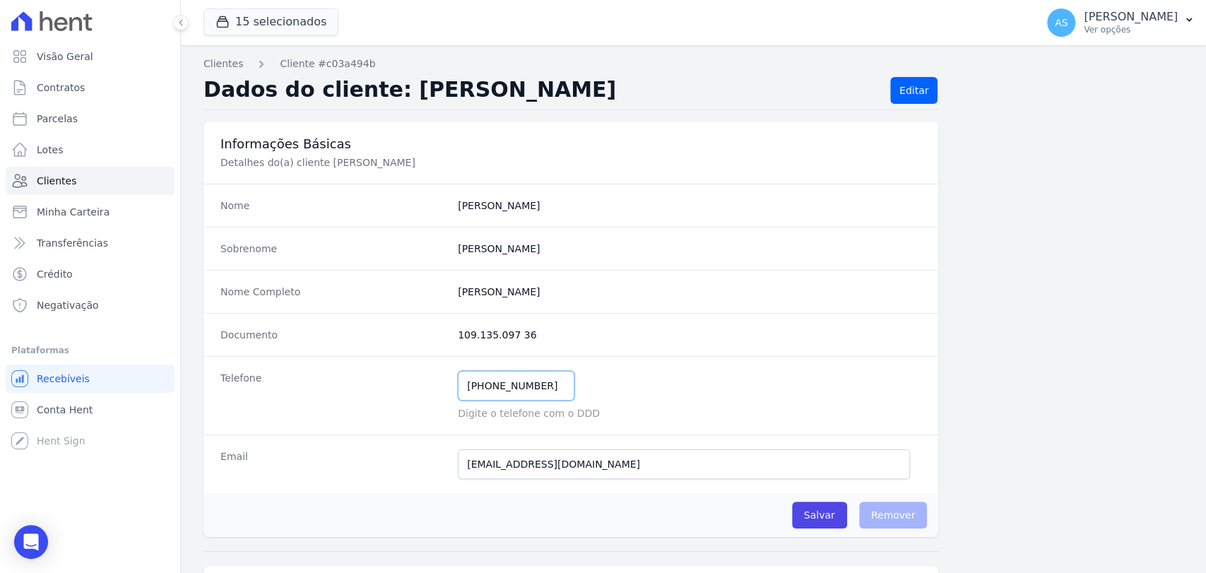
drag, startPoint x: 552, startPoint y: 391, endPoint x: 333, endPoint y: 402, distance: 219.9
click at [333, 402] on div "Telefone (21) 97231-7914 Mensagem de SMS ainda não enviada.. Mensagem de Whatsa…" at bounding box center [570, 395] width 735 height 78
drag, startPoint x: 624, startPoint y: 295, endPoint x: 454, endPoint y: 309, distance: 170.8
click at [454, 309] on div "Nome Completo Gabriele De Oliveira Marques Da Silva" at bounding box center [570, 291] width 735 height 43
copy completo "Gabriele De Oliveira Marques Da Silva"
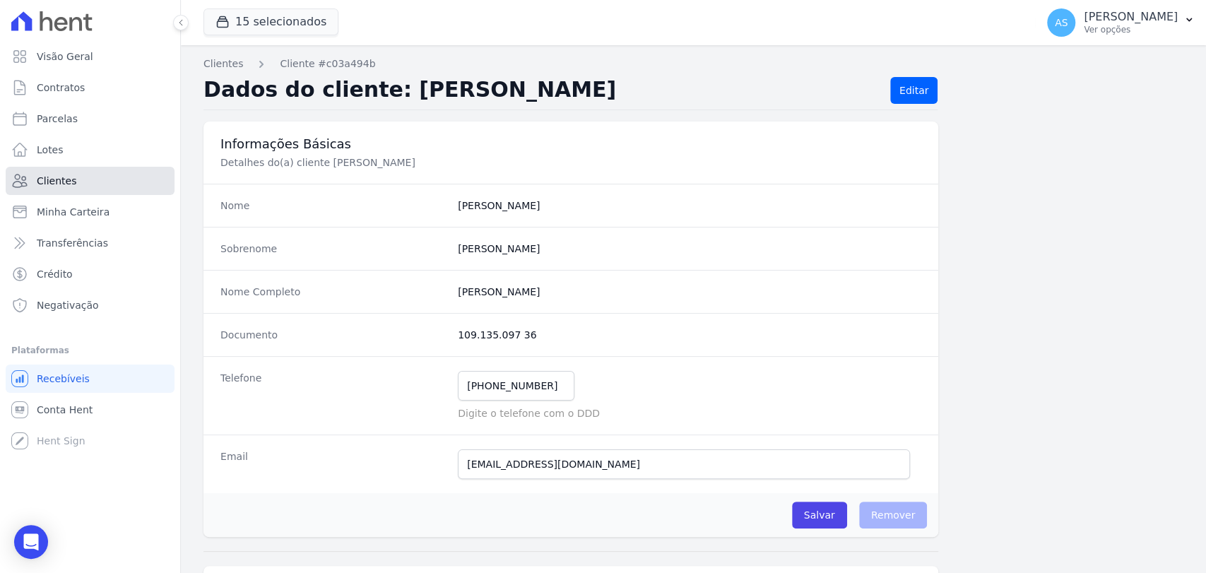
click at [59, 177] on span "Clientes" at bounding box center [57, 181] width 40 height 14
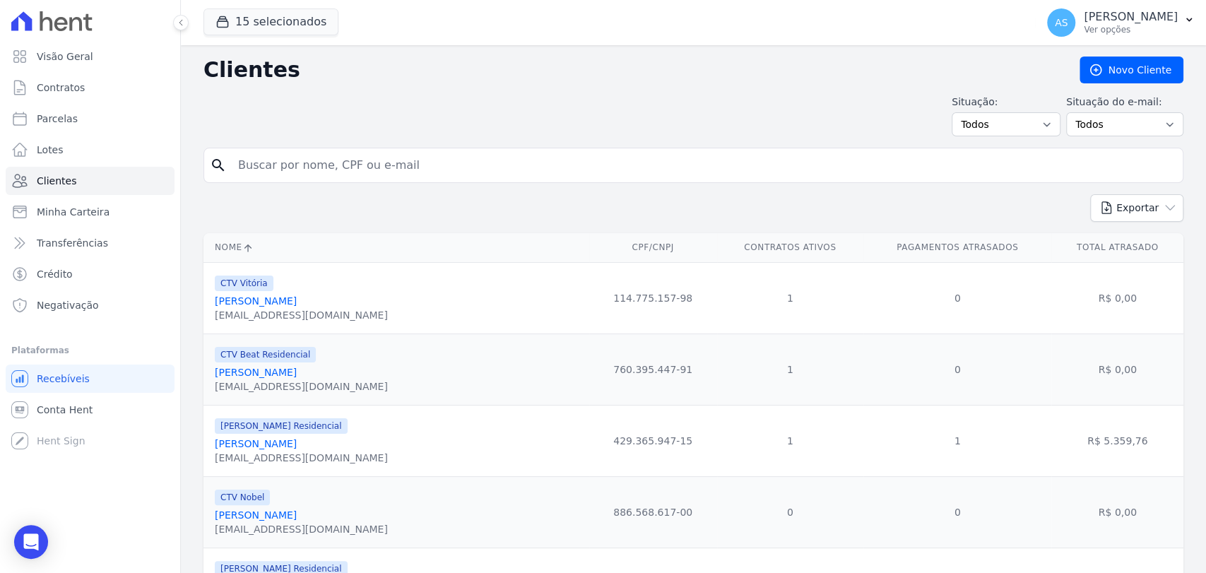
click at [256, 160] on input "search" at bounding box center [703, 165] width 947 height 28
paste input "Gesse Fontes de Lima"
type input "Gesse Fontes de Lima"
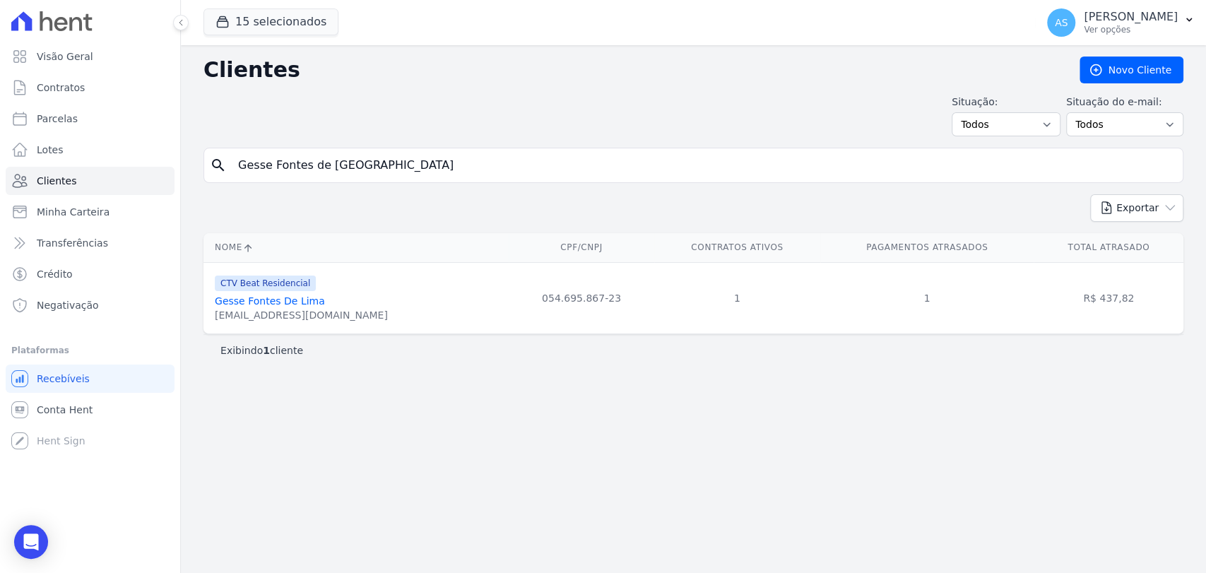
click at [272, 304] on link "Gesse Fontes De Lima" at bounding box center [270, 300] width 110 height 11
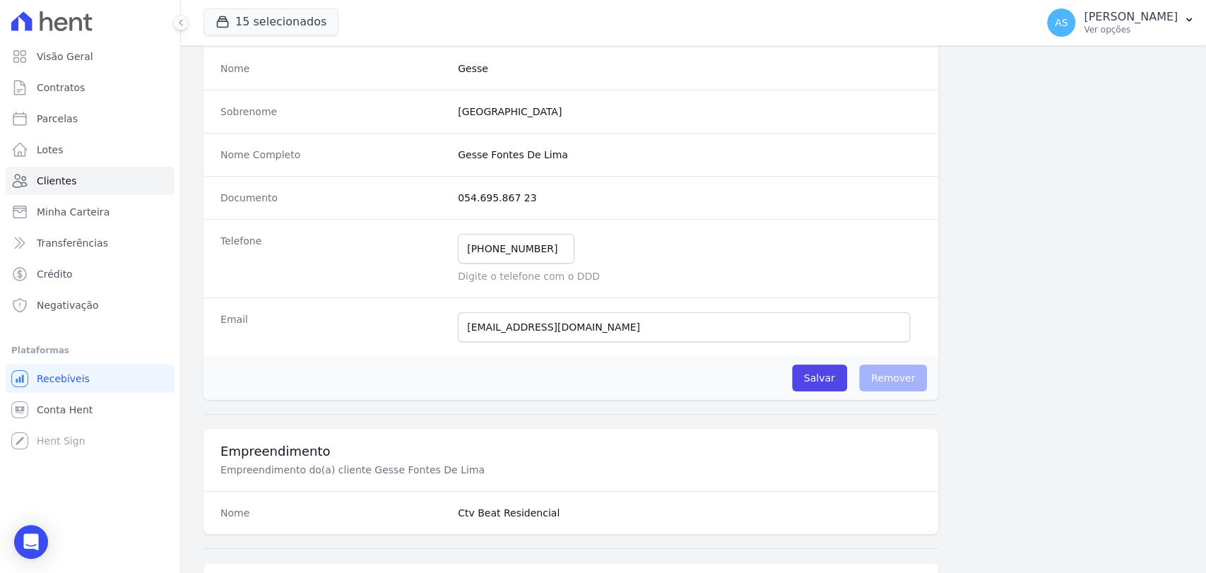
scroll to position [119, 0]
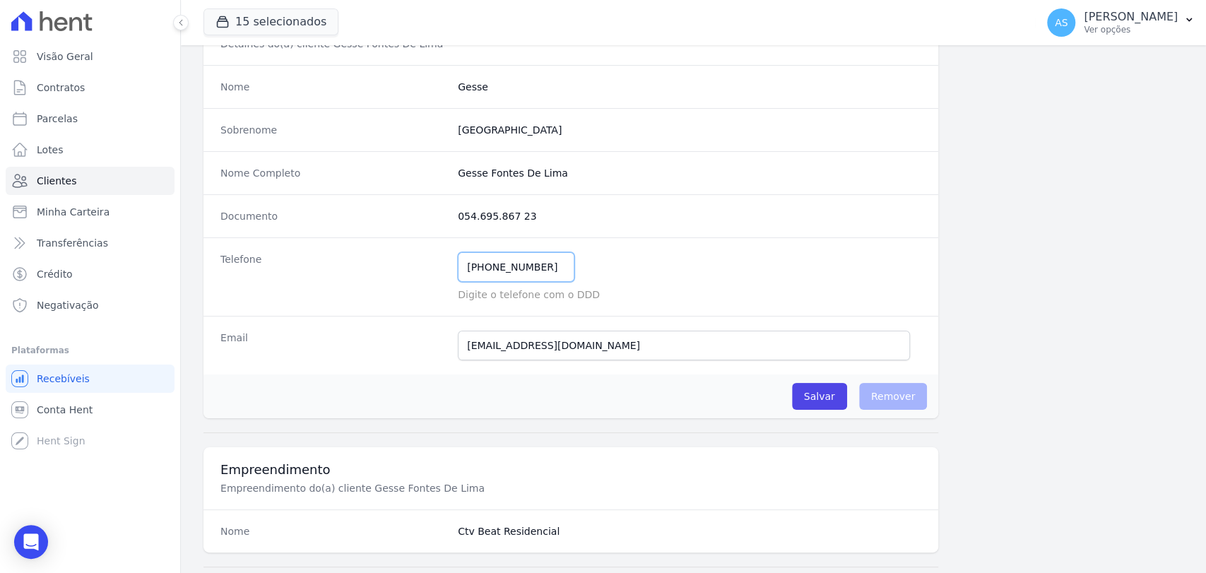
drag, startPoint x: 540, startPoint y: 264, endPoint x: 384, endPoint y: 279, distance: 156.1
click at [384, 279] on div "Telefone (21) 99413-1387 Mensagem de SMS ainda não enviada.. Mensagem de Whatsa…" at bounding box center [570, 276] width 735 height 78
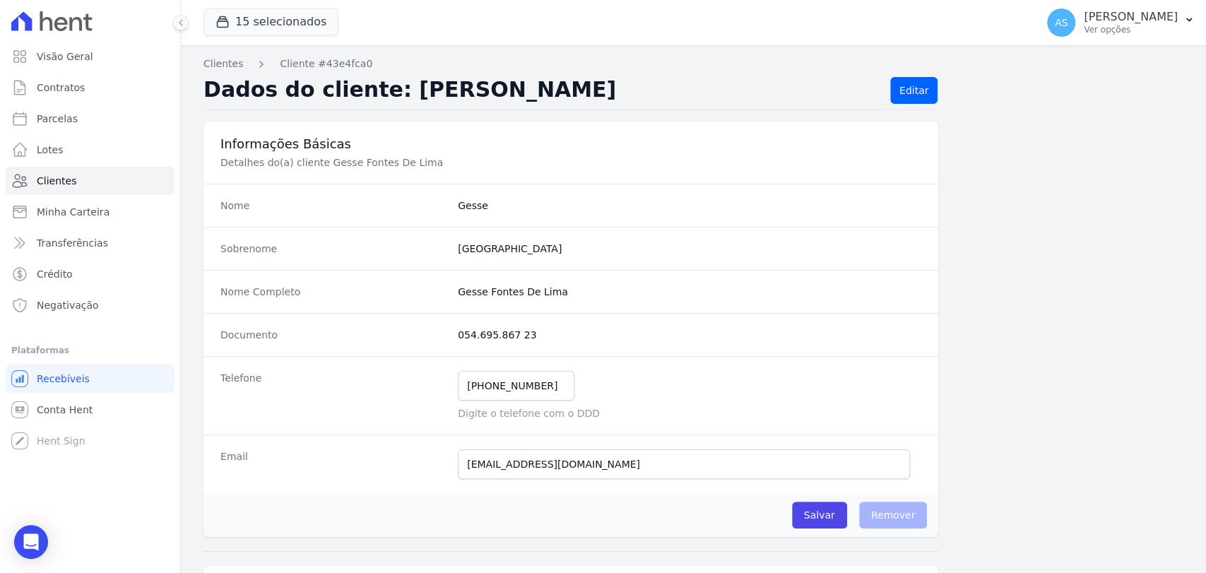
scroll to position [0, 0]
drag, startPoint x: 565, startPoint y: 288, endPoint x: 429, endPoint y: 298, distance: 136.7
click at [429, 298] on div "Nome Completo Gesse Fontes De Lima" at bounding box center [570, 291] width 735 height 43
copy div "Gesse Fontes De Lima"
click at [45, 182] on span "Clientes" at bounding box center [57, 181] width 40 height 14
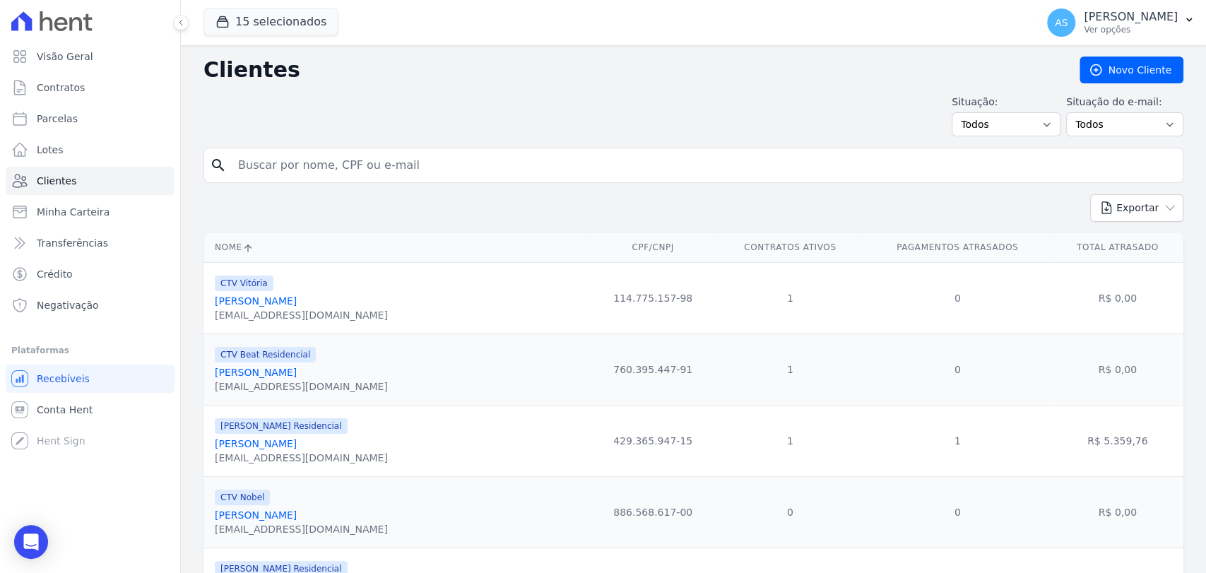
click at [277, 167] on input "search" at bounding box center [703, 165] width 947 height 28
paste input "Carlos Renato Lima da Fonseca"
type input "Carlos Renato Lima da Fonseca"
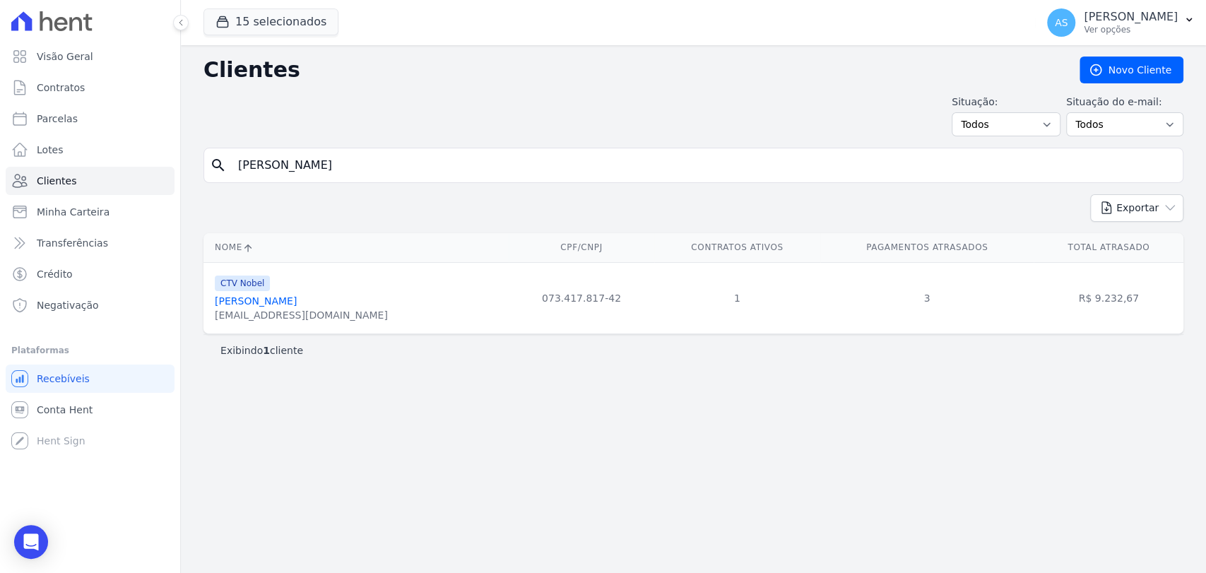
click at [256, 302] on link "Carlos Renato Lima Da Fonseca" at bounding box center [256, 300] width 82 height 11
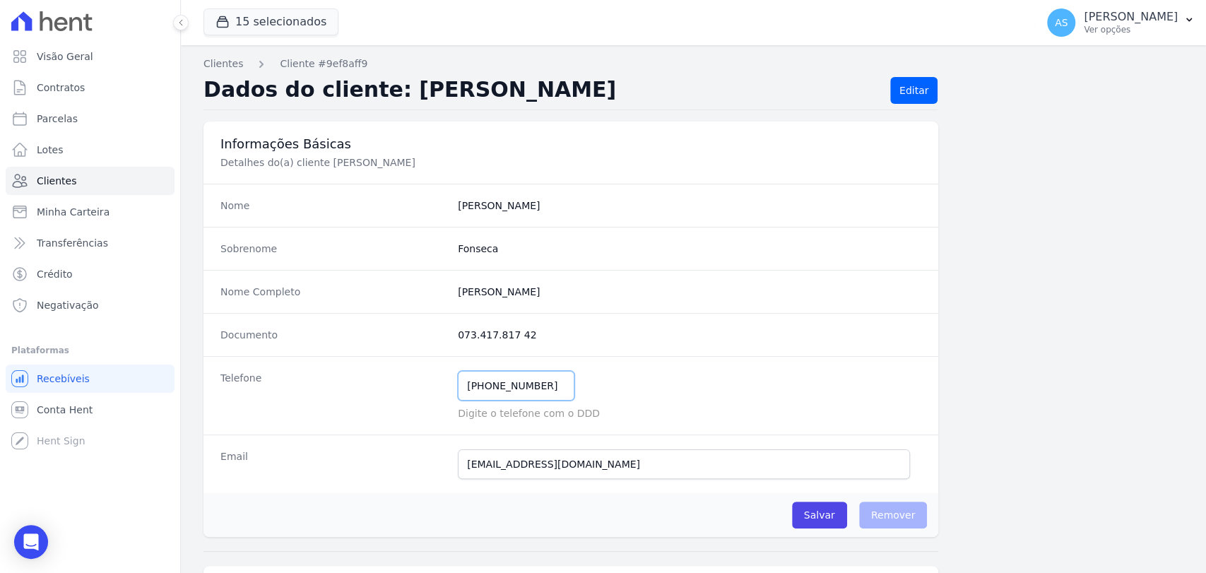
drag, startPoint x: 543, startPoint y: 390, endPoint x: 340, endPoint y: 400, distance: 203.0
click at [340, 400] on div "Telefone (21) 97627-8959 Mensagem de SMS ainda não enviada.. Mensagem de Whatsa…" at bounding box center [570, 395] width 735 height 78
drag, startPoint x: 593, startPoint y: 295, endPoint x: 433, endPoint y: 304, distance: 160.7
click at [433, 304] on div "Nome Completo Carlos Renato Lima Da Fonseca" at bounding box center [570, 291] width 735 height 43
copy div "Carlos Renato Lima Da Fonseca"
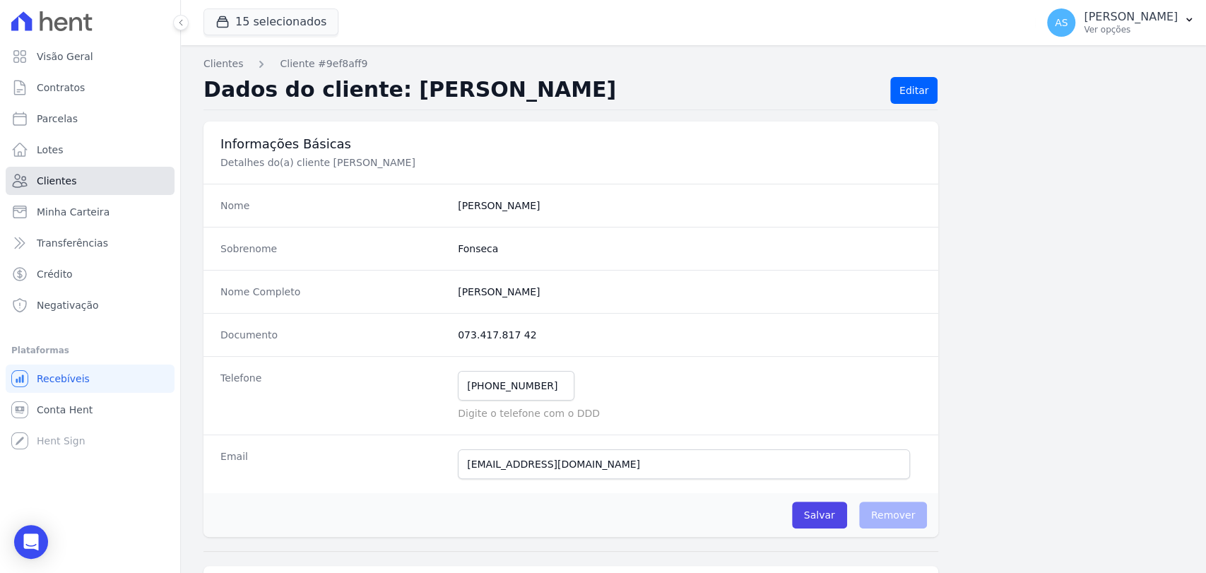
click at [50, 177] on span "Clientes" at bounding box center [57, 181] width 40 height 14
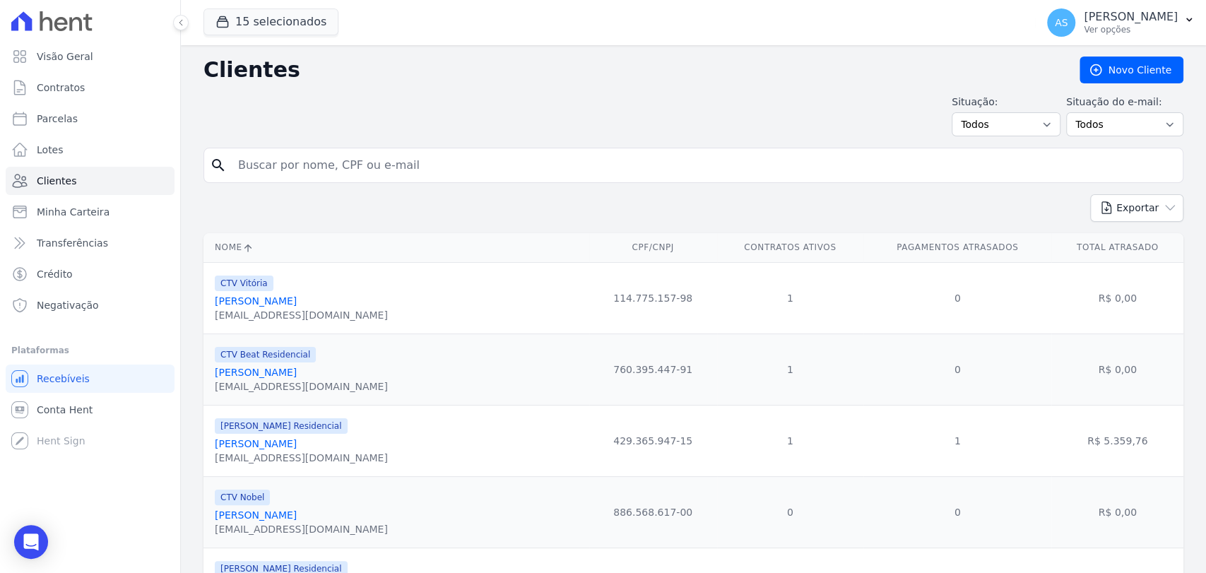
click at [254, 161] on input "search" at bounding box center [703, 165] width 947 height 28
paste input "Cassia Regina Romão Limas"
type input "Cassia Regina Romão Limas"
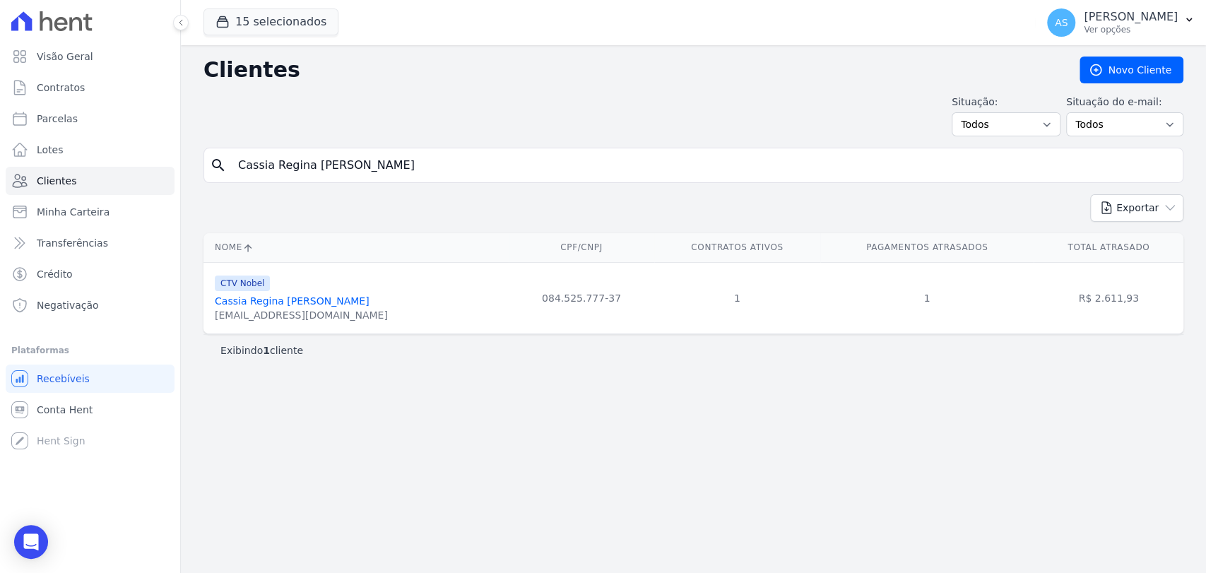
click at [314, 301] on link "Cassia Regina Romão Limas" at bounding box center [292, 300] width 155 height 11
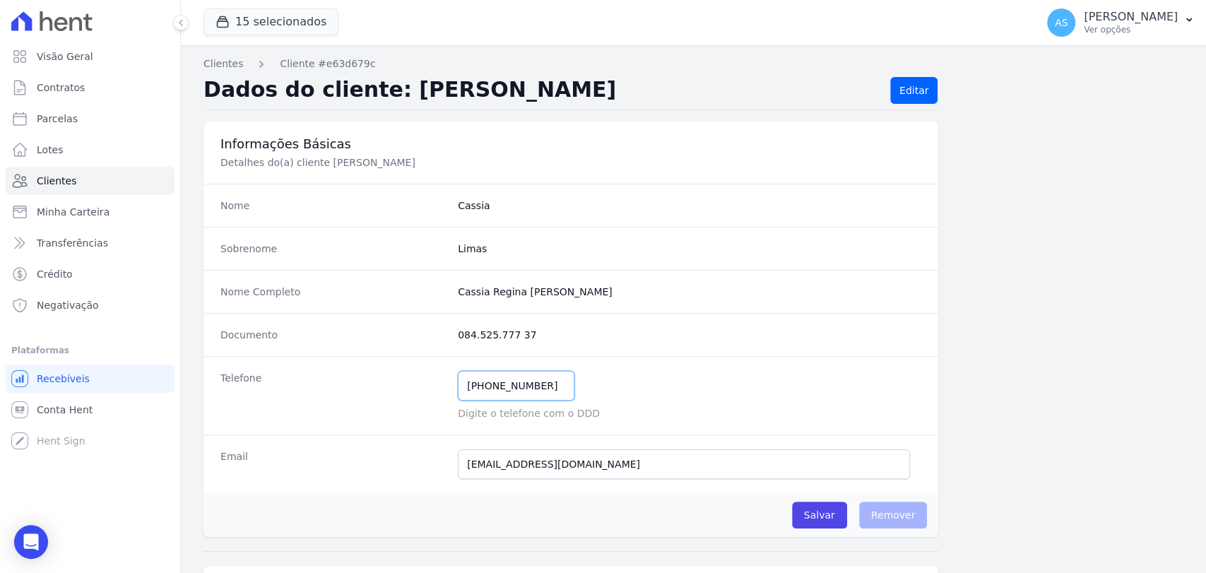
drag, startPoint x: 540, startPoint y: 385, endPoint x: 371, endPoint y: 393, distance: 169.7
click at [371, 393] on div "Telefone (21) 97479-9358 Mensagem de SMS ainda não enviada.. Mensagem de Whatsa…" at bounding box center [570, 395] width 735 height 78
click at [57, 184] on span "Clientes" at bounding box center [57, 181] width 40 height 14
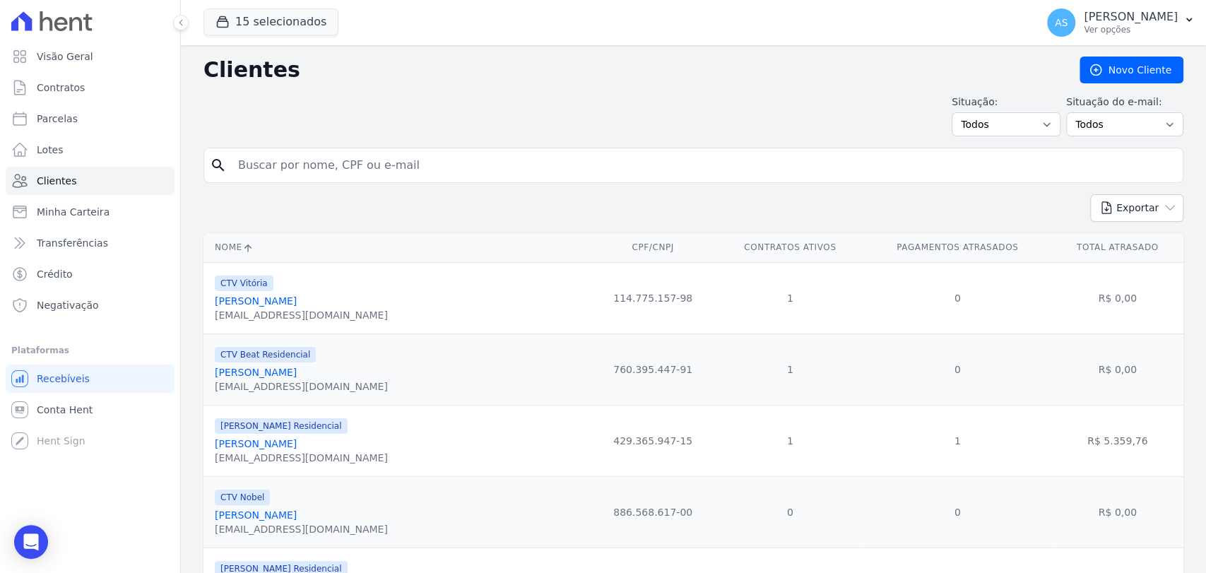
click at [267, 167] on input "search" at bounding box center [703, 165] width 947 height 28
paste input "Marilha da Silva Soares"
type input "Marilha da Silva Soares"
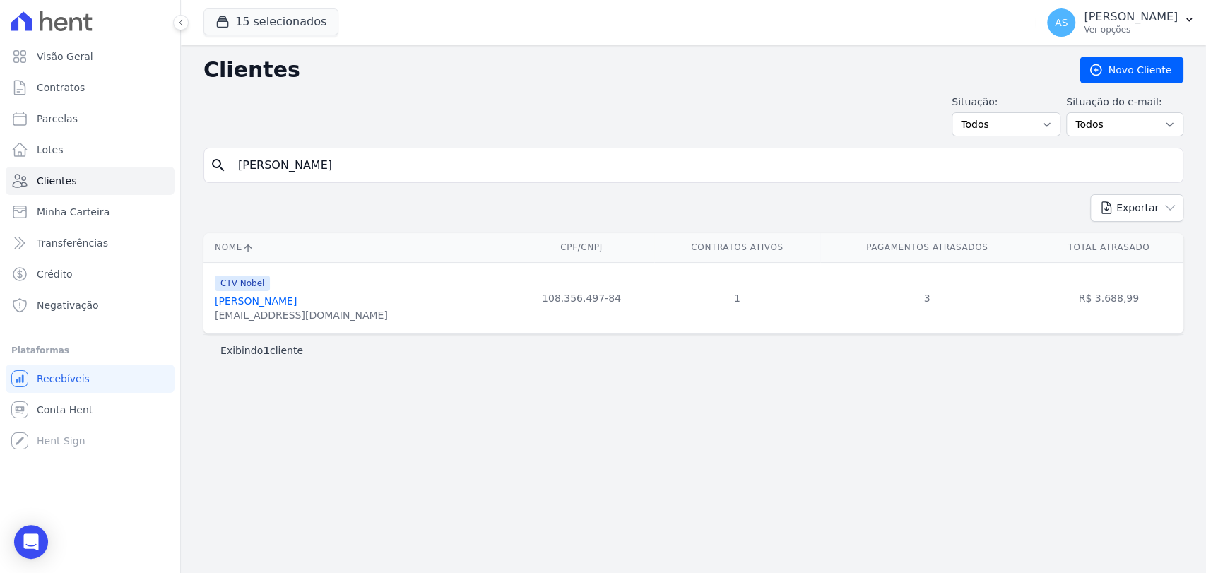
click at [255, 302] on link "Marilha Da Silva Soares" at bounding box center [256, 300] width 82 height 11
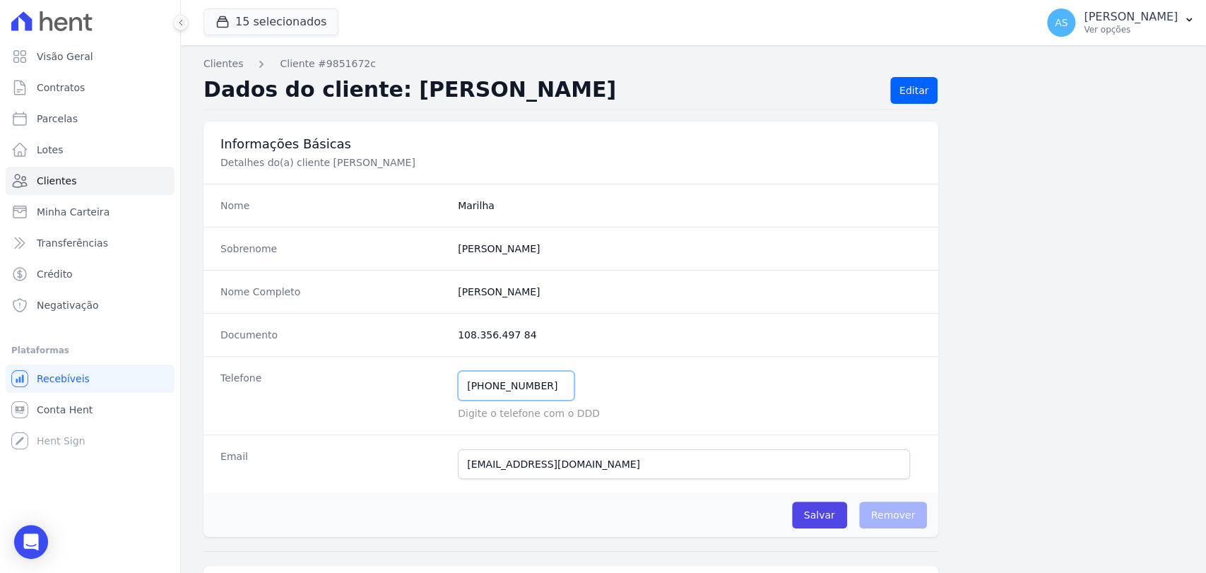
drag, startPoint x: 551, startPoint y: 389, endPoint x: 360, endPoint y: 408, distance: 191.7
click at [368, 407] on div "Telefone (21) 99032-4222 Mensagem de SMS ainda não enviada.. Mensagem de Whatsa…" at bounding box center [570, 395] width 735 height 78
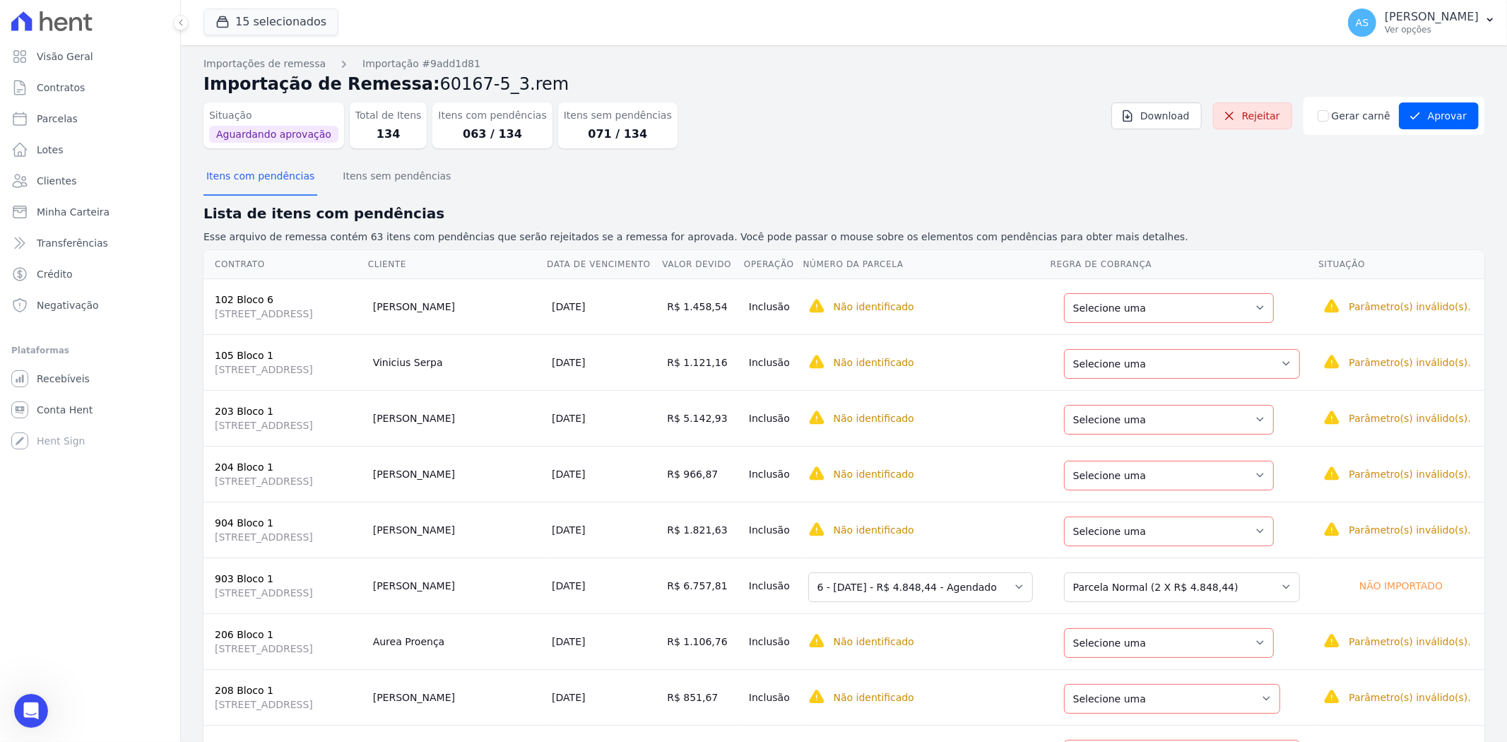
scroll to position [7537, 0]
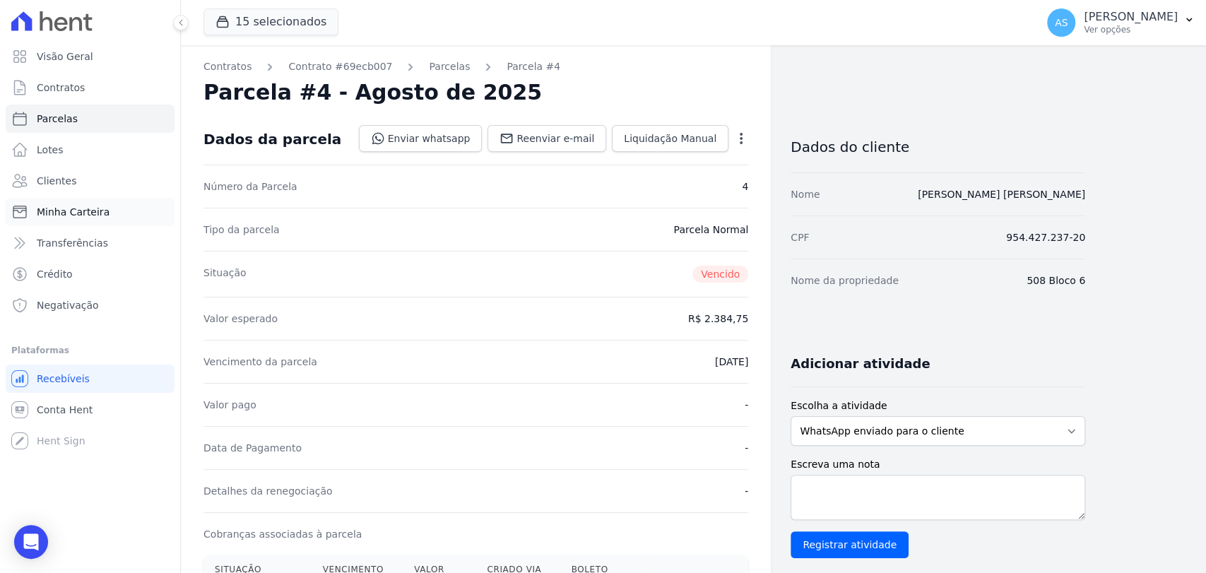
click at [75, 210] on span "Minha Carteira" at bounding box center [73, 212] width 73 height 14
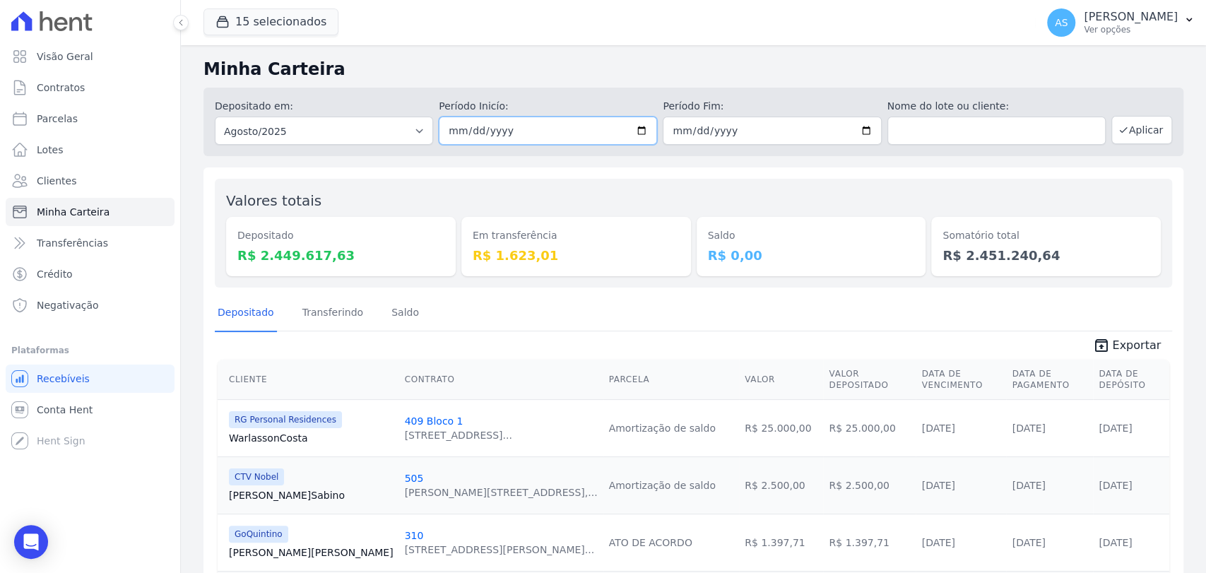
click at [644, 131] on input "2025-08-01" at bounding box center [548, 131] width 218 height 28
click at [640, 131] on input "2025-08-01" at bounding box center [548, 131] width 218 height 28
type input "2025-08-26"
click at [853, 129] on input "2025-08-31" at bounding box center [772, 131] width 218 height 28
type input "2025-08-26"
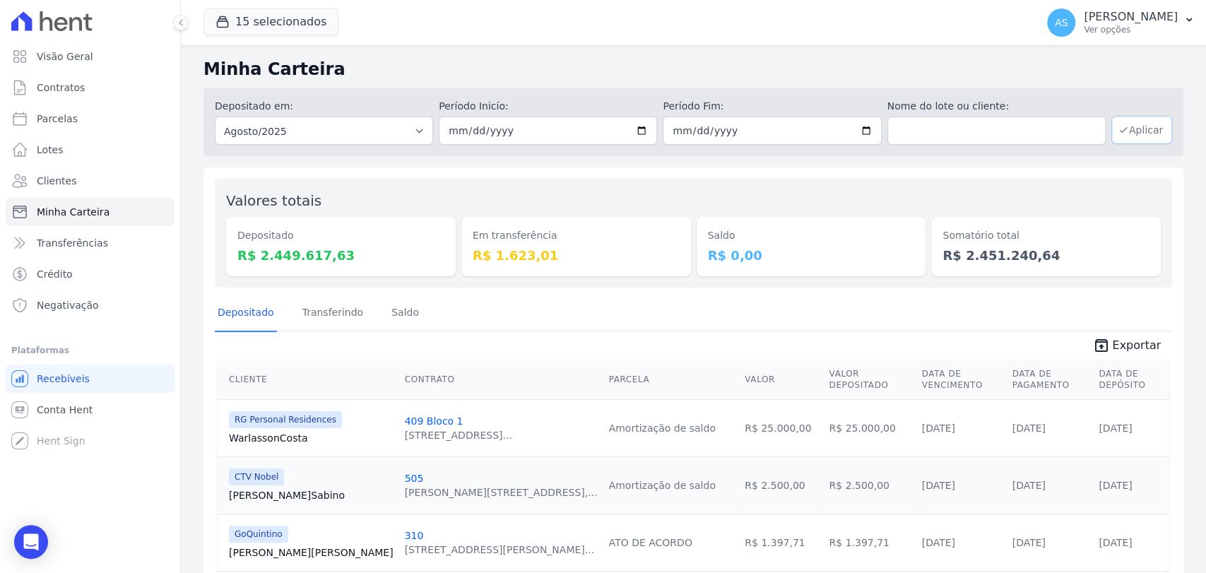
click at [1141, 130] on button "Aplicar" at bounding box center [1141, 130] width 61 height 28
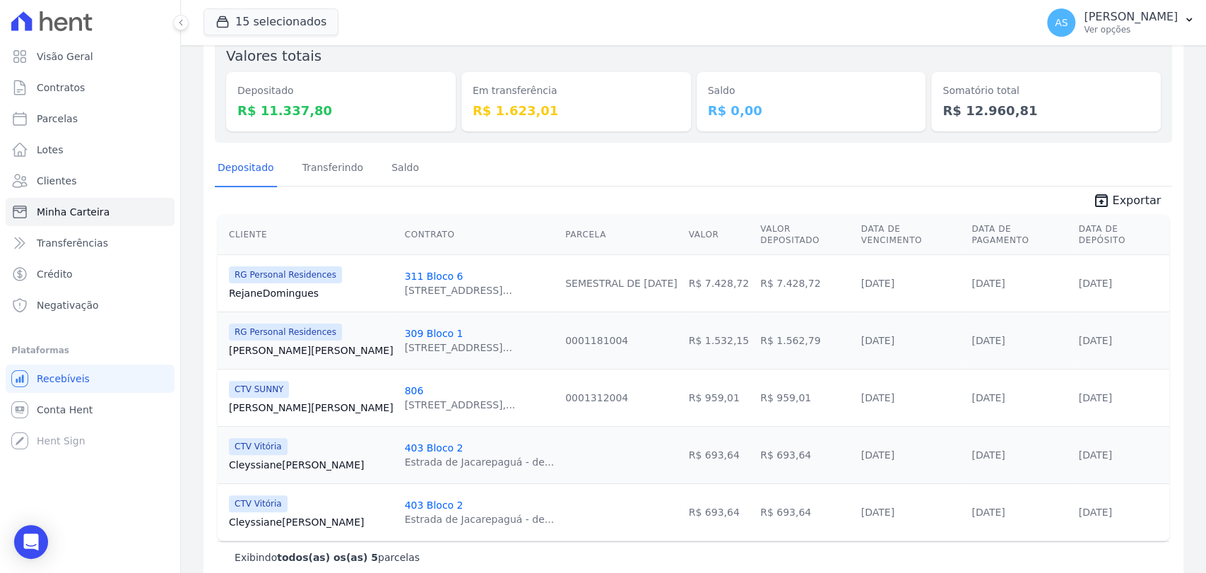
scroll to position [158, 0]
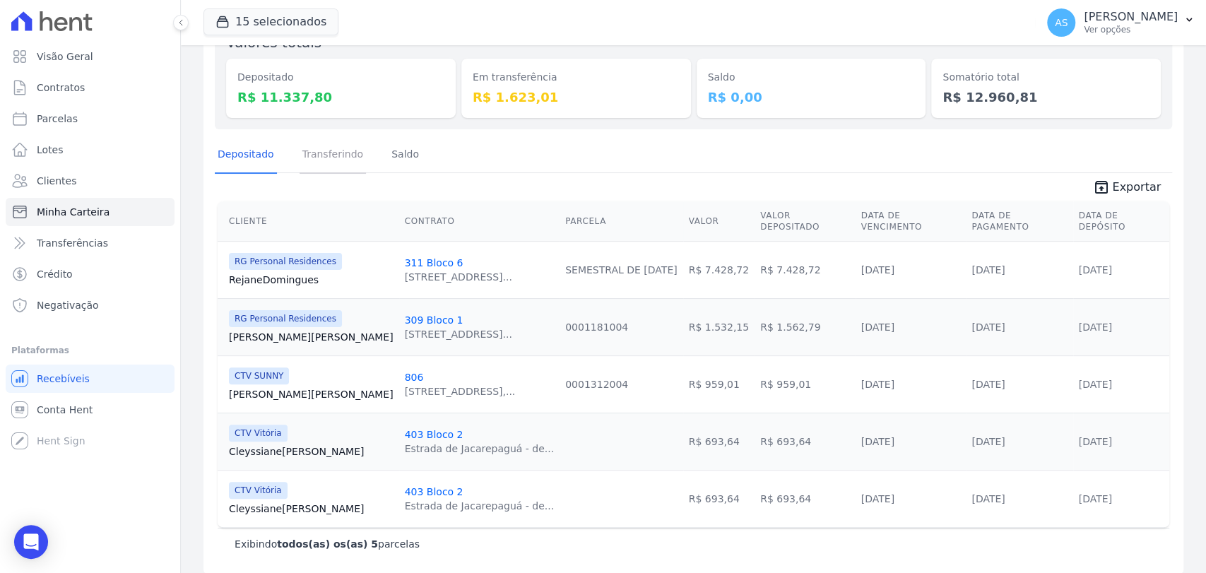
click at [329, 149] on link "Transferindo" at bounding box center [333, 155] width 67 height 37
